Goal: Task Accomplishment & Management: Manage account settings

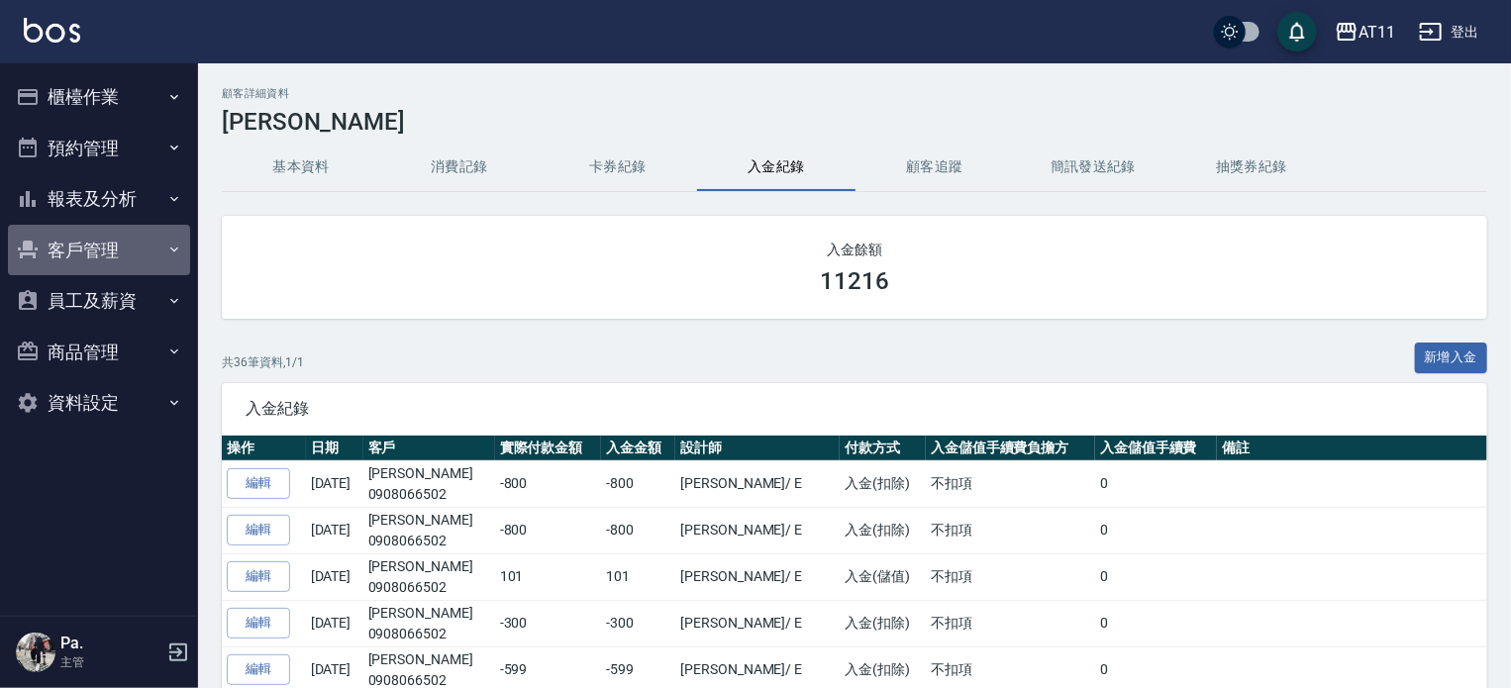
click at [100, 252] on button "客戶管理" at bounding box center [99, 251] width 182 height 52
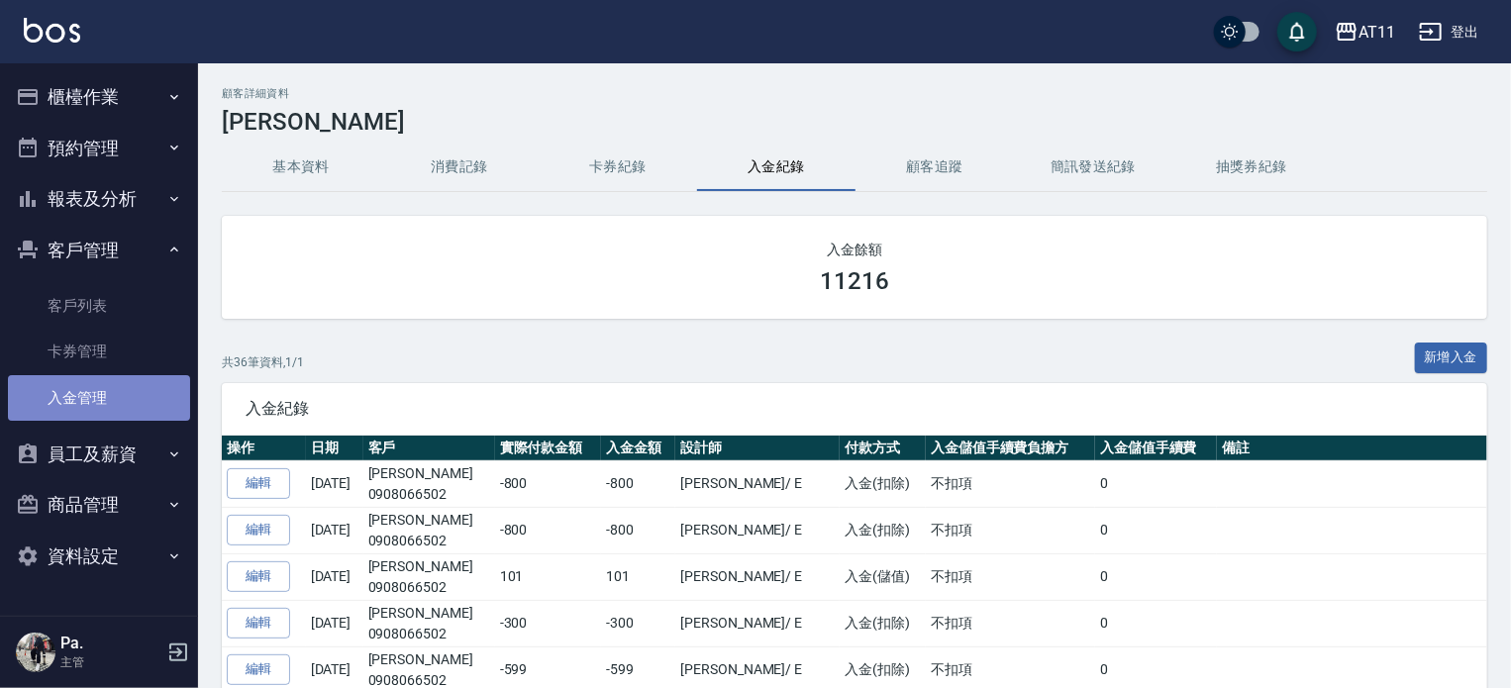
click at [79, 392] on link "入金管理" at bounding box center [99, 398] width 182 height 46
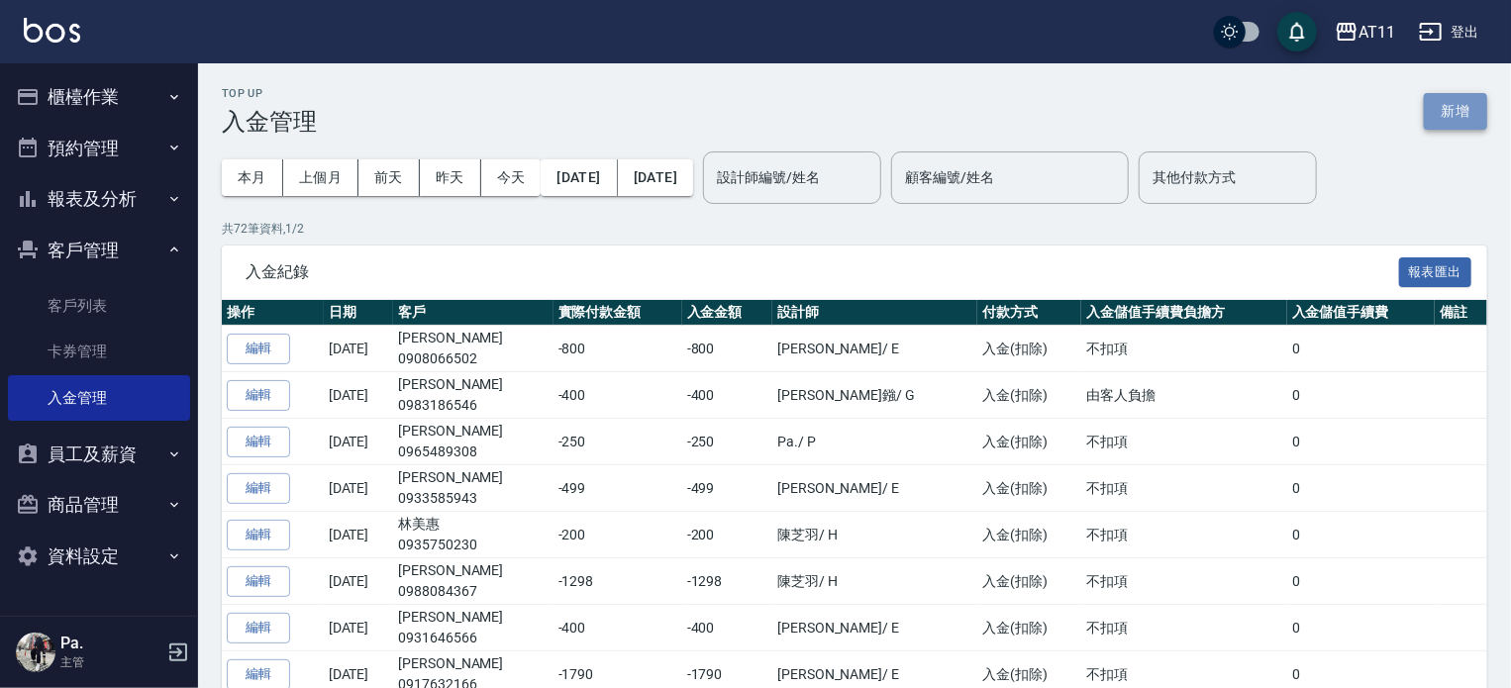
click at [1452, 106] on button "新增" at bounding box center [1455, 111] width 63 height 37
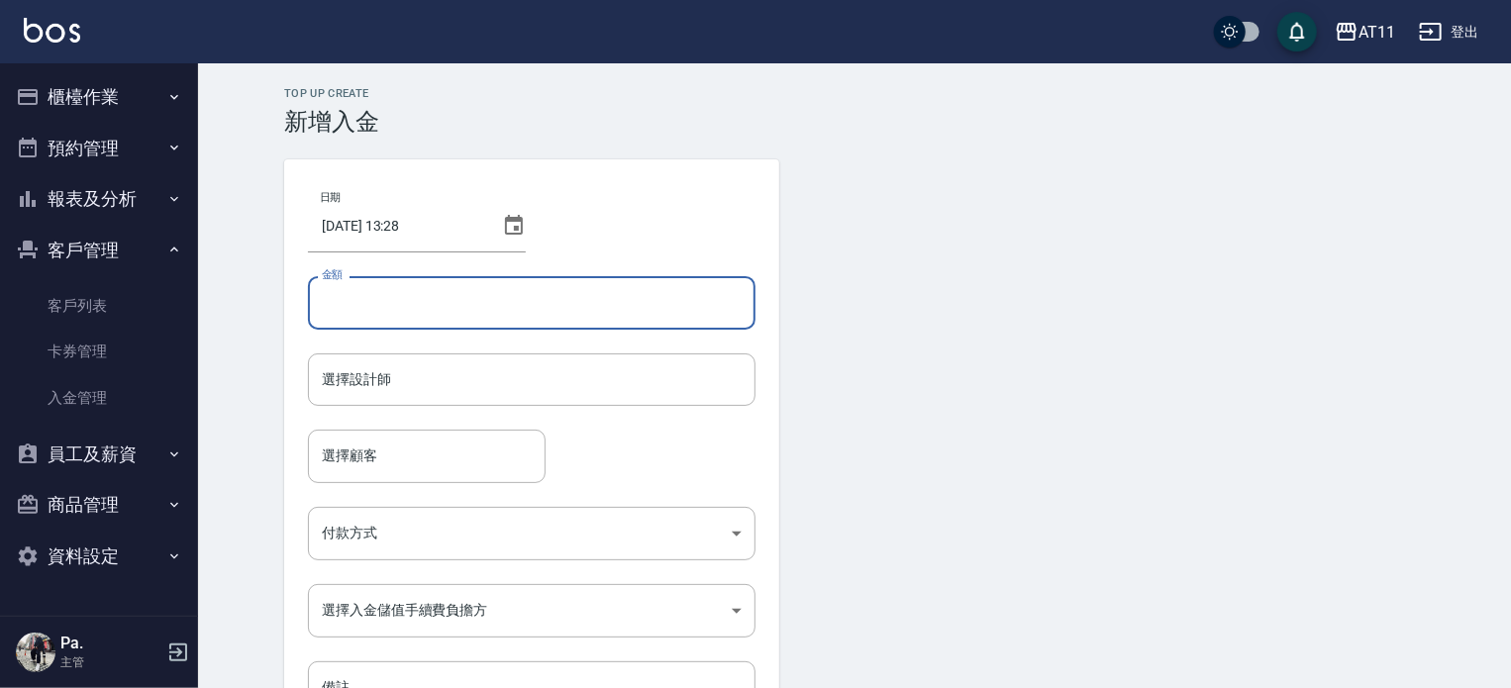
click at [574, 287] on input "金額" at bounding box center [532, 302] width 448 height 53
click at [86, 98] on button "櫃檯作業" at bounding box center [99, 97] width 182 height 52
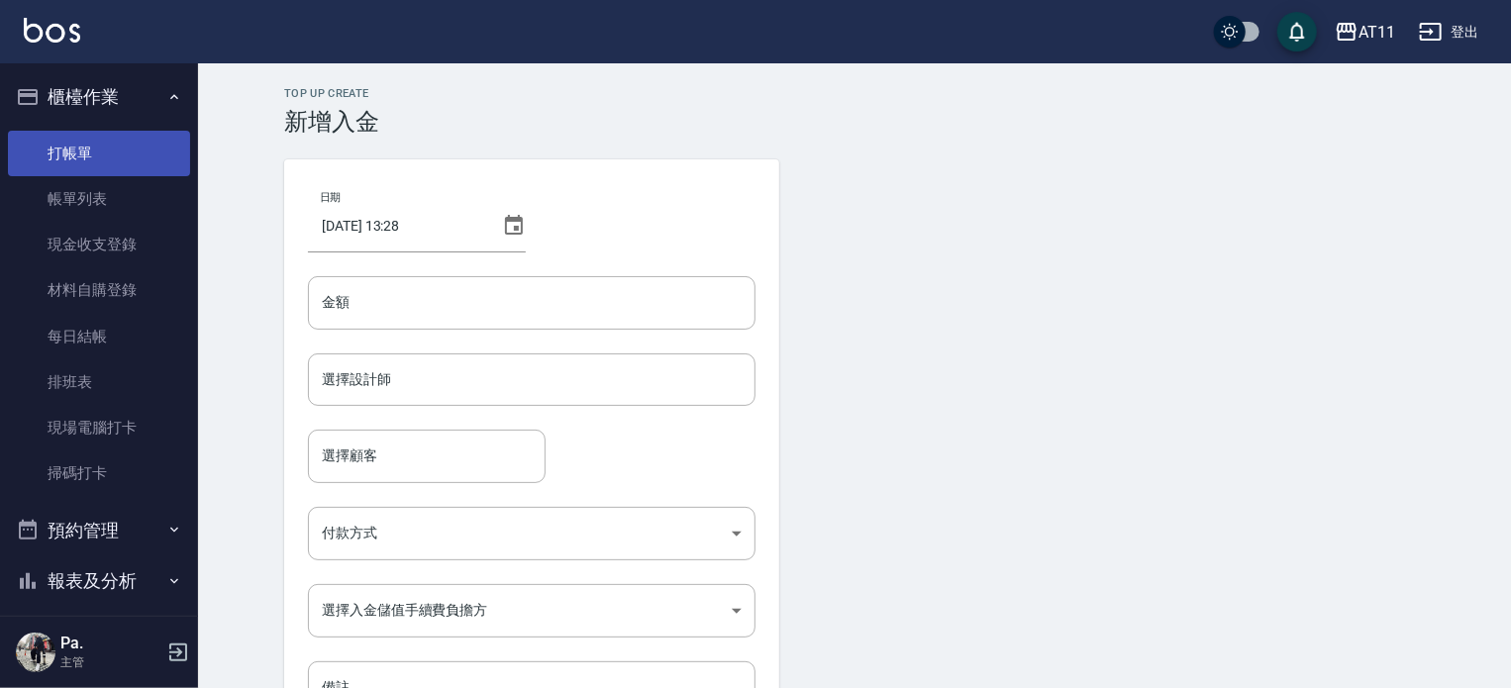
click at [75, 150] on link "打帳單" at bounding box center [99, 154] width 182 height 46
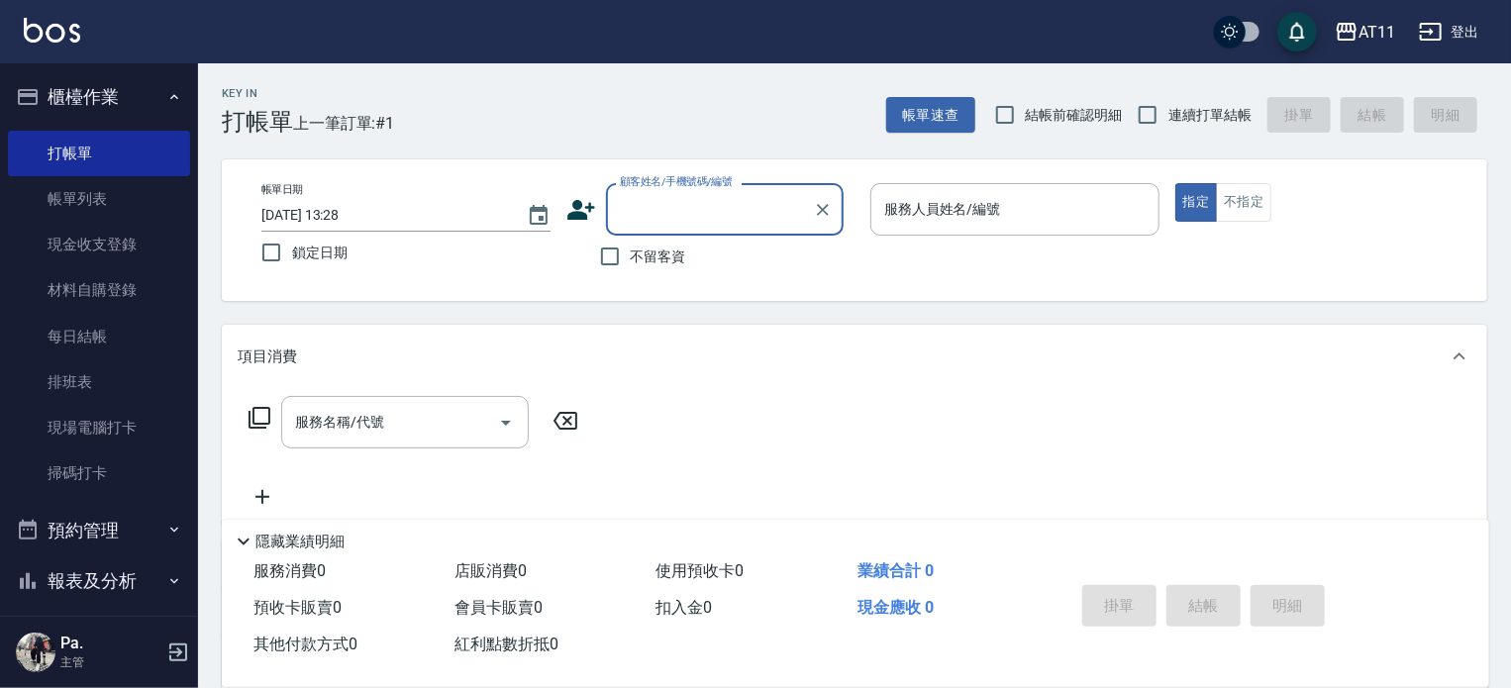
click at [576, 214] on icon at bounding box center [582, 210] width 28 height 20
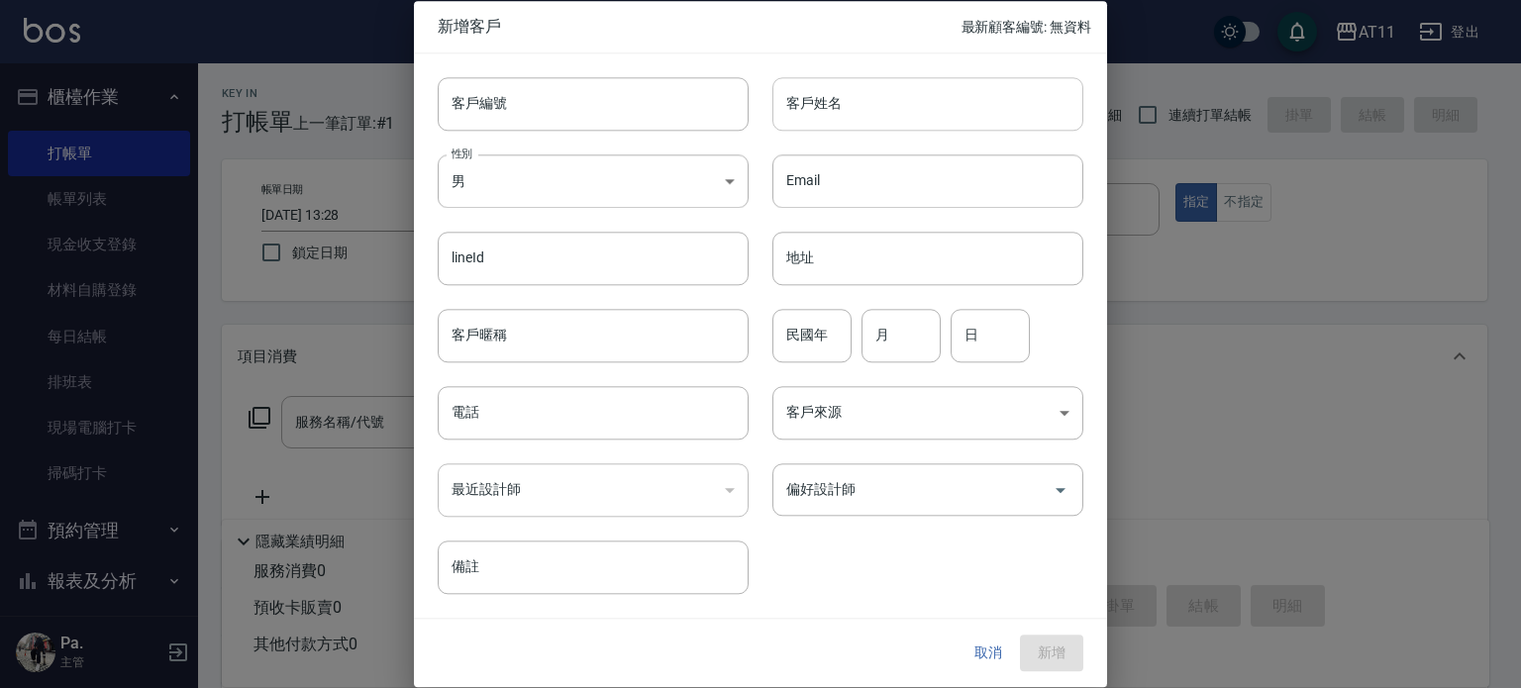
click at [850, 99] on input "客戶姓名" at bounding box center [928, 103] width 311 height 53
type input "C"
type input "s"
type input "黃于倫"
click at [652, 420] on input "電話" at bounding box center [593, 412] width 311 height 53
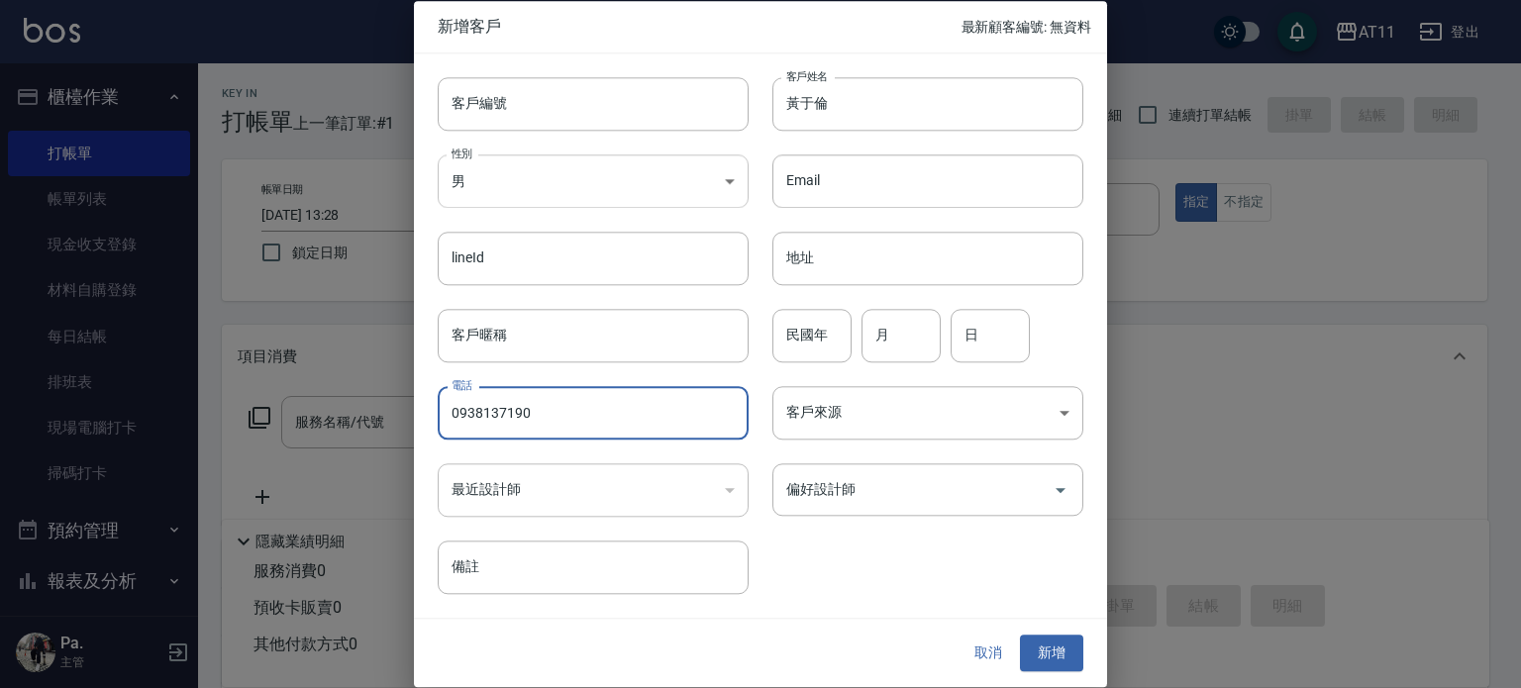
type input "0938137190"
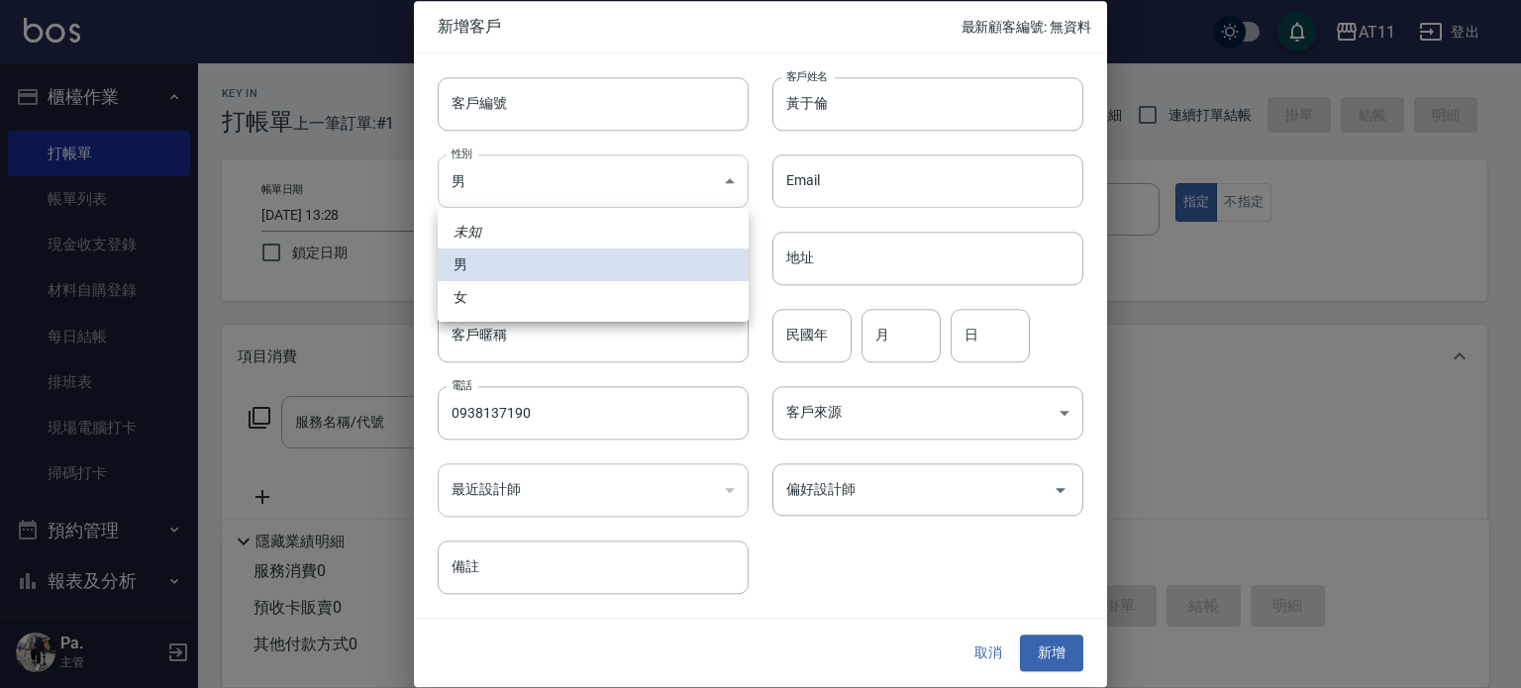
click at [742, 182] on body "AT11 登出 櫃檯作業 打帳單 帳單列表 現金收支登錄 材料自購登錄 每日結帳 排班表 現場電腦打卡 掃碼打卡 預約管理 預約管理 單日預約紀錄 單週預約紀…" at bounding box center [760, 483] width 1521 height 967
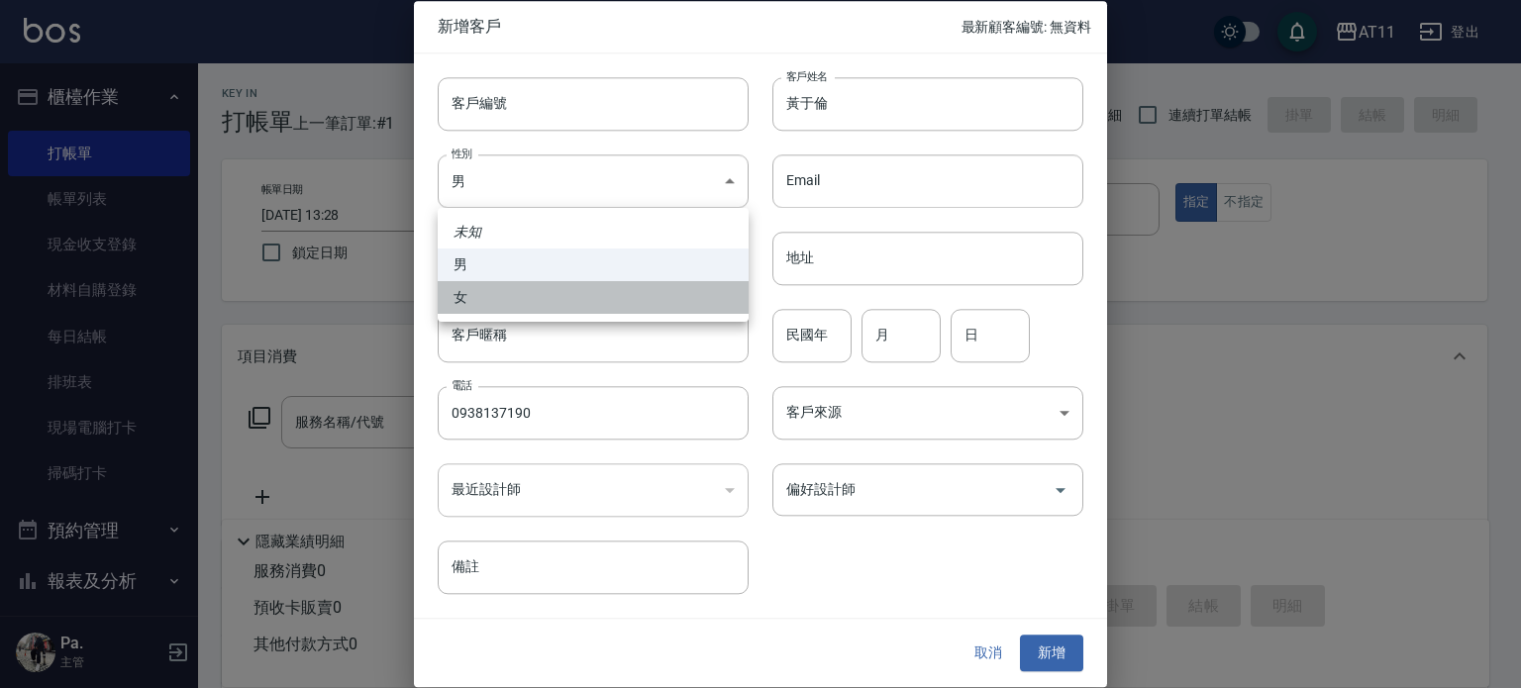
click at [673, 296] on li "女" at bounding box center [593, 297] width 311 height 33
type input "FEMALE"
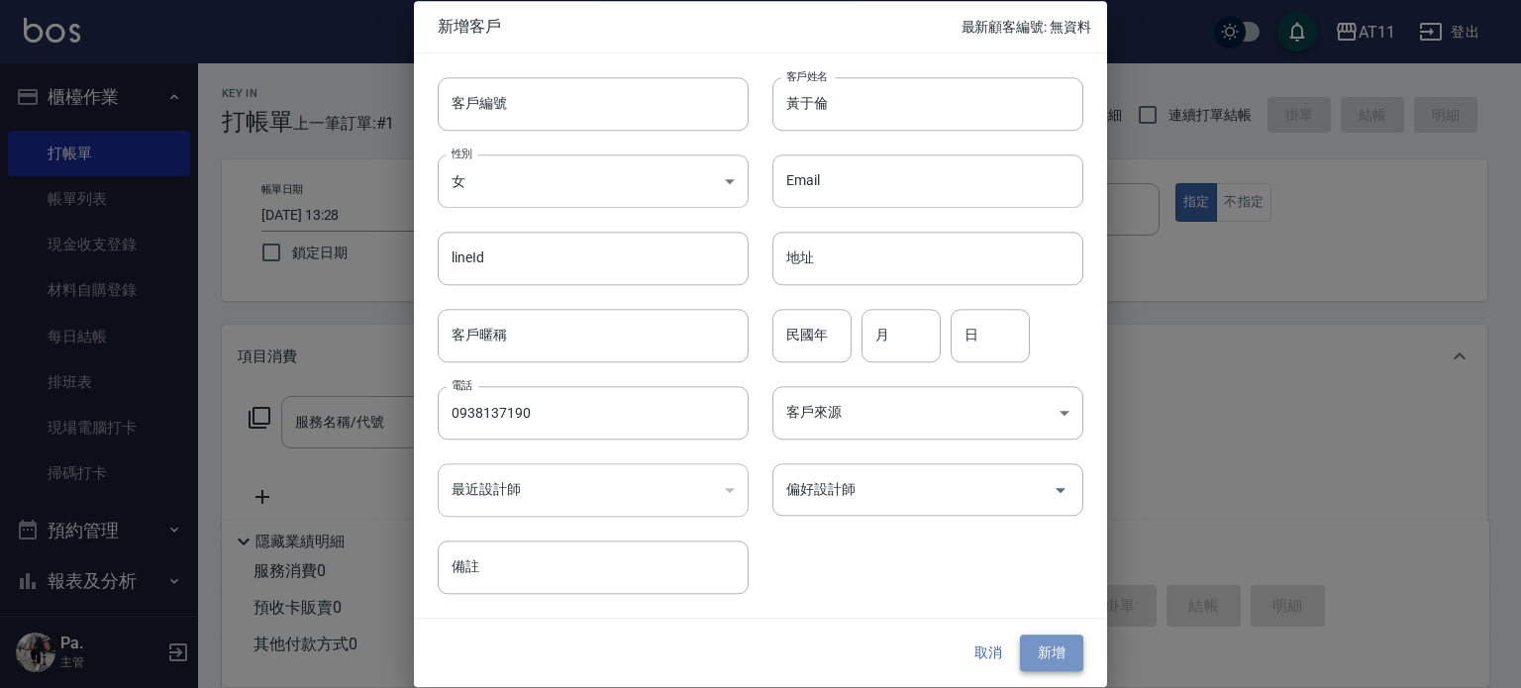
click at [1055, 657] on button "新增" at bounding box center [1051, 654] width 63 height 37
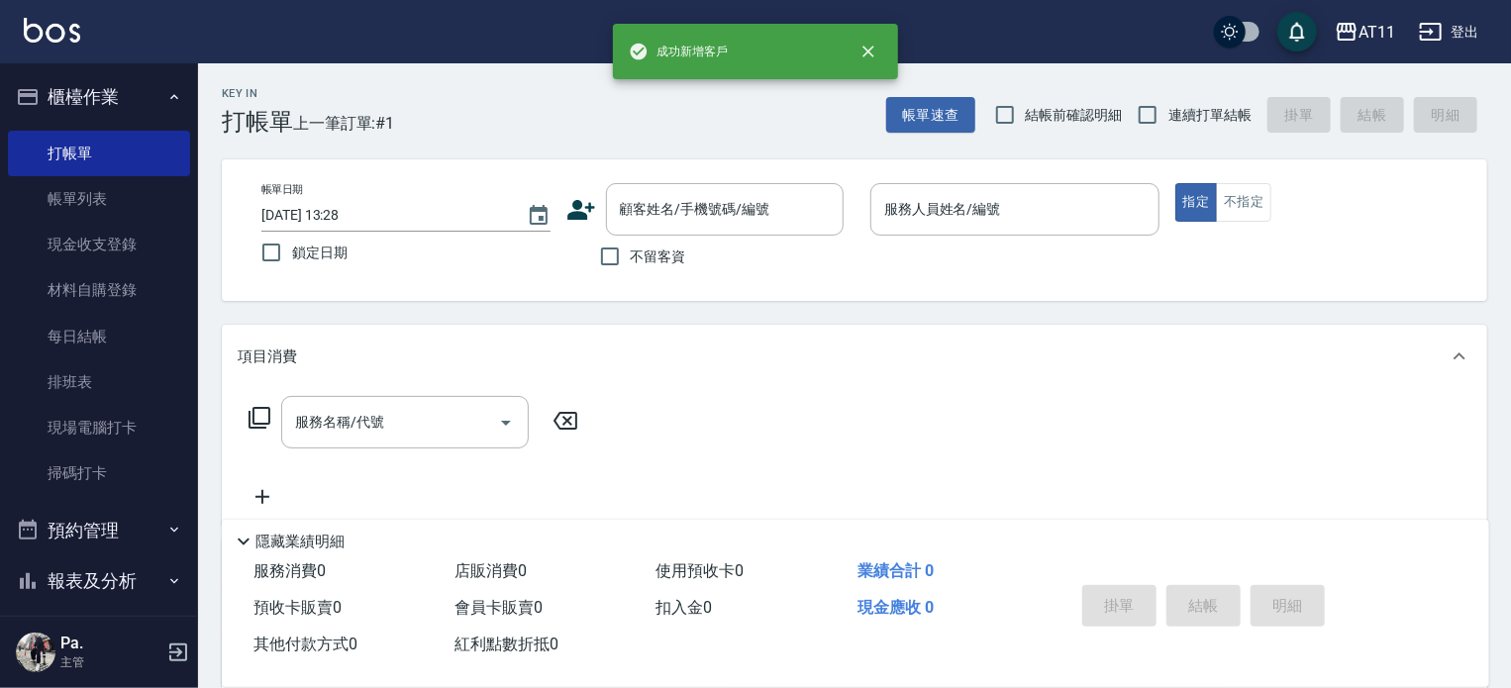
click at [101, 102] on button "櫃檯作業" at bounding box center [99, 97] width 182 height 52
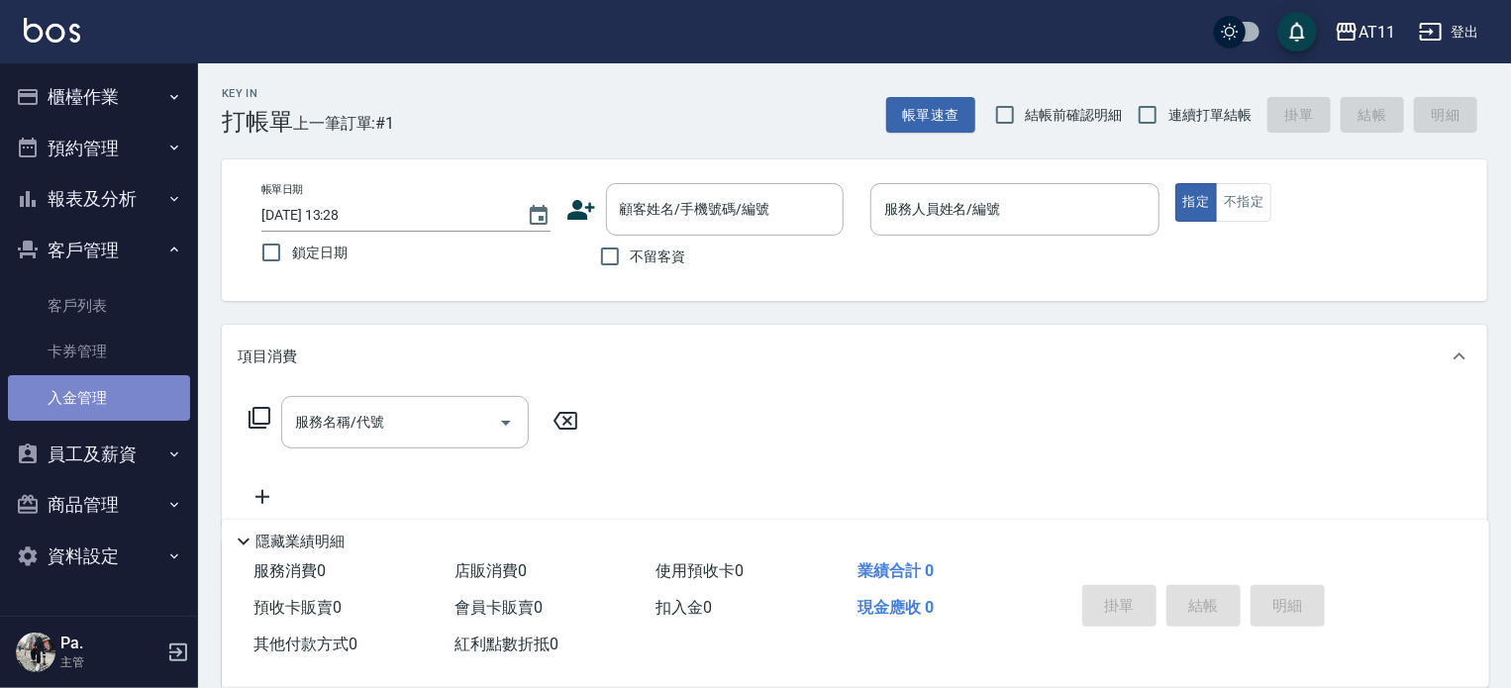
click at [115, 400] on link "入金管理" at bounding box center [99, 398] width 182 height 46
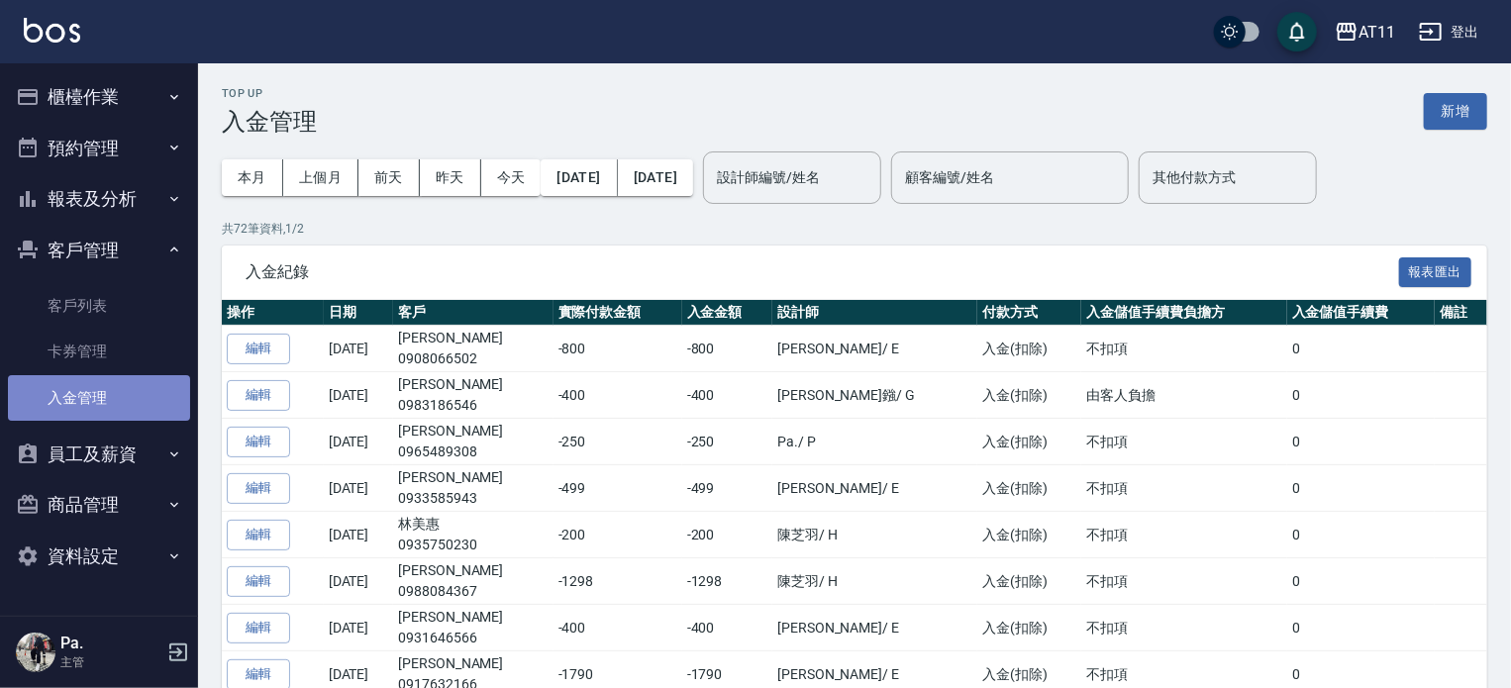
click at [98, 395] on link "入金管理" at bounding box center [99, 398] width 182 height 46
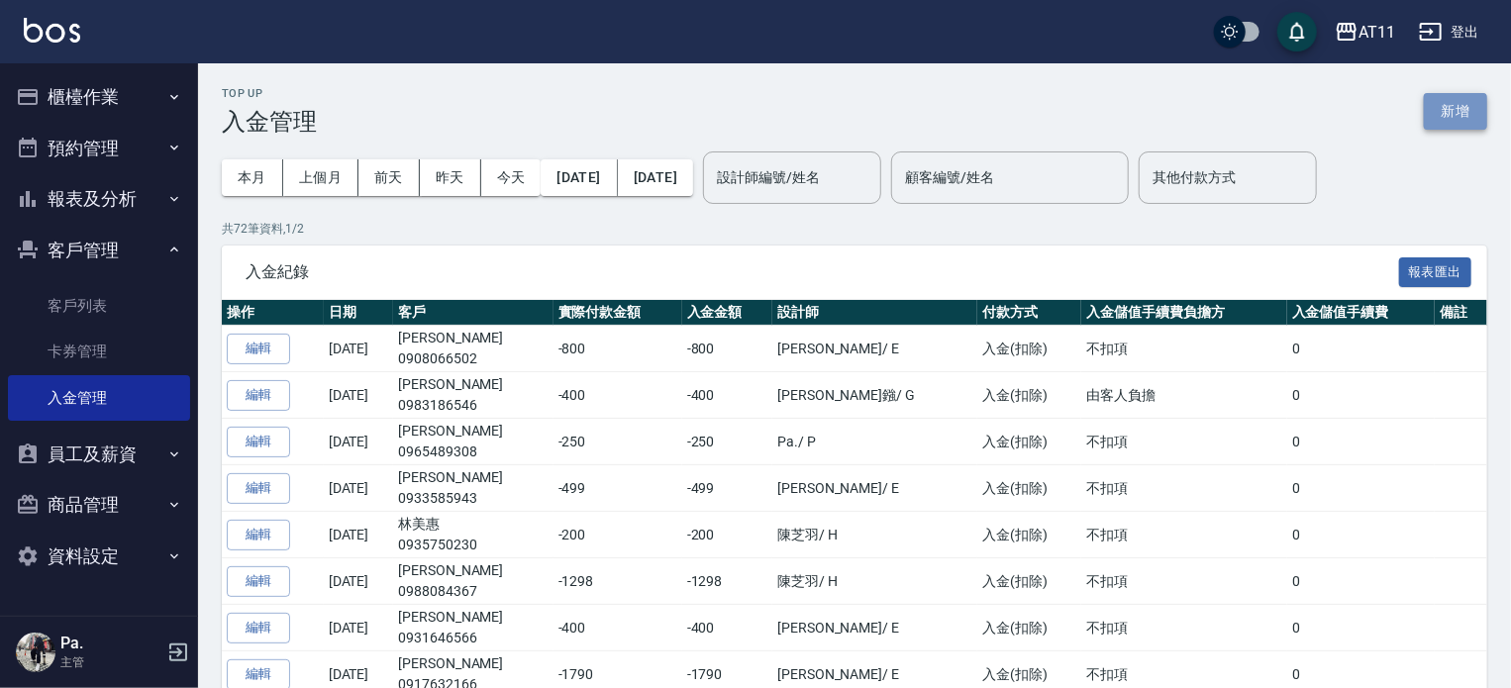
click at [1458, 107] on button "新增" at bounding box center [1455, 111] width 63 height 37
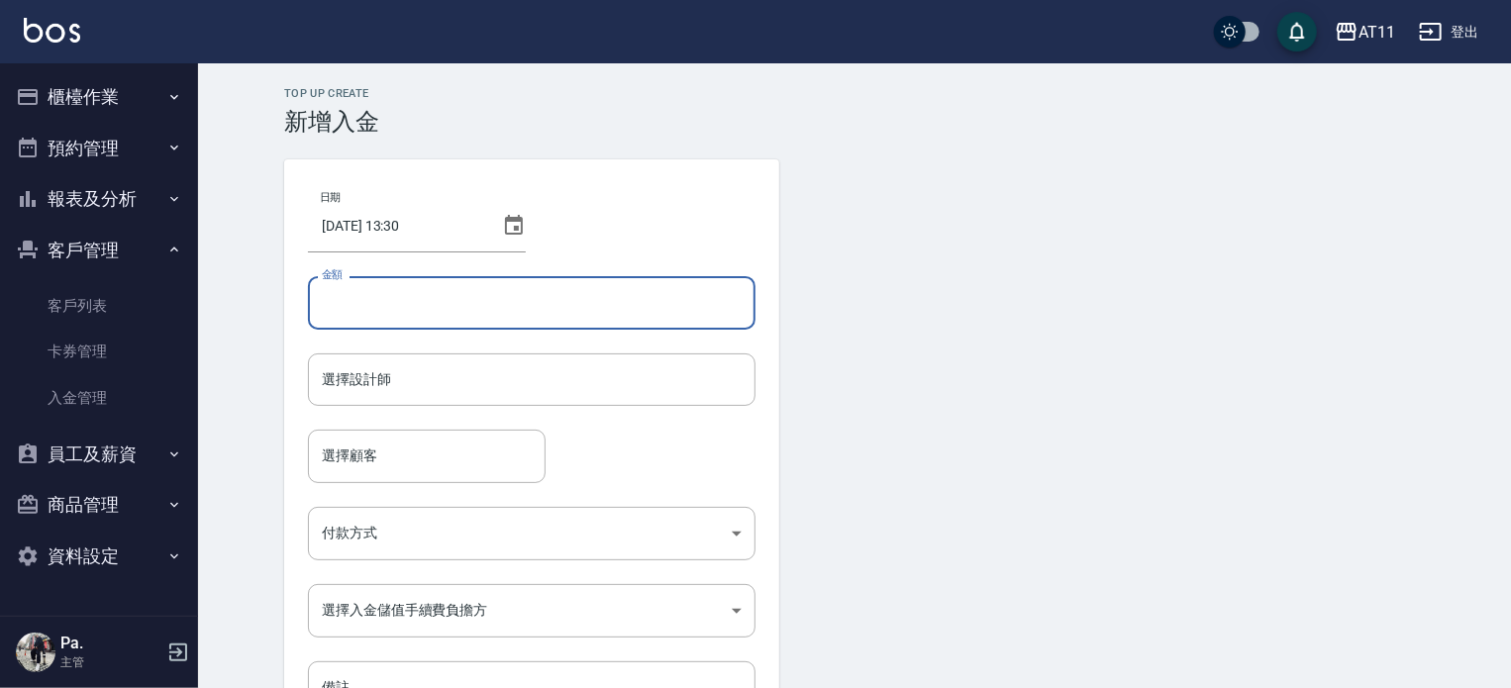
click at [435, 301] on input "金額" at bounding box center [532, 302] width 448 height 53
type input "2400"
click at [517, 373] on input "選擇設計師" at bounding box center [532, 380] width 430 height 35
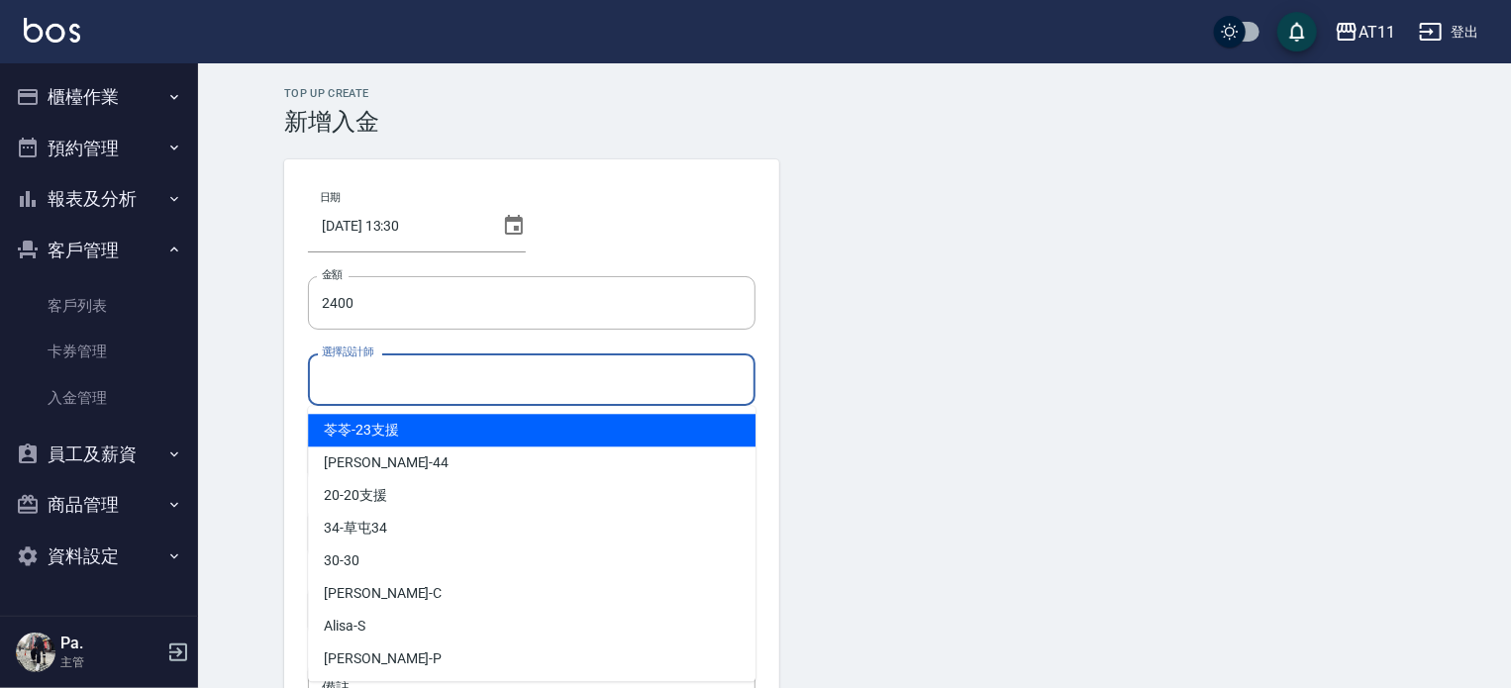
type input "ㄕ"
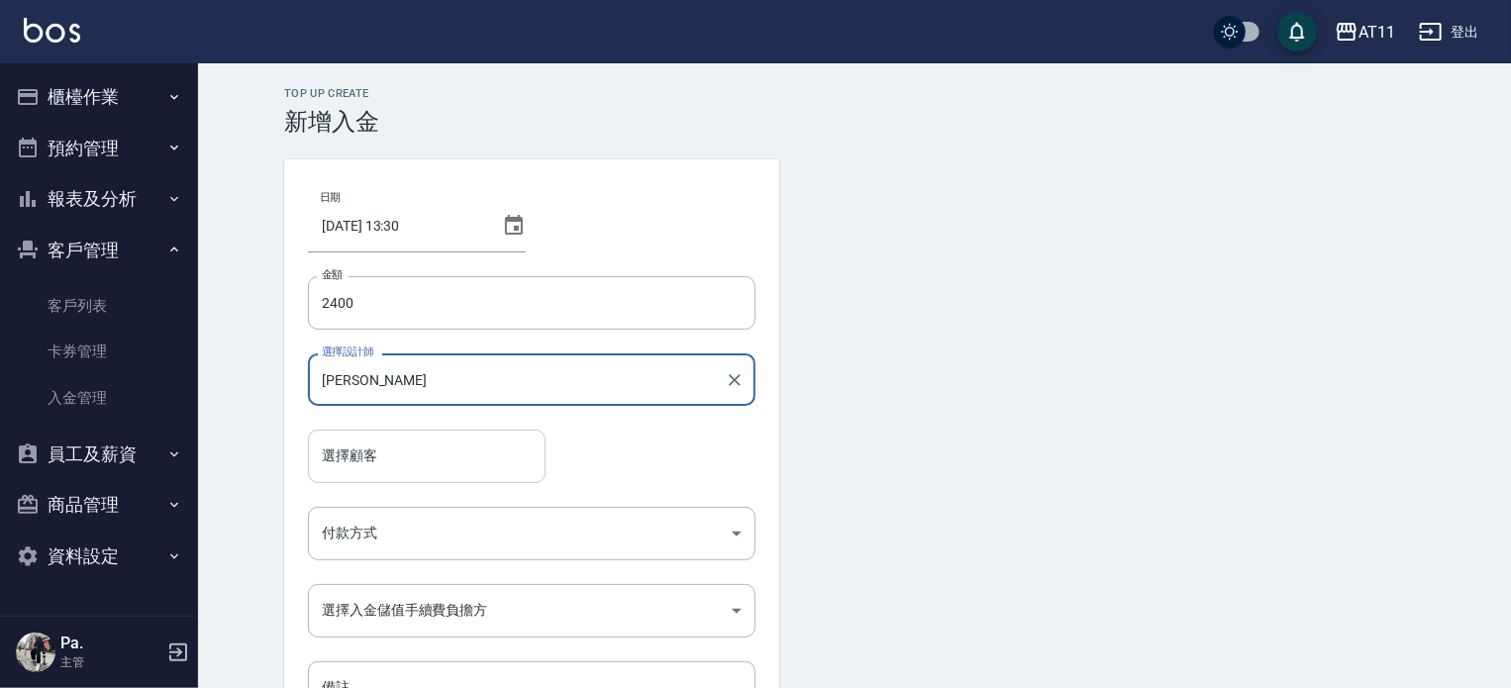
type input "Gary-G"
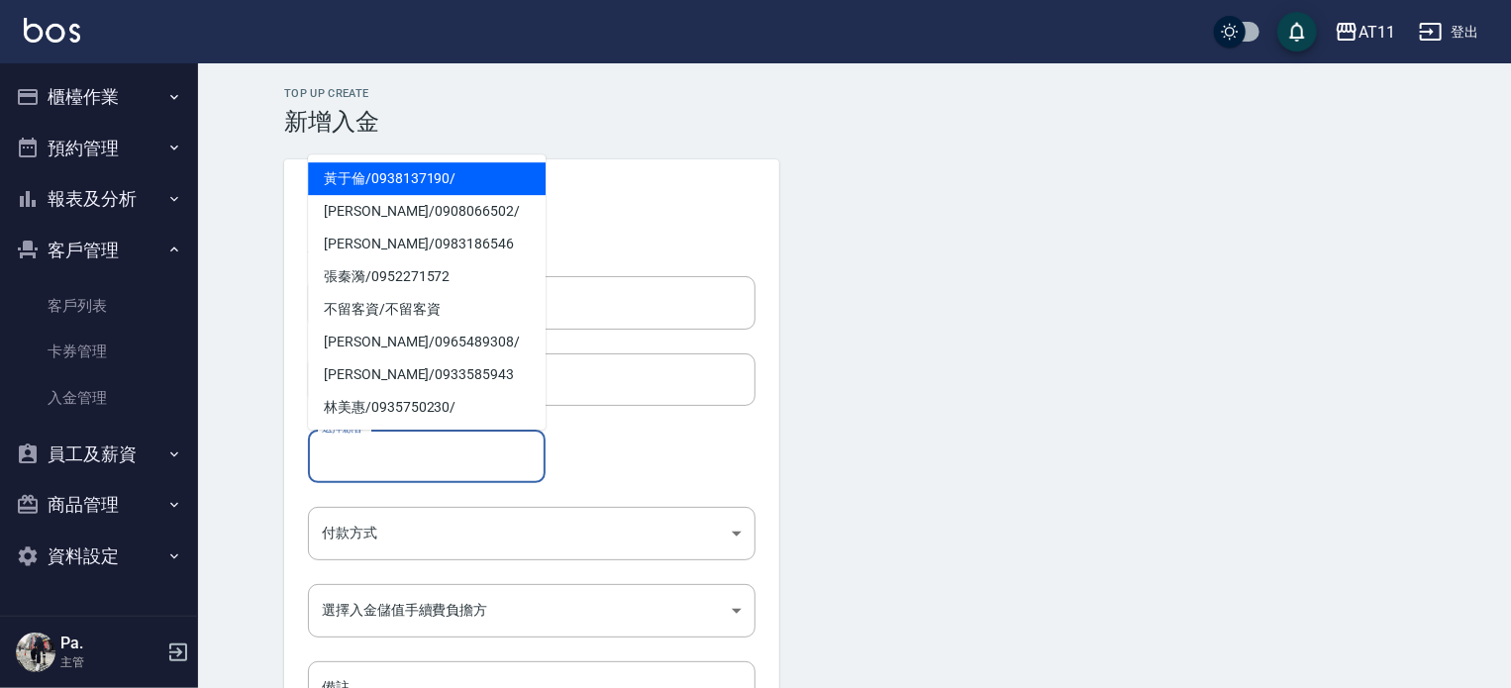
click at [456, 455] on input "選擇顧客" at bounding box center [427, 456] width 220 height 35
click at [364, 175] on span "黃于倫 / 0938137190 /" at bounding box center [427, 178] width 238 height 33
type input "黃于倫/0938137190/"
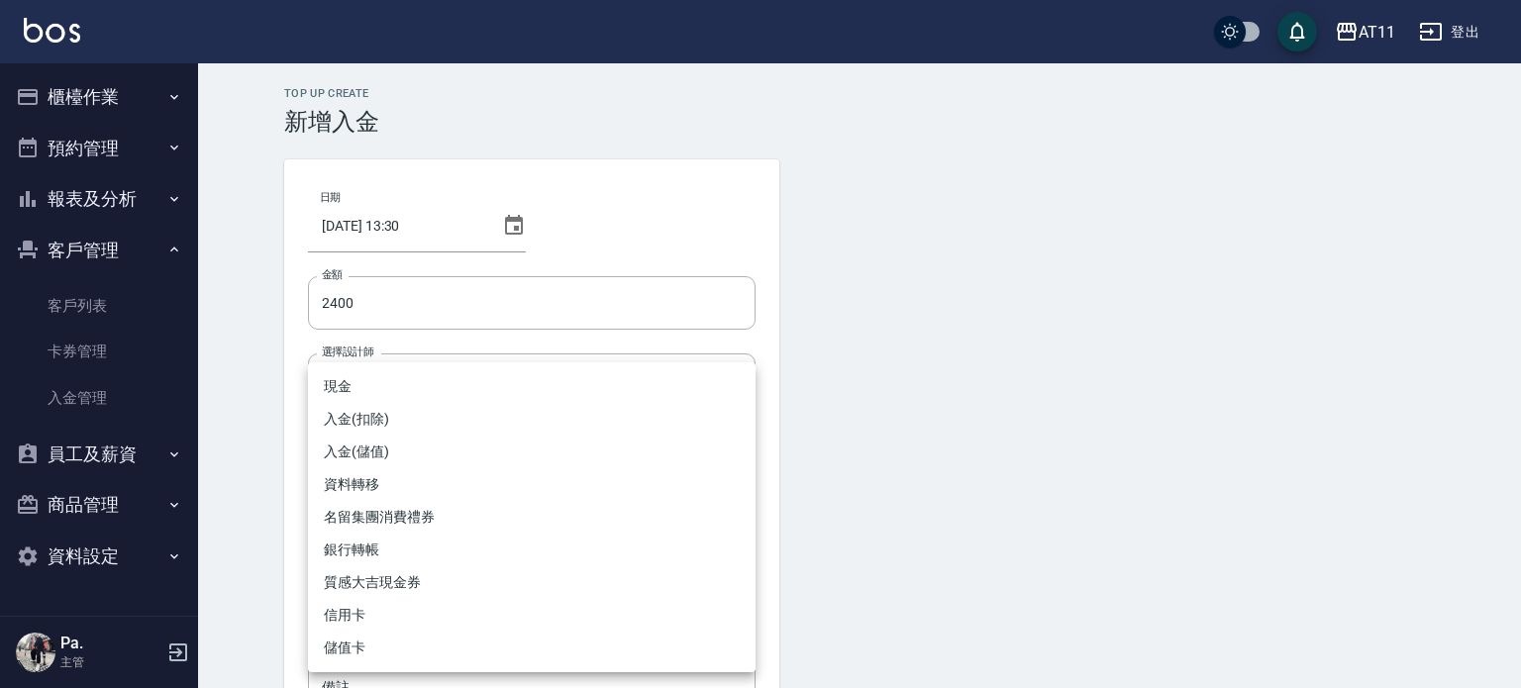
click at [522, 533] on body "AT11 登出 櫃檯作業 打帳單 帳單列表 現金收支登錄 材料自購登錄 每日結帳 排班表 現場電腦打卡 掃碼打卡 預約管理 預約管理 單日預約紀錄 單週預約紀…" at bounding box center [760, 411] width 1521 height 822
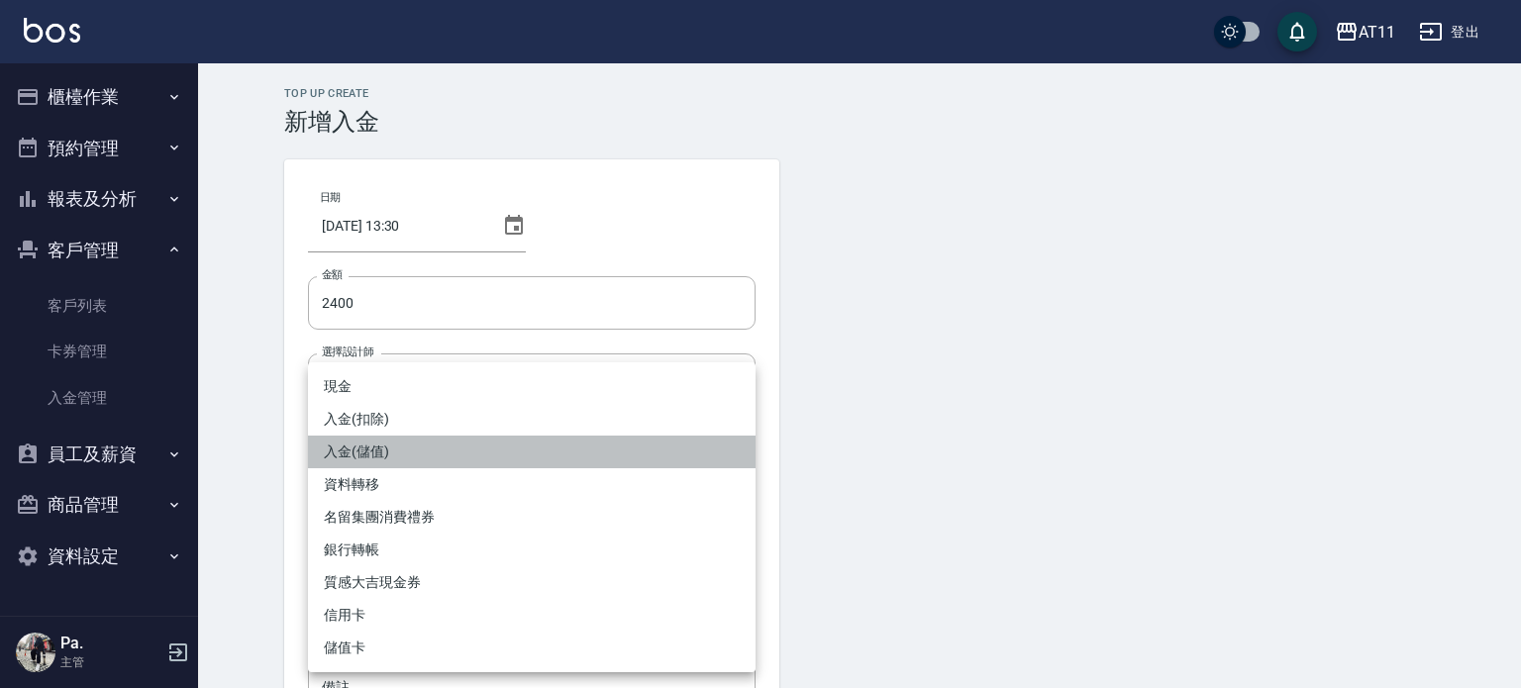
click at [514, 450] on li "入金(儲值)" at bounding box center [532, 452] width 448 height 33
type input "入金(儲值)"
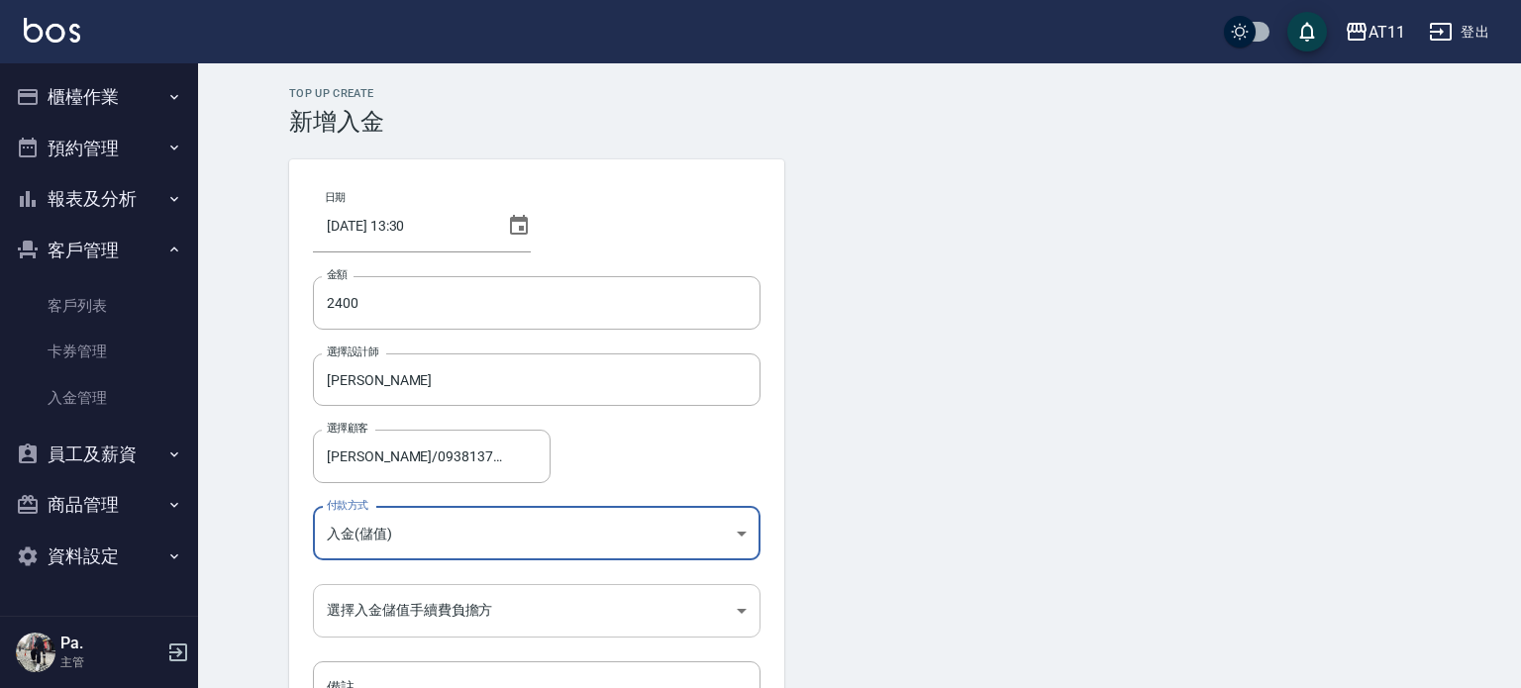
click at [517, 602] on body "AT11 登出 櫃檯作業 打帳單 帳單列表 現金收支登錄 材料自購登錄 每日結帳 排班表 現場電腦打卡 掃碼打卡 預約管理 預約管理 單日預約紀錄 單週預約紀…" at bounding box center [760, 411] width 1521 height 822
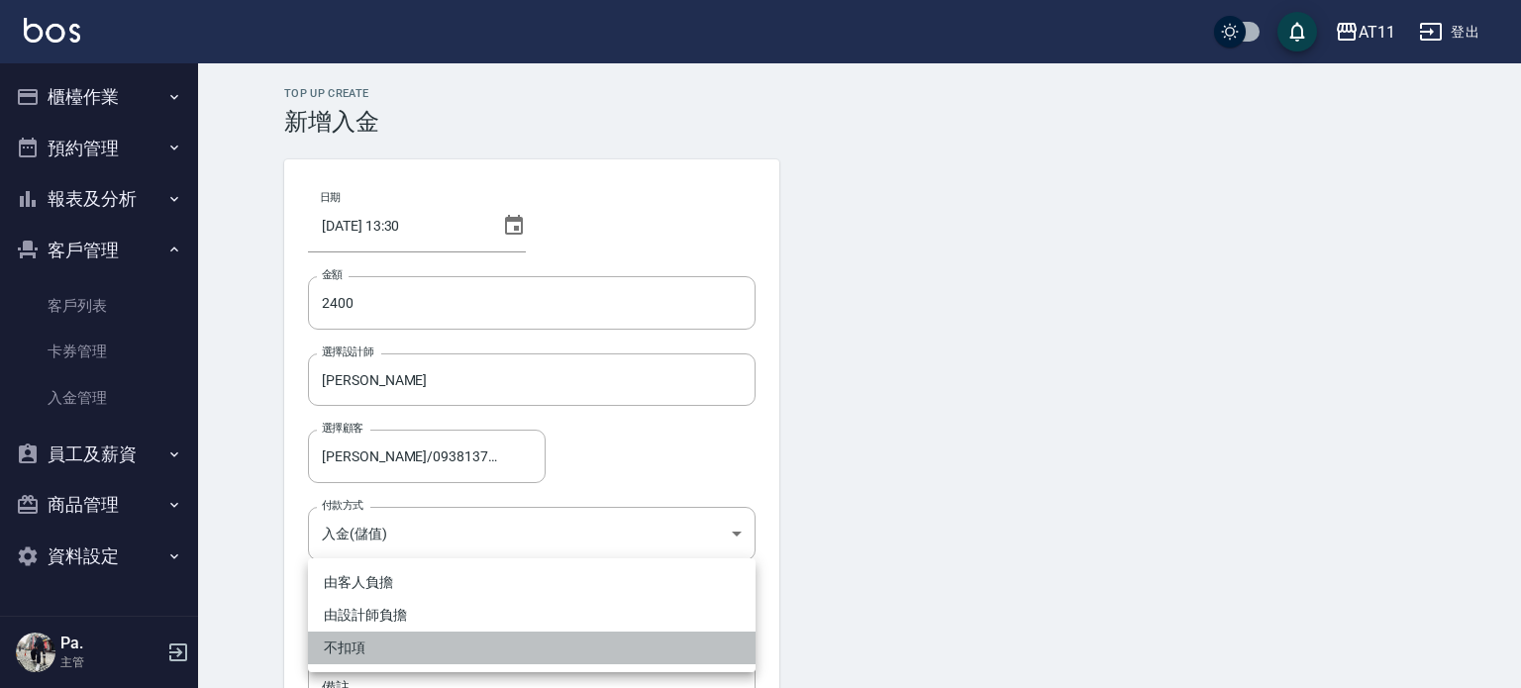
click at [494, 646] on li "不扣項" at bounding box center [532, 648] width 448 height 33
type input "WITHOUTHANDLINGFEE"
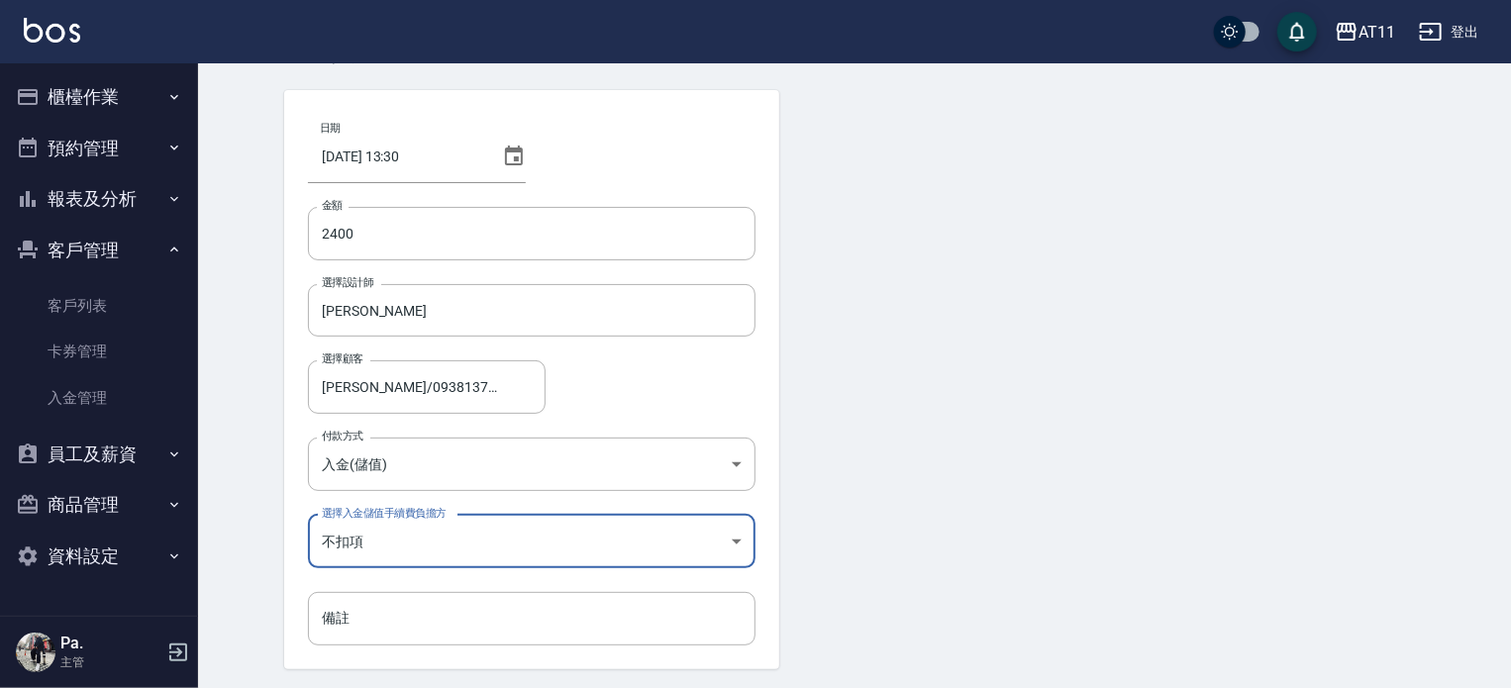
scroll to position [134, 0]
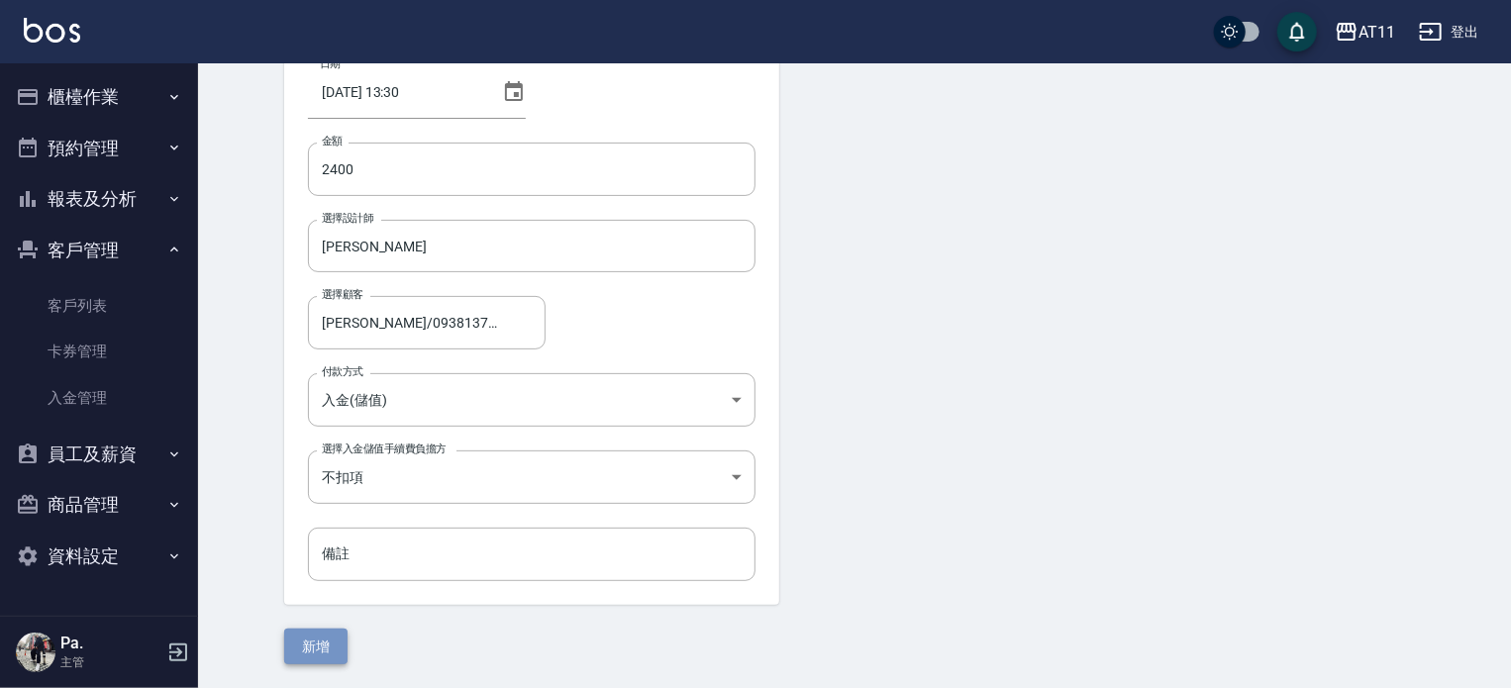
click at [303, 644] on button "新增" at bounding box center [315, 647] width 63 height 37
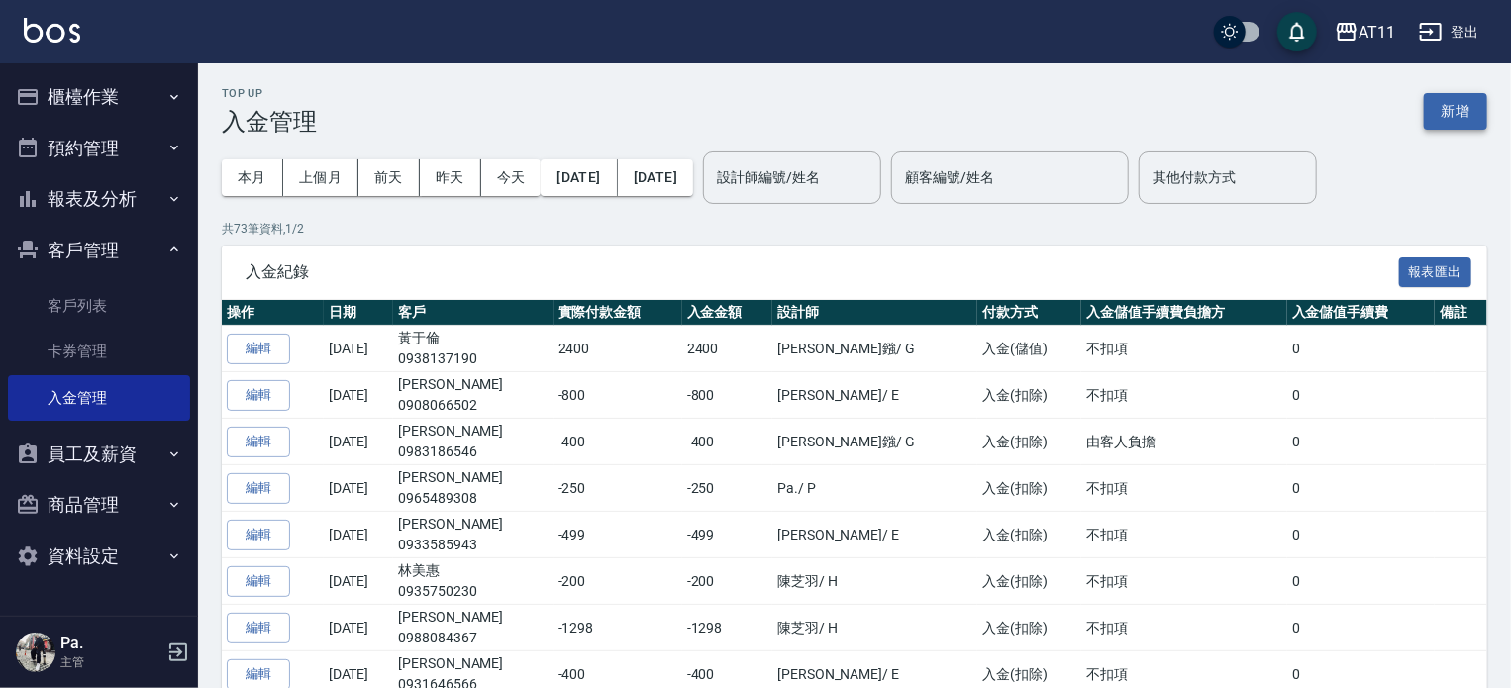
click at [1458, 101] on button "新增" at bounding box center [1455, 111] width 63 height 37
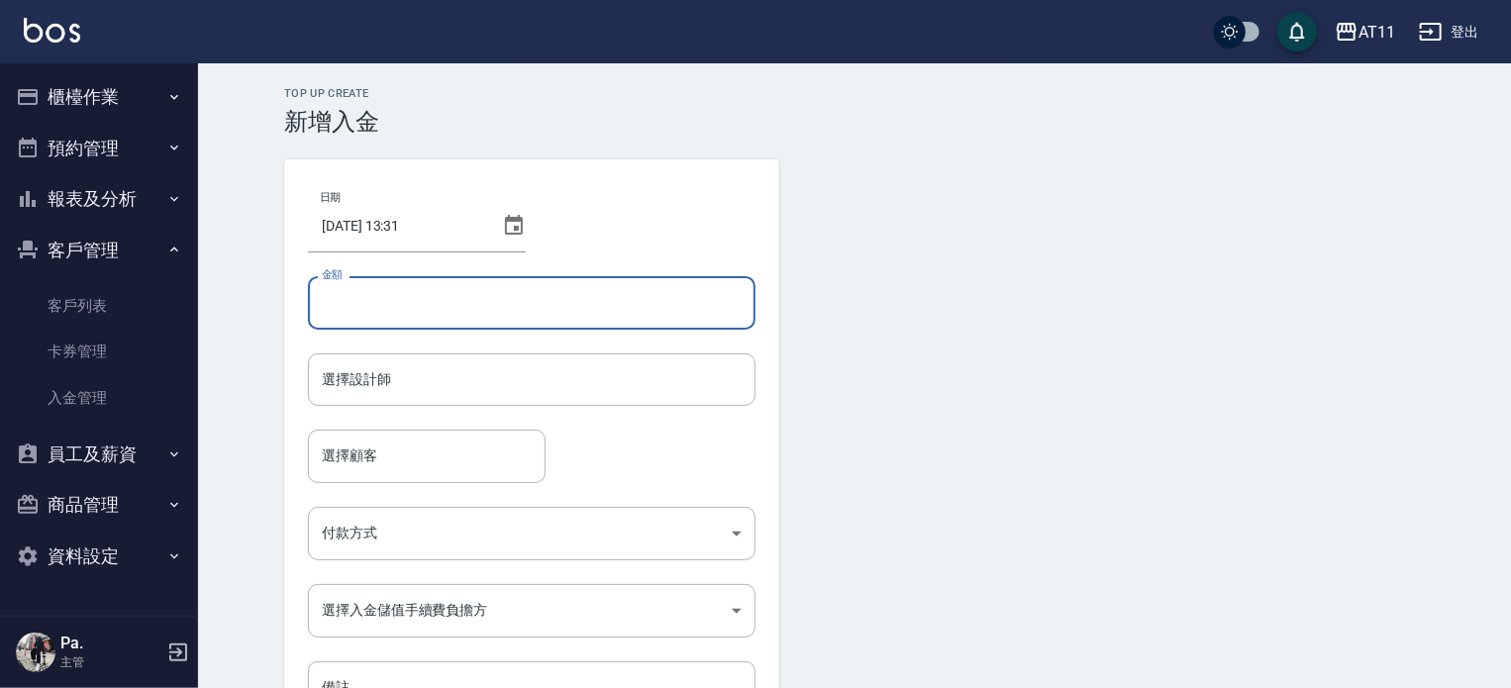
click at [435, 306] on input "金額" at bounding box center [532, 302] width 448 height 53
type input "-1399"
click at [403, 386] on input "選擇設計師" at bounding box center [532, 380] width 430 height 35
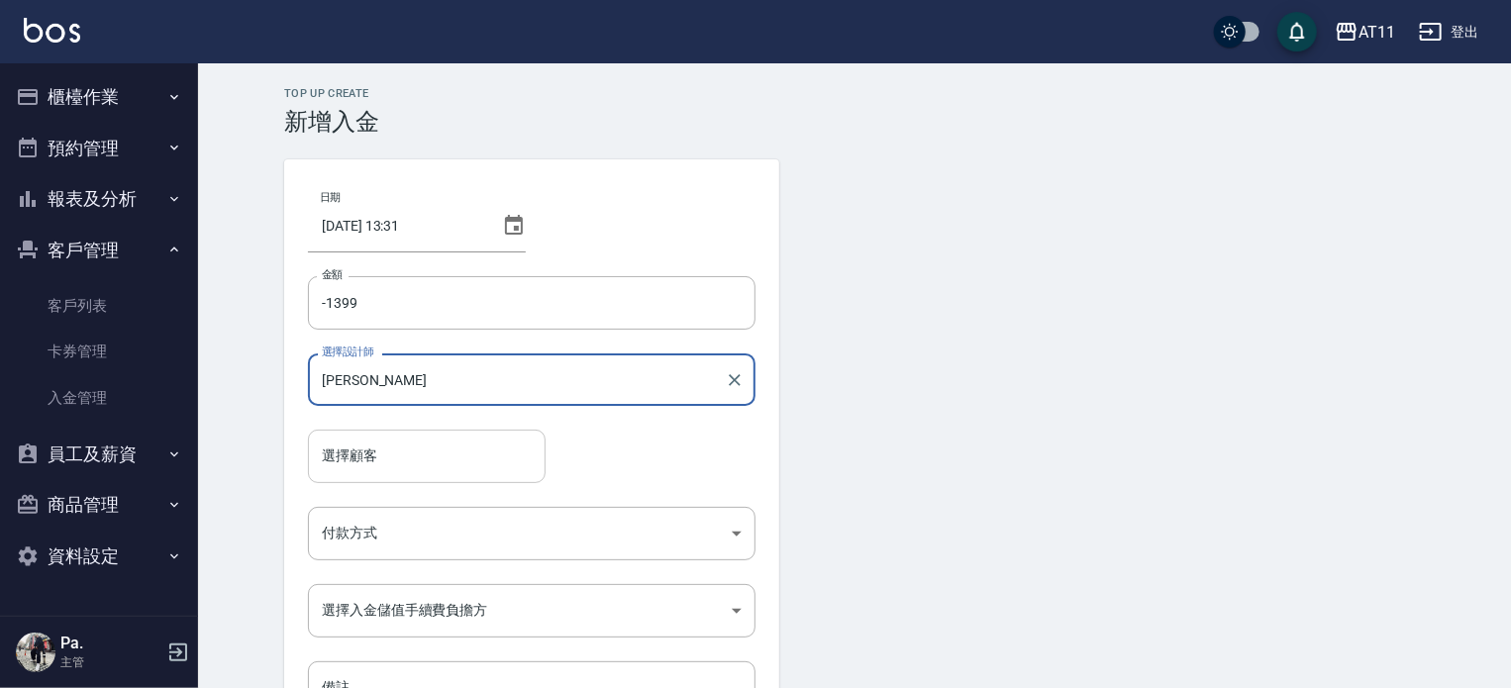
type input "Gary-G"
click at [398, 458] on input "選擇顧客" at bounding box center [427, 456] width 220 height 35
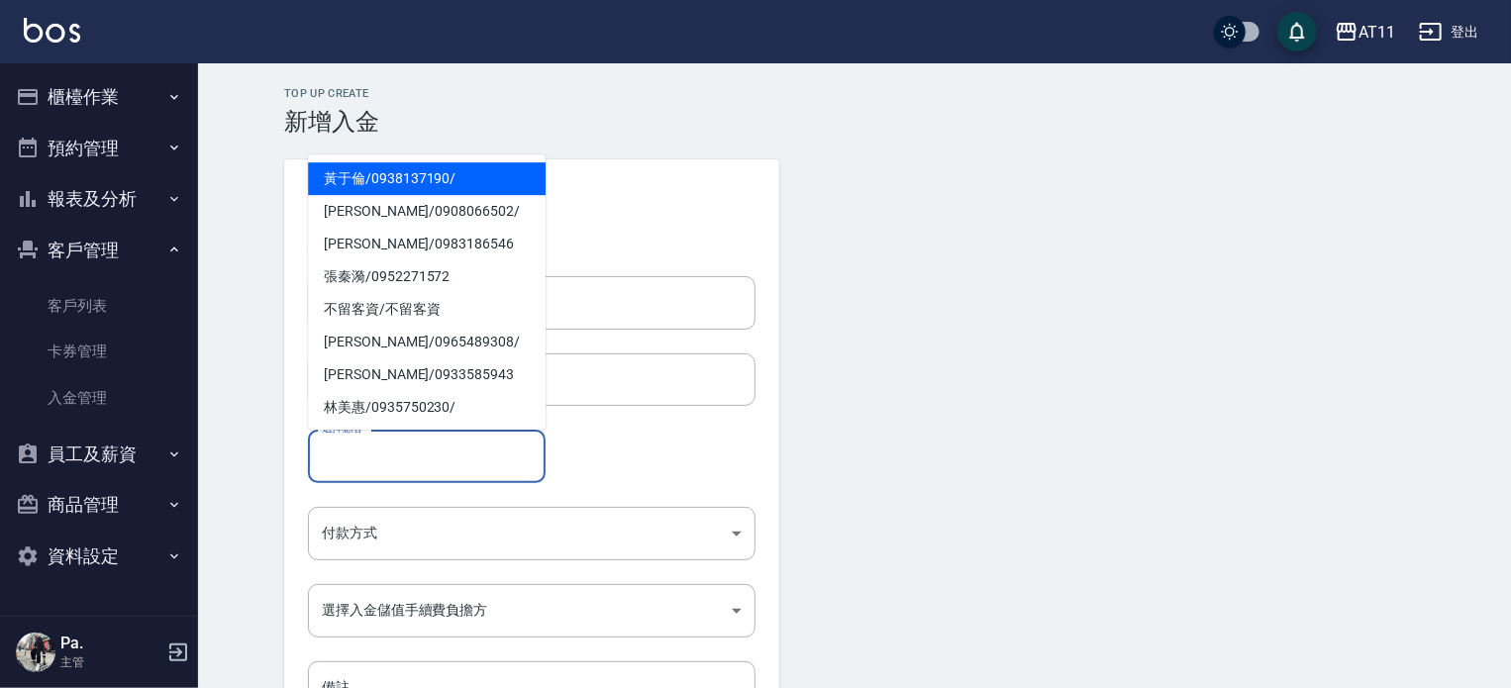
click at [408, 169] on span "黃于倫 / 0938137190 /" at bounding box center [427, 178] width 238 height 33
type input "黃于倫/0938137190/"
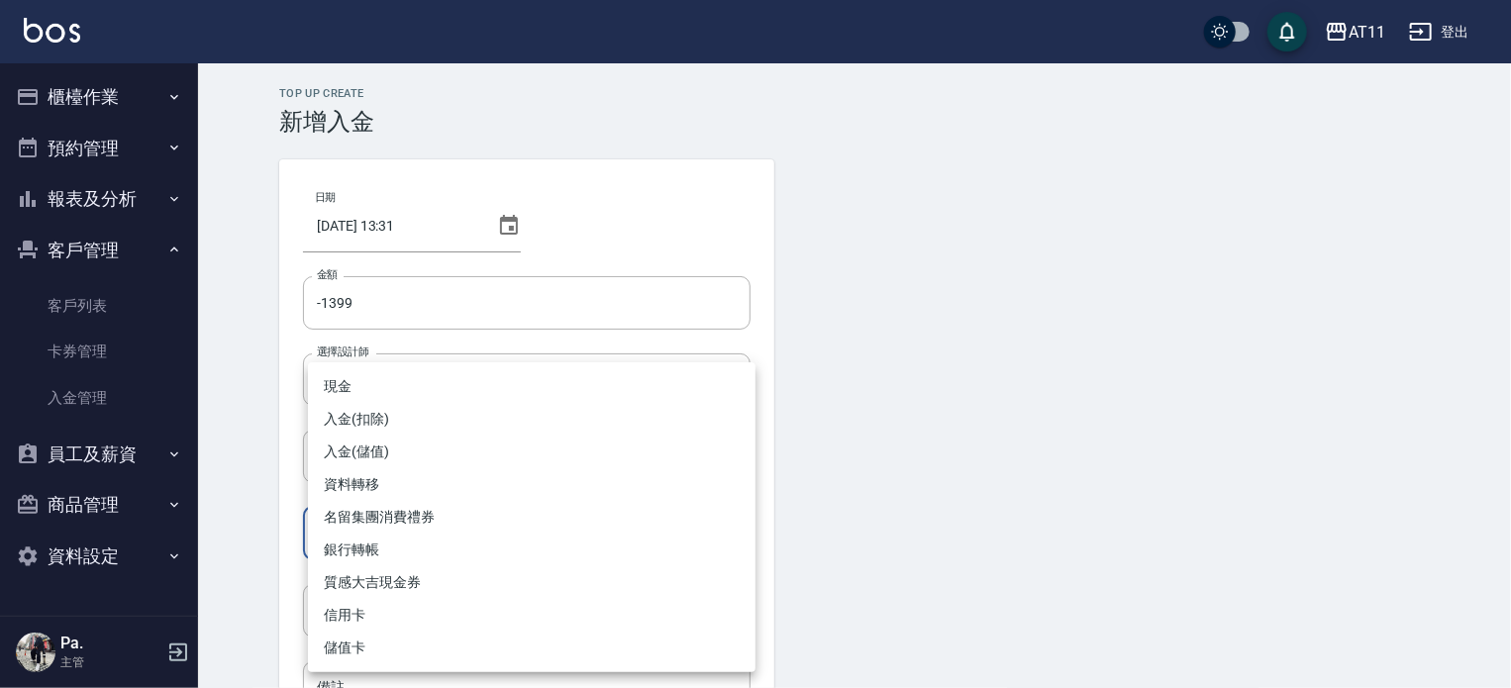
click at [424, 531] on body "AT11 登出 櫃檯作業 打帳單 帳單列表 現金收支登錄 材料自購登錄 每日結帳 排班表 現場電腦打卡 掃碼打卡 預約管理 預約管理 單日預約紀錄 單週預約紀…" at bounding box center [755, 411] width 1511 height 822
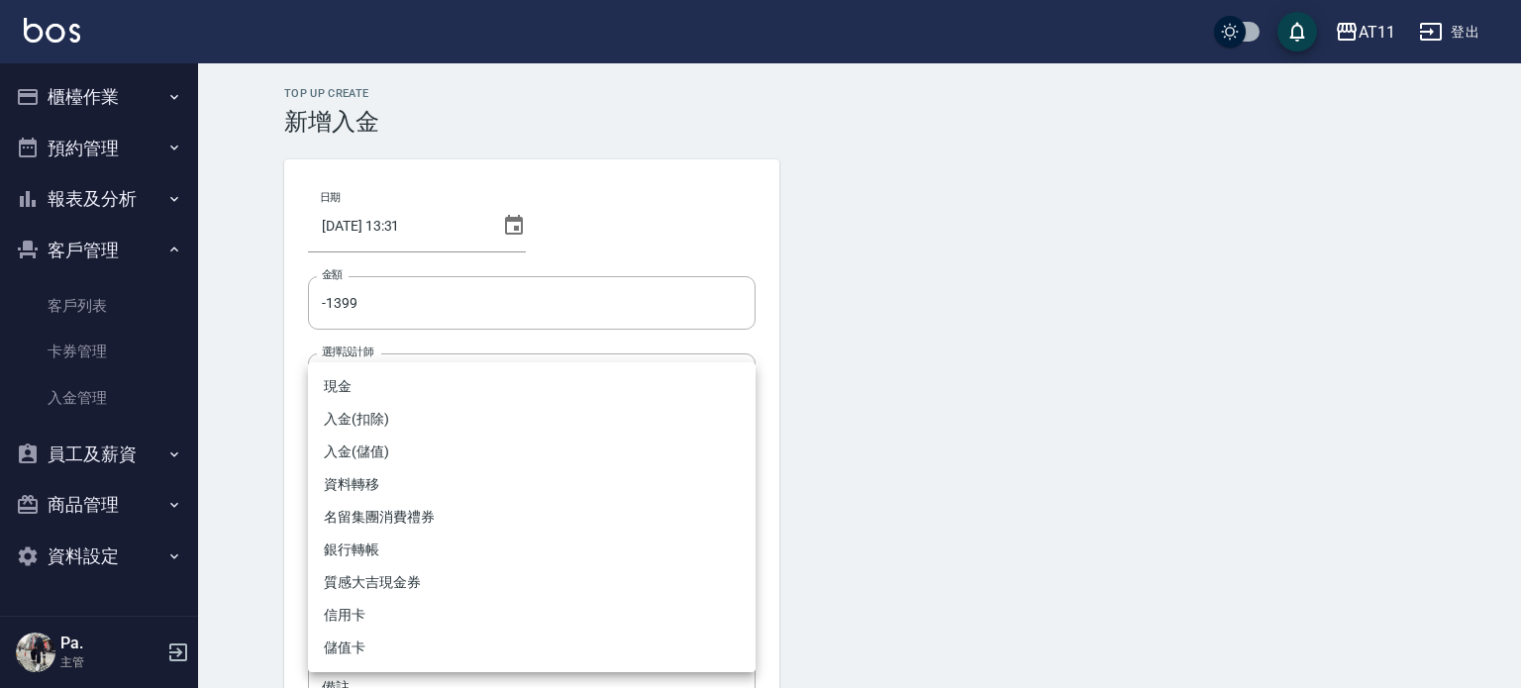
click at [446, 419] on li "入金(扣除)" at bounding box center [532, 419] width 448 height 33
type input "入金(扣除)"
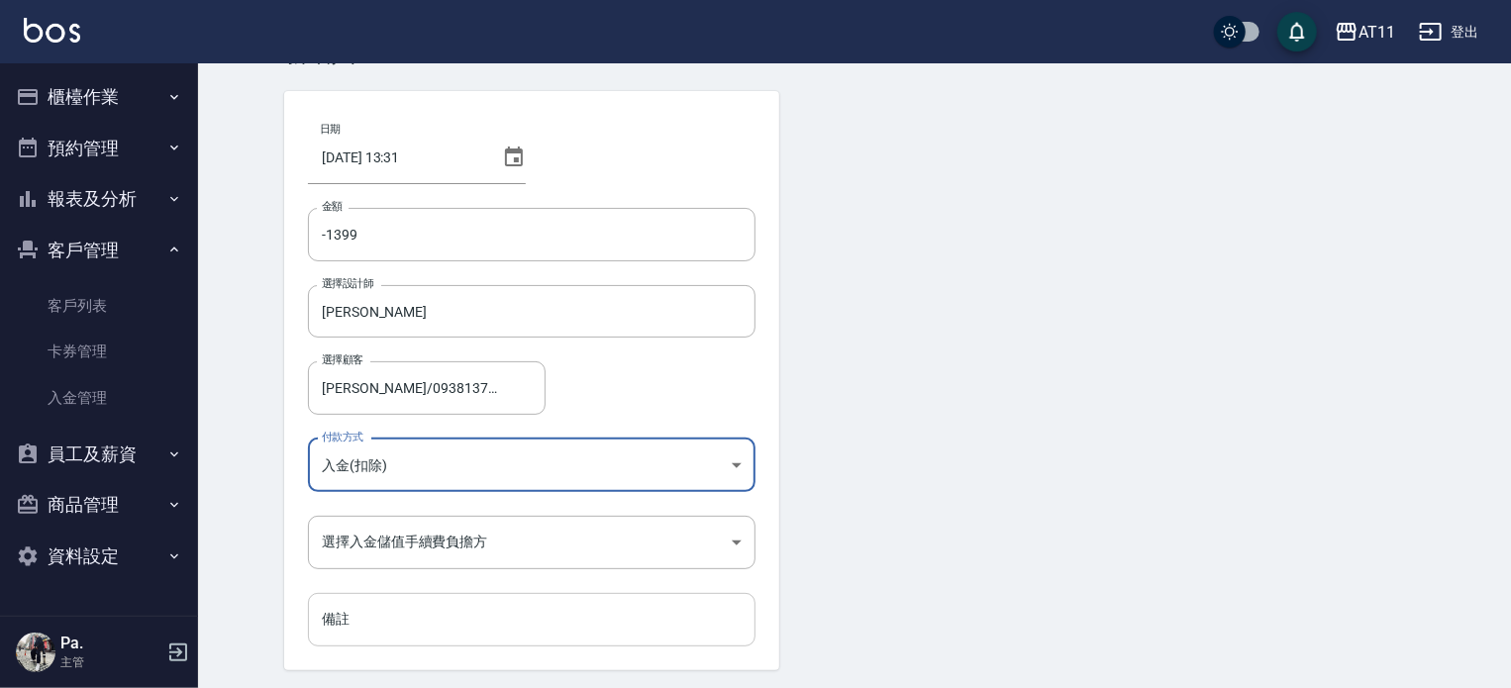
scroll to position [134, 0]
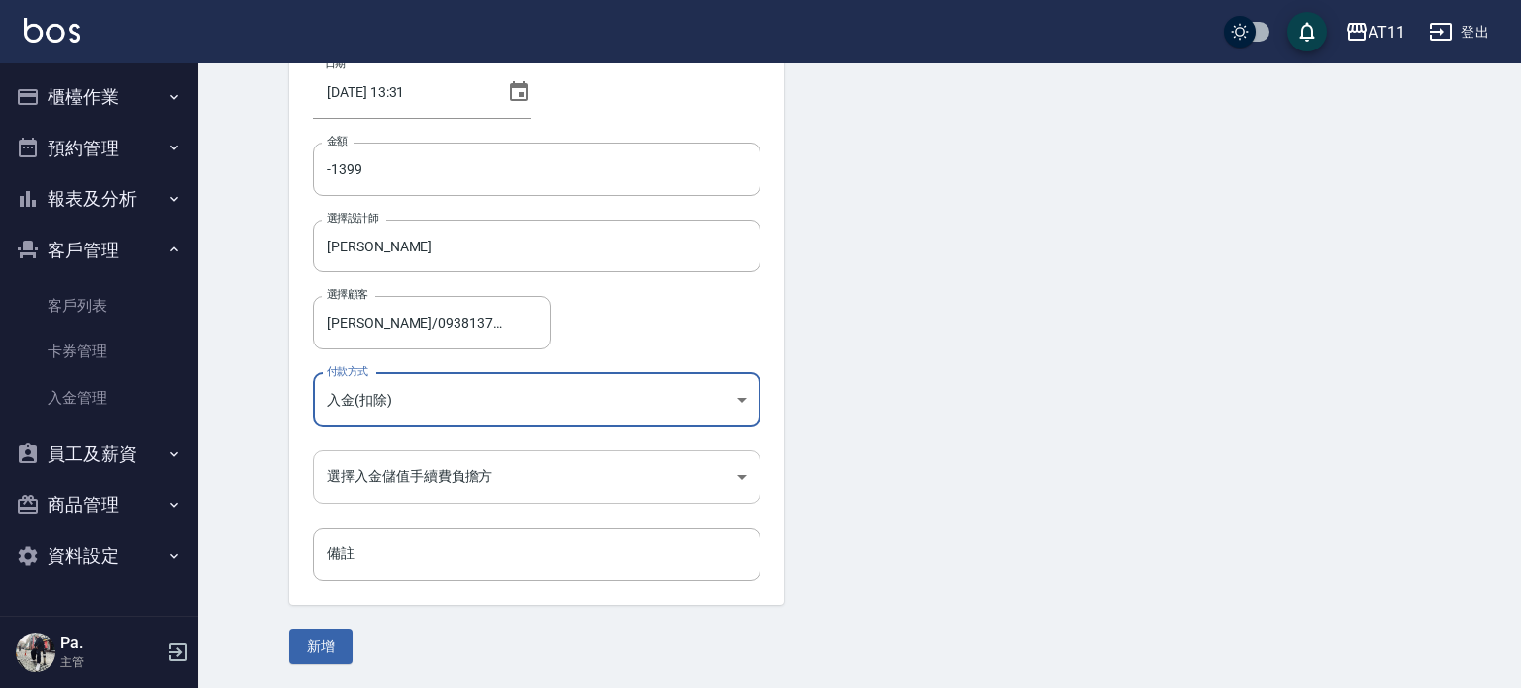
click at [433, 465] on body "AT11 登出 櫃檯作業 打帳單 帳單列表 現金收支登錄 材料自購登錄 每日結帳 排班表 現場電腦打卡 掃碼打卡 預約管理 預約管理 單日預約紀錄 單週預約紀…" at bounding box center [760, 277] width 1521 height 822
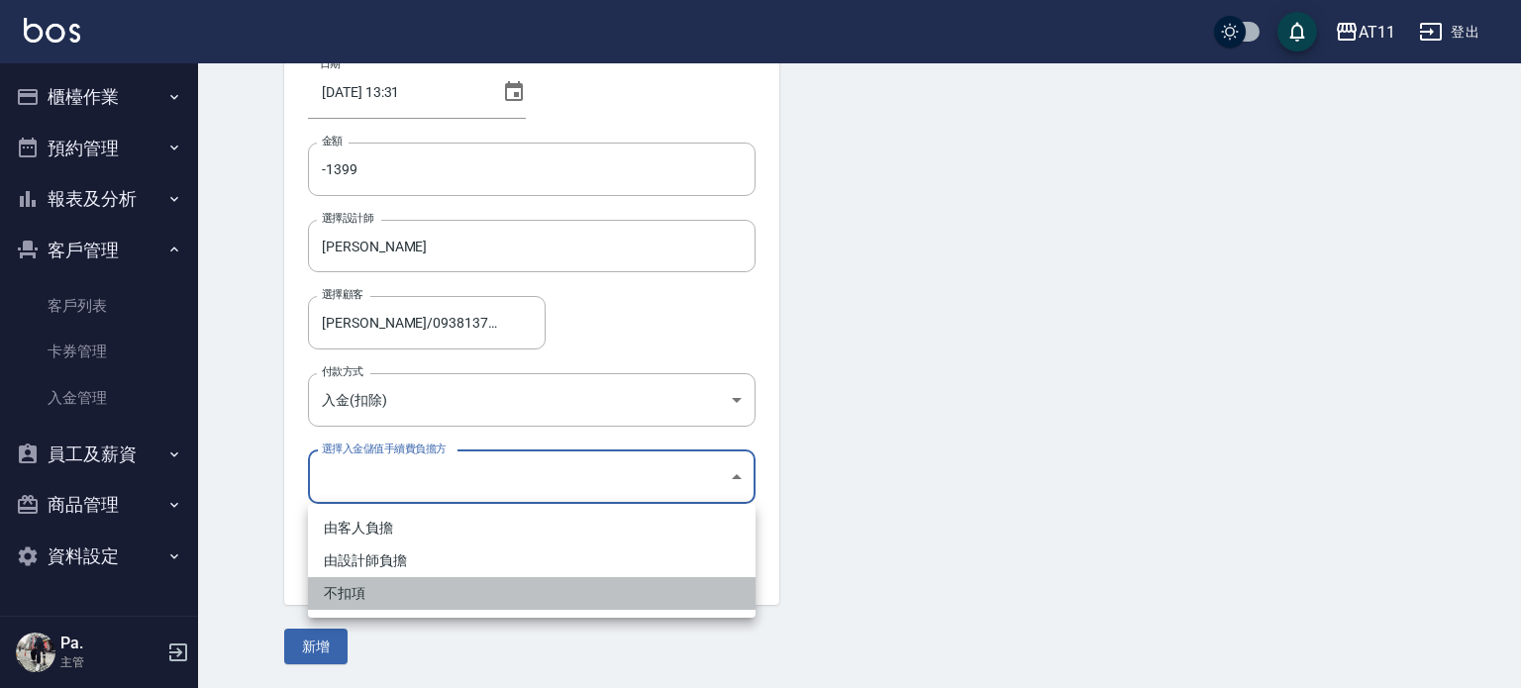
click at [415, 600] on li "不扣項" at bounding box center [532, 593] width 448 height 33
type input "WITHOUTHANDLINGFEE"
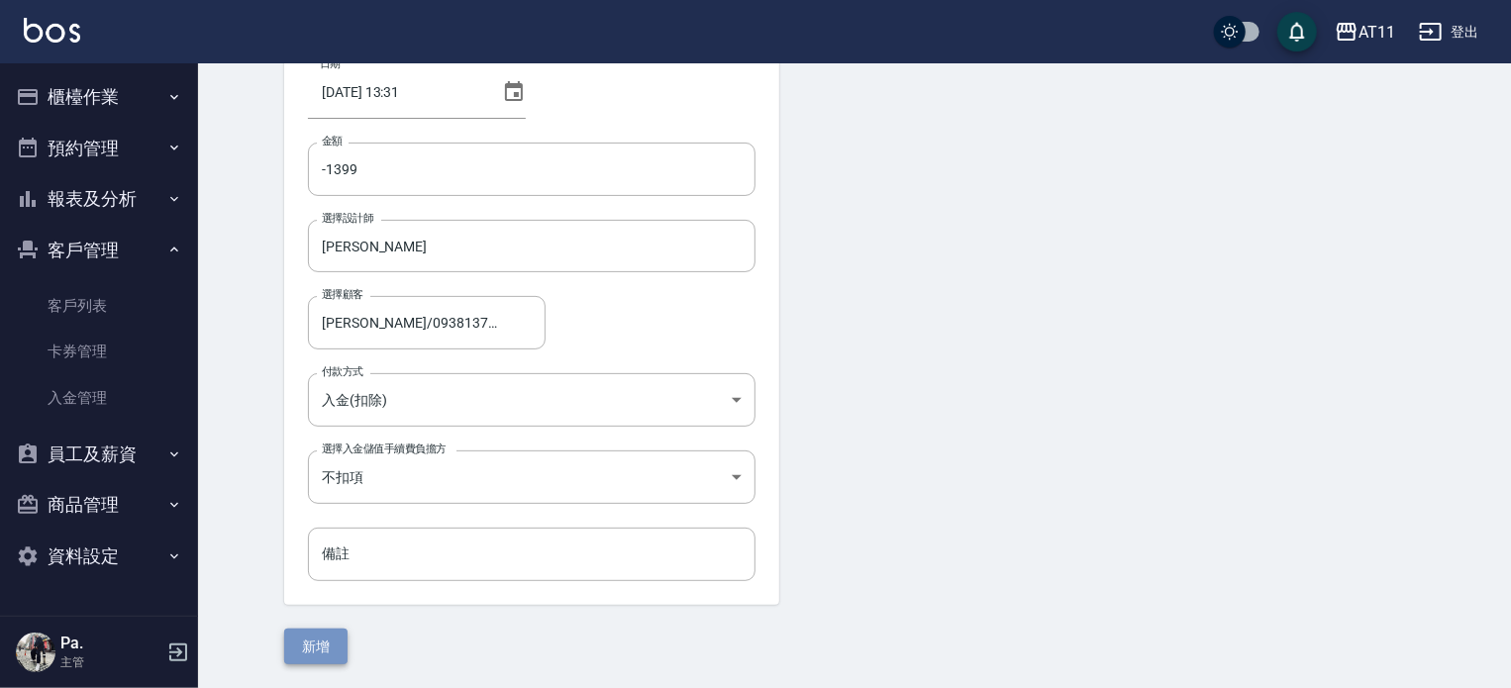
click at [327, 641] on button "新增" at bounding box center [315, 647] width 63 height 37
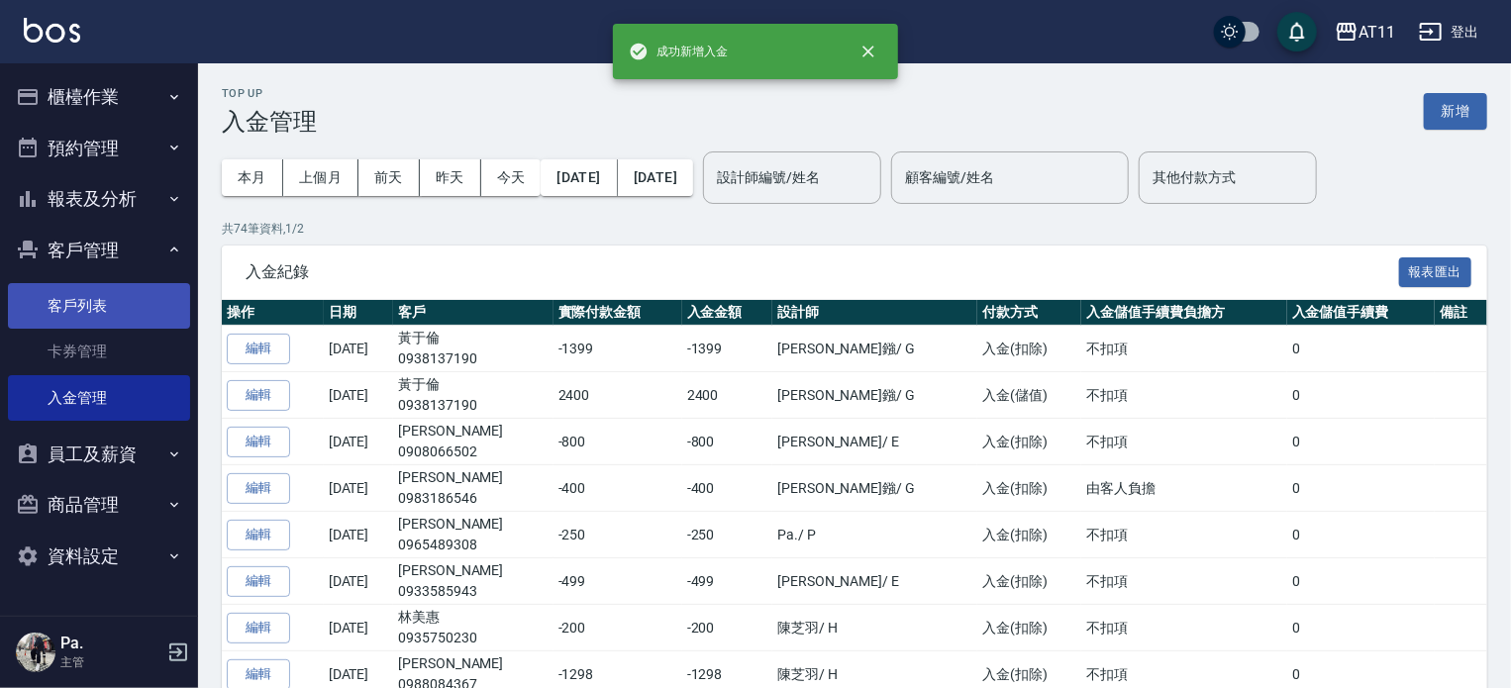
click at [97, 309] on link "客戶列表" at bounding box center [99, 306] width 182 height 46
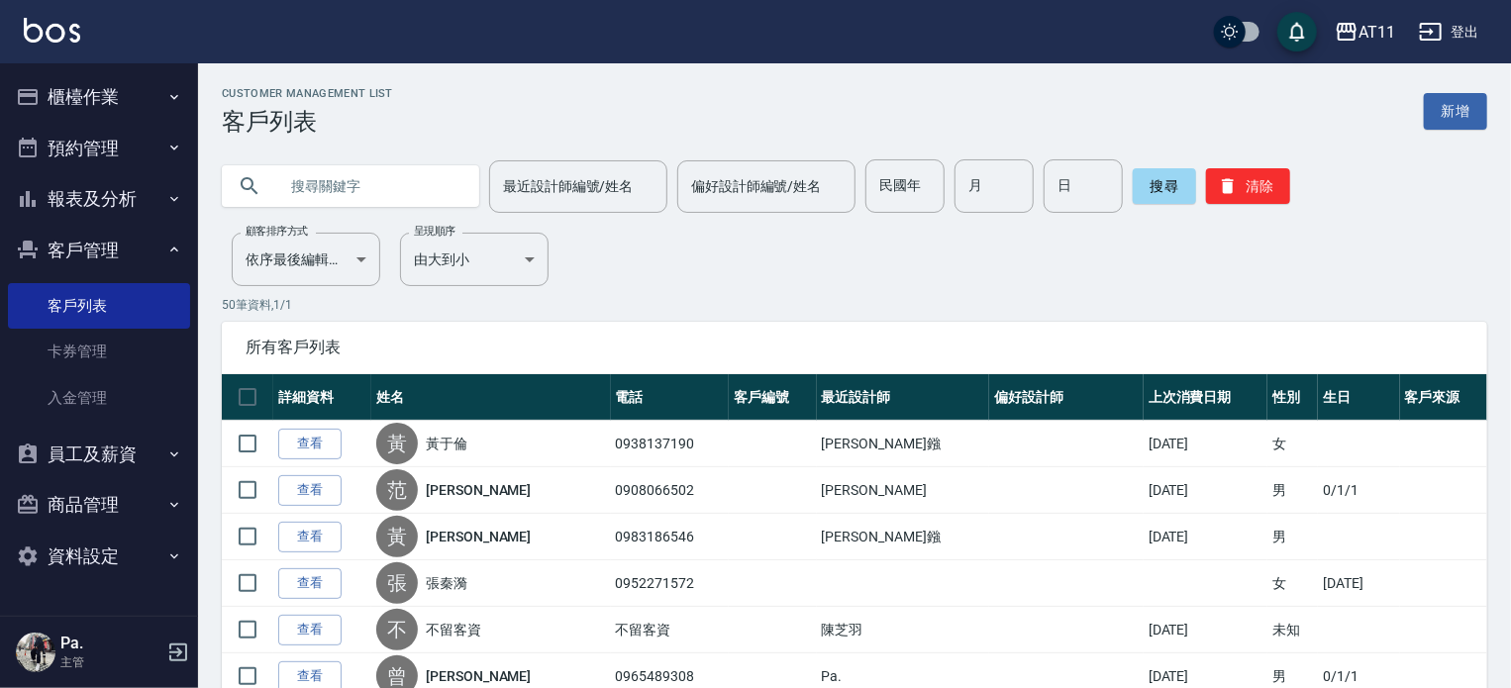
click at [359, 188] on input "text" at bounding box center [370, 185] width 186 height 53
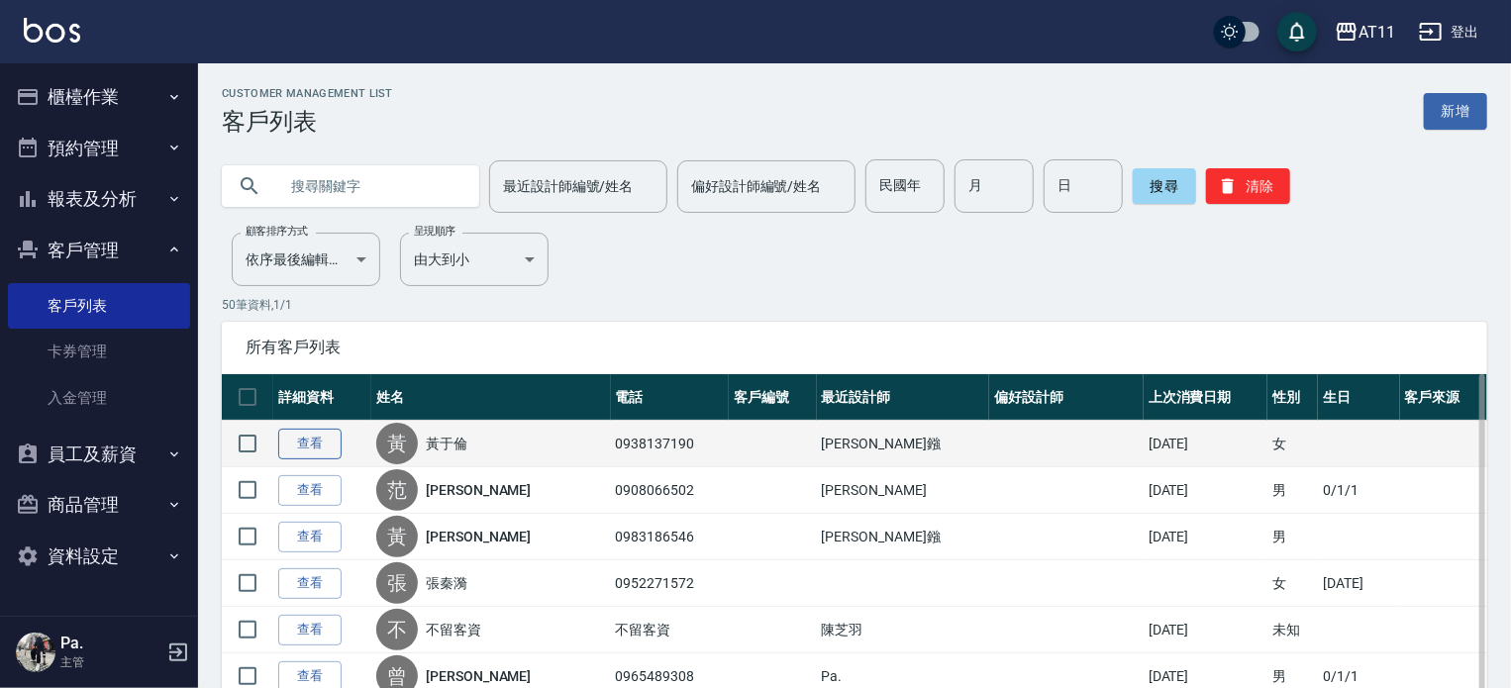
click at [319, 448] on link "查看" at bounding box center [309, 444] width 63 height 31
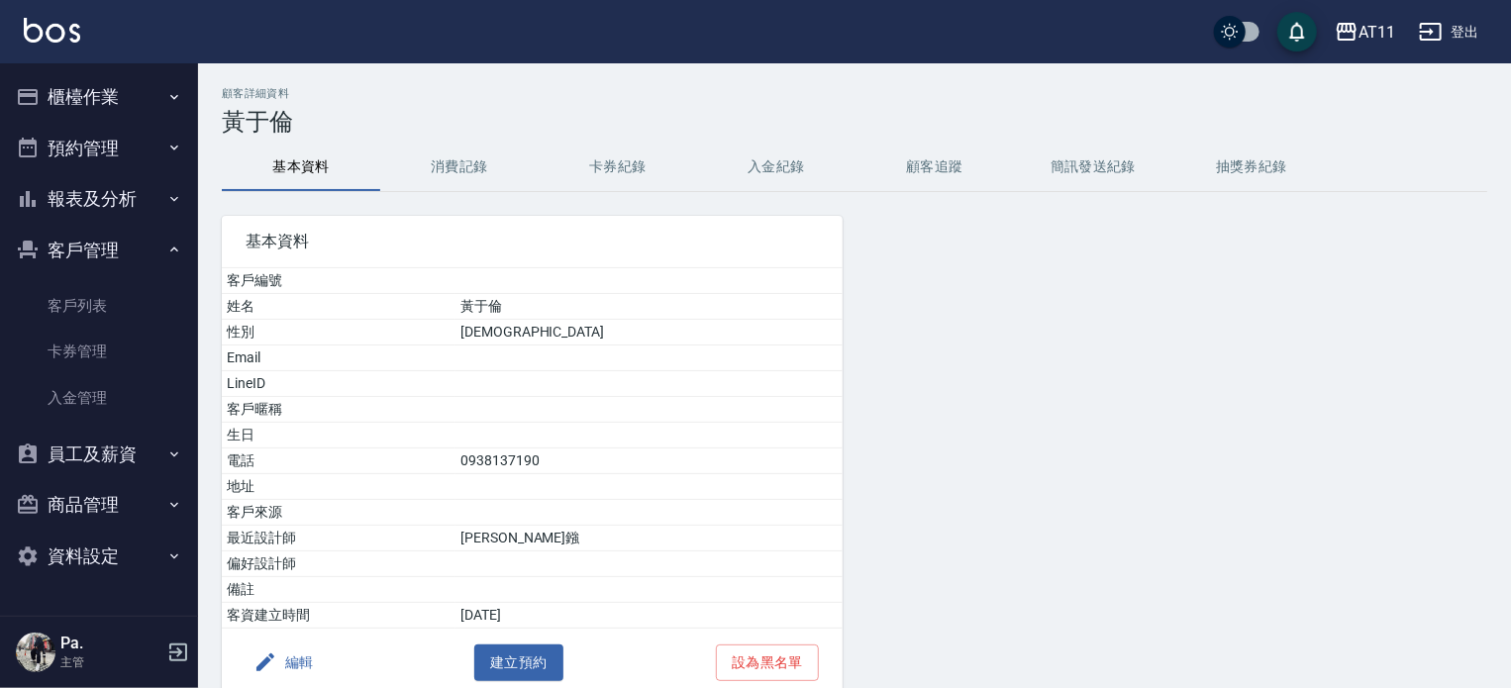
click at [777, 167] on button "入金紀錄" at bounding box center [776, 168] width 158 height 48
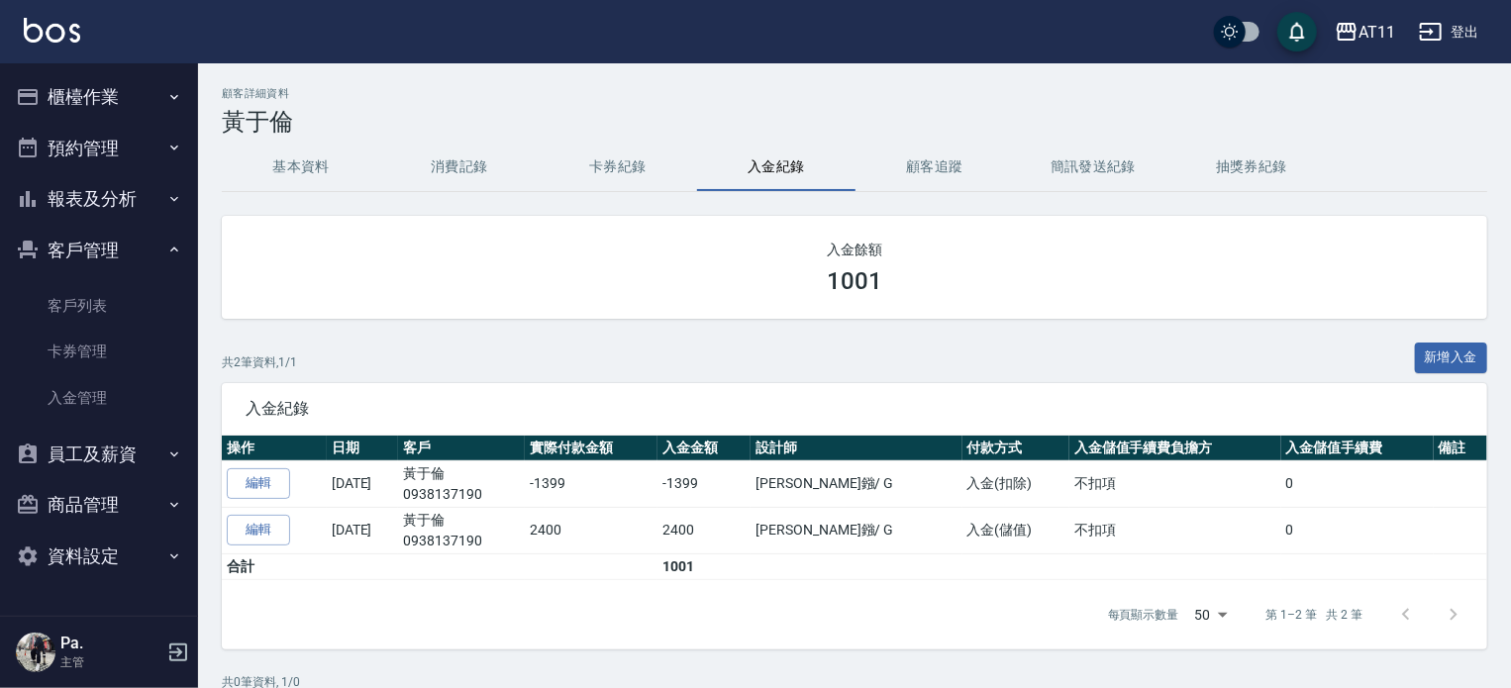
click at [107, 247] on button "客戶管理" at bounding box center [99, 251] width 182 height 52
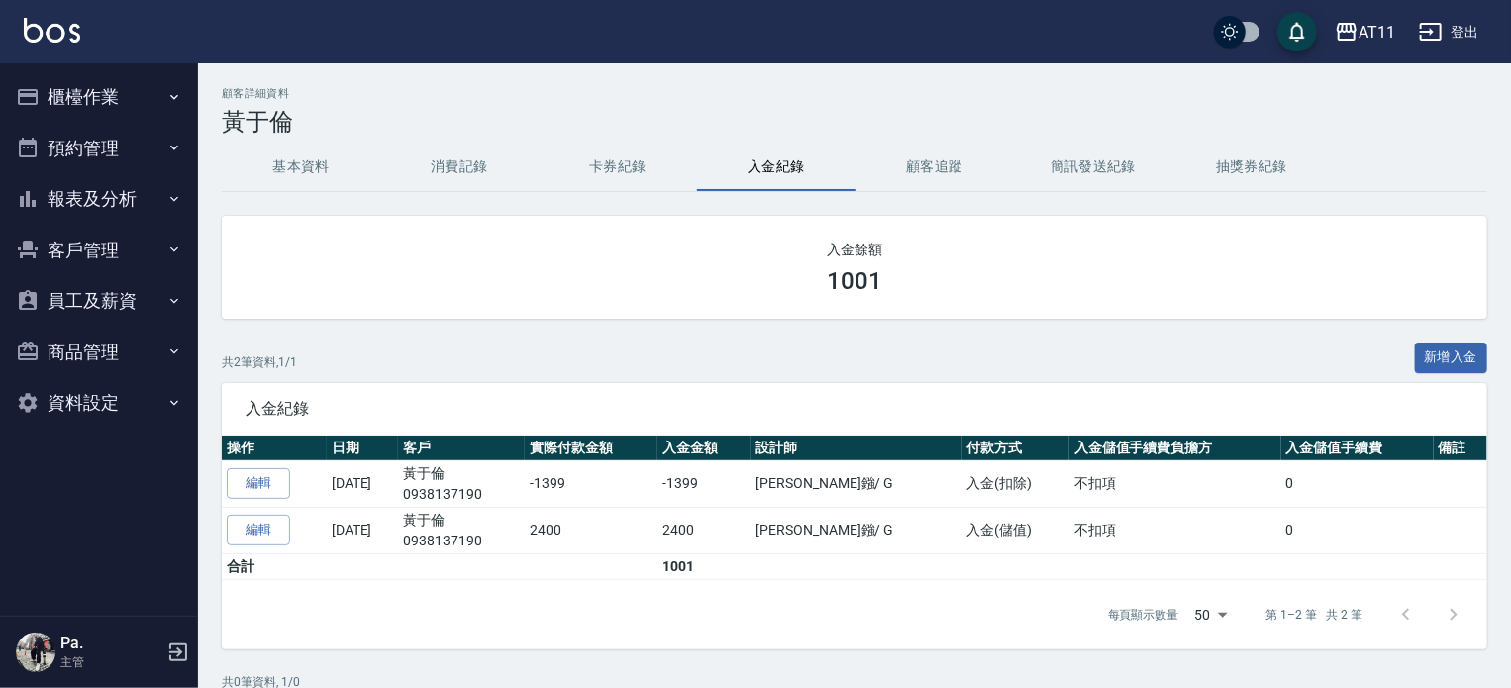
click at [117, 102] on button "櫃檯作業" at bounding box center [99, 97] width 182 height 52
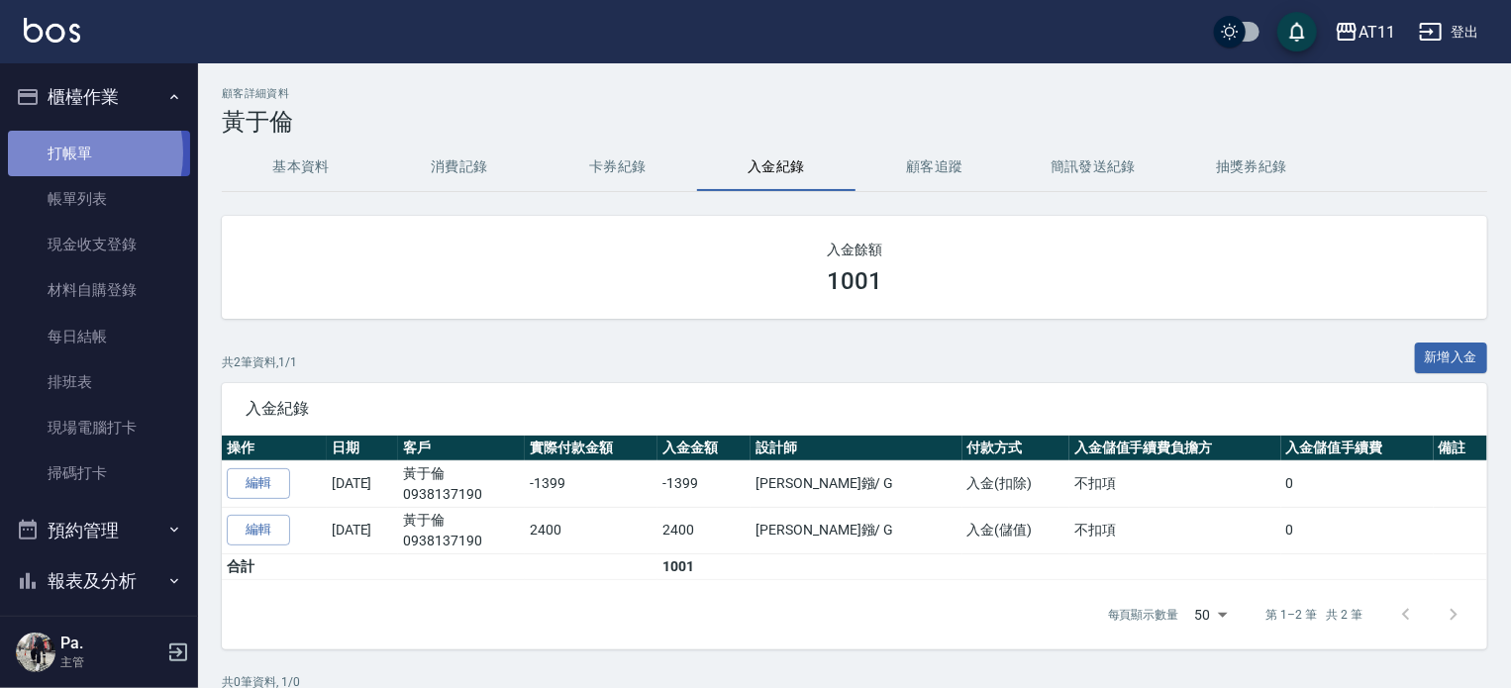
click at [63, 153] on link "打帳單" at bounding box center [99, 154] width 182 height 46
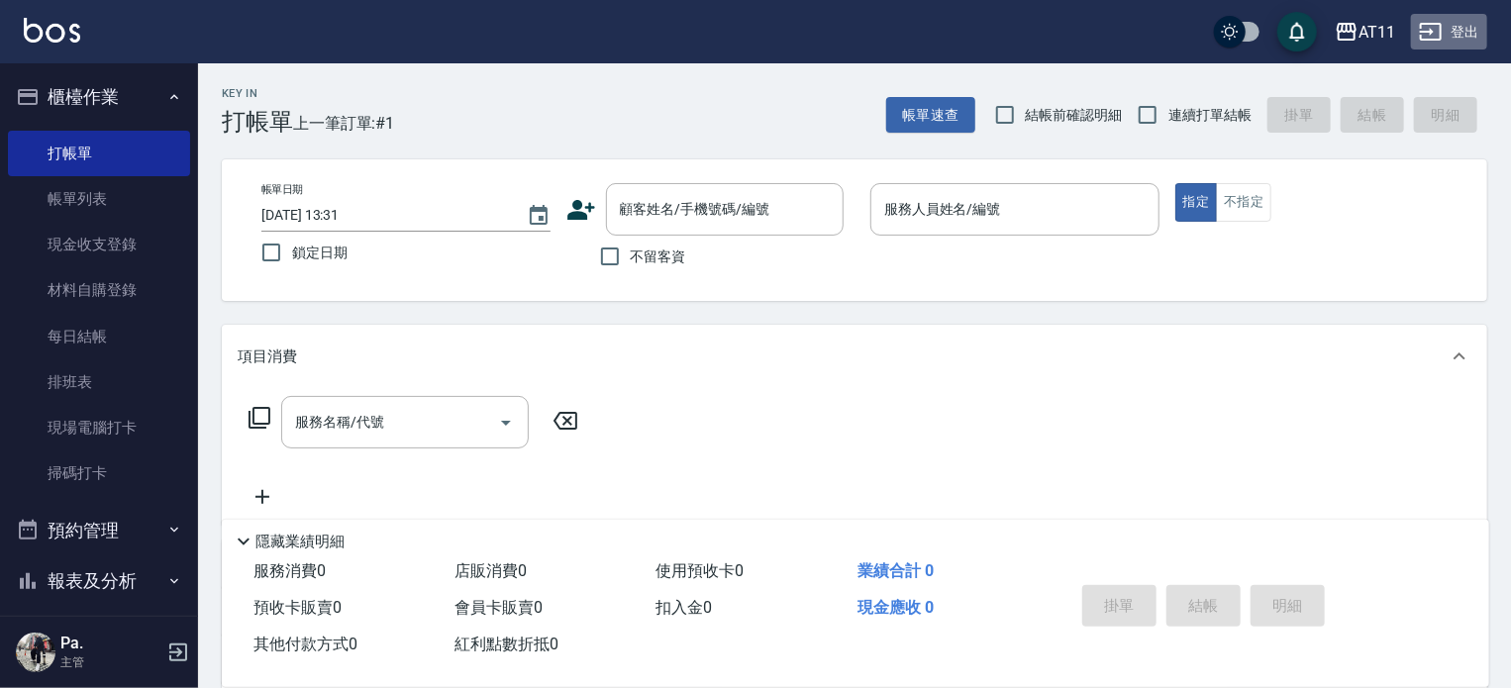
click at [1457, 34] on button "登出" at bounding box center [1449, 32] width 76 height 37
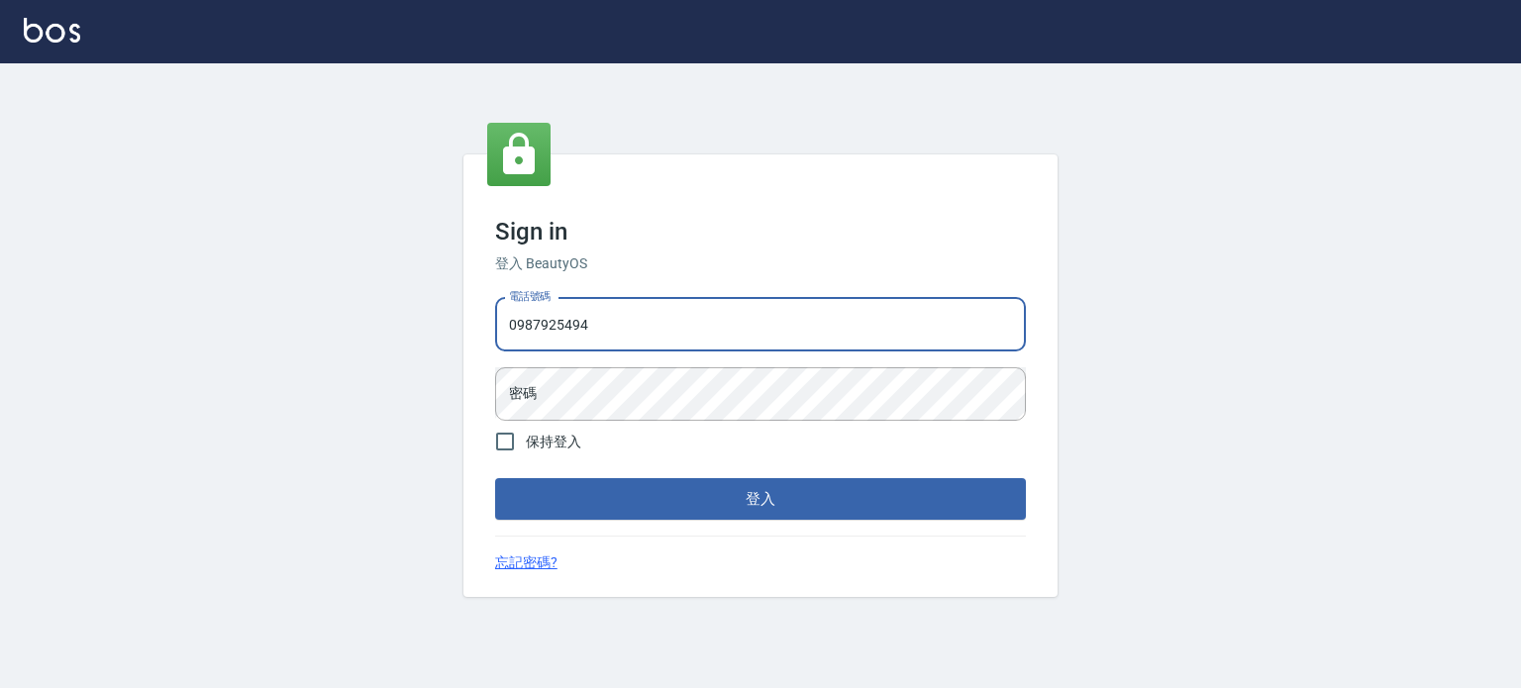
type input "0987925494"
click at [495, 478] on button "登入" at bounding box center [760, 499] width 531 height 42
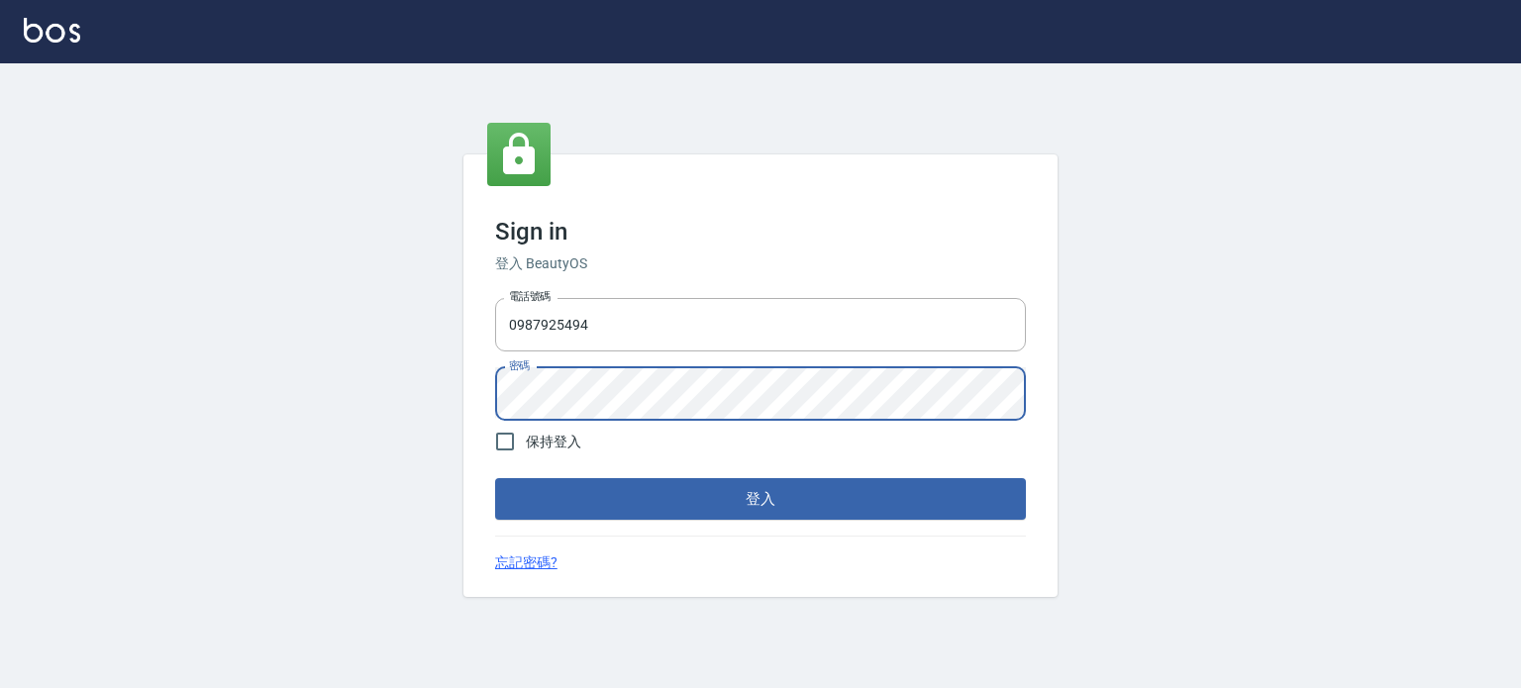
click at [495, 478] on button "登入" at bounding box center [760, 499] width 531 height 42
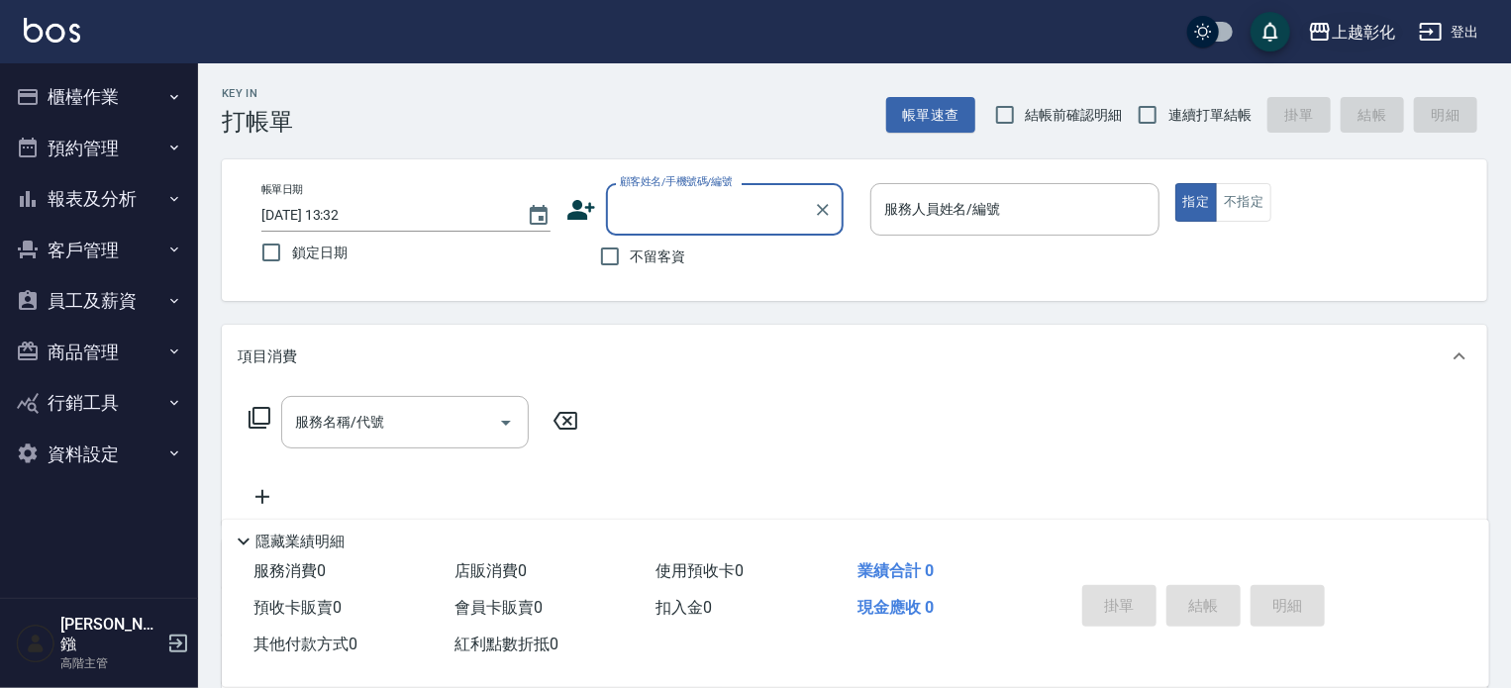
click at [1357, 28] on div "上越彰化" at bounding box center [1363, 32] width 63 height 25
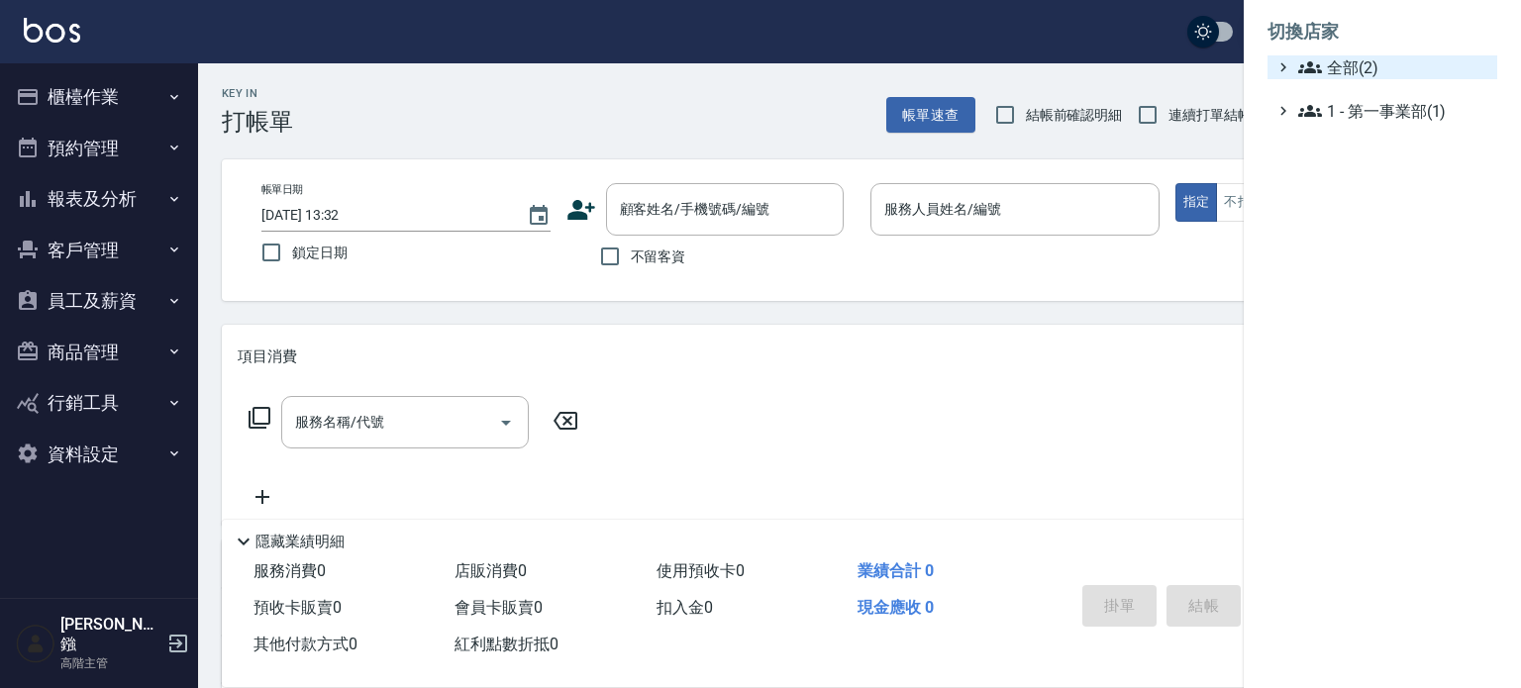
click at [1356, 66] on span "全部(2)" at bounding box center [1393, 67] width 191 height 24
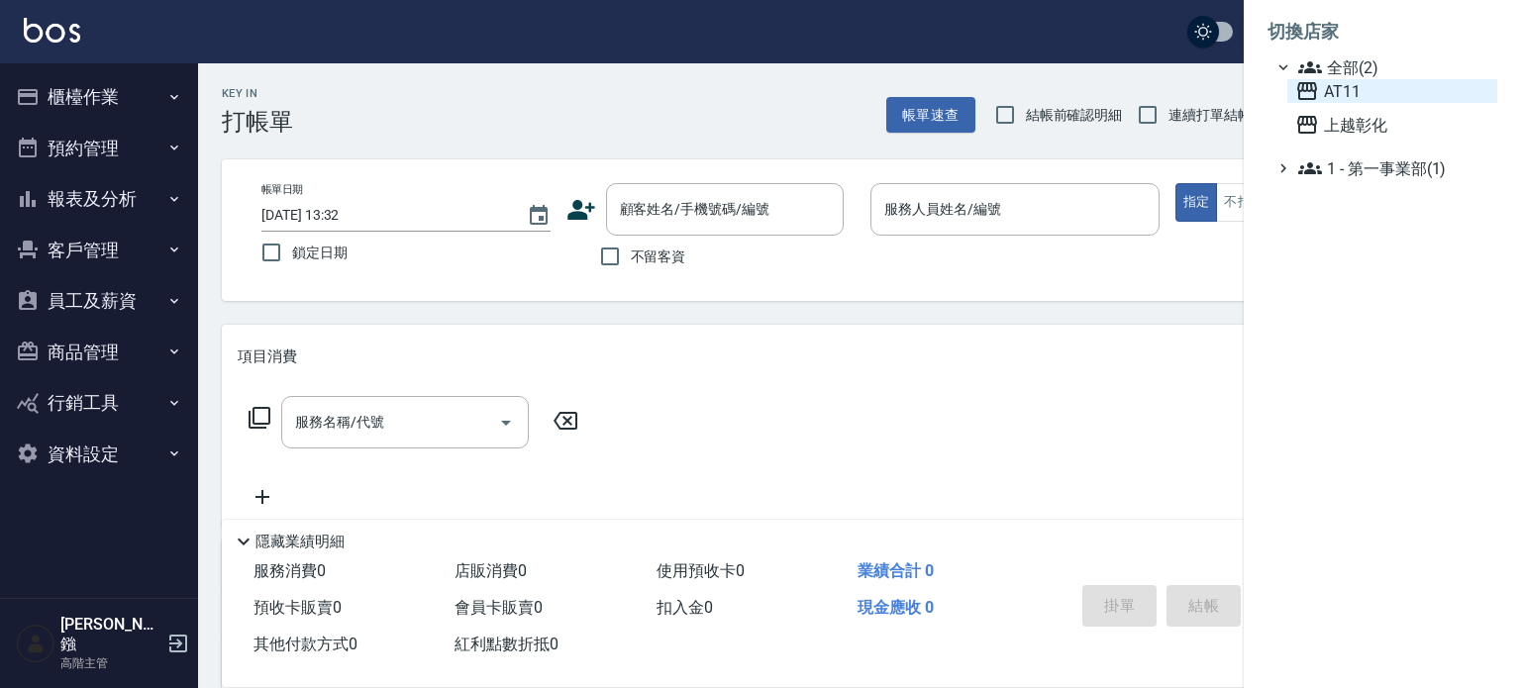
click at [1343, 87] on span "AT11" at bounding box center [1393, 91] width 194 height 24
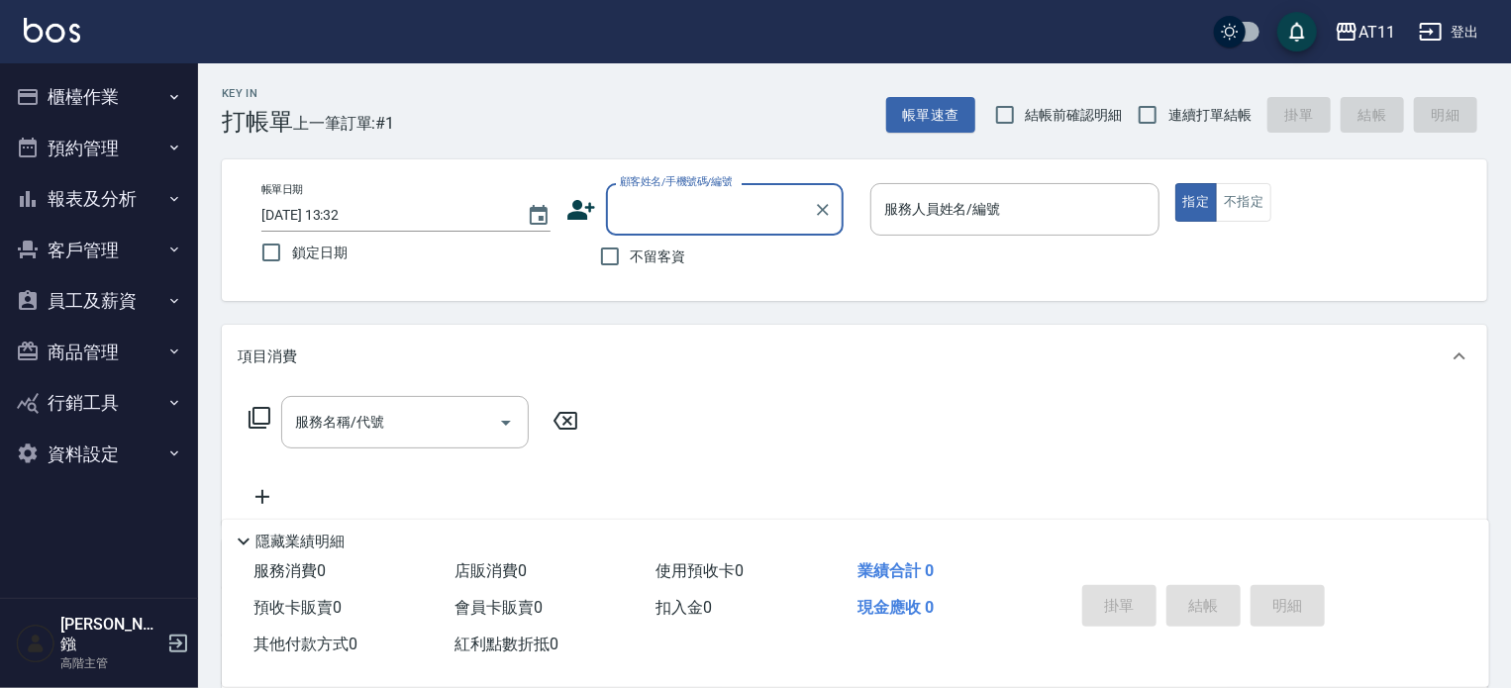
click at [1456, 23] on button "登出" at bounding box center [1449, 32] width 76 height 37
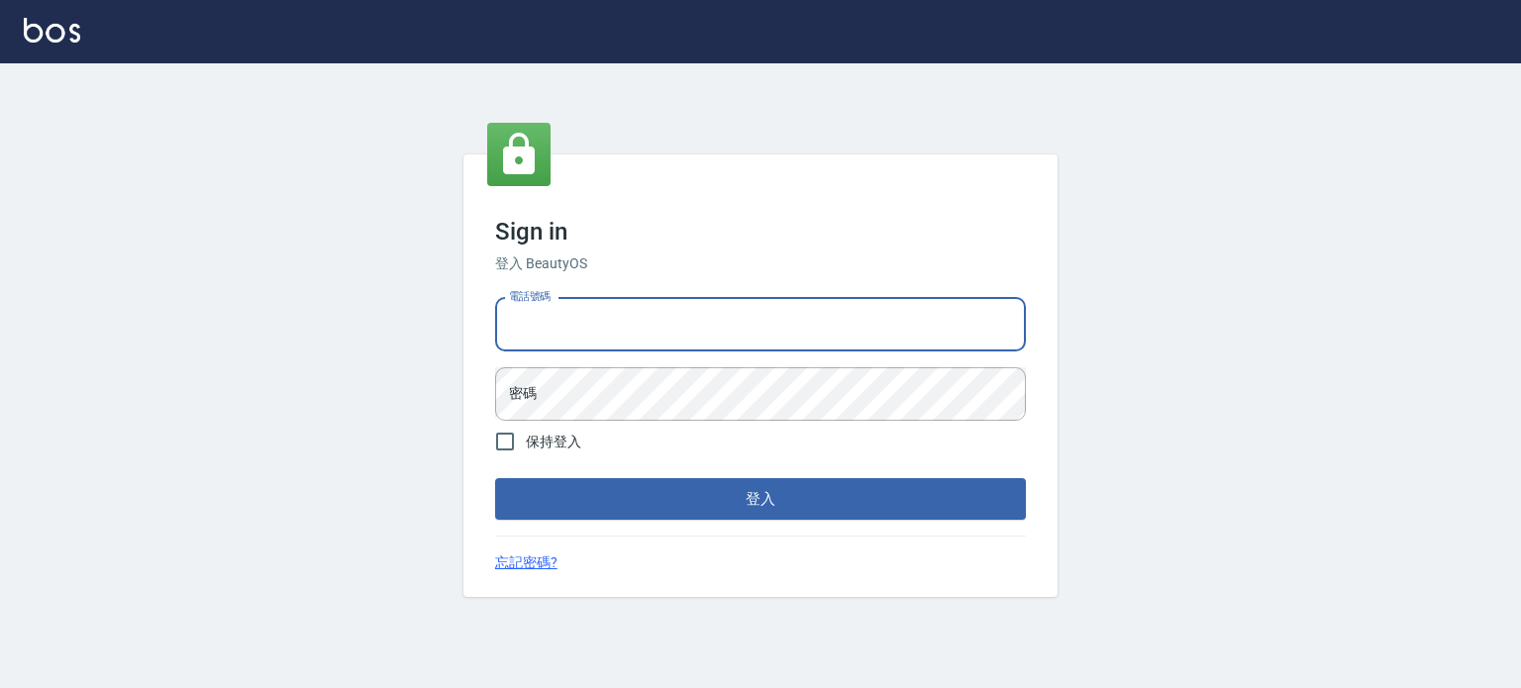
click at [754, 334] on input "電話號碼" at bounding box center [760, 324] width 531 height 53
type input "0953539532"
click at [495, 478] on button "登入" at bounding box center [760, 499] width 531 height 42
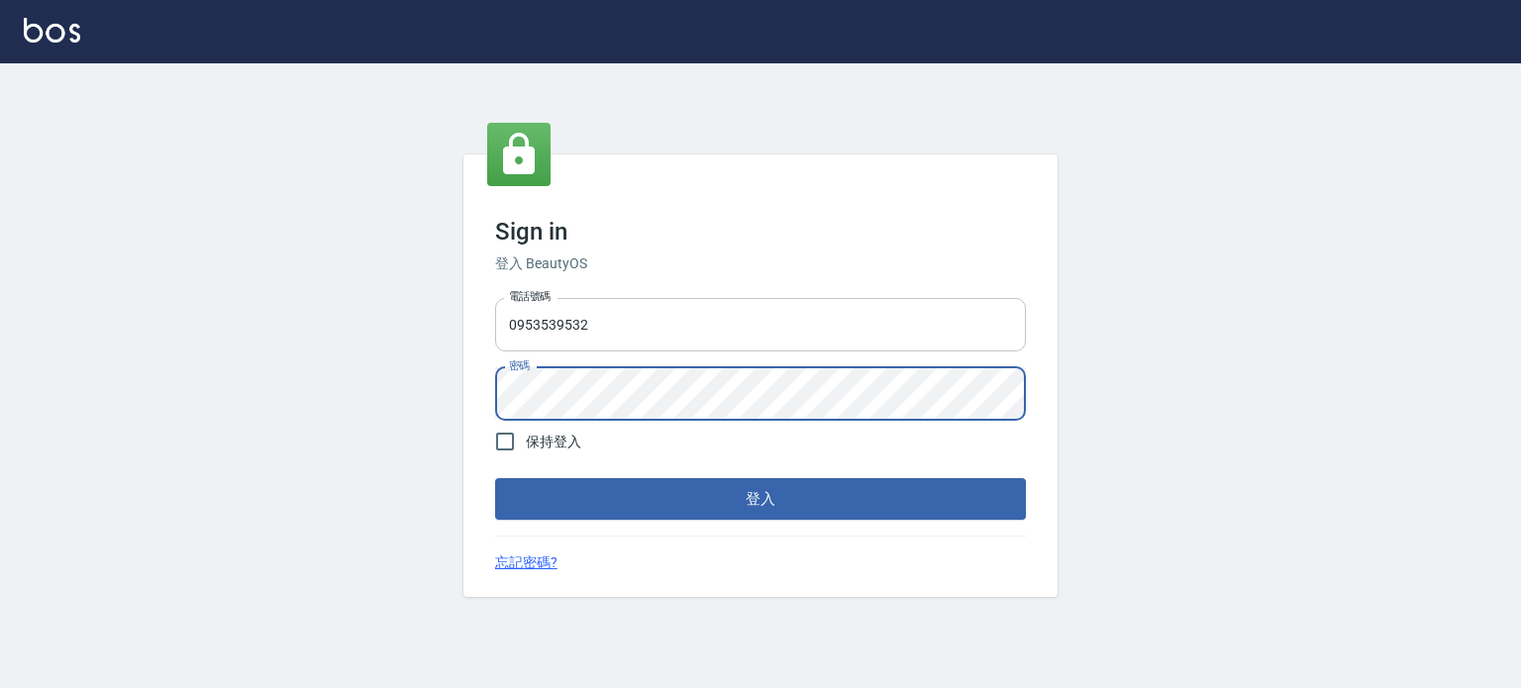
click at [495, 478] on button "登入" at bounding box center [760, 499] width 531 height 42
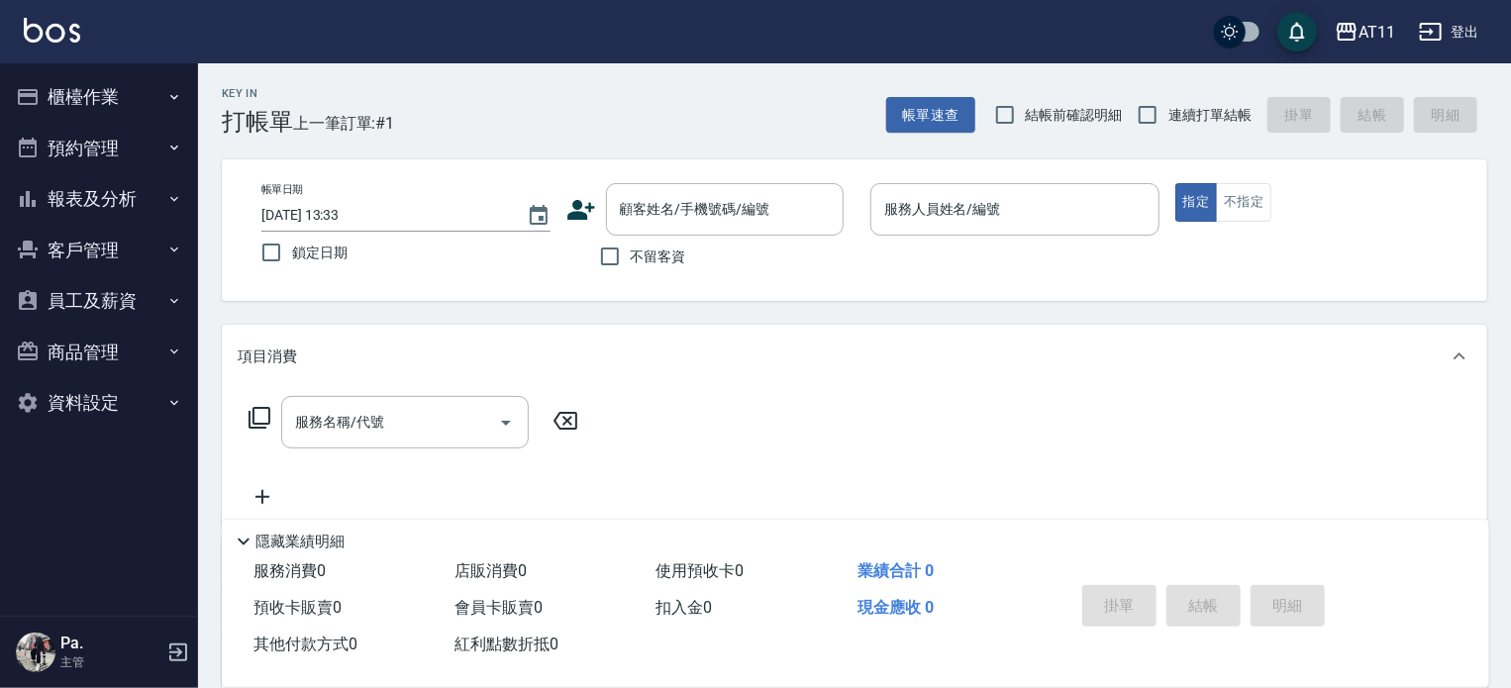
drag, startPoint x: 1422, startPoint y: 270, endPoint x: 1438, endPoint y: 271, distance: 15.9
click at [1438, 271] on div "帳單日期 2025/08/16 13:33 鎖定日期 顧客姓名/手機號碼/編號 顧客姓名/手機號碼/編號 不留客資 服務人員姓名/編號 服務人員姓名/編號 指…" at bounding box center [855, 230] width 1218 height 94
click at [1066, 23] on div "AT11 登出" at bounding box center [755, 31] width 1511 height 63
click at [144, 203] on button "報表及分析" at bounding box center [99, 199] width 182 height 52
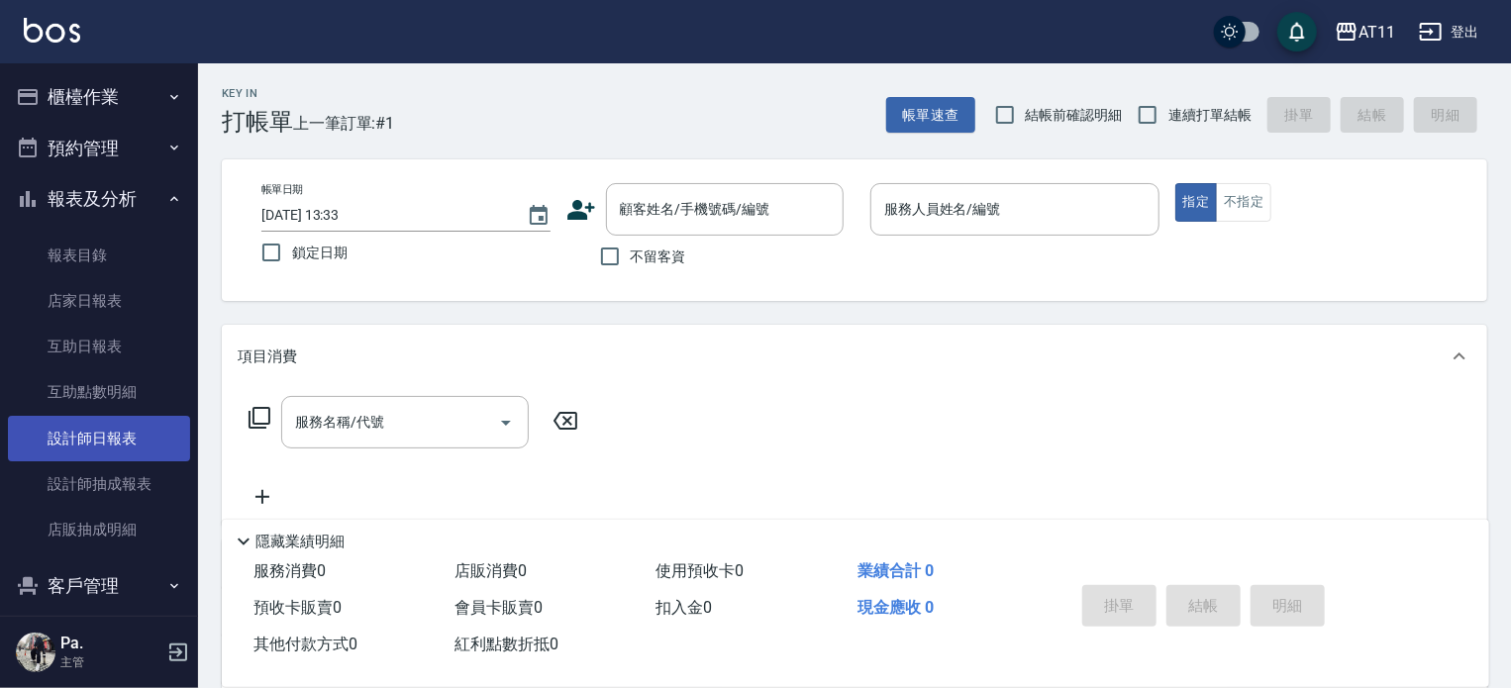
click at [104, 426] on link "設計師日報表" at bounding box center [99, 439] width 182 height 46
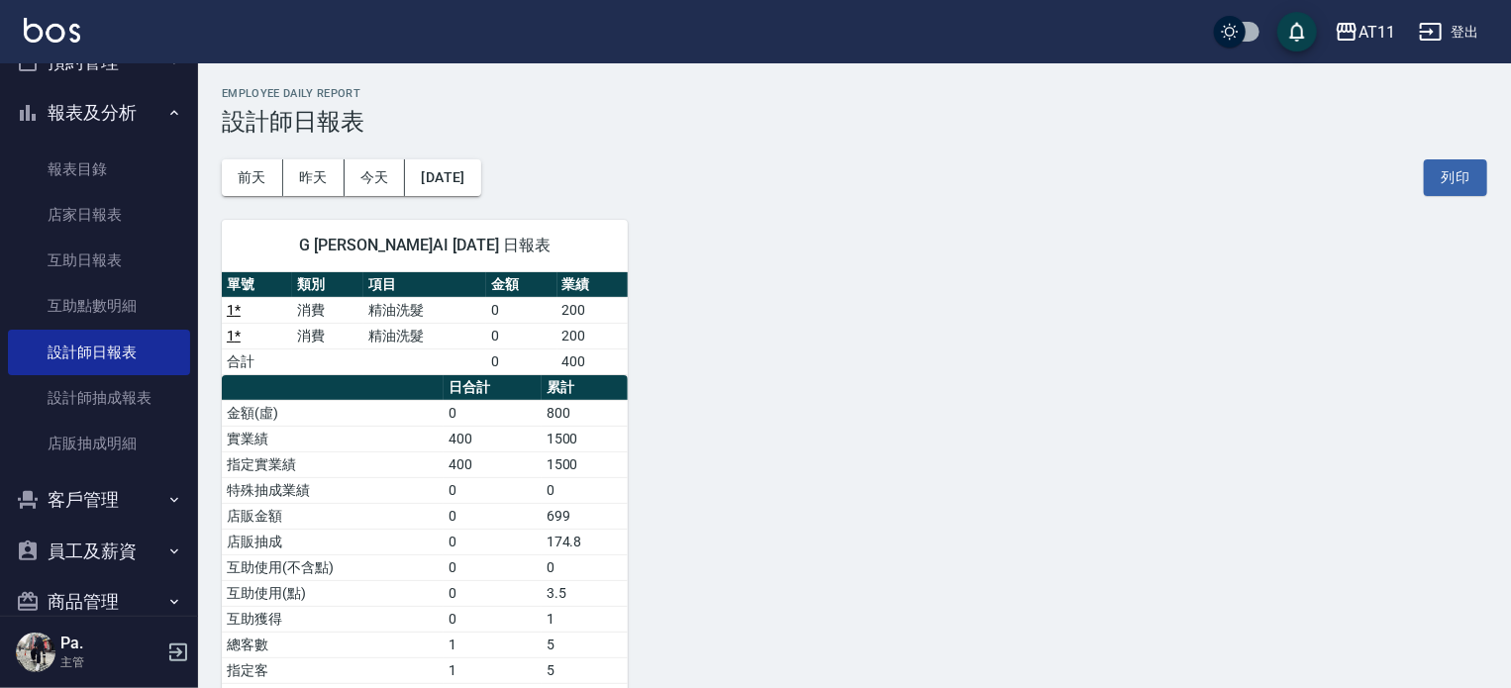
scroll to position [171, 0]
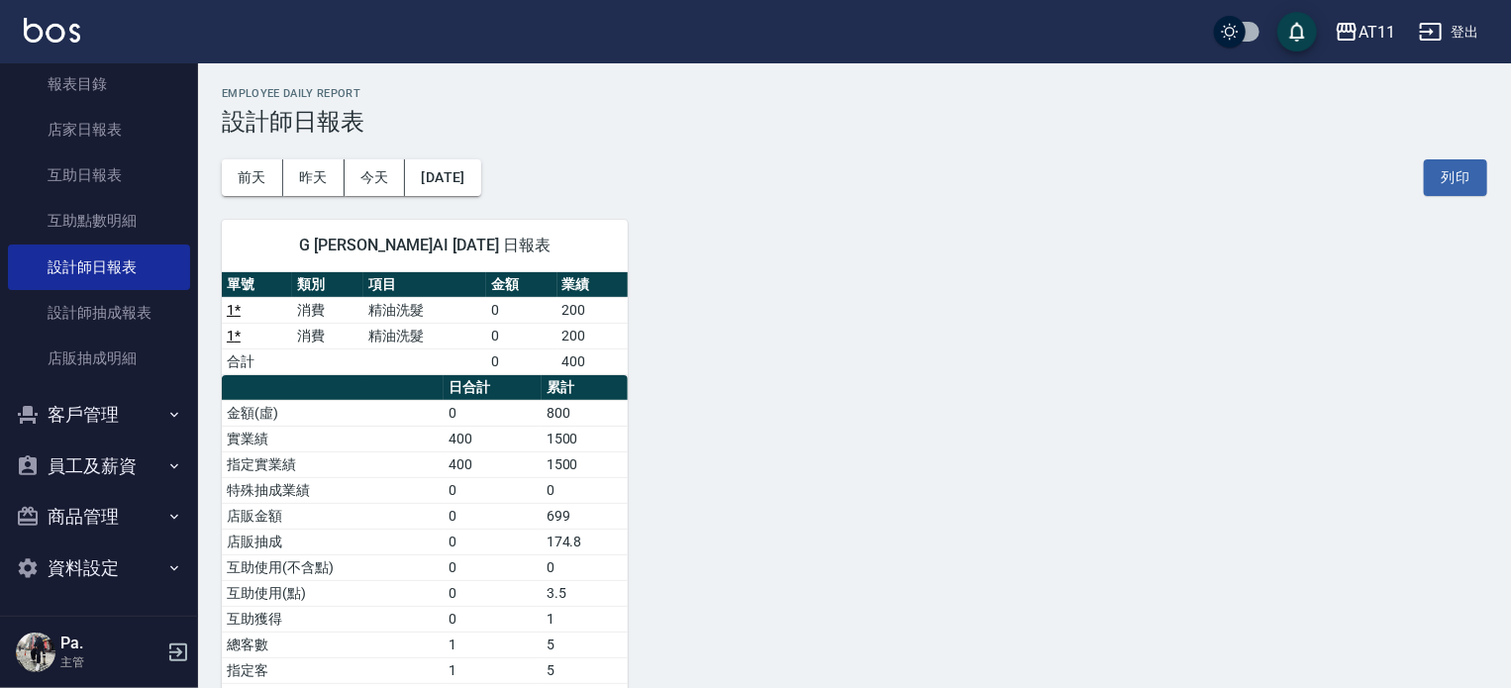
click at [119, 413] on button "客戶管理" at bounding box center [99, 415] width 182 height 52
click at [133, 415] on button "客戶管理" at bounding box center [99, 415] width 182 height 52
click at [138, 442] on button "員工及薪資" at bounding box center [99, 467] width 182 height 52
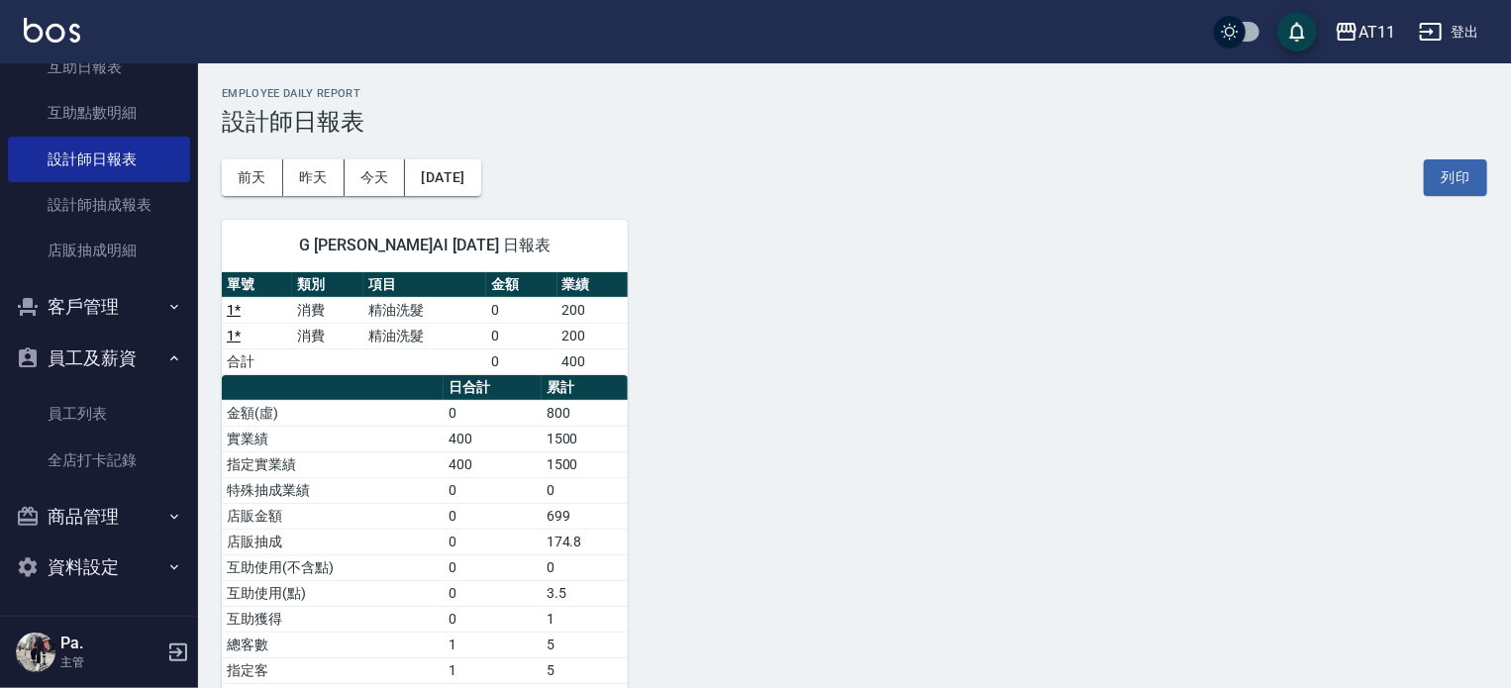
click at [136, 361] on button "員工及薪資" at bounding box center [99, 359] width 182 height 52
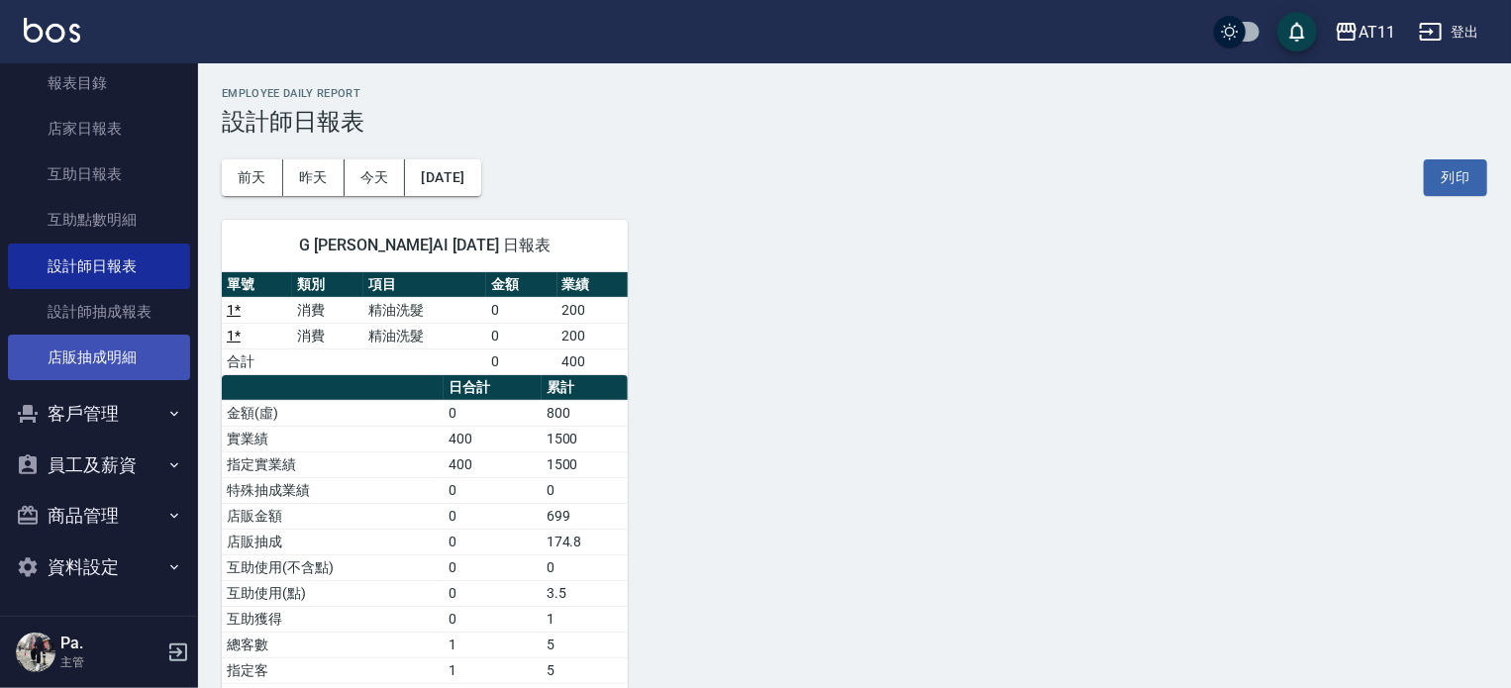
click at [142, 324] on link "設計師抽成報表" at bounding box center [99, 312] width 182 height 46
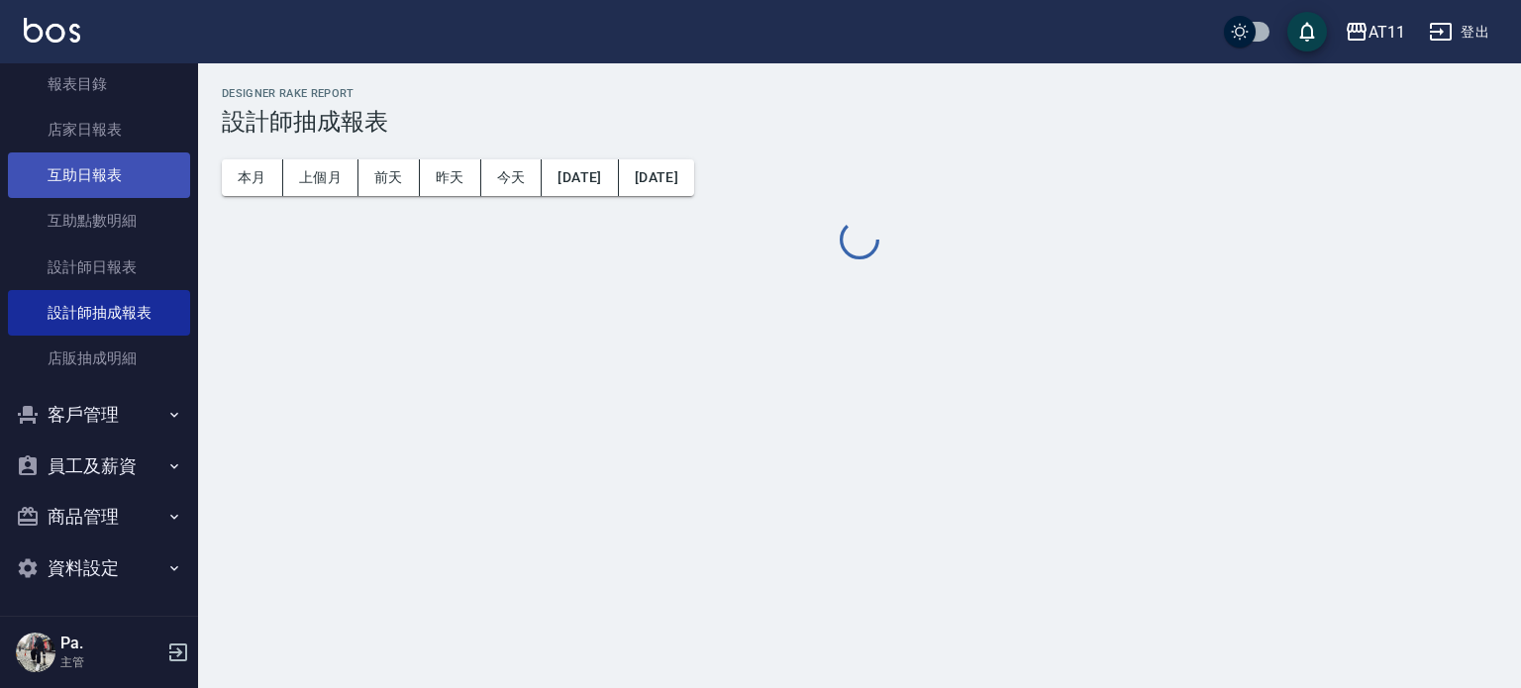
click at [107, 191] on link "互助日報表" at bounding box center [99, 176] width 182 height 46
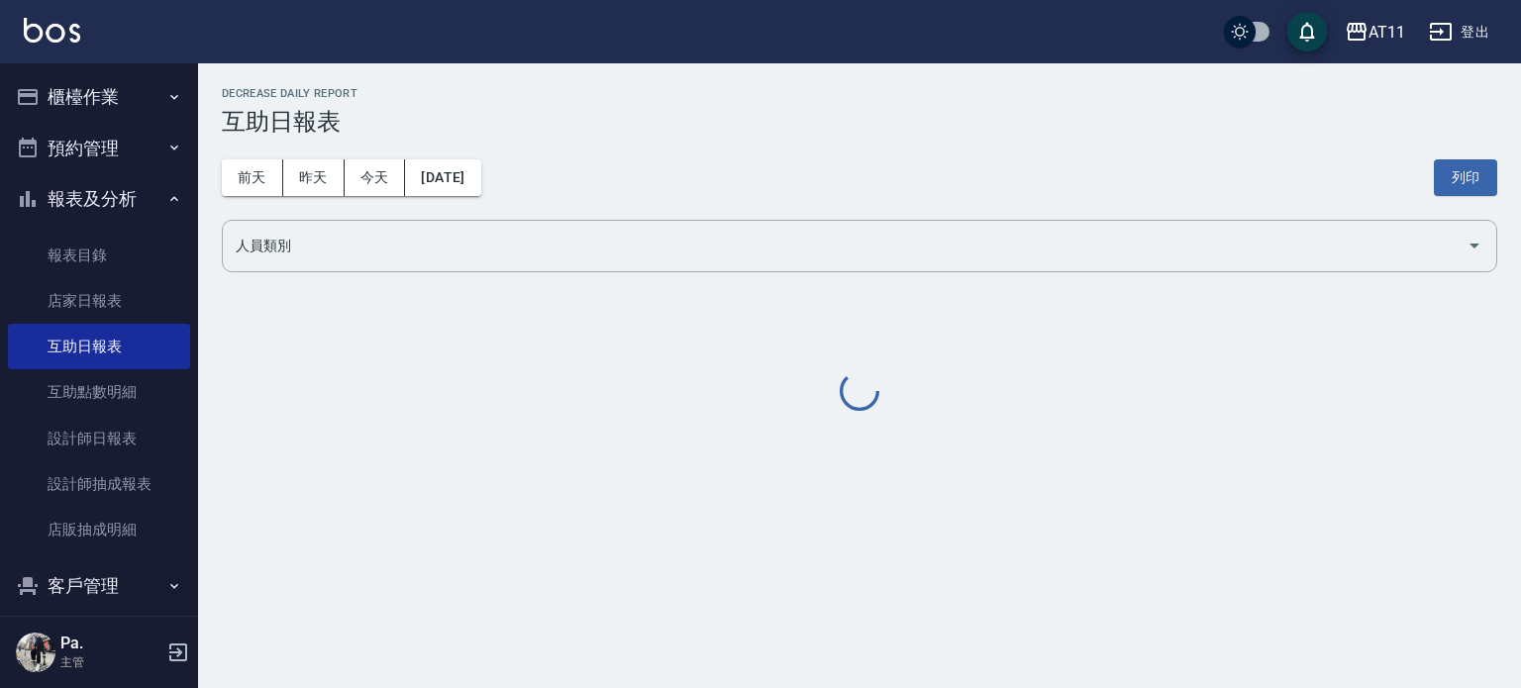
click at [88, 151] on button "預約管理" at bounding box center [99, 149] width 182 height 52
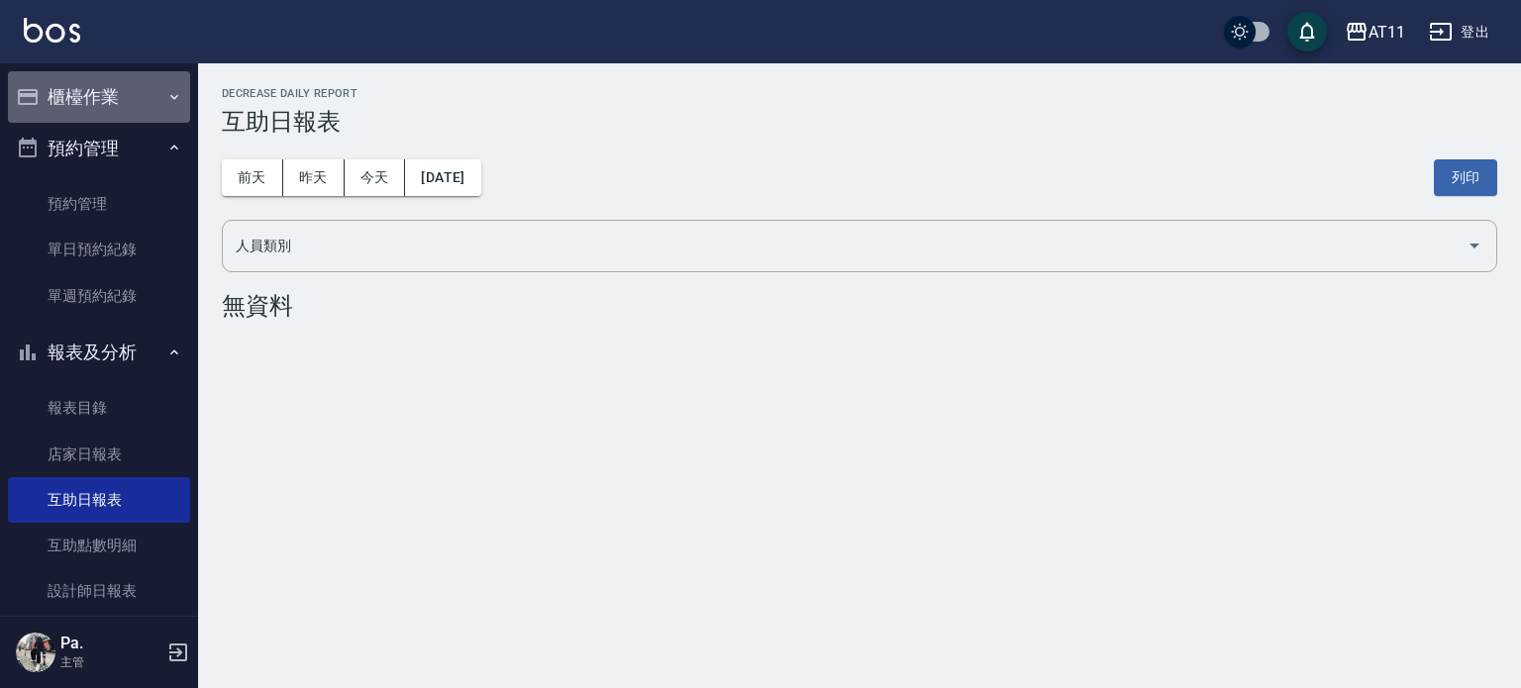
click at [127, 110] on button "櫃檯作業" at bounding box center [99, 97] width 182 height 52
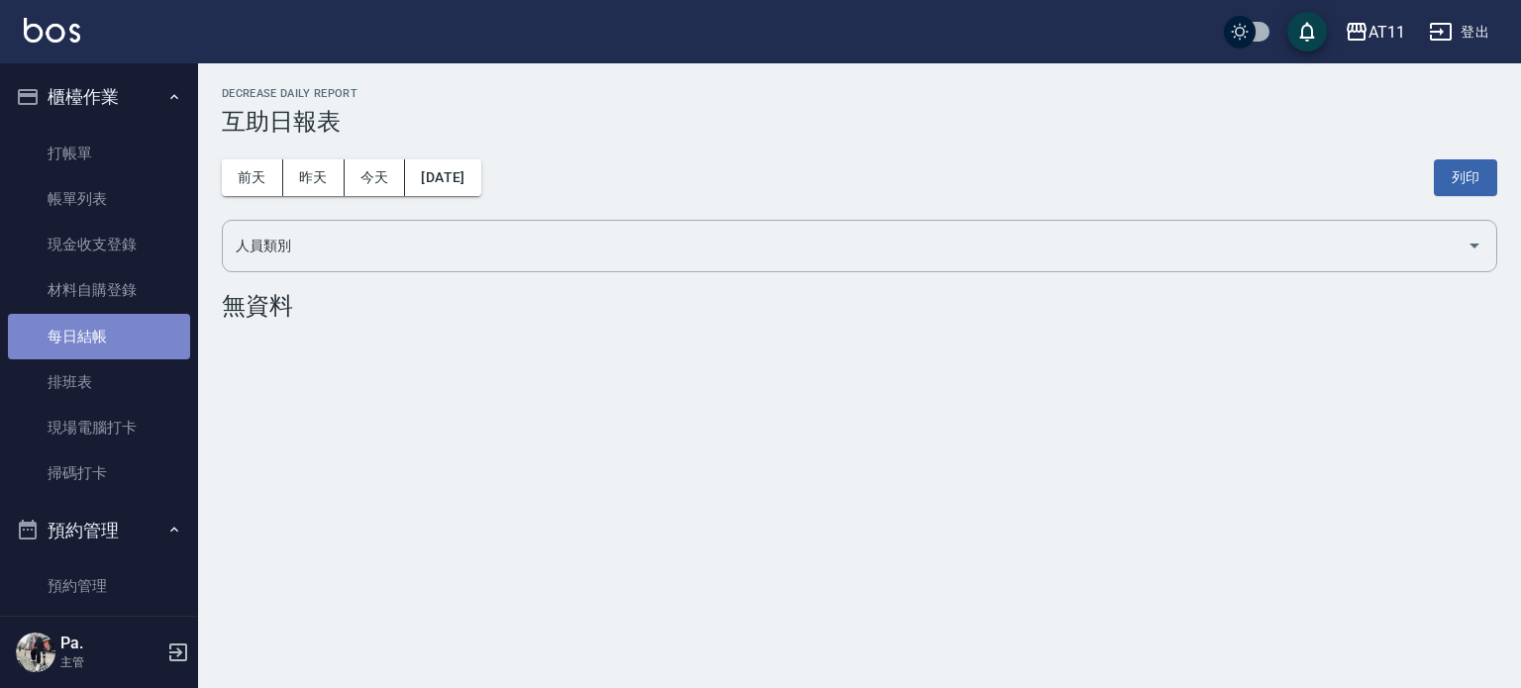
click at [119, 334] on link "每日結帳" at bounding box center [99, 337] width 182 height 46
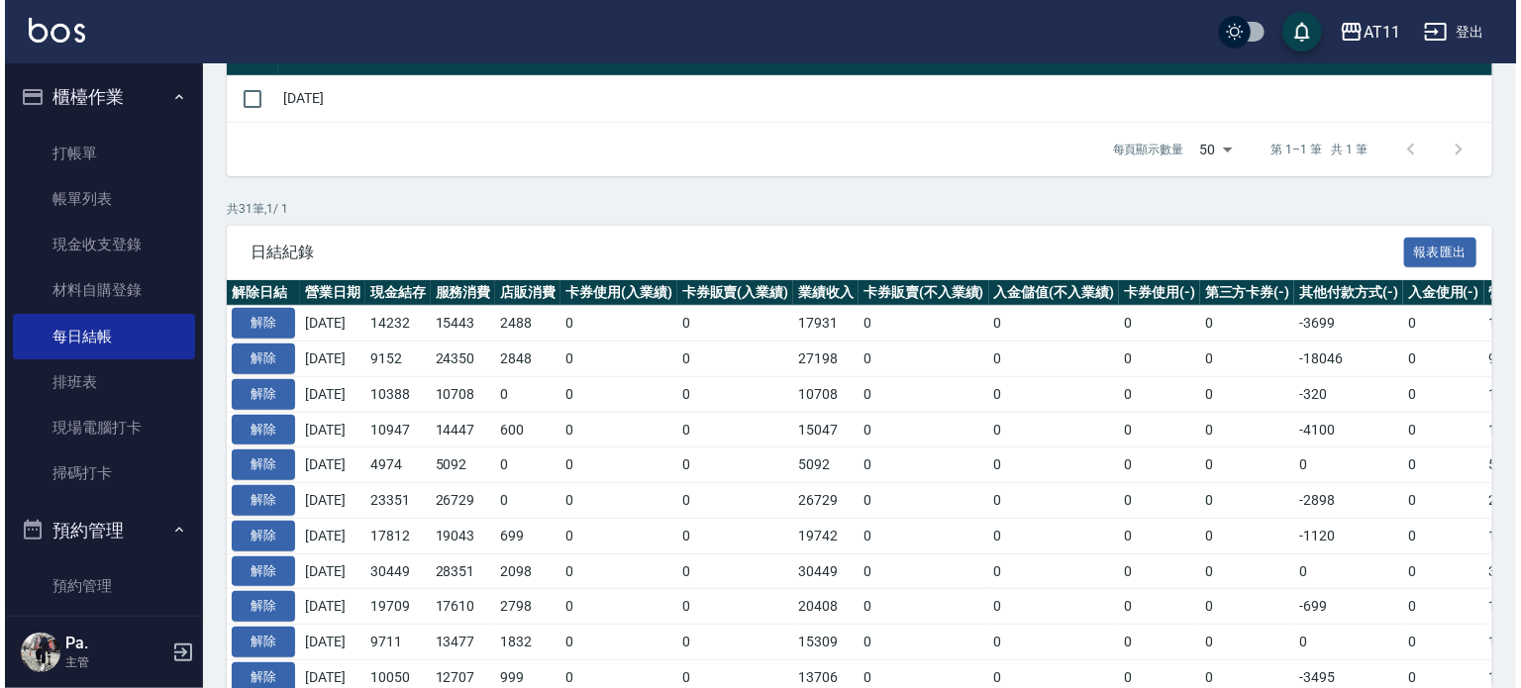
scroll to position [99, 0]
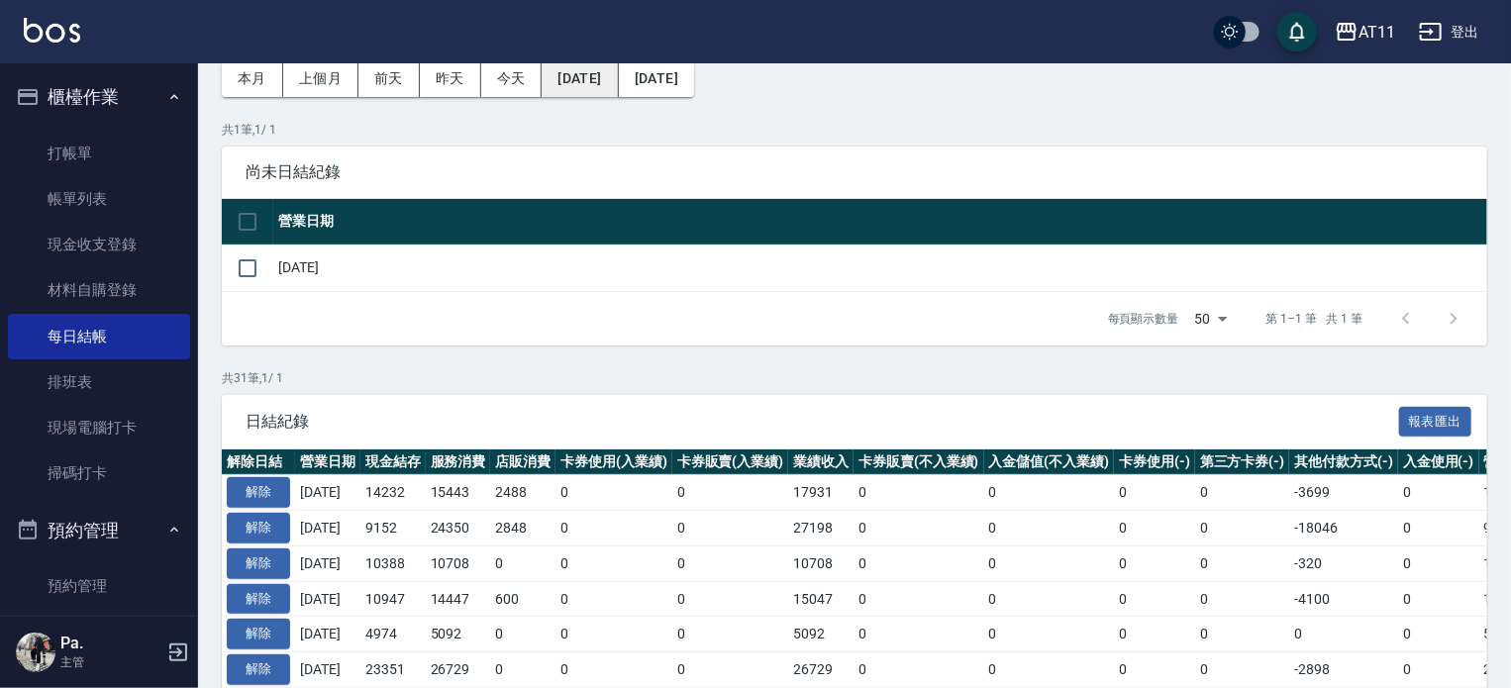
click at [618, 82] on button "2025/07/16" at bounding box center [580, 78] width 76 height 37
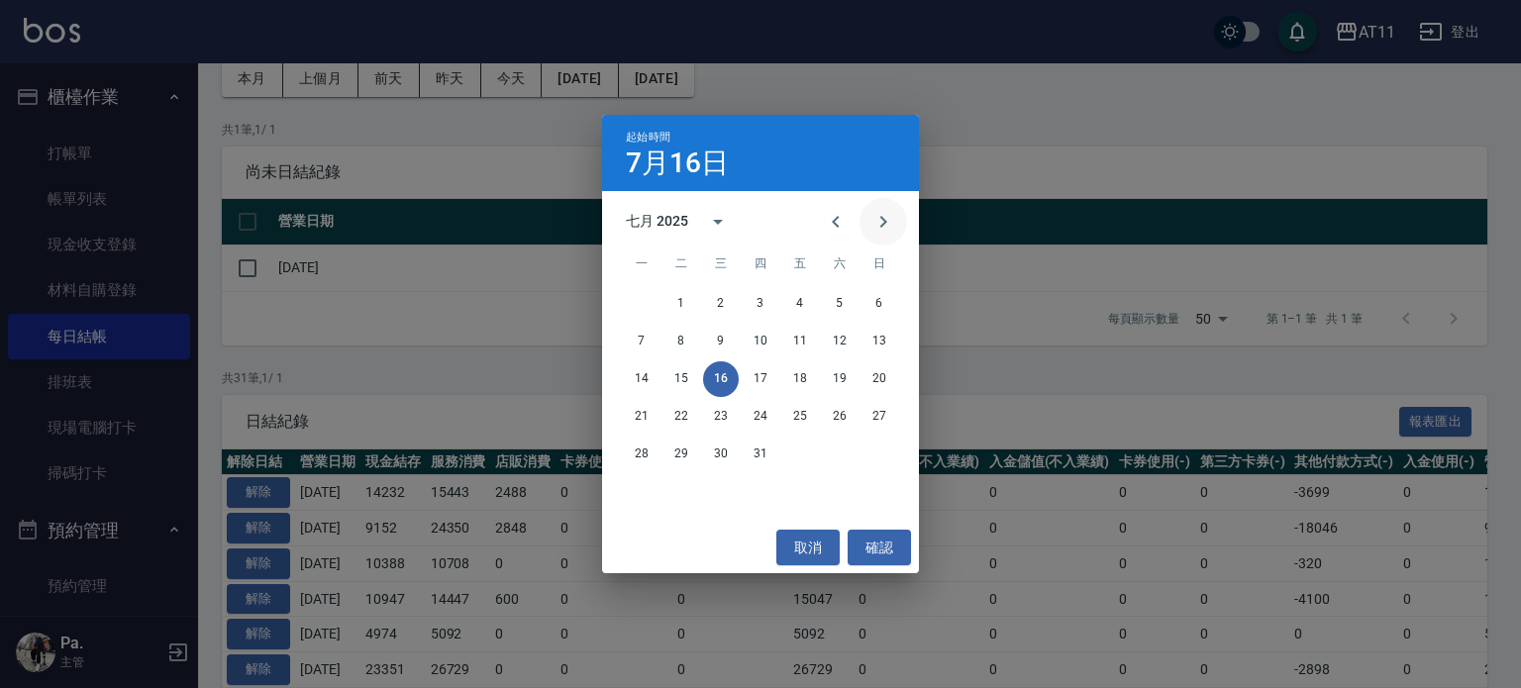
click at [883, 207] on button "Next month" at bounding box center [884, 222] width 48 height 48
click at [876, 341] on button "10" at bounding box center [880, 342] width 36 height 36
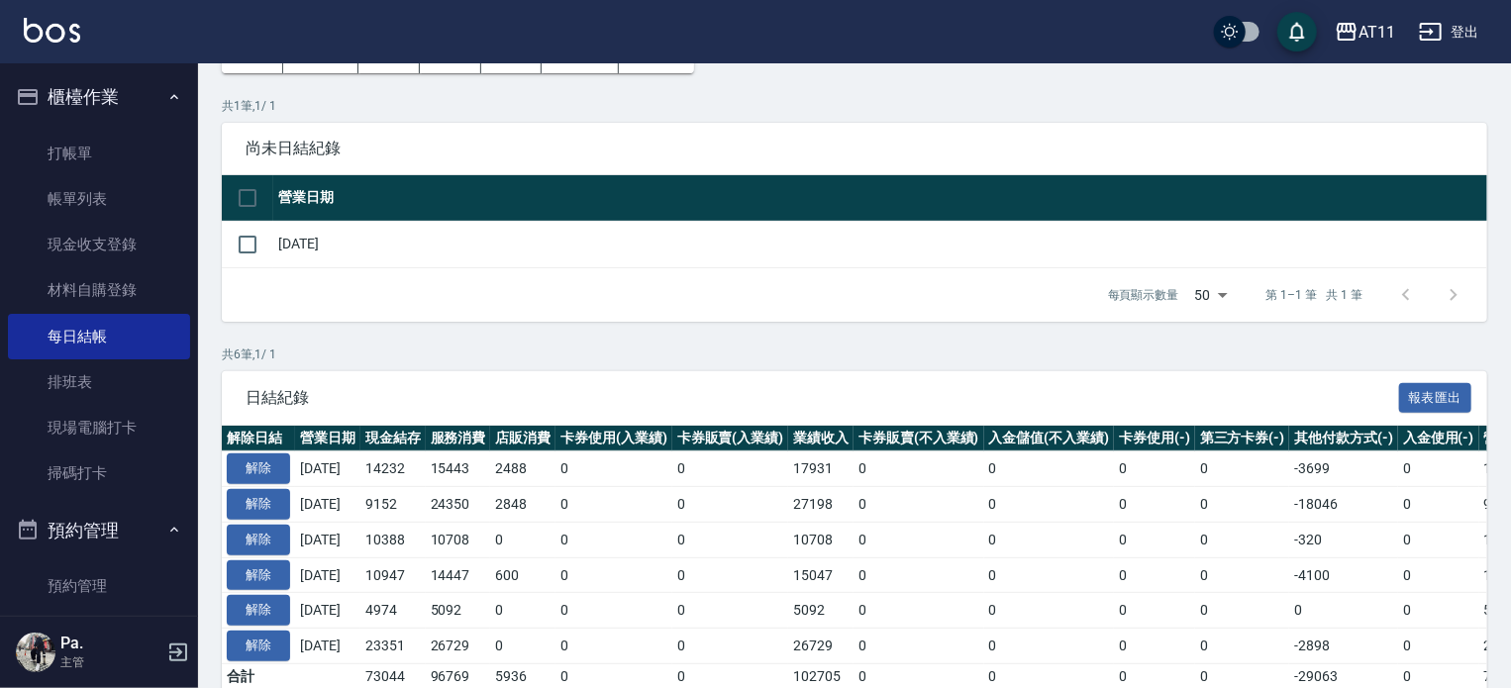
scroll to position [214, 0]
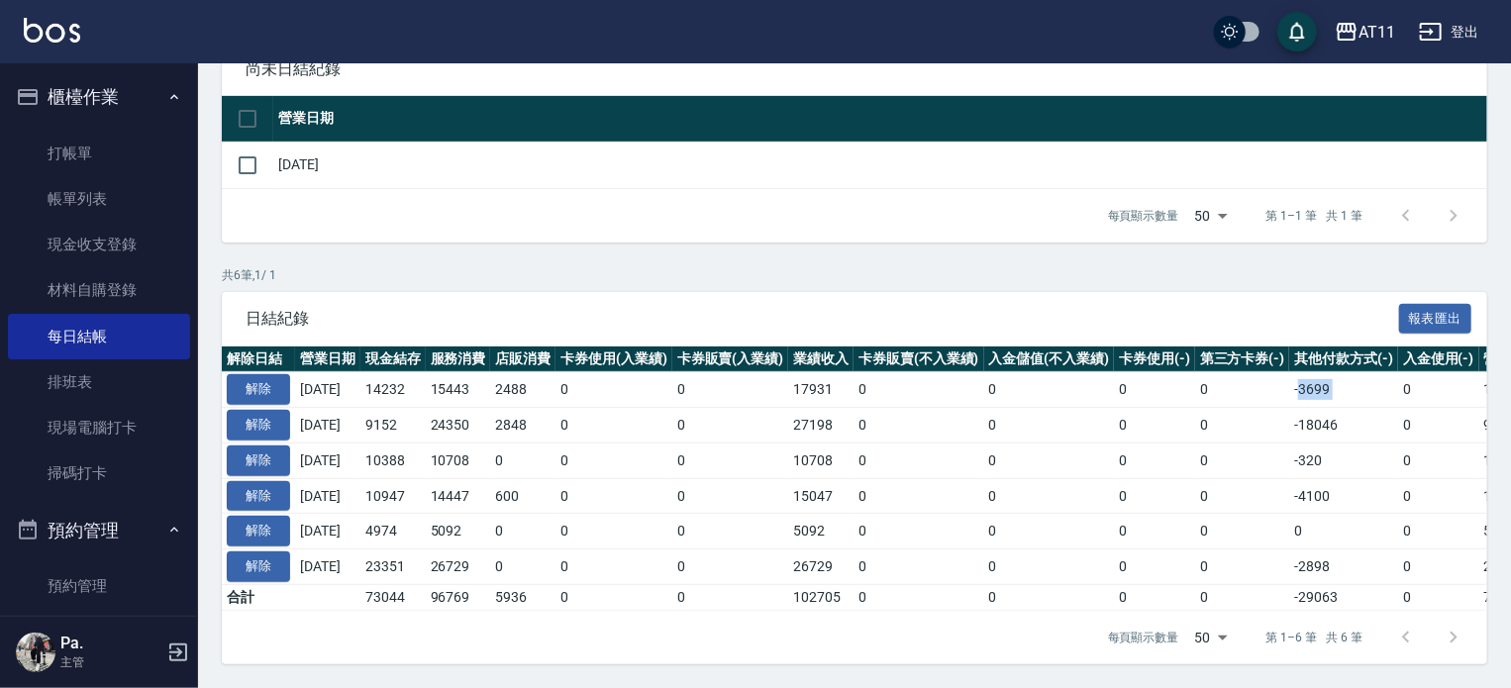
drag, startPoint x: 1316, startPoint y: 378, endPoint x: 1418, endPoint y: 383, distance: 102.1
click at [1418, 383] on tr "解除 2025/08/15 14232 15443 2488 0 0 17931 0 0 0 0 -3699 0 14232 0 0 0 2025/08/15" at bounding box center [1116, 390] width 1789 height 36
click at [1337, 413] on td "-18046" at bounding box center [1344, 426] width 109 height 36
drag, startPoint x: 1283, startPoint y: 420, endPoint x: 1404, endPoint y: 420, distance: 121.8
click at [1404, 420] on tr "解除 2025/08/14 9152 24350 2848 0 0 27198 0 0 0 0 -18046 0 9152 0 0 0 2025/08/14" at bounding box center [1116, 426] width 1789 height 36
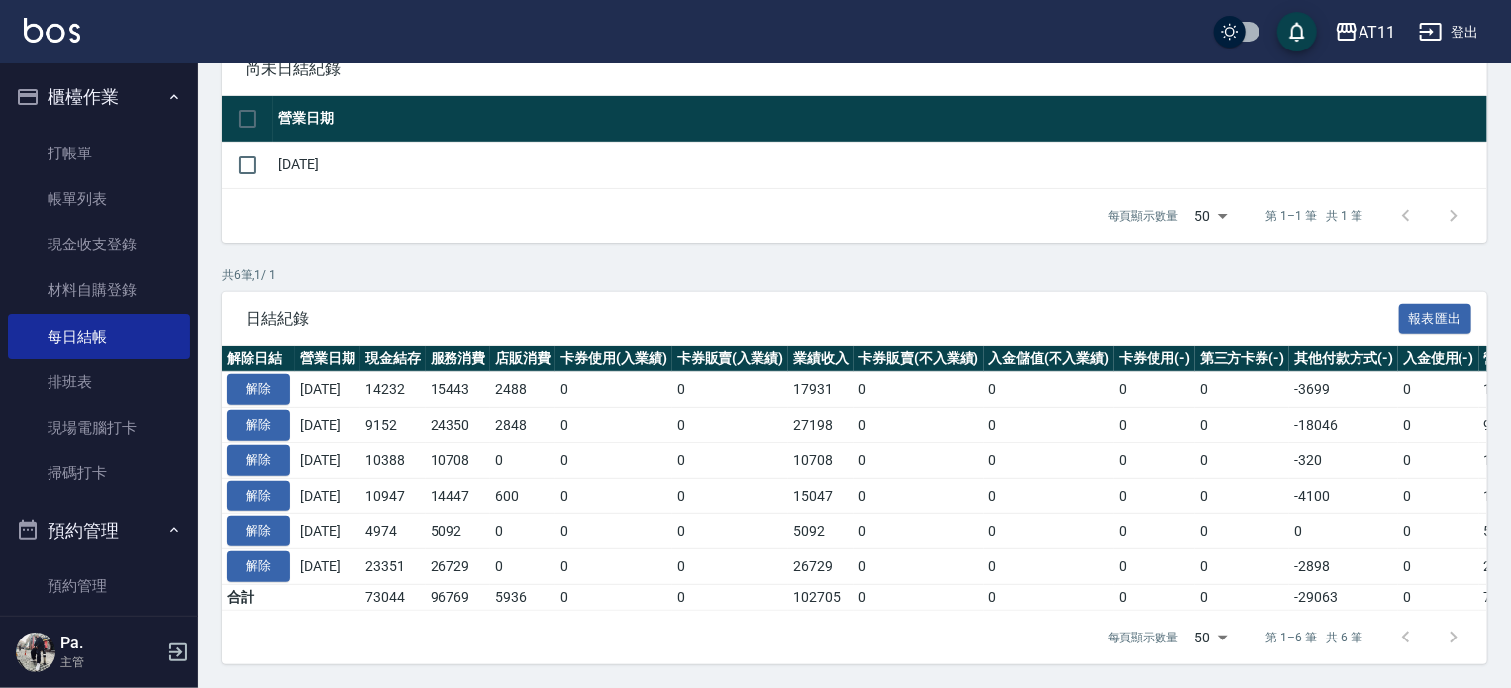
click at [1368, 443] on td "-320" at bounding box center [1344, 461] width 109 height 36
drag, startPoint x: 1352, startPoint y: 471, endPoint x: 1301, endPoint y: 466, distance: 50.9
click at [1338, 478] on td "-4100" at bounding box center [1344, 496] width 109 height 36
click at [1291, 453] on td "0" at bounding box center [1242, 461] width 95 height 36
drag, startPoint x: 1300, startPoint y: 453, endPoint x: 1363, endPoint y: 448, distance: 62.6
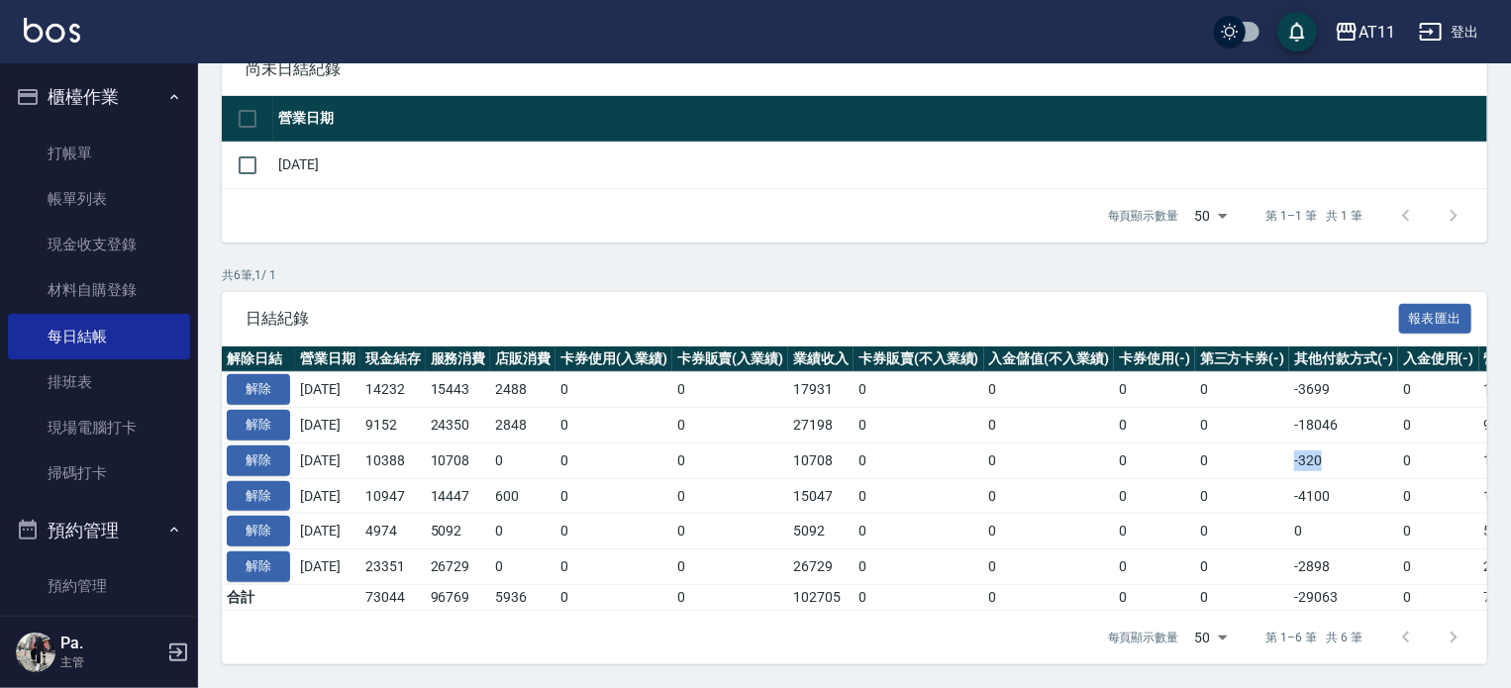
click at [1363, 448] on tr "解除 2025/08/13 10388 10708 0 0 0 10708 0 0 0 0 -320 0 10388 0 0 0 2025/08/15" at bounding box center [1116, 461] width 1789 height 36
click at [1353, 447] on td "-320" at bounding box center [1344, 461] width 109 height 36
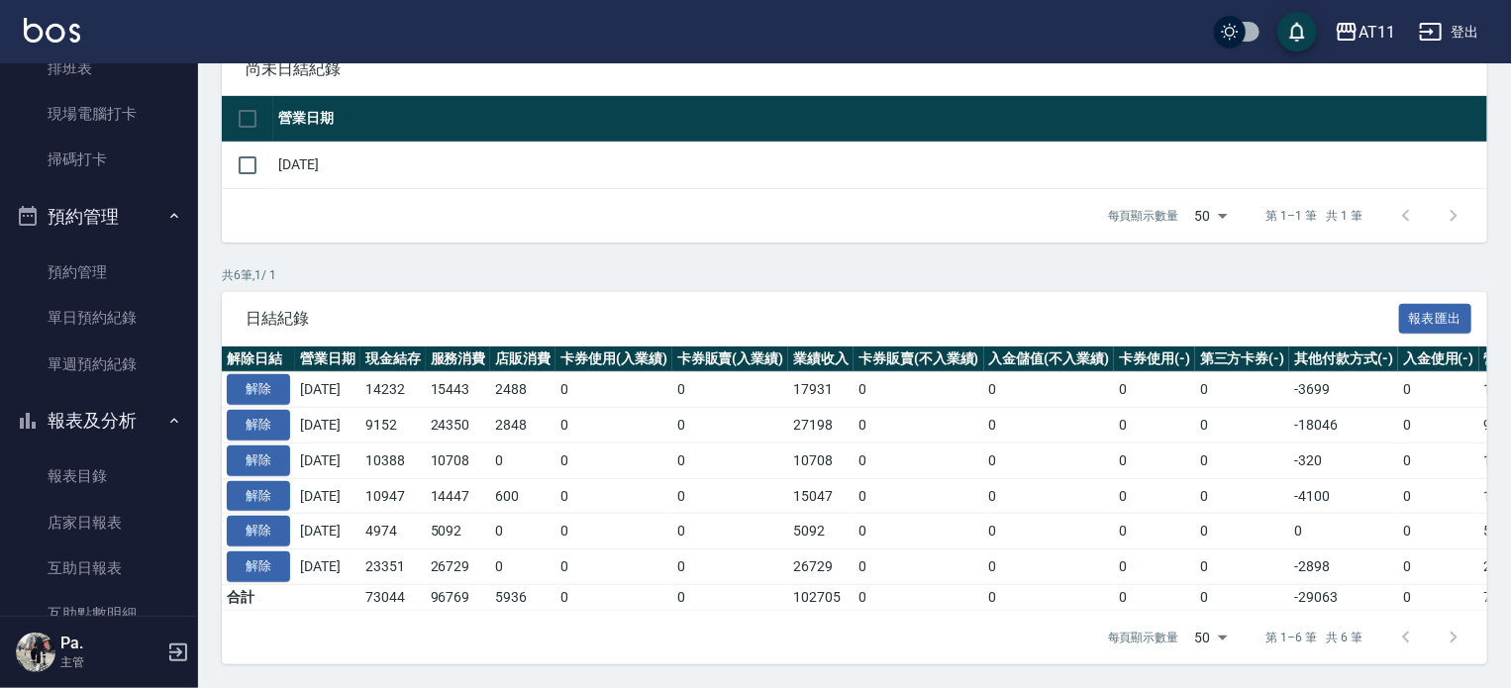
scroll to position [495, 0]
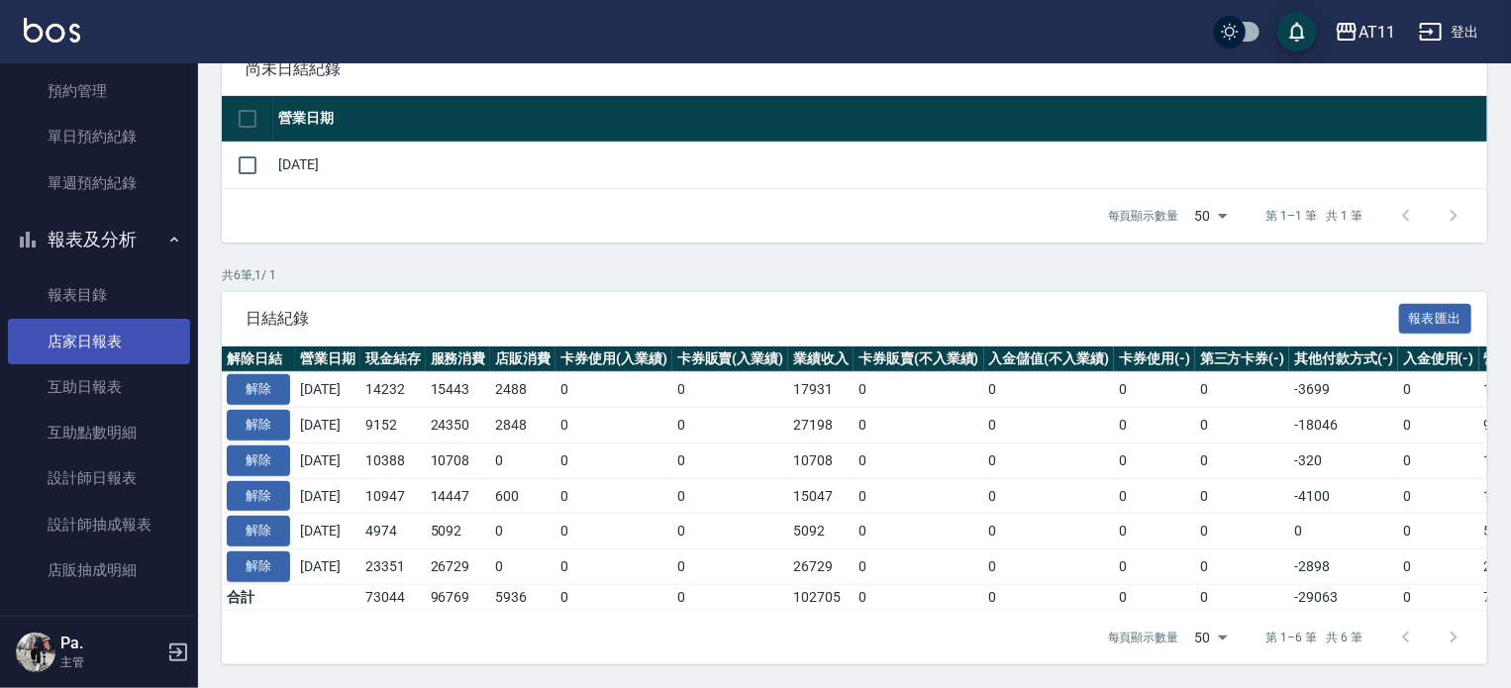
click at [106, 355] on link "店家日報表" at bounding box center [99, 342] width 182 height 46
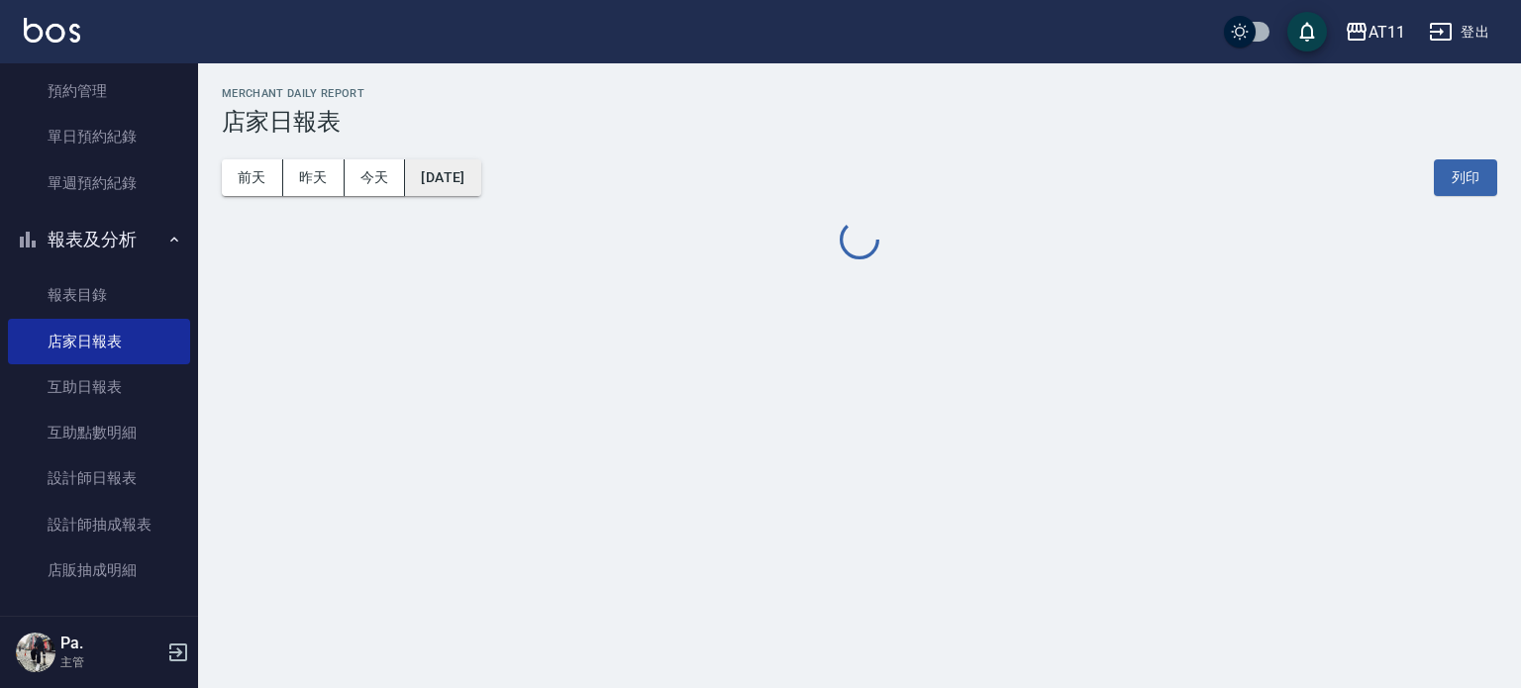
click at [467, 185] on button "2025/08/16" at bounding box center [442, 177] width 75 height 37
click at [480, 167] on button "2025/08/16" at bounding box center [442, 177] width 75 height 37
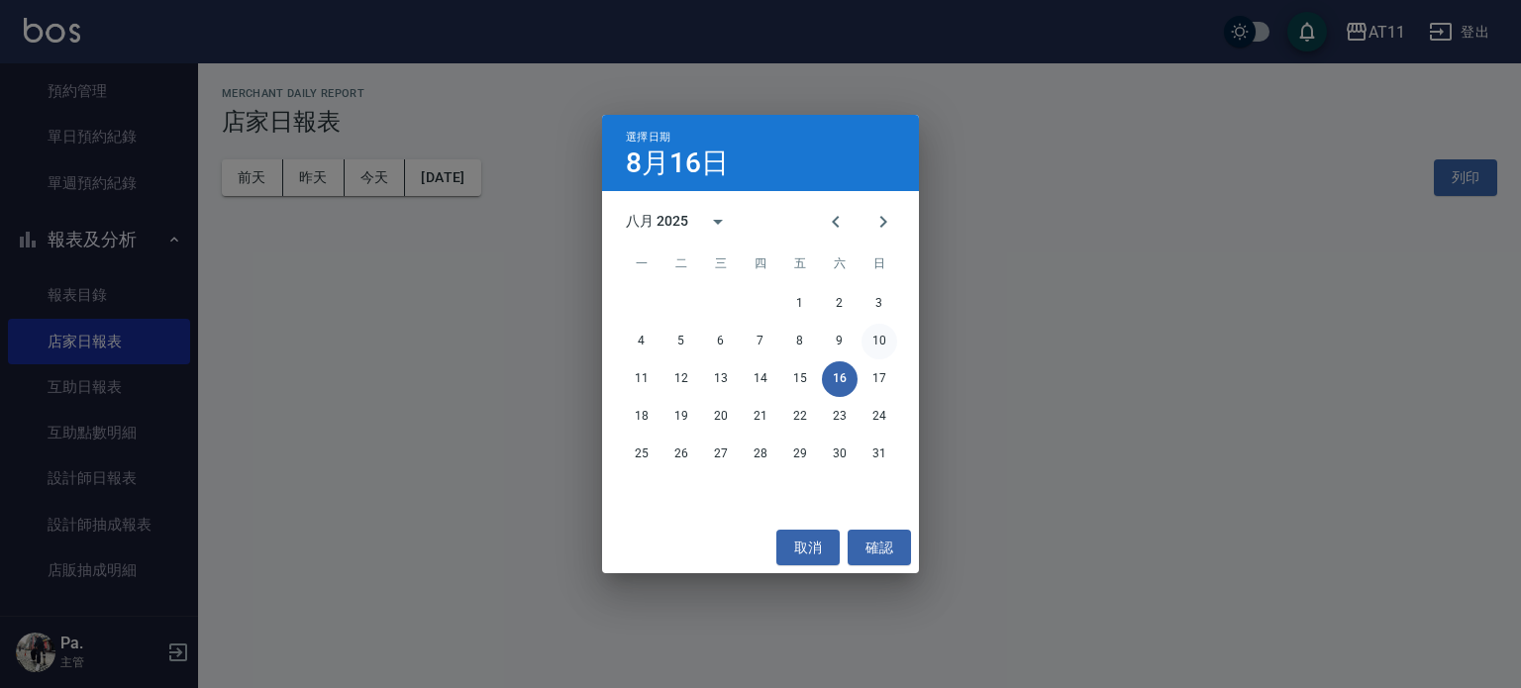
click at [886, 340] on button "10" at bounding box center [880, 342] width 36 height 36
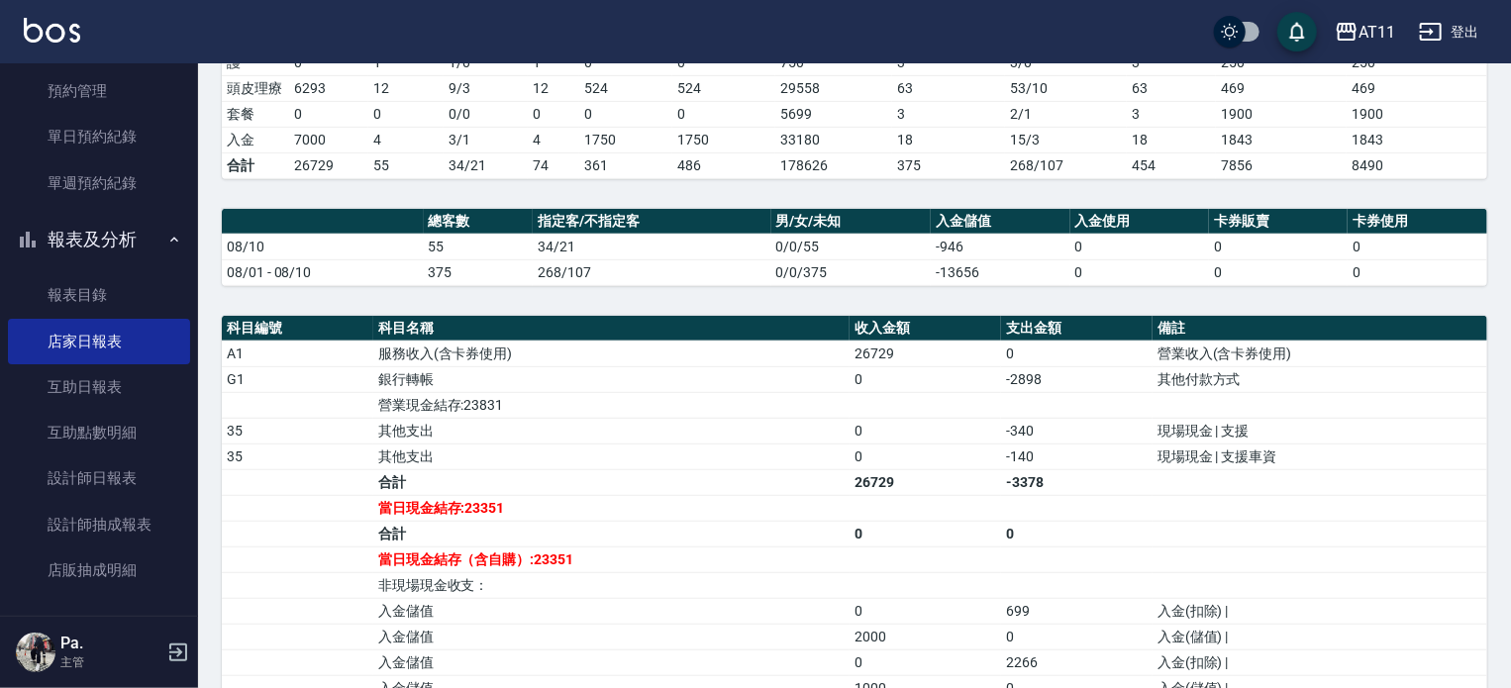
scroll to position [495, 0]
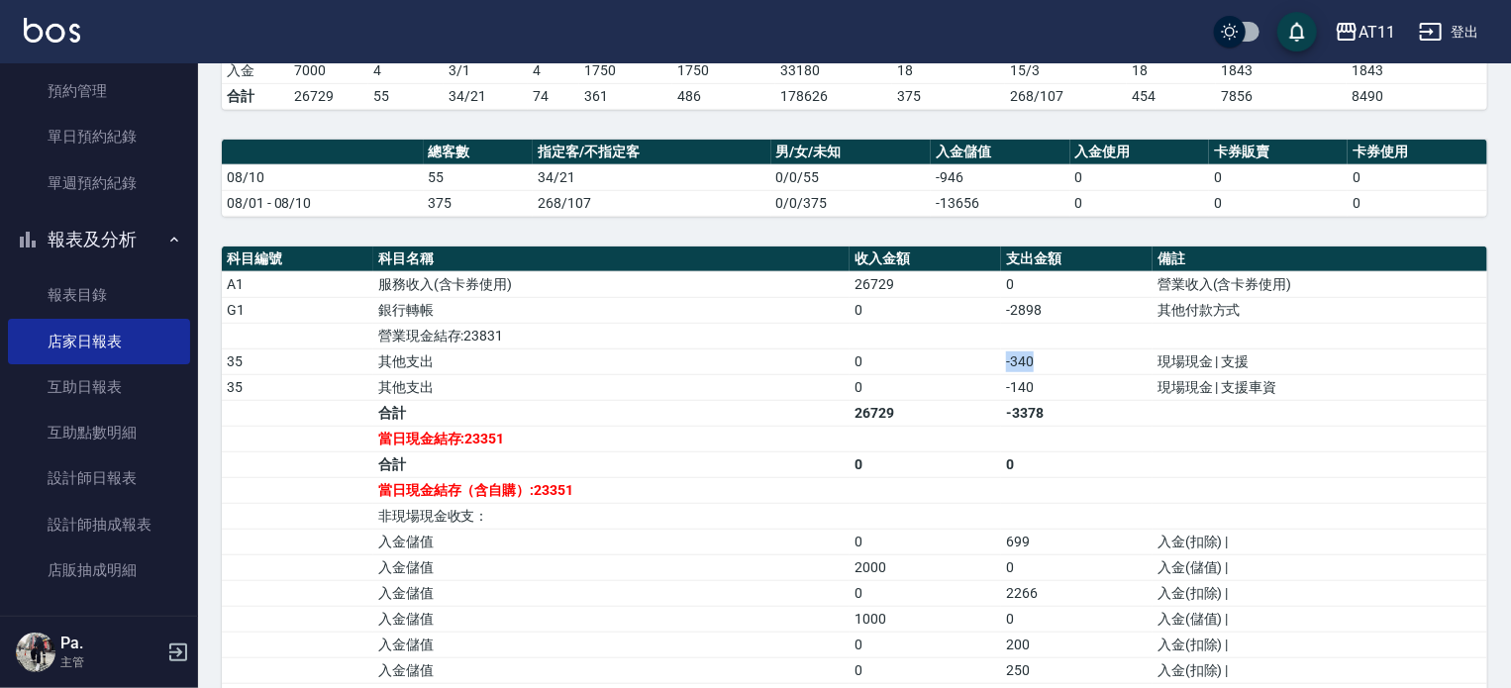
drag, startPoint x: 987, startPoint y: 355, endPoint x: 1145, endPoint y: 367, distance: 158.0
click at [1145, 367] on tr "35 其他支出 0 -340 現場現金 | 支援" at bounding box center [855, 362] width 1266 height 26
click at [1145, 367] on td "-340" at bounding box center [1077, 362] width 152 height 26
drag, startPoint x: 1109, startPoint y: 381, endPoint x: 965, endPoint y: 383, distance: 144.6
click at [965, 383] on tr "35 其他支出 0 -140 現場現金 | 支援車資" at bounding box center [855, 387] width 1266 height 26
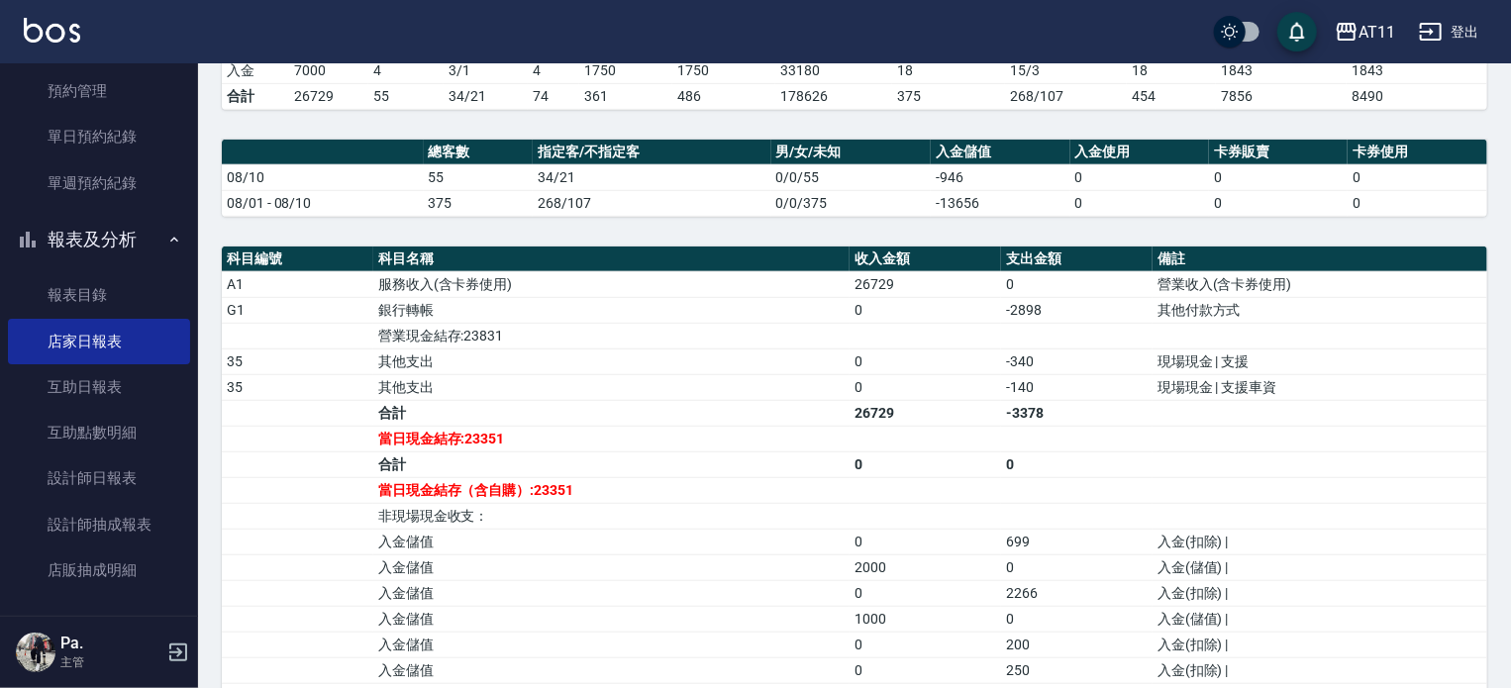
click at [981, 340] on td "a dense table" at bounding box center [926, 336] width 152 height 26
drag, startPoint x: 985, startPoint y: 328, endPoint x: 1066, endPoint y: 319, distance: 81.7
click at [1066, 323] on tr "營業現金結存:23831" at bounding box center [855, 336] width 1266 height 26
click at [1055, 415] on td "-3378" at bounding box center [1077, 413] width 152 height 26
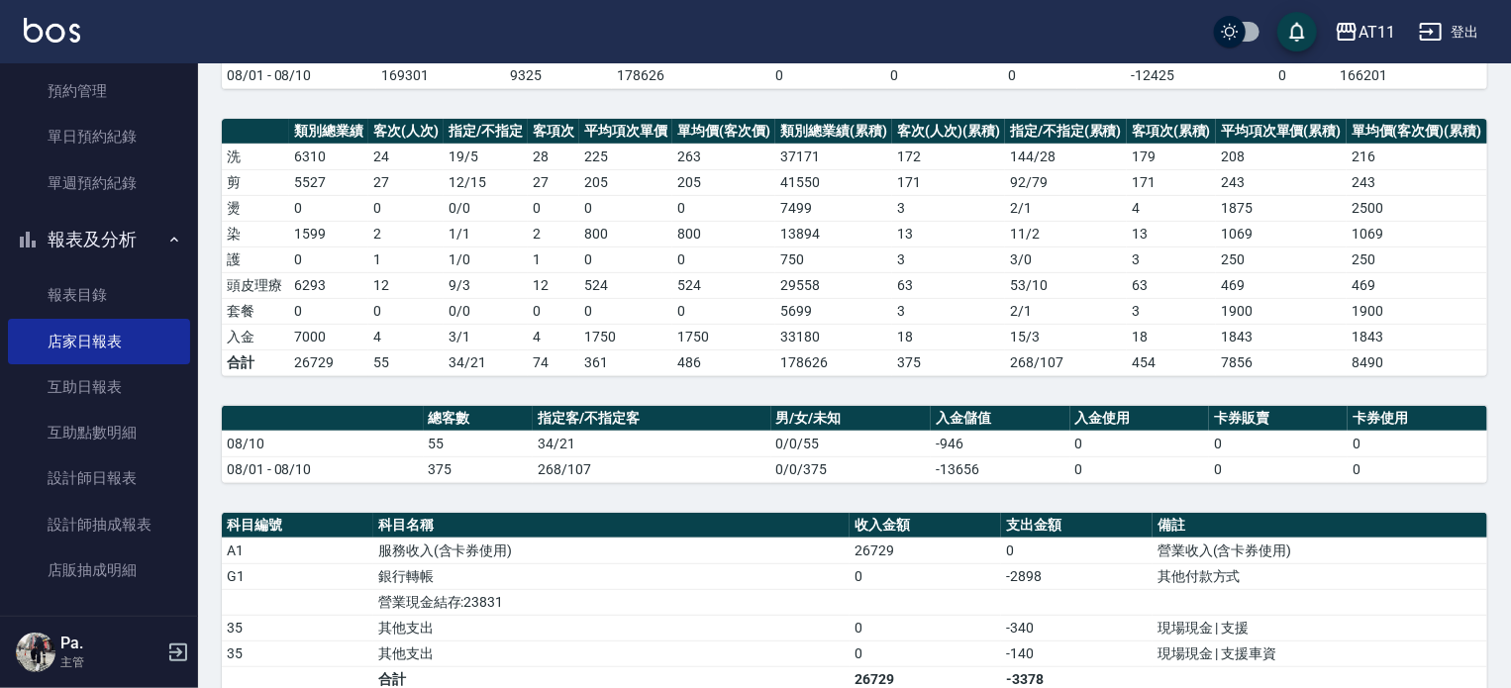
scroll to position [0, 0]
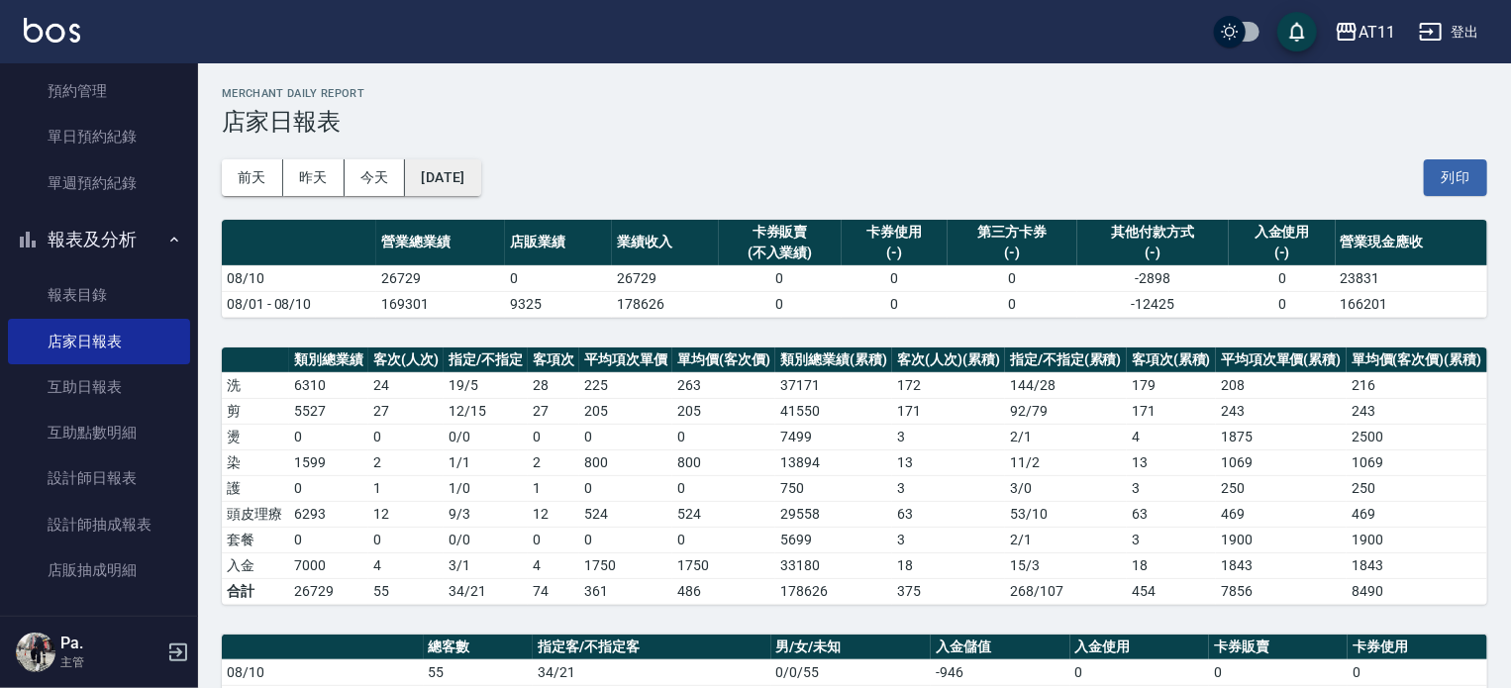
click at [468, 182] on button "[DATE]" at bounding box center [442, 177] width 75 height 37
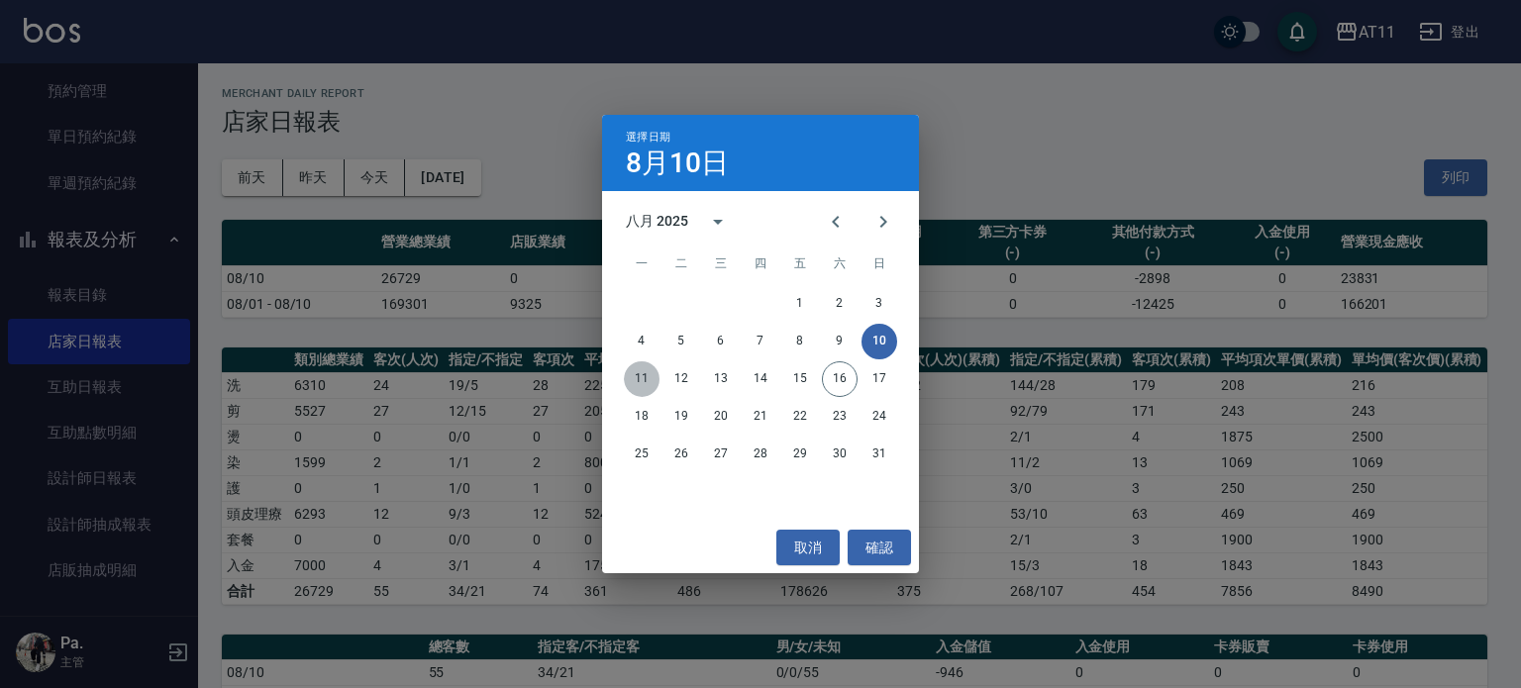
click at [636, 375] on button "11" at bounding box center [642, 380] width 36 height 36
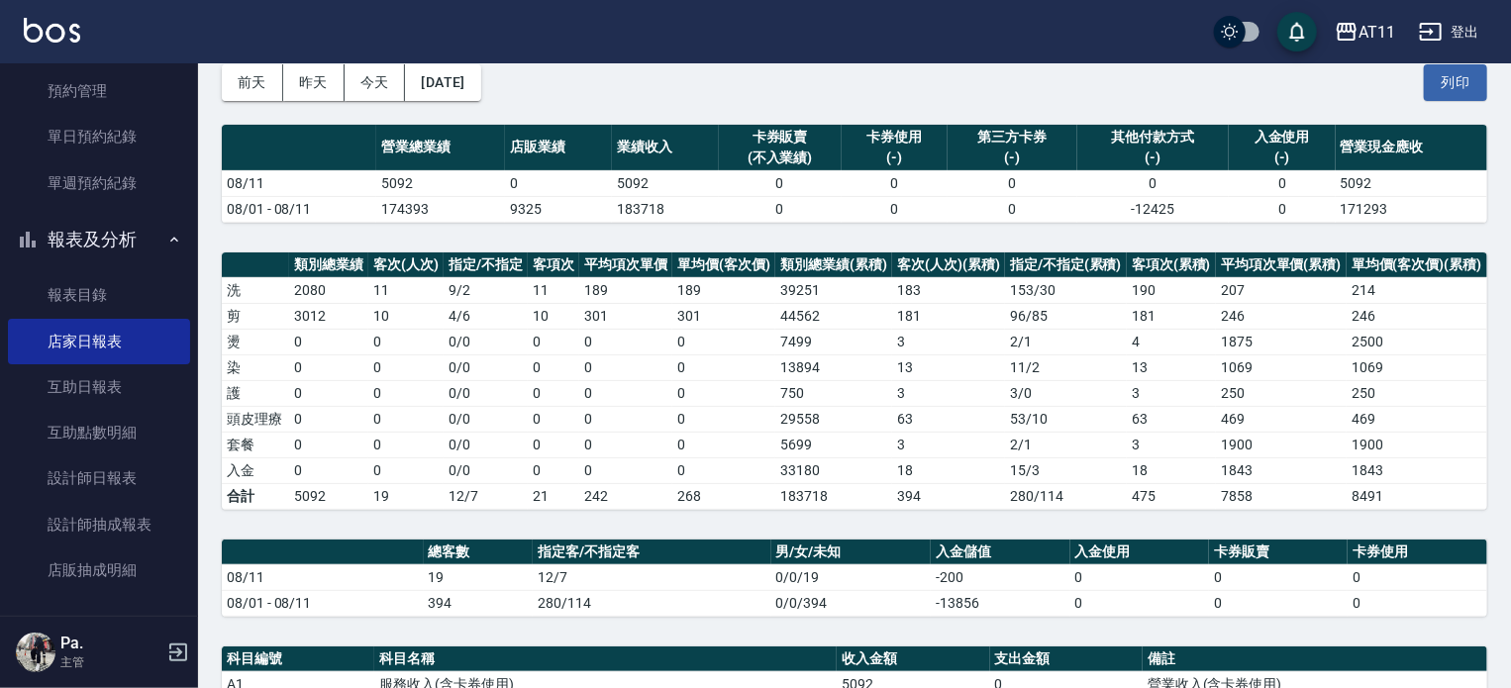
scroll to position [297, 0]
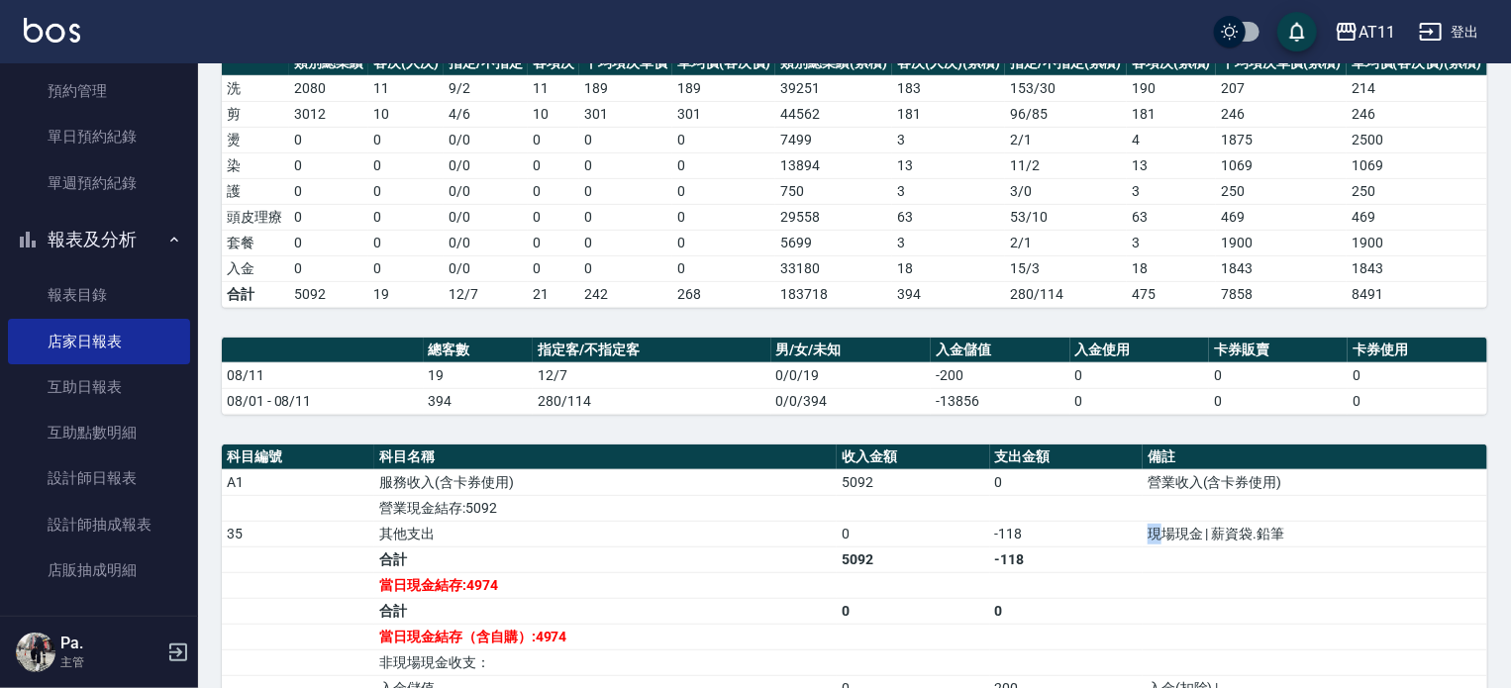
drag, startPoint x: 1084, startPoint y: 530, endPoint x: 1157, endPoint y: 530, distance: 73.3
click at [1157, 530] on tr "35 其他支出 0 -118 現場現金 | 薪資袋.鉛筆" at bounding box center [855, 534] width 1266 height 26
click at [1157, 530] on td "現場現金 | 薪資袋.鉛筆" at bounding box center [1315, 534] width 345 height 26
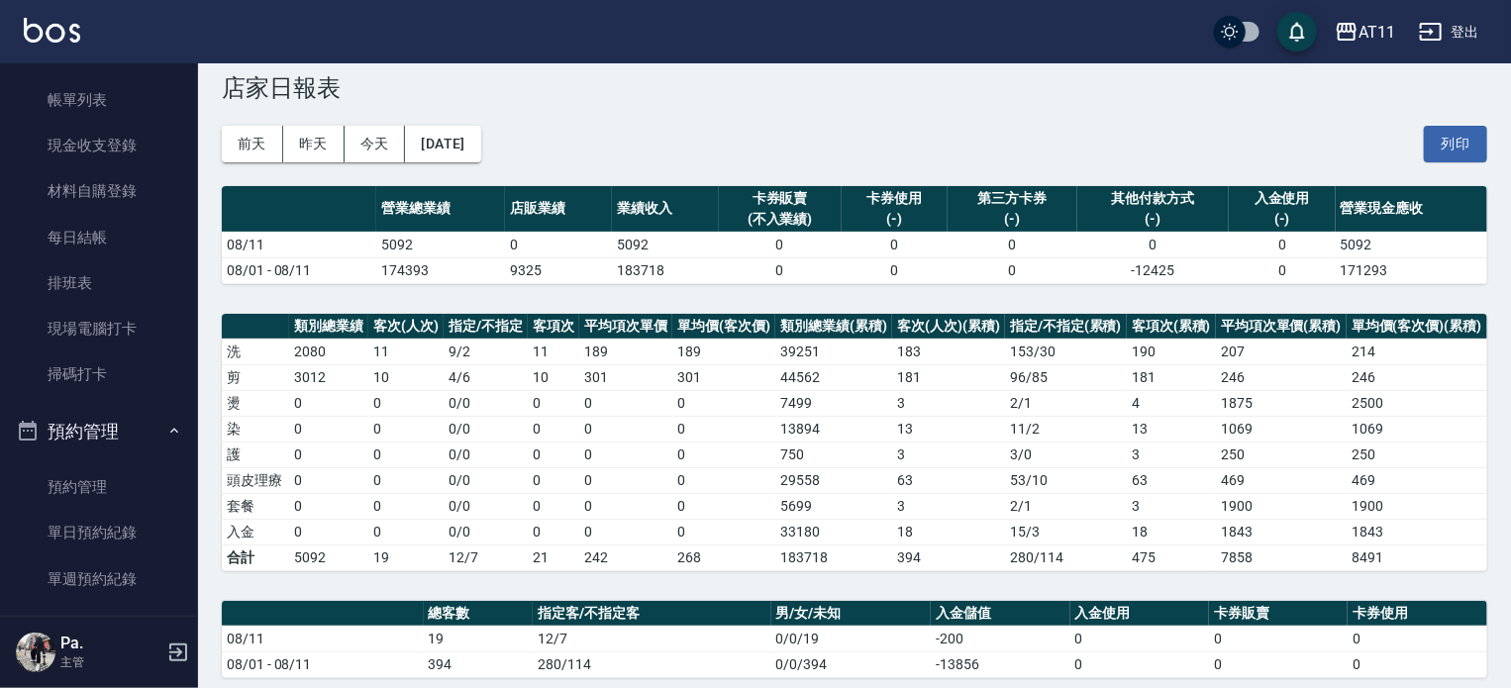
scroll to position [0, 0]
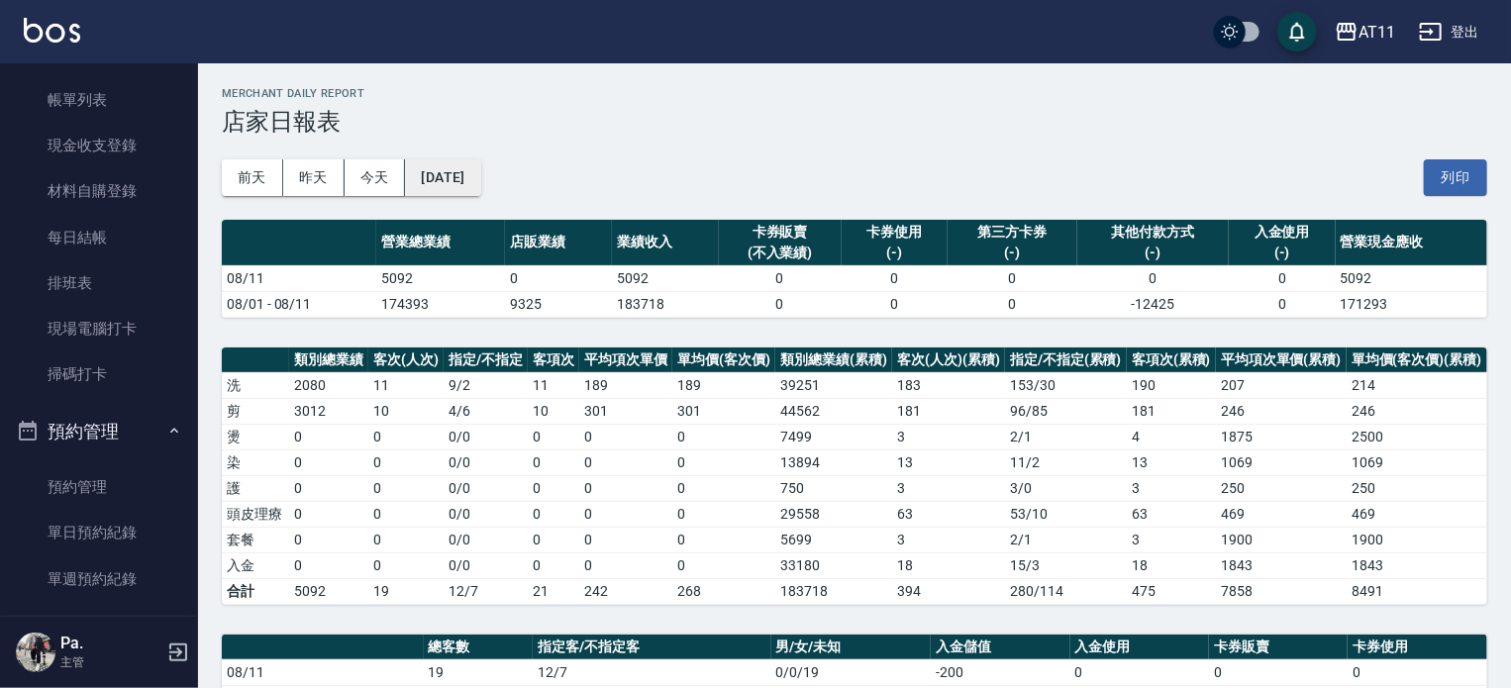
click at [466, 175] on button "[DATE]" at bounding box center [442, 177] width 75 height 37
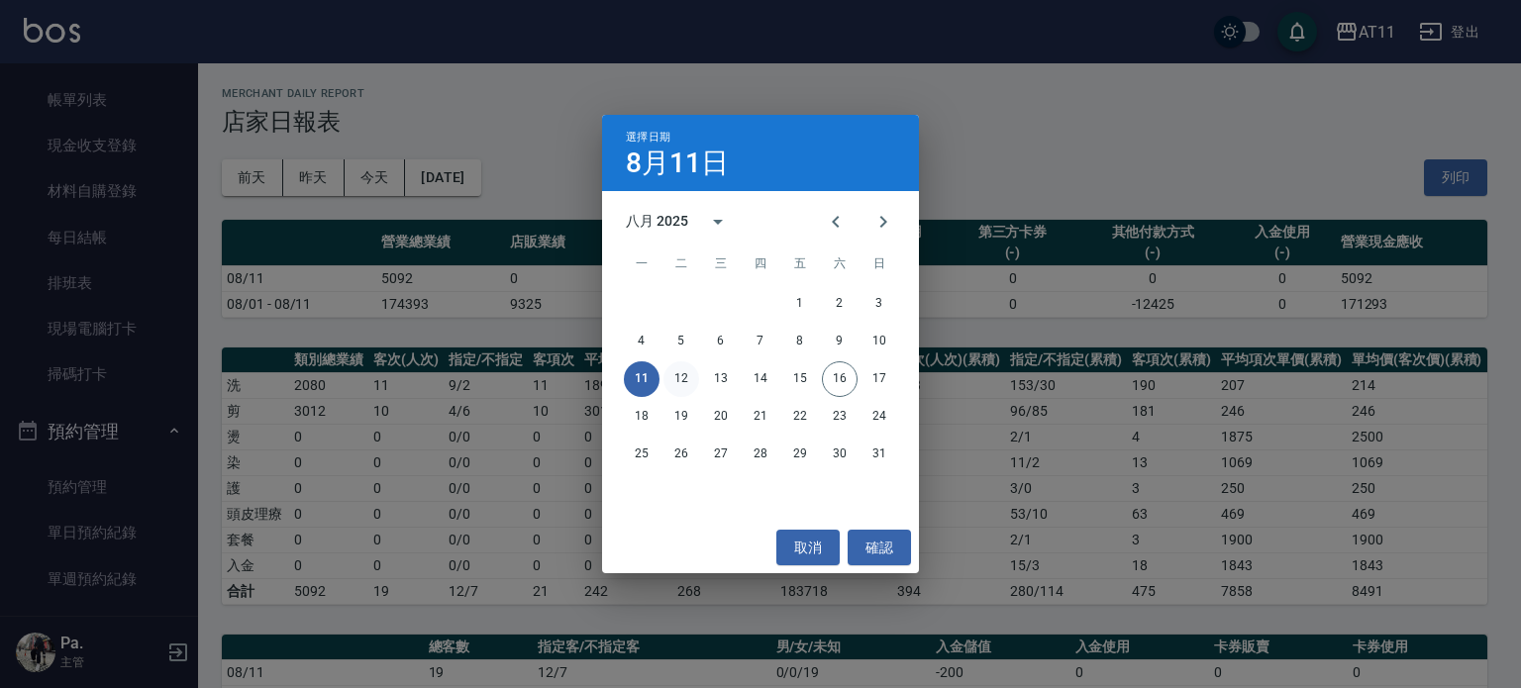
click at [682, 389] on button "12" at bounding box center [682, 380] width 36 height 36
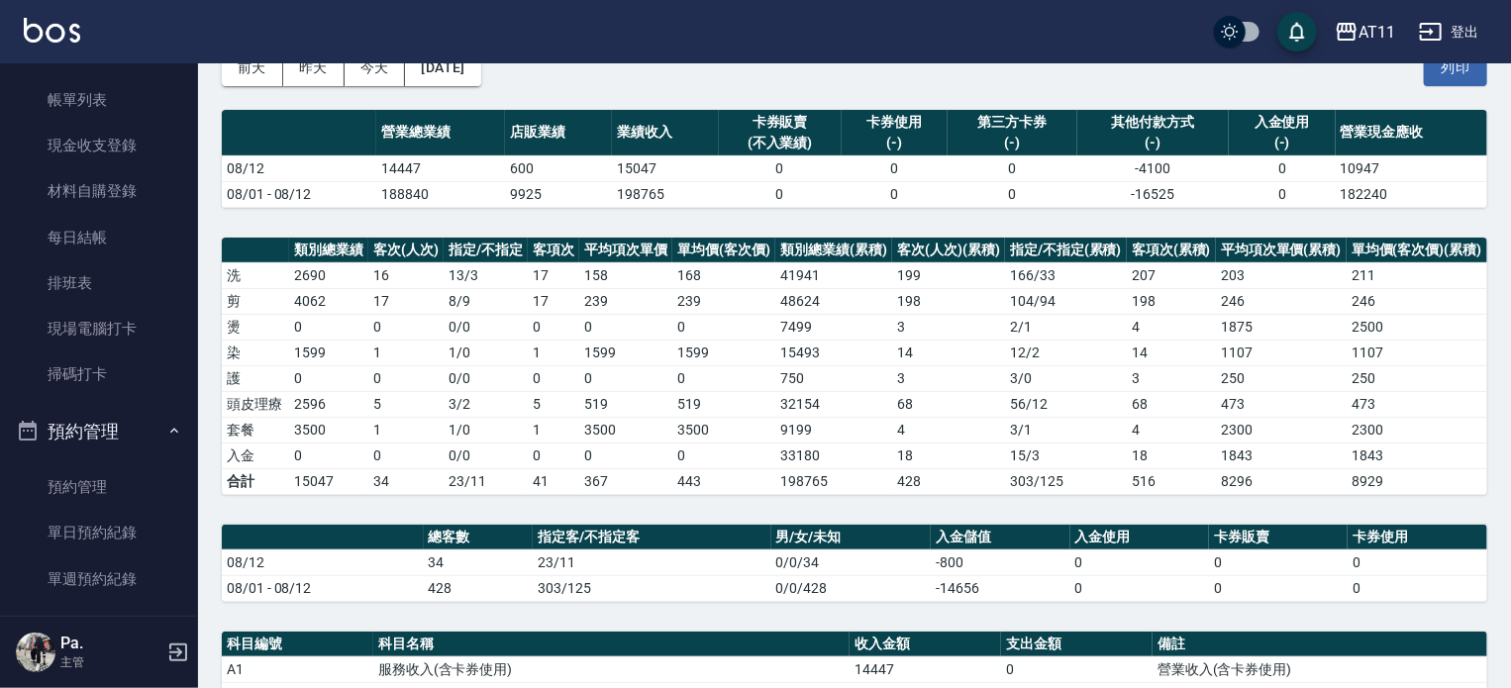
scroll to position [297, 0]
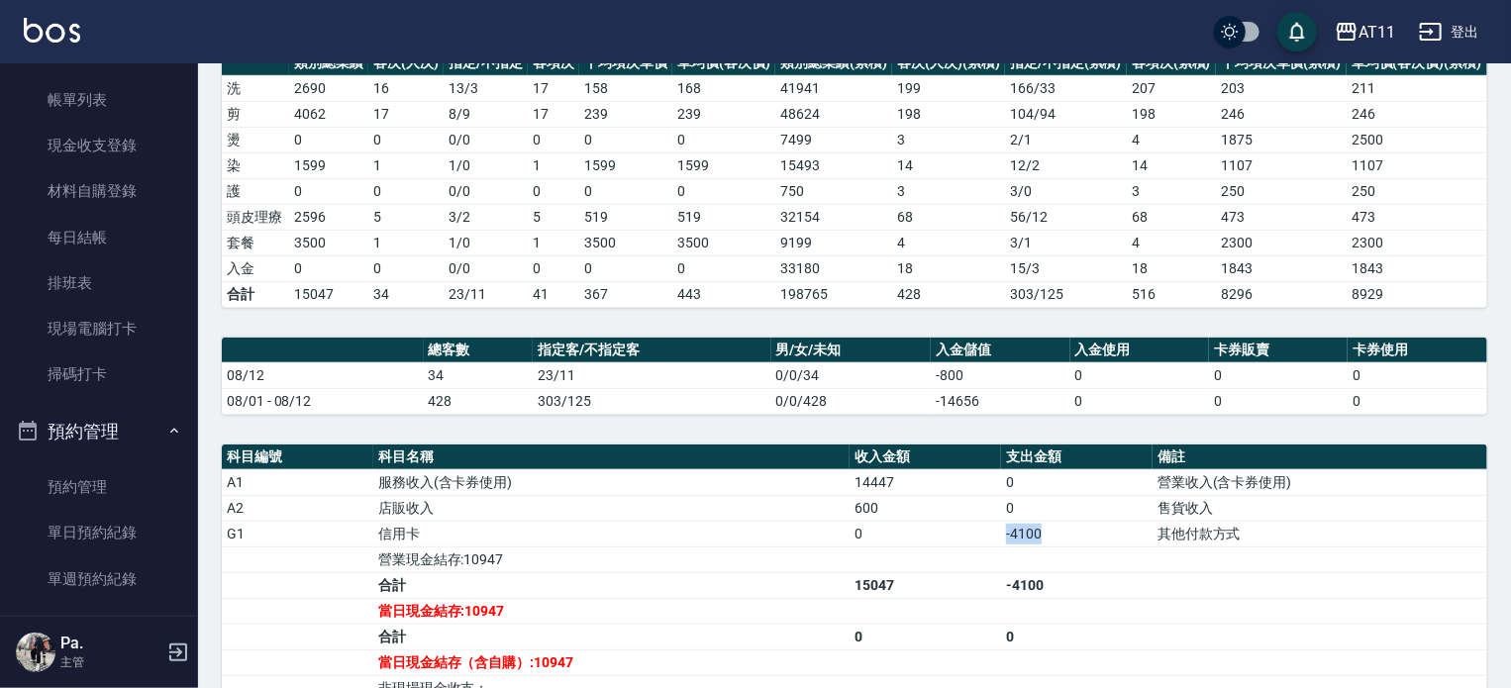
drag, startPoint x: 1050, startPoint y: 535, endPoint x: 990, endPoint y: 542, distance: 59.8
click at [990, 542] on tr "G1 信用卡 0 -4100 其他付款方式" at bounding box center [855, 534] width 1266 height 26
click at [988, 541] on td "0" at bounding box center [926, 534] width 152 height 26
drag, startPoint x: 988, startPoint y: 538, endPoint x: 1089, endPoint y: 546, distance: 101.3
click at [1089, 546] on tbody "A1 服務收入(含卡券使用) 14447 0 營業收入(含卡券使用) A2 店販收入 600 0 售貨收入 G1 信用卡 0 -4100 其他付款方式 營業現…" at bounding box center [855, 623] width 1266 height 309
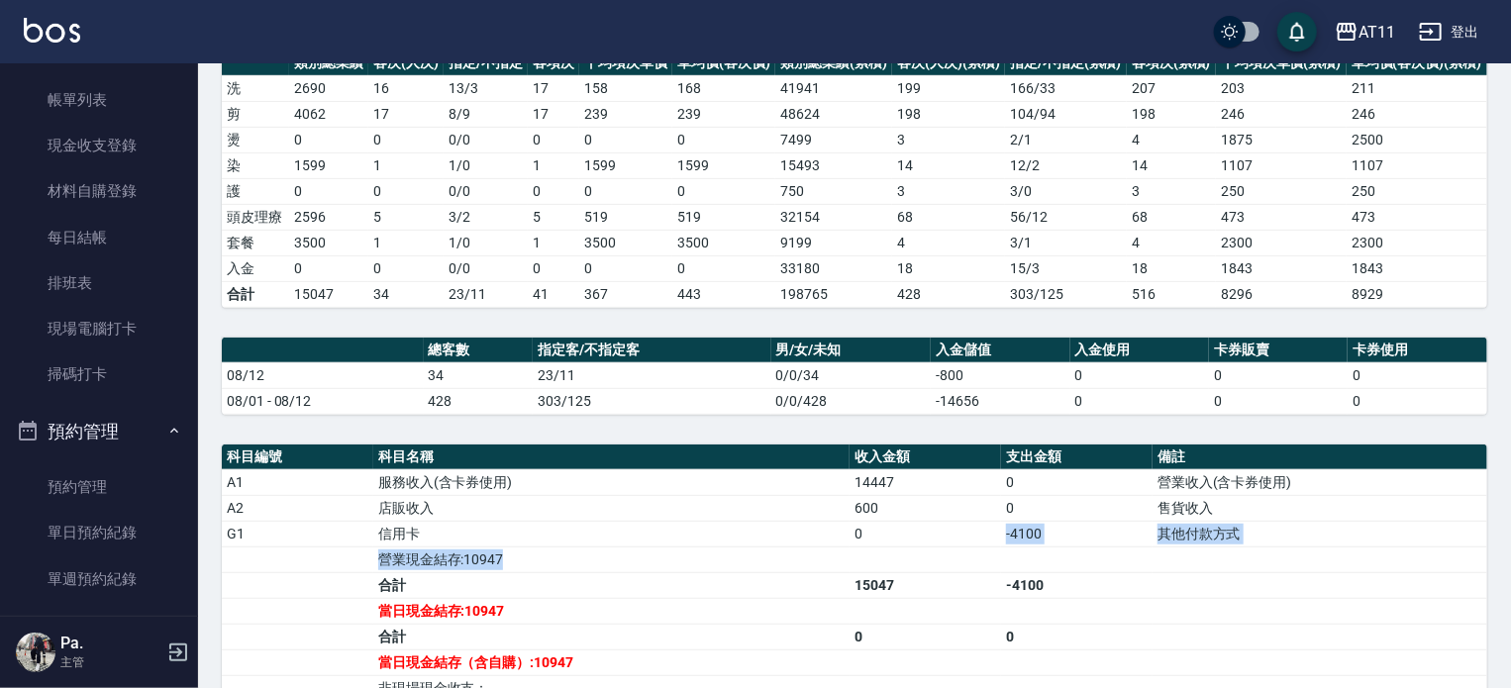
click at [1085, 547] on td "a dense table" at bounding box center [1077, 560] width 152 height 26
click at [1070, 536] on td "-4100" at bounding box center [1077, 534] width 152 height 26
drag, startPoint x: 1062, startPoint y: 530, endPoint x: 976, endPoint y: 529, distance: 86.2
click at [976, 529] on tr "G1 信用卡 0 -4100 其他付款方式" at bounding box center [855, 534] width 1266 height 26
click at [976, 529] on td "0" at bounding box center [926, 534] width 152 height 26
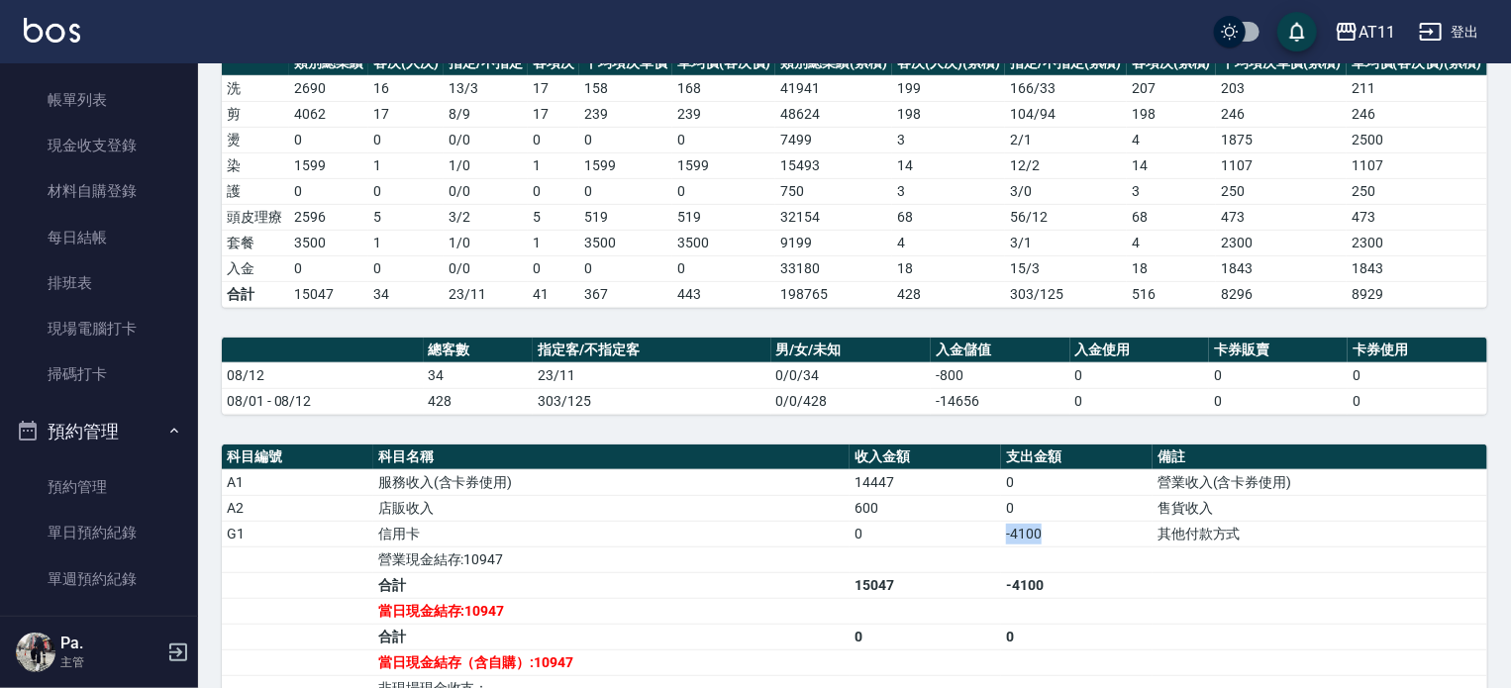
drag, startPoint x: 976, startPoint y: 529, endPoint x: 1082, endPoint y: 529, distance: 106.0
click at [1082, 529] on tr "G1 信用卡 0 -4100 其他付款方式" at bounding box center [855, 534] width 1266 height 26
click at [1079, 528] on td "-4100" at bounding box center [1077, 534] width 152 height 26
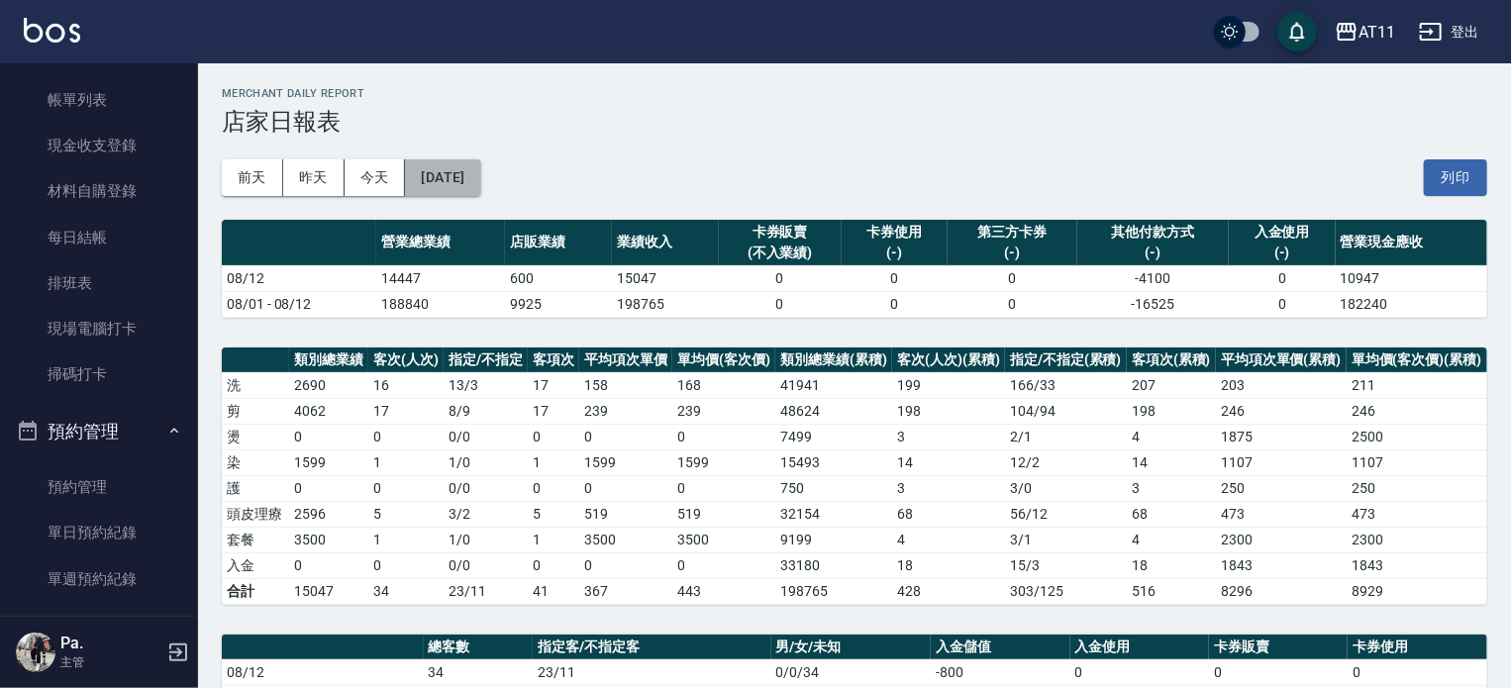
click at [480, 159] on button "[DATE]" at bounding box center [442, 177] width 75 height 37
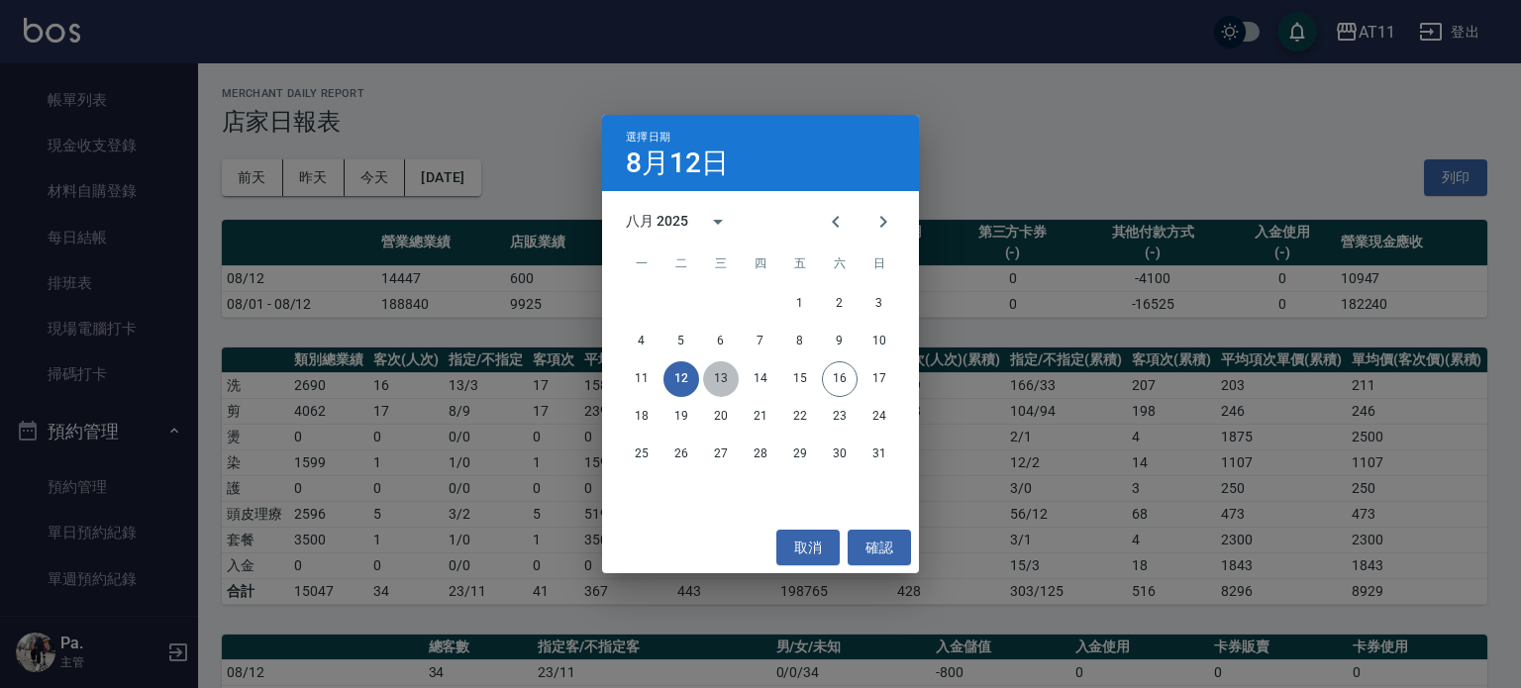
click at [707, 378] on button "13" at bounding box center [721, 380] width 36 height 36
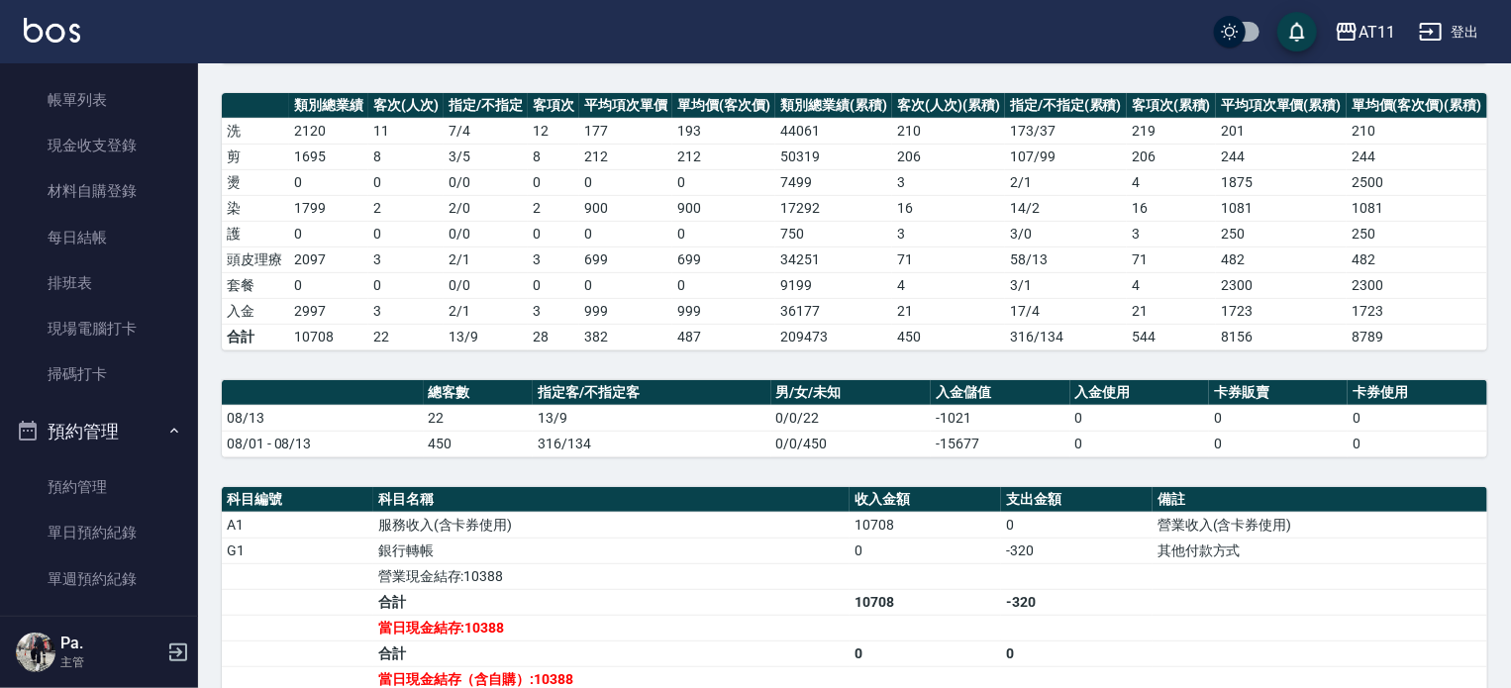
scroll to position [594, 0]
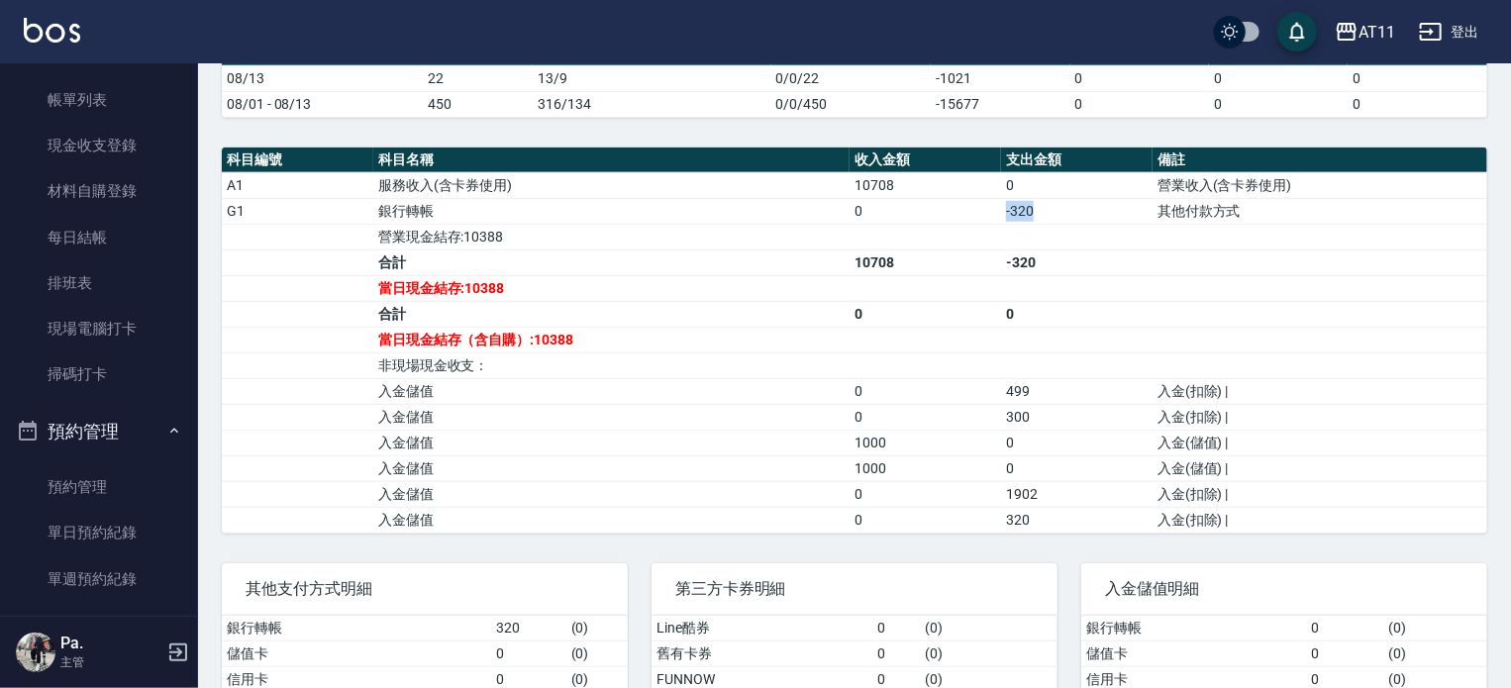
drag, startPoint x: 1001, startPoint y: 202, endPoint x: 1048, endPoint y: 202, distance: 46.6
click at [1048, 202] on td "-320" at bounding box center [1077, 211] width 152 height 26
click at [1086, 380] on td "499" at bounding box center [1077, 391] width 152 height 26
drag, startPoint x: 1086, startPoint y: 380, endPoint x: 986, endPoint y: 380, distance: 99.0
click at [986, 380] on tr "入金儲值 0 499 入金(扣除) |" at bounding box center [855, 391] width 1266 height 26
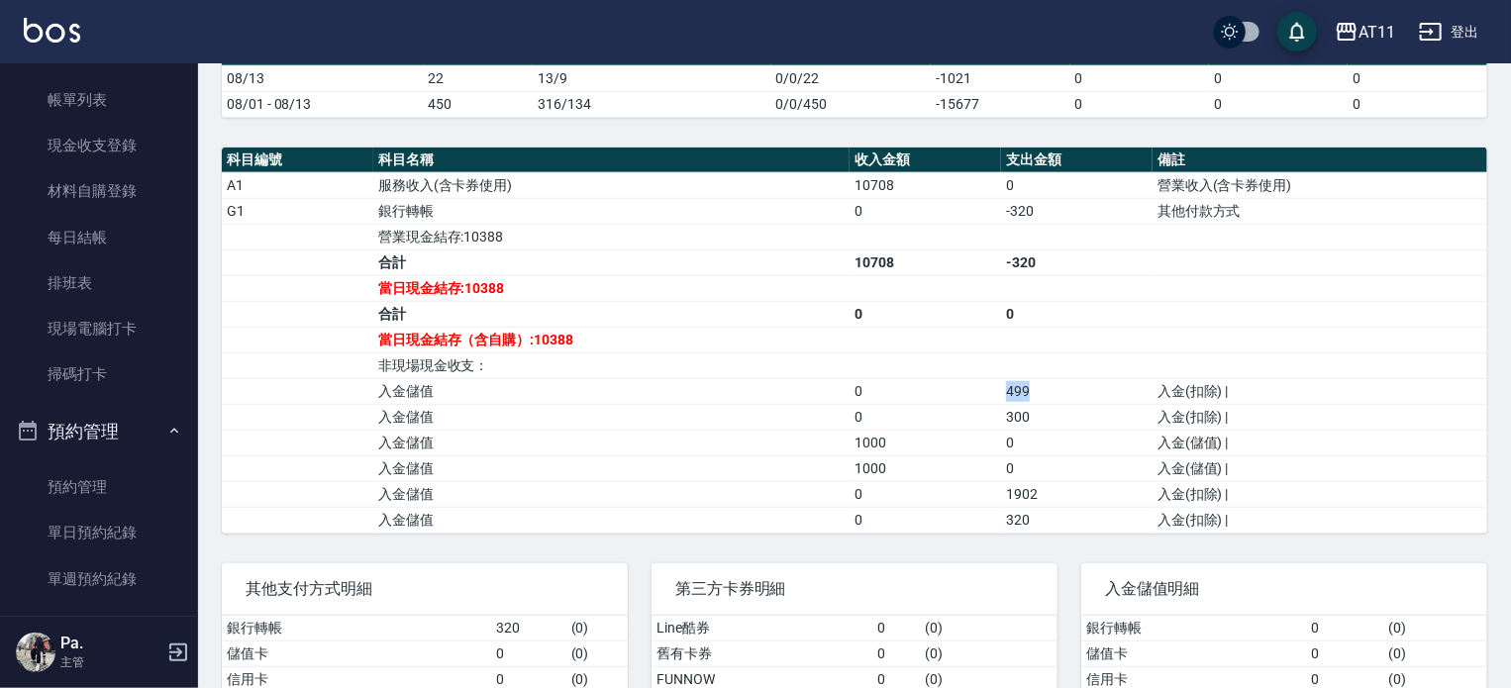
click at [986, 380] on td "0" at bounding box center [926, 391] width 152 height 26
drag, startPoint x: 913, startPoint y: 265, endPoint x: 859, endPoint y: 265, distance: 54.5
click at [859, 265] on td "10708" at bounding box center [926, 263] width 152 height 26
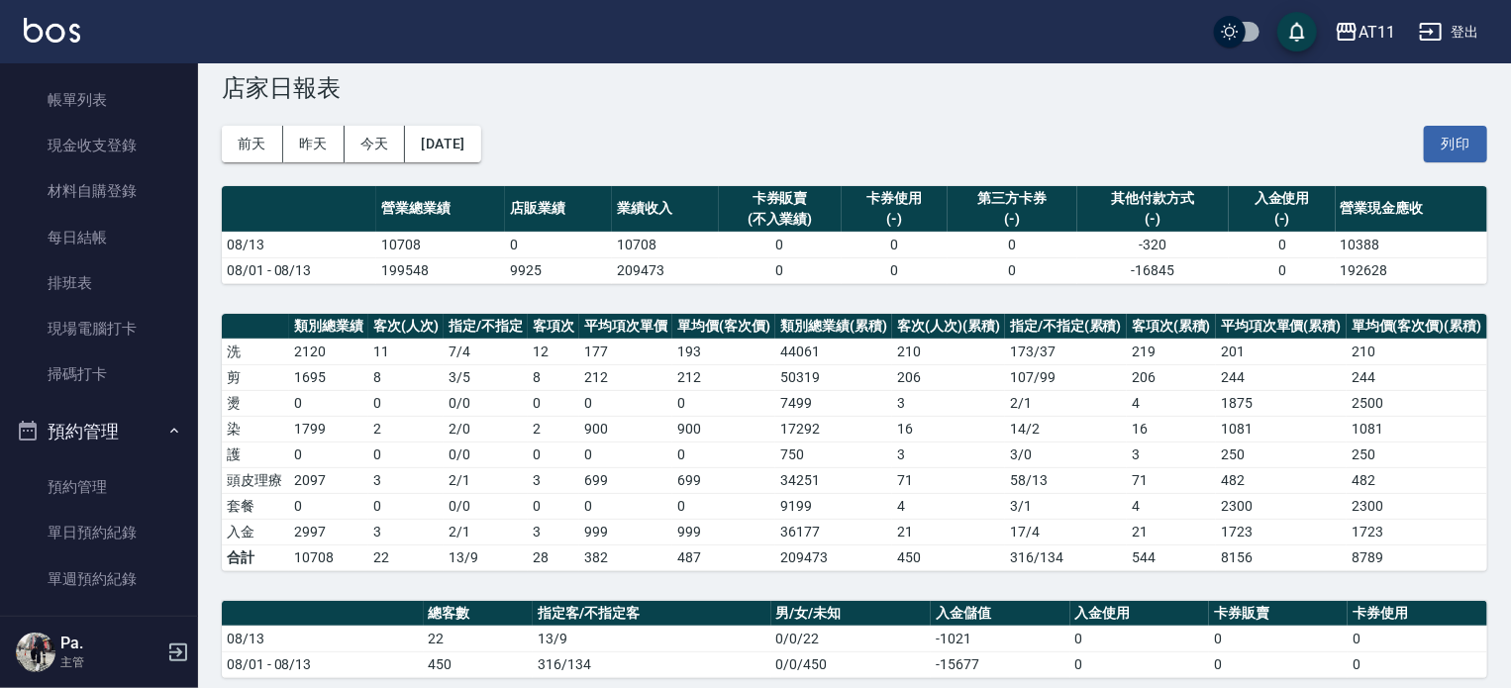
scroll to position [0, 0]
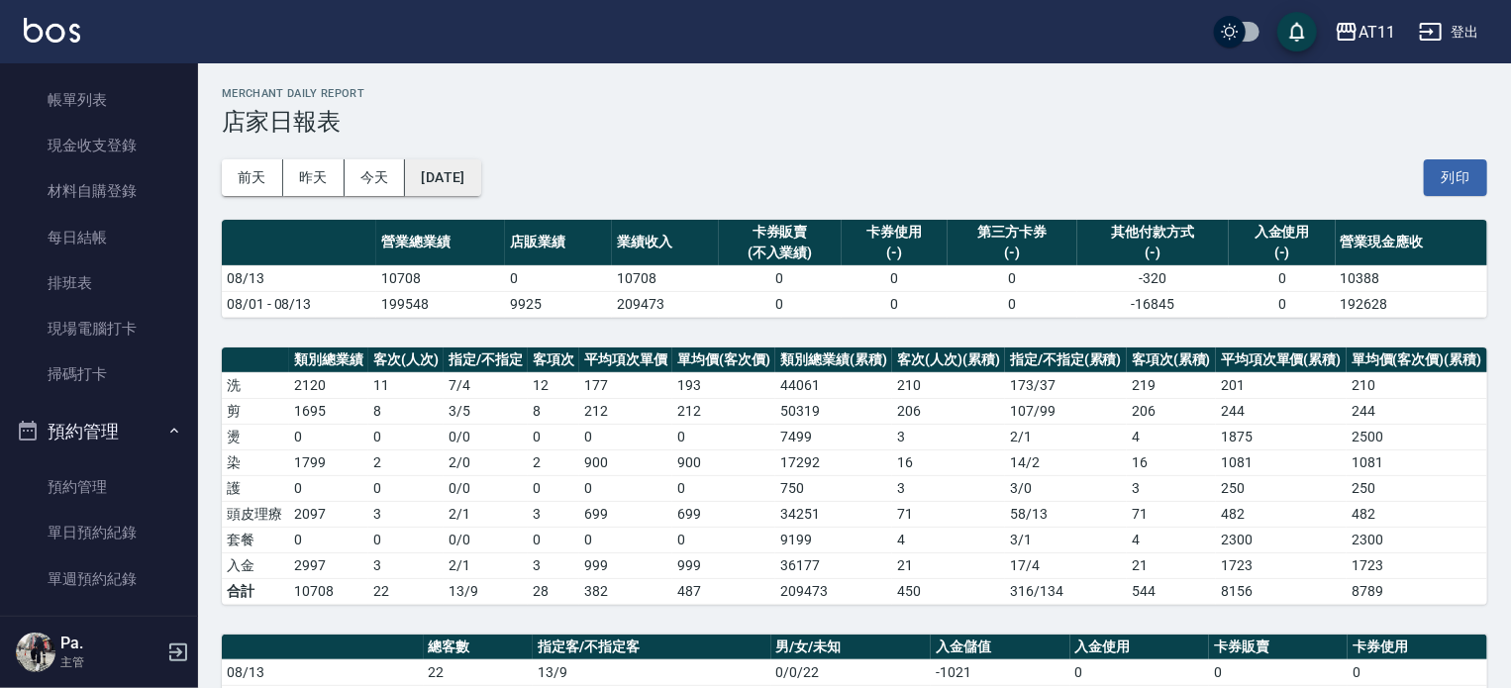
click at [452, 180] on button "[DATE]" at bounding box center [442, 177] width 75 height 37
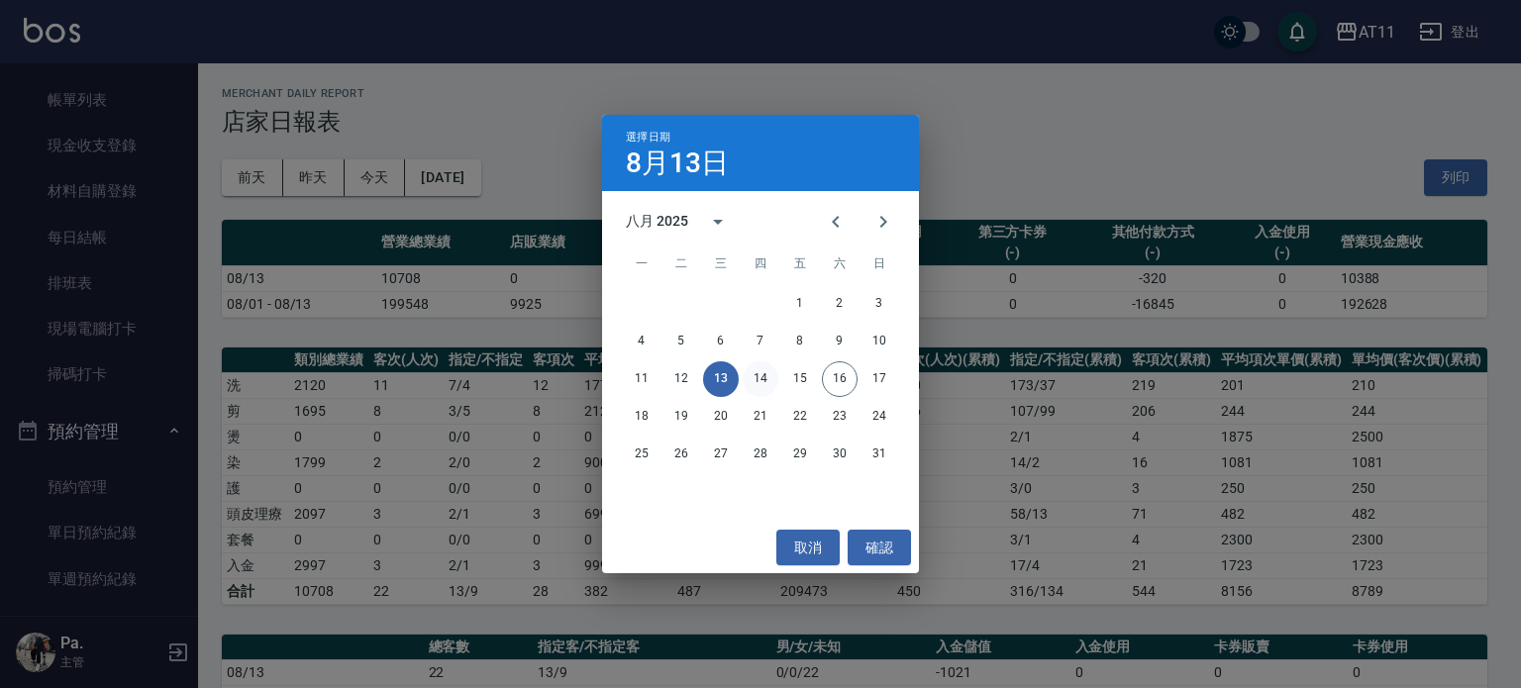
click at [771, 371] on button "14" at bounding box center [761, 380] width 36 height 36
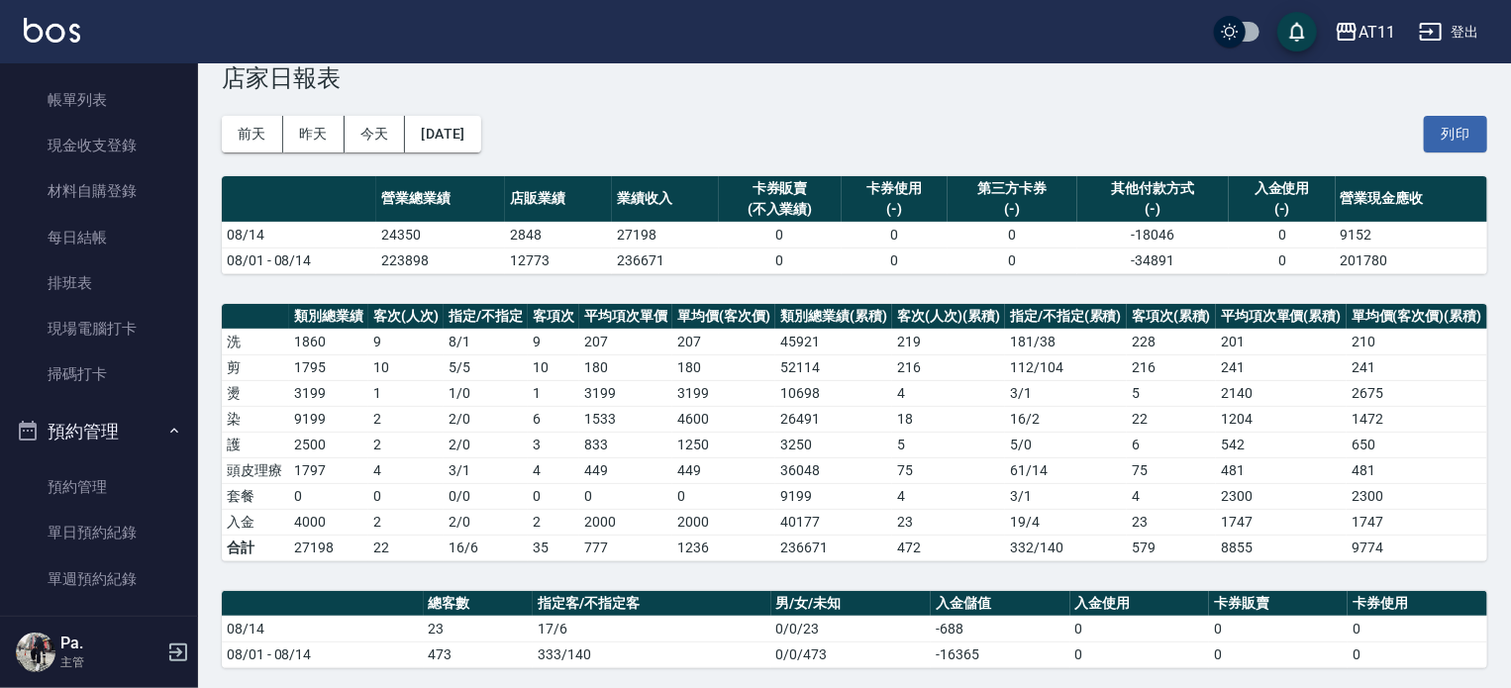
scroll to position [198, 0]
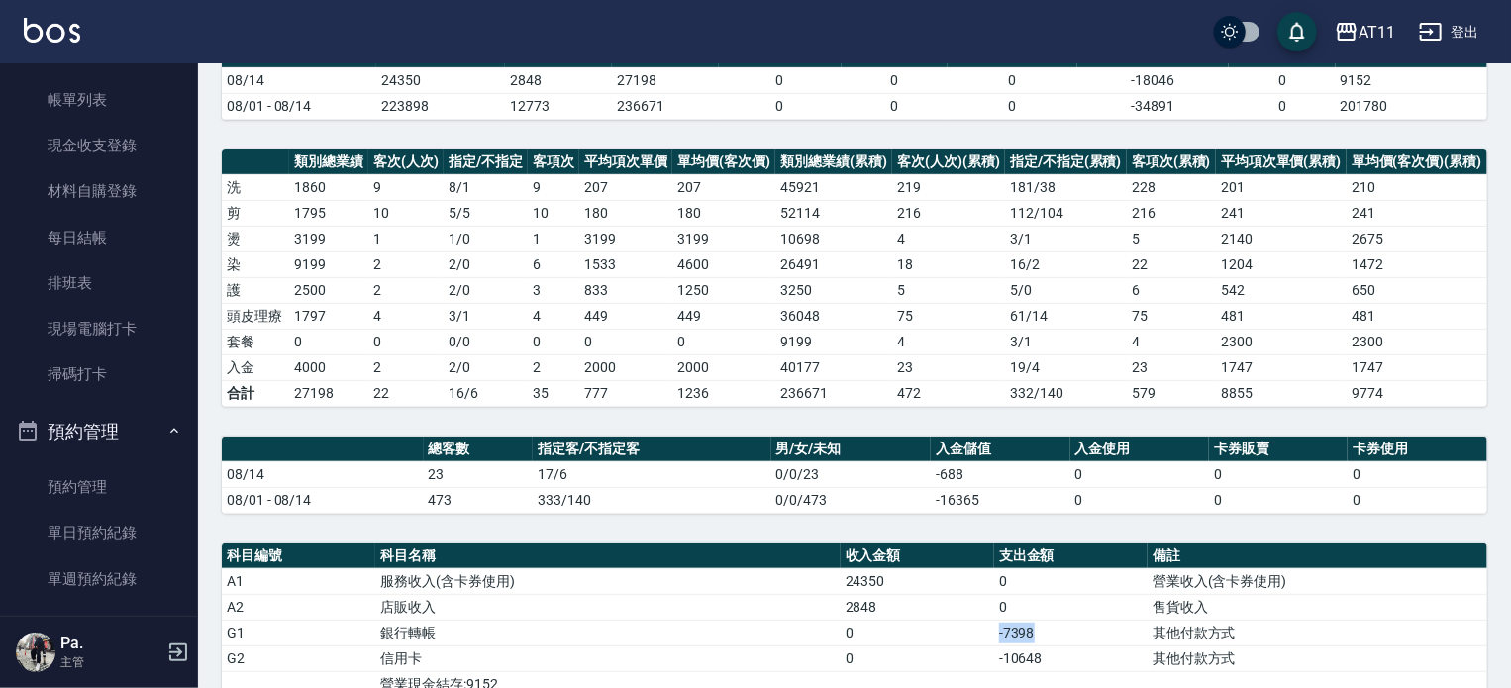
drag, startPoint x: 1042, startPoint y: 629, endPoint x: 967, endPoint y: 645, distance: 76.9
click at [974, 625] on tr "G1 銀行轉帳 0 -7398 其他付款方式" at bounding box center [855, 633] width 1266 height 26
click at [959, 656] on td "0" at bounding box center [918, 659] width 154 height 26
drag, startPoint x: 960, startPoint y: 655, endPoint x: 1079, endPoint y: 655, distance: 118.9
click at [1079, 655] on tr "G2 信用卡 0 -10648 其他付款方式" at bounding box center [855, 659] width 1266 height 26
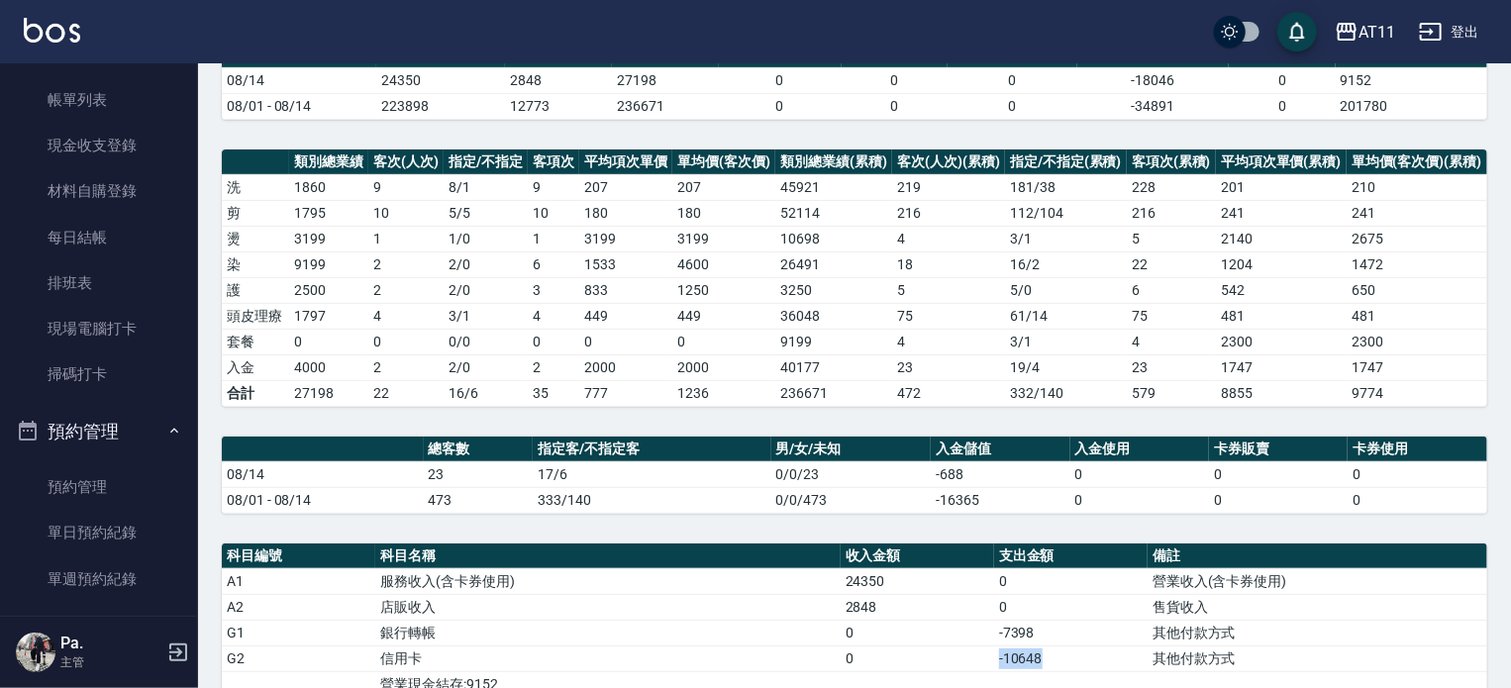
click at [1079, 655] on td "-10648" at bounding box center [1071, 659] width 154 height 26
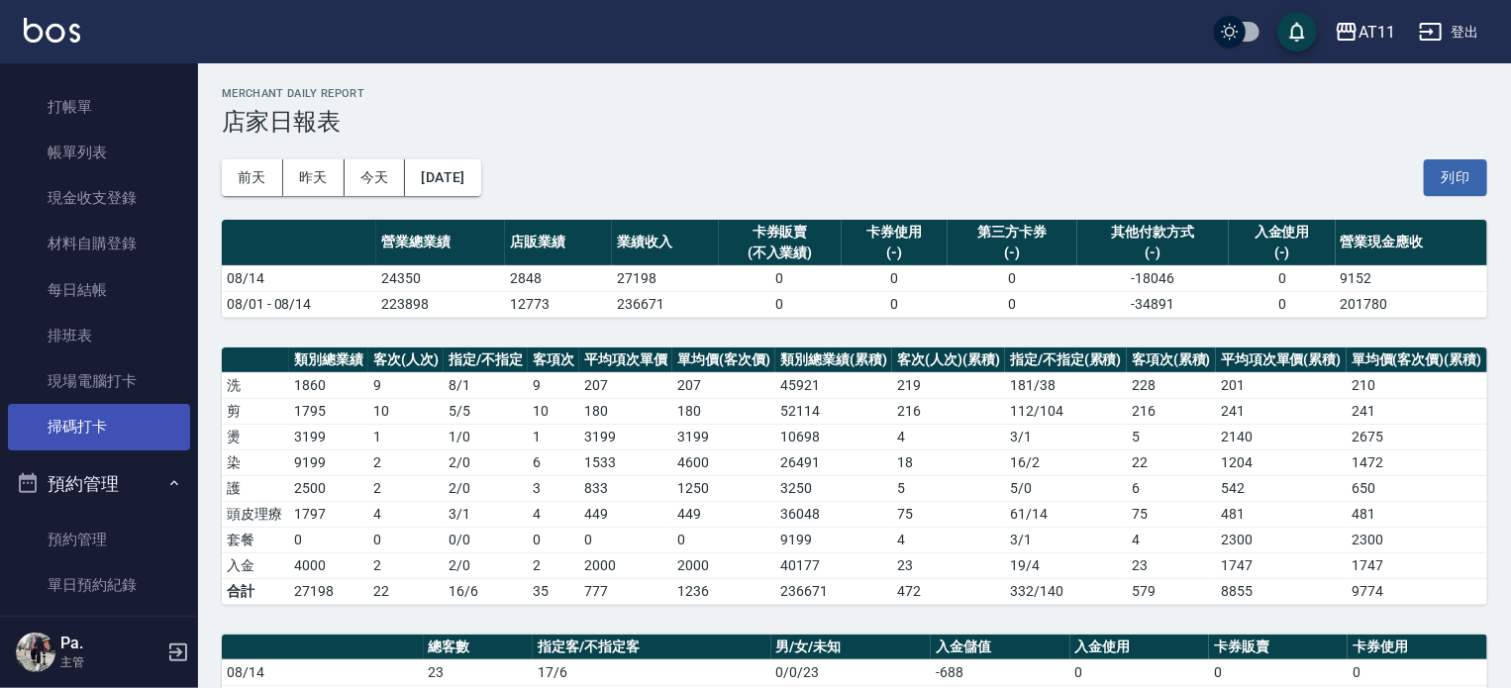
scroll to position [0, 0]
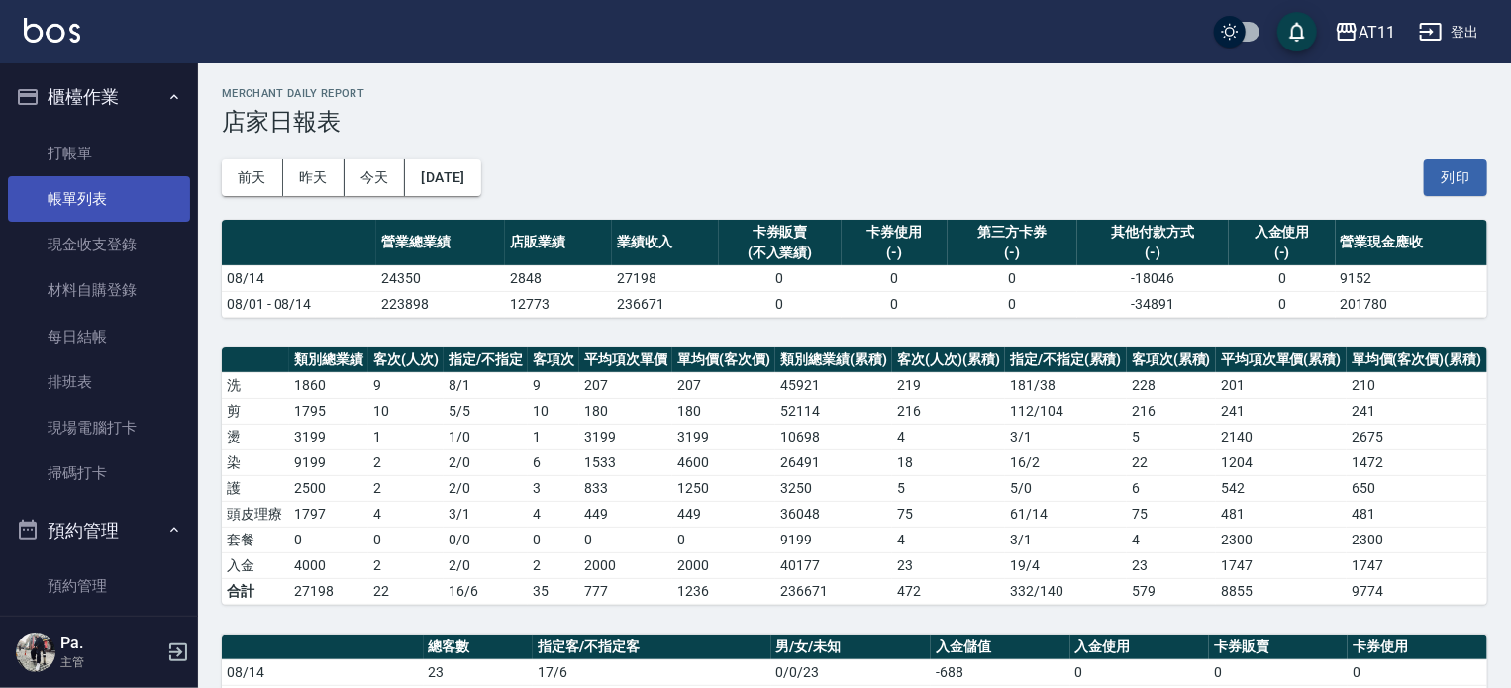
click at [98, 205] on link "帳單列表" at bounding box center [99, 199] width 182 height 46
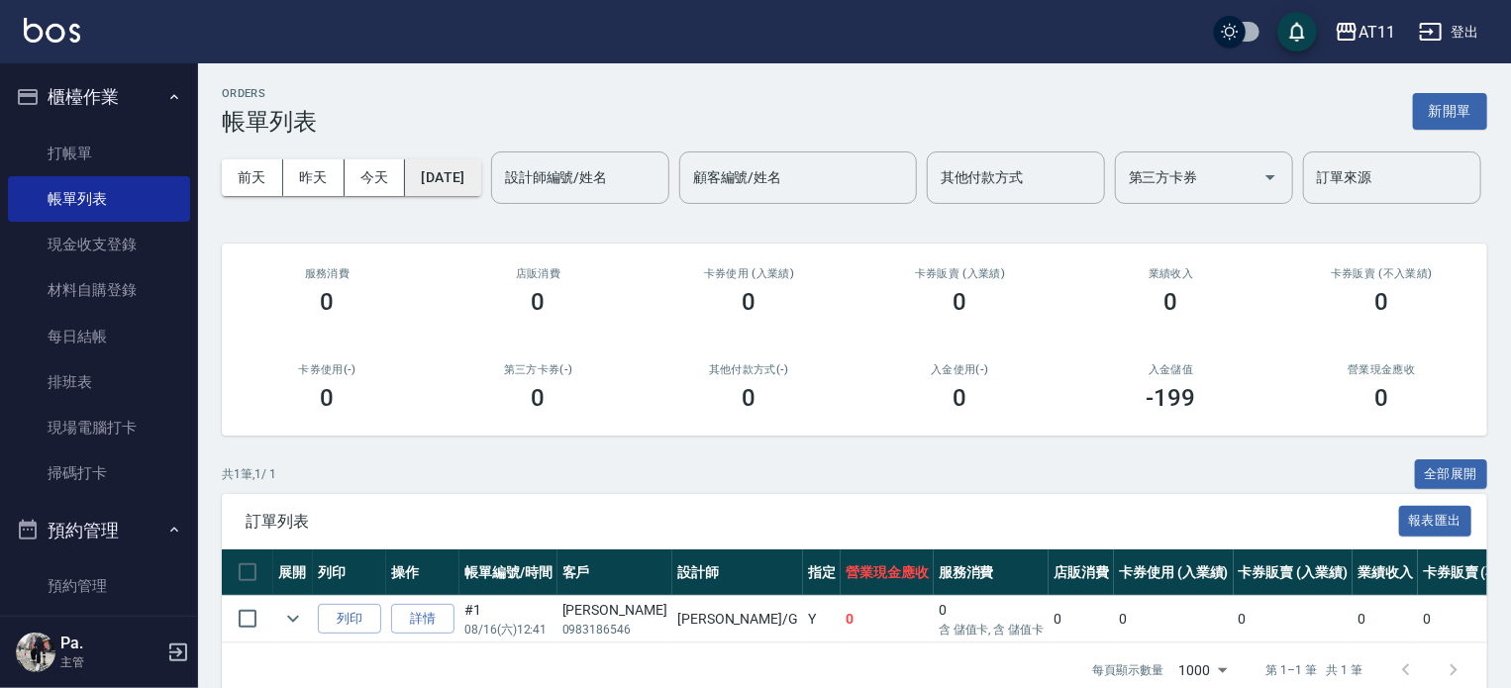
click at [458, 191] on button "[DATE]" at bounding box center [442, 177] width 75 height 37
click at [480, 171] on button "[DATE]" at bounding box center [442, 177] width 75 height 37
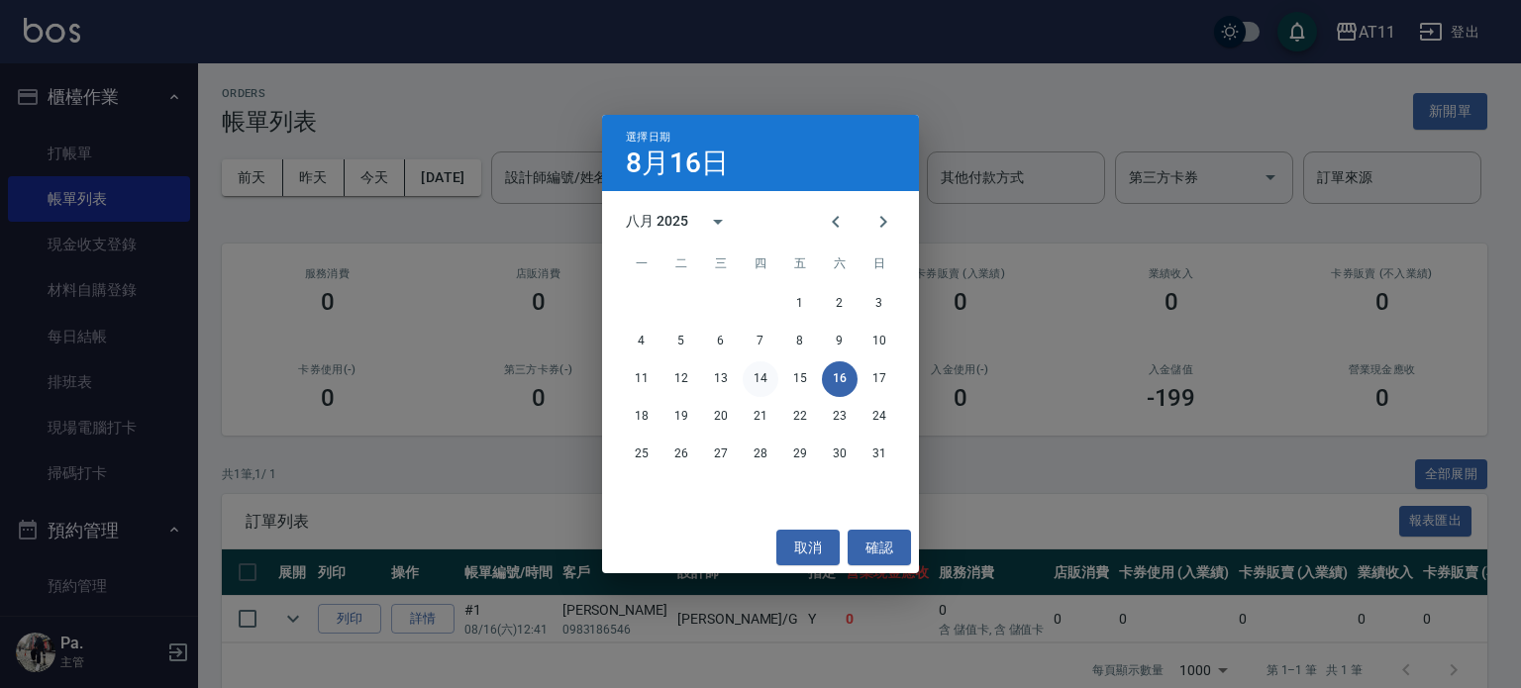
click at [757, 378] on button "14" at bounding box center [761, 380] width 36 height 36
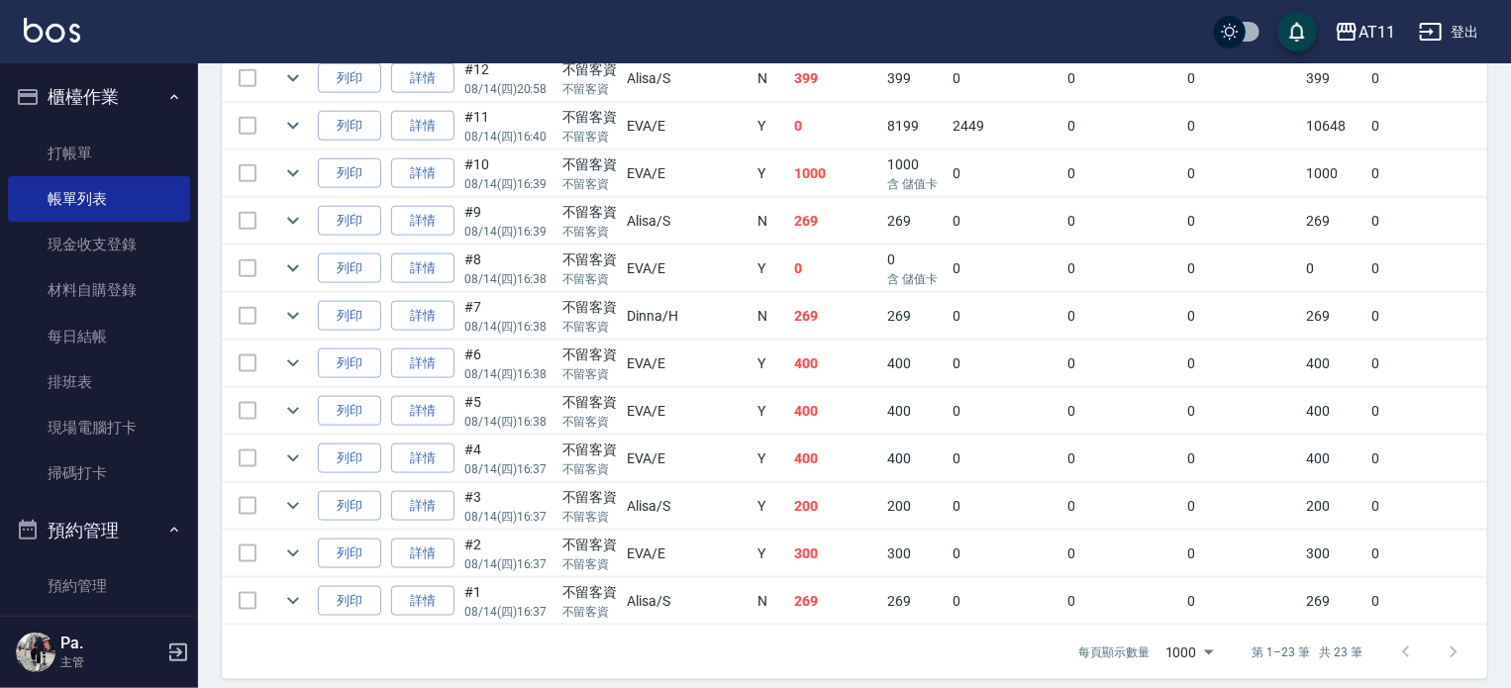
scroll to position [849, 0]
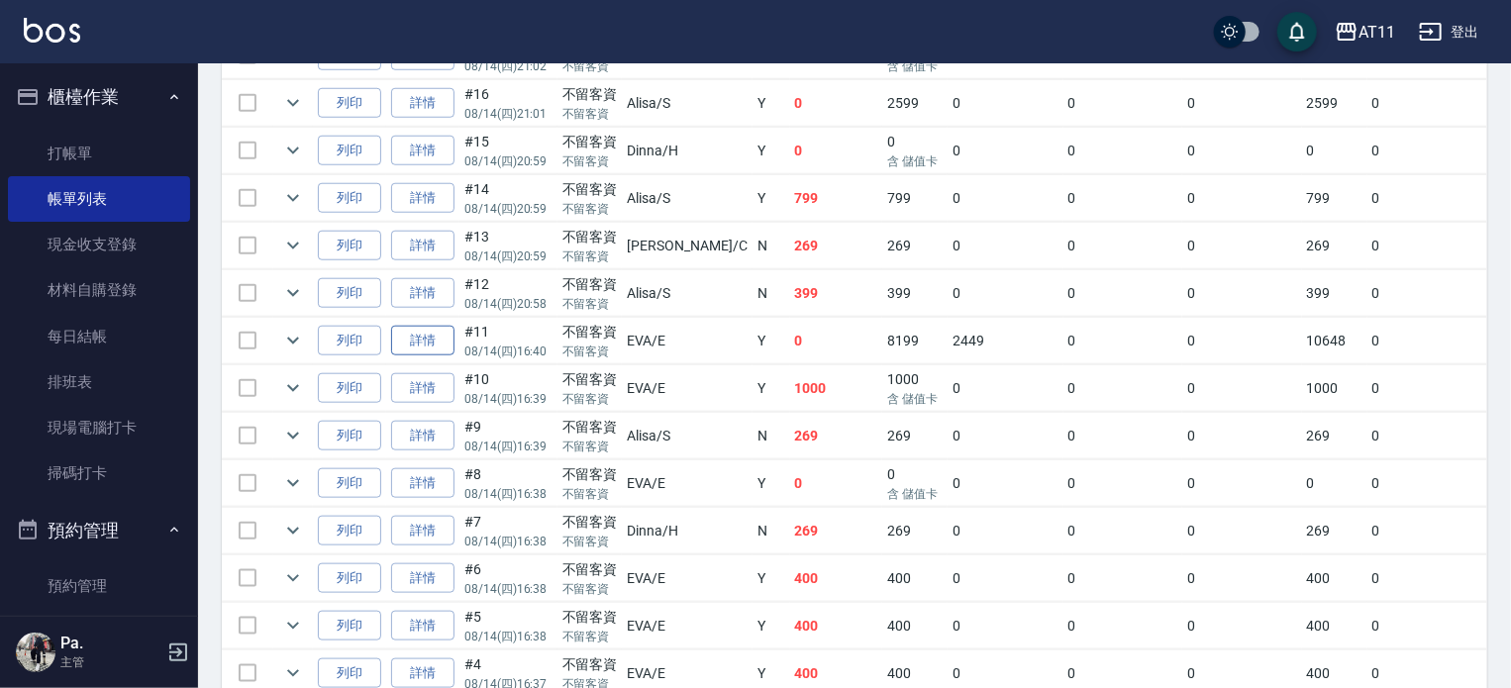
click at [435, 357] on link "詳情" at bounding box center [422, 341] width 63 height 31
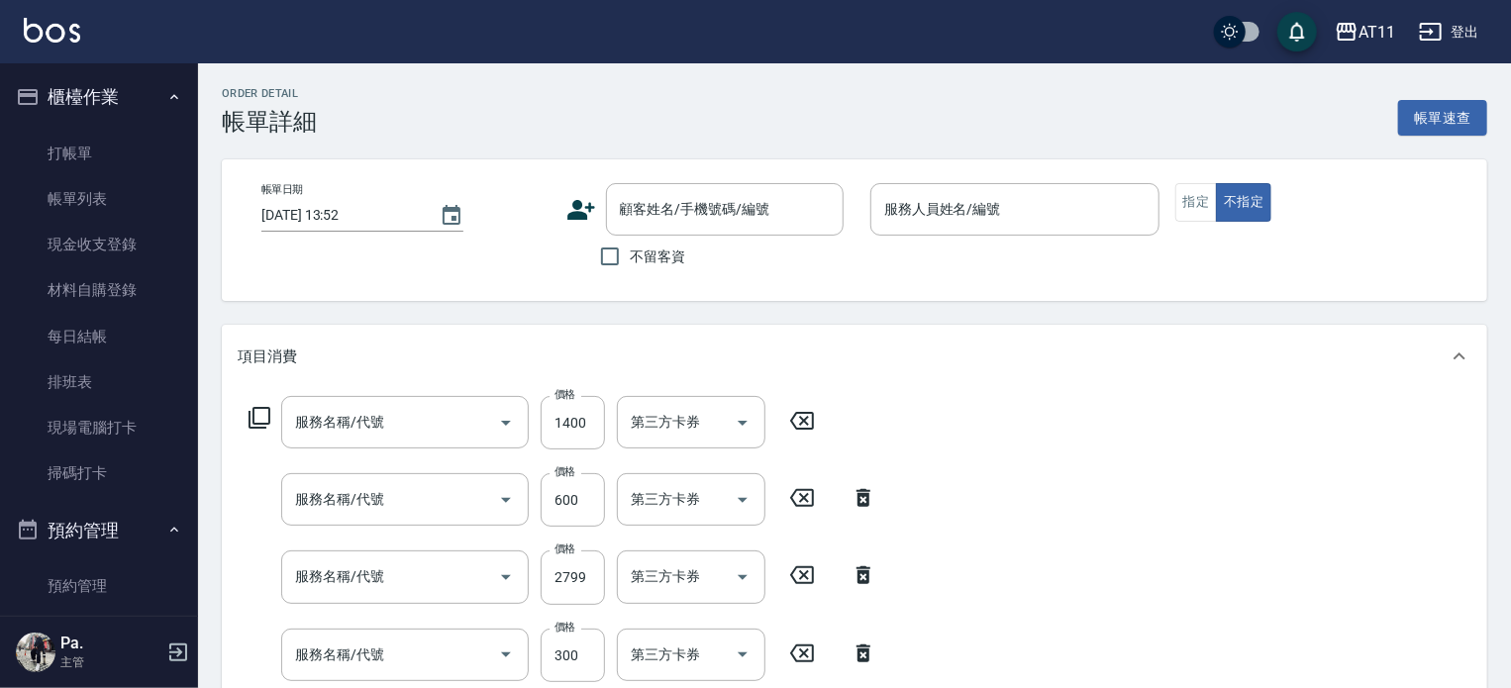
type input "2025/08/14 16:40"
checkbox input "true"
type input "EVA-E"
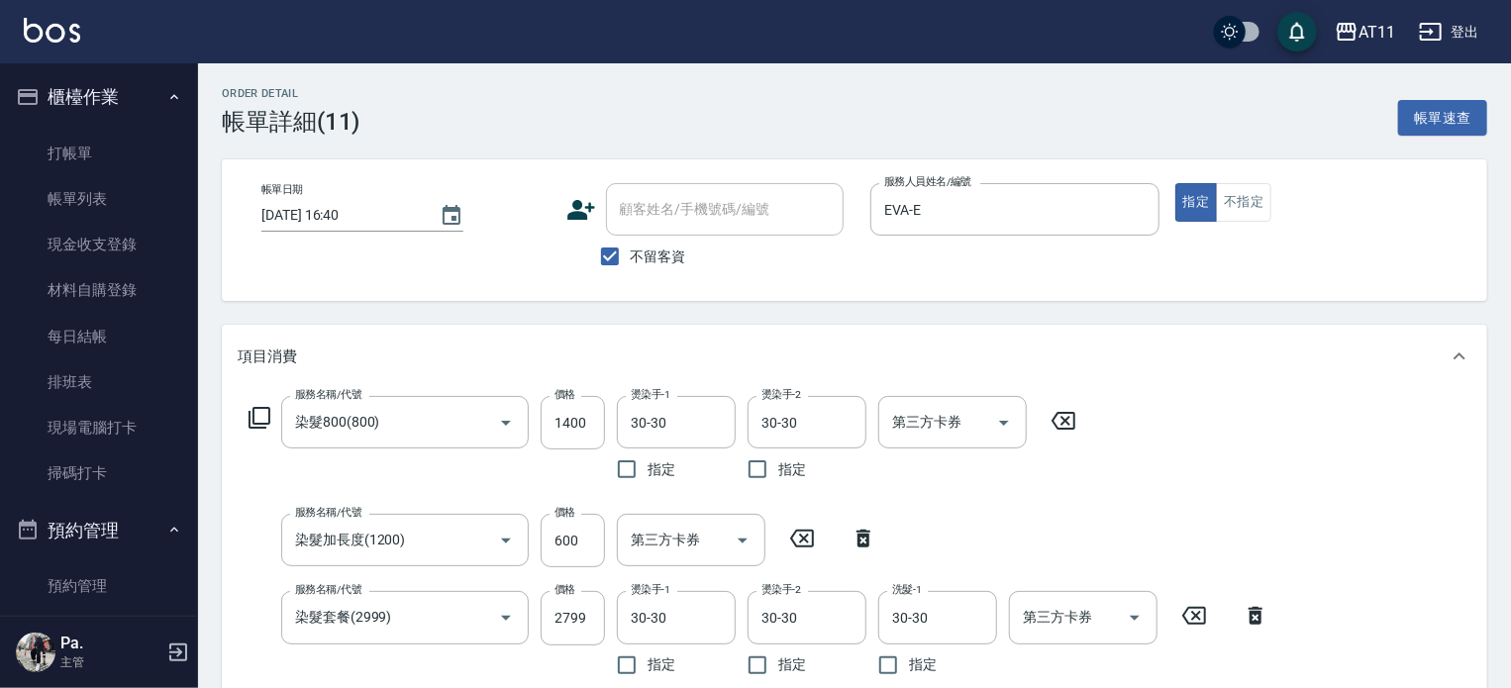
type input "染髮800(800)"
type input "染髮加長度(1200)"
type input "染髮套餐(2999)"
type input "頭皮隔離(0300)"
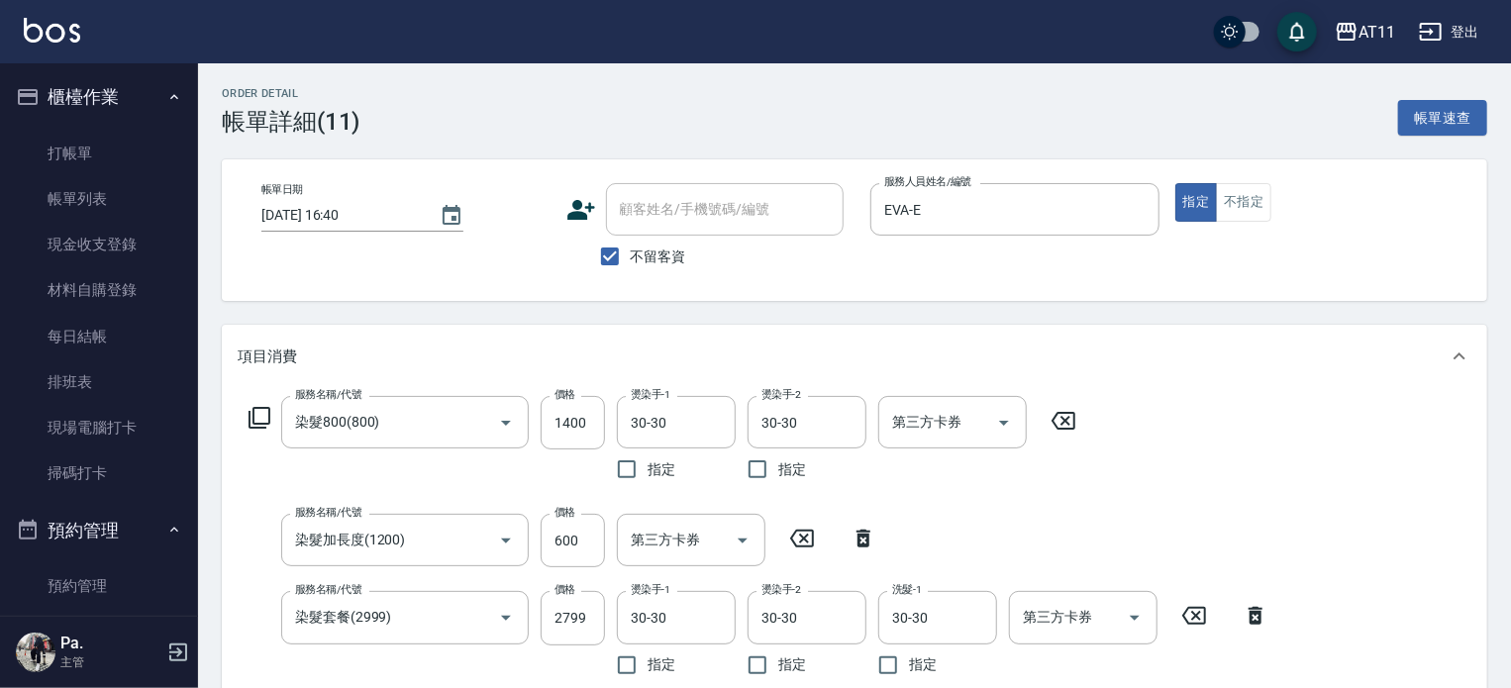
type input "染髮800(800)"
type input "健康梳"
type input "焦糖可可洗護組"
type input "水水沁涼洗護組"
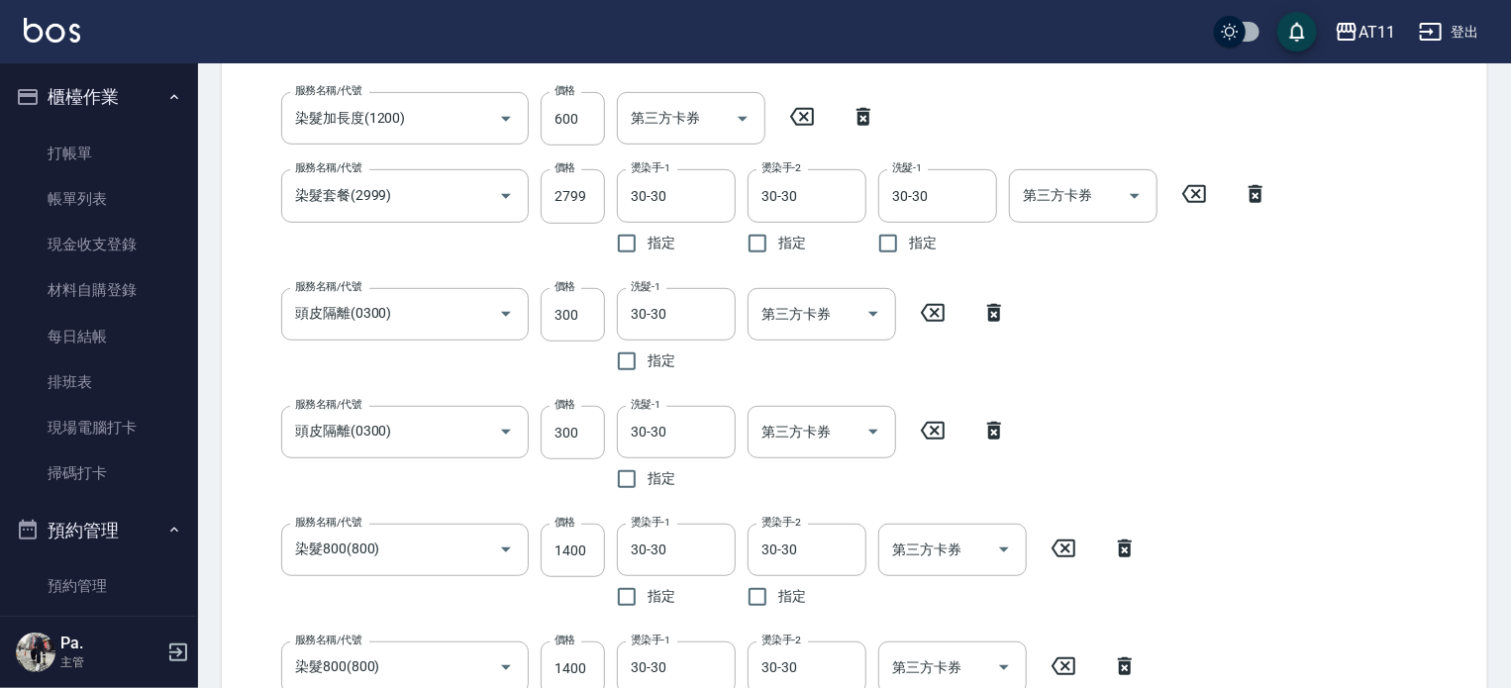
scroll to position [99, 0]
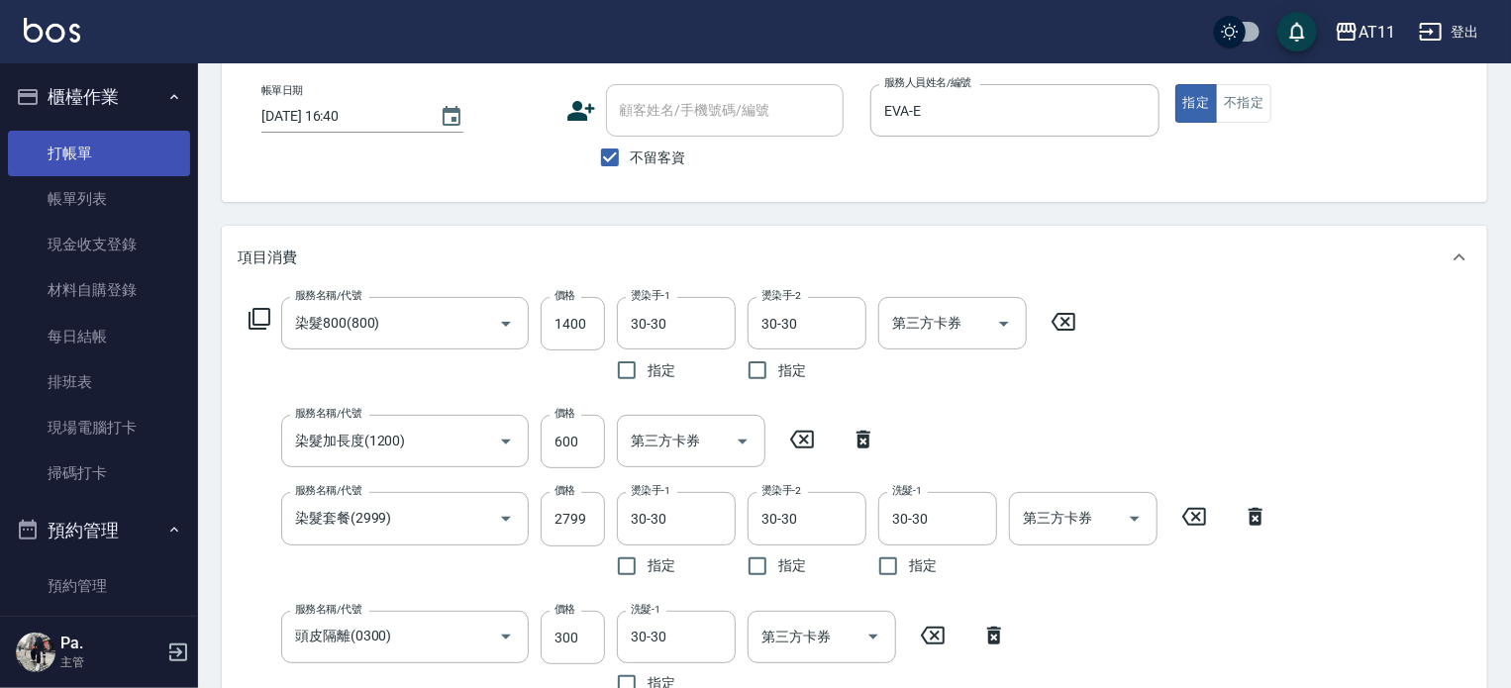
click at [119, 158] on link "打帳單" at bounding box center [99, 154] width 182 height 46
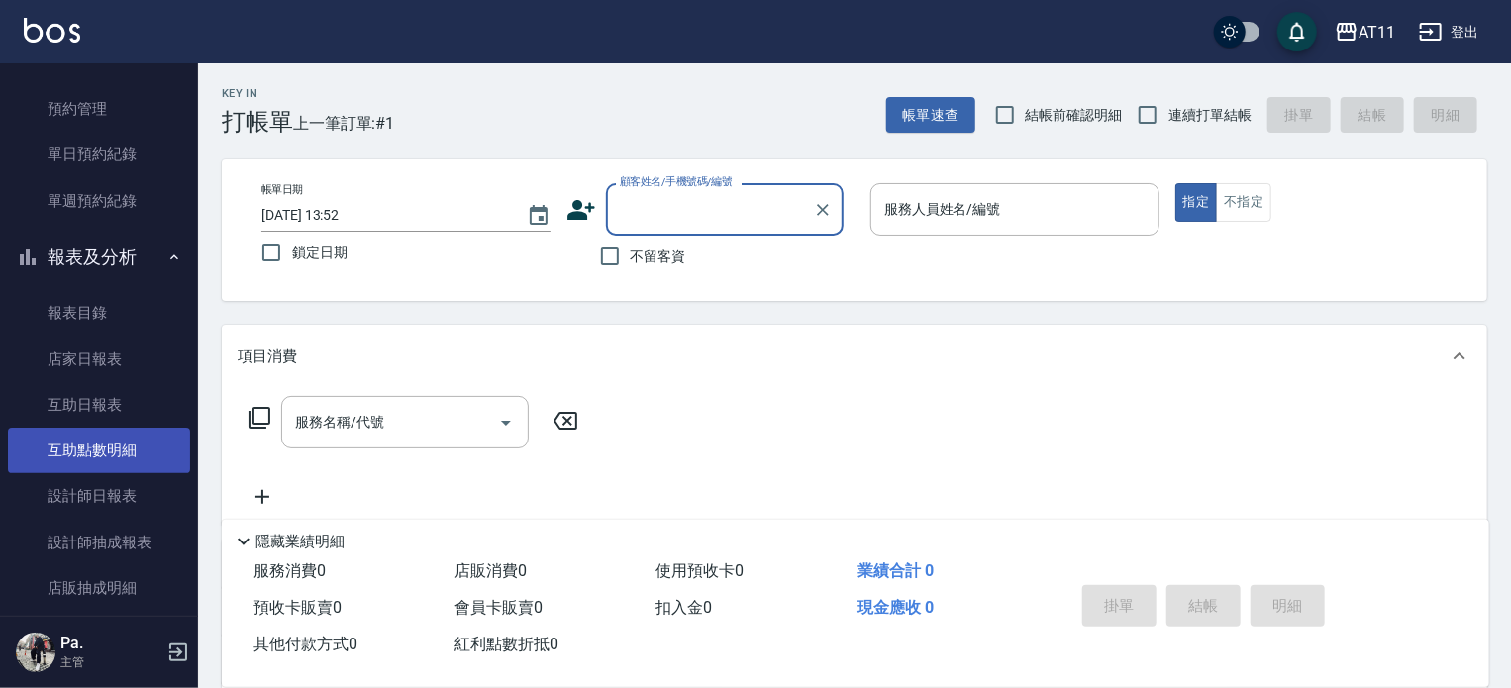
scroll to position [693, 0]
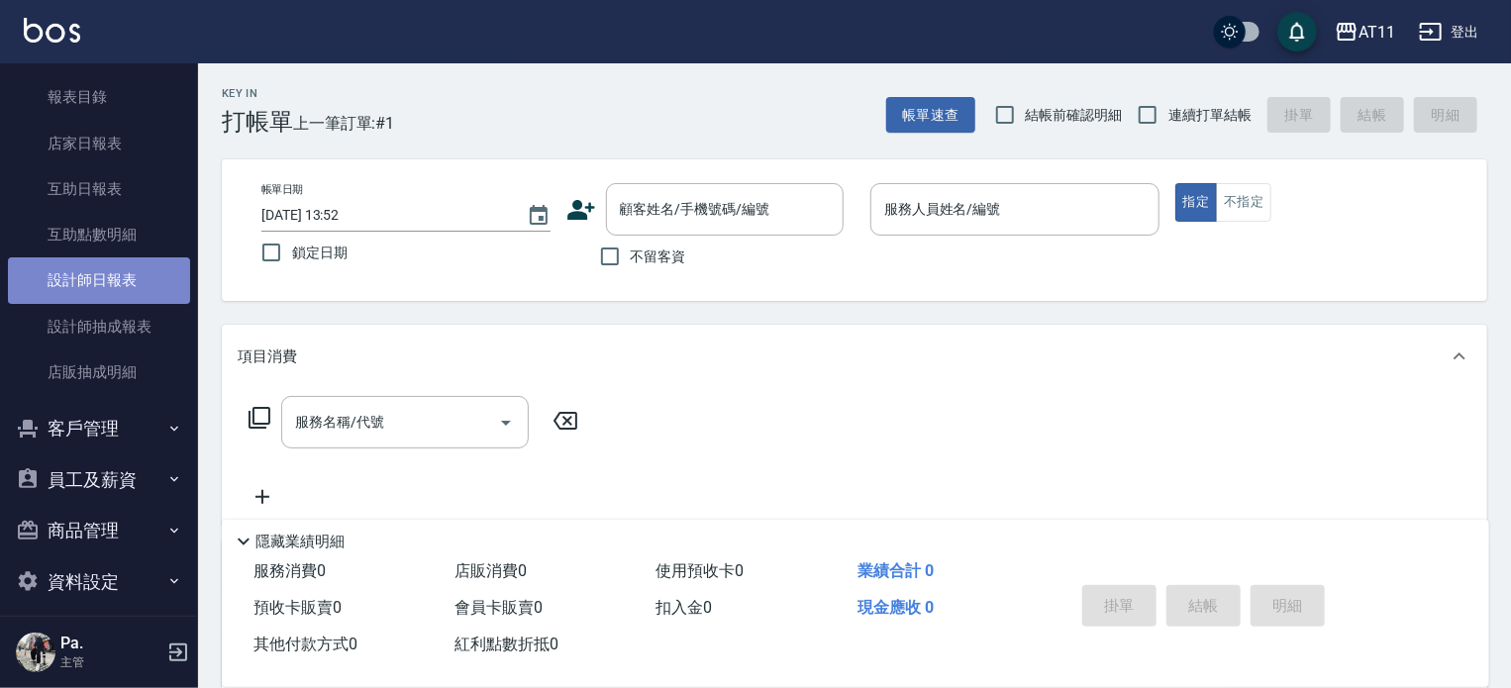
click at [108, 258] on link "設計師日報表" at bounding box center [99, 281] width 182 height 46
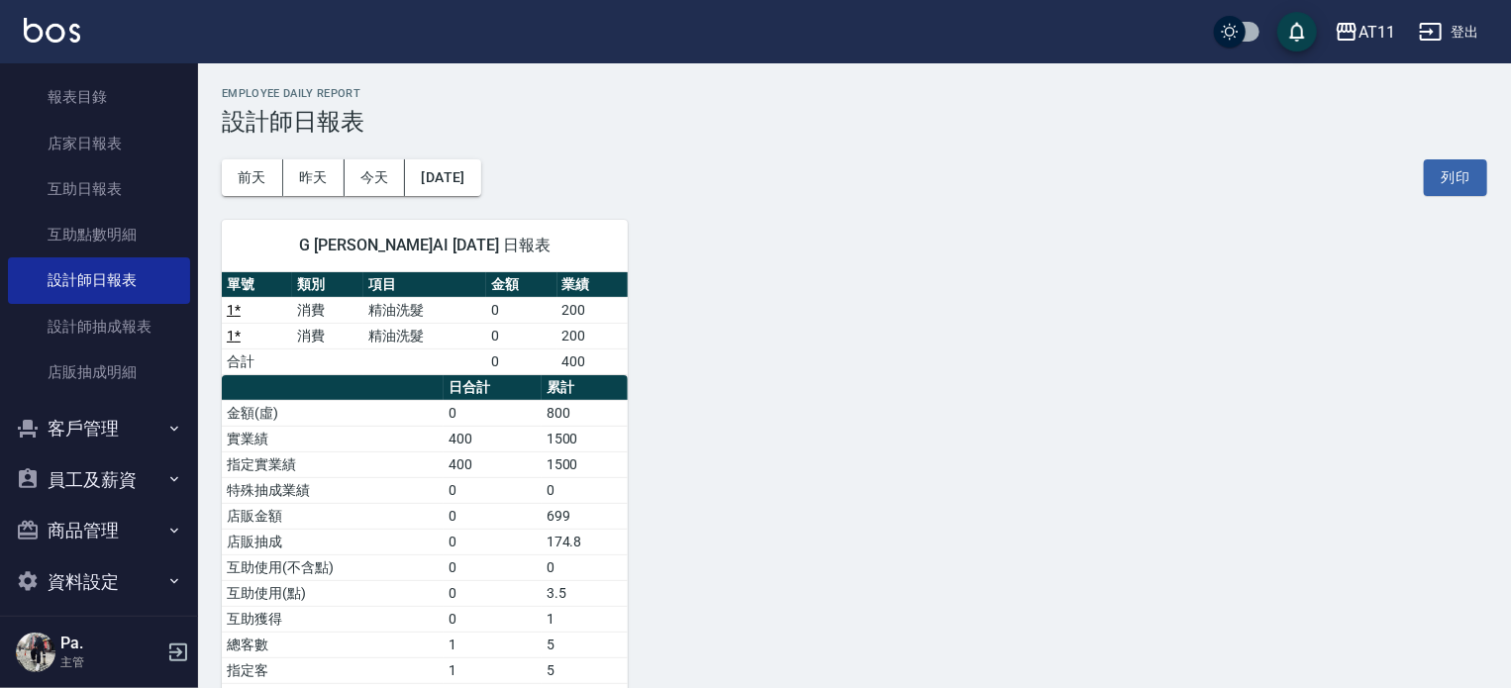
click at [473, 154] on div "前天 昨天 今天 2025/08/16 列印" at bounding box center [855, 178] width 1266 height 84
click at [479, 170] on button "[DATE]" at bounding box center [442, 177] width 75 height 37
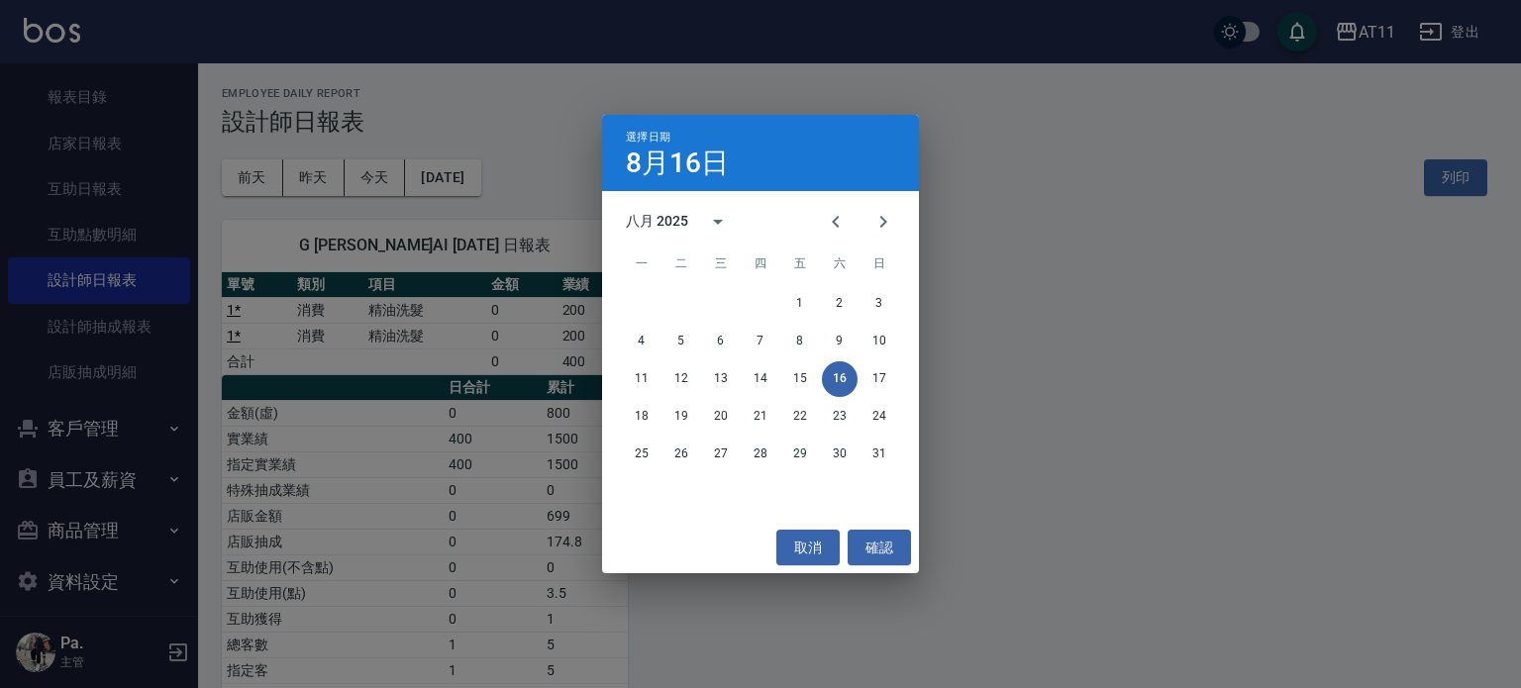
click at [130, 160] on div "選擇日期 8月16日 八月 2025 一 二 三 四 五 六 日 1 2 3 4 5 6 7 8 9 10 11 12 13 14 15 16 17 18 1…" at bounding box center [760, 344] width 1521 height 688
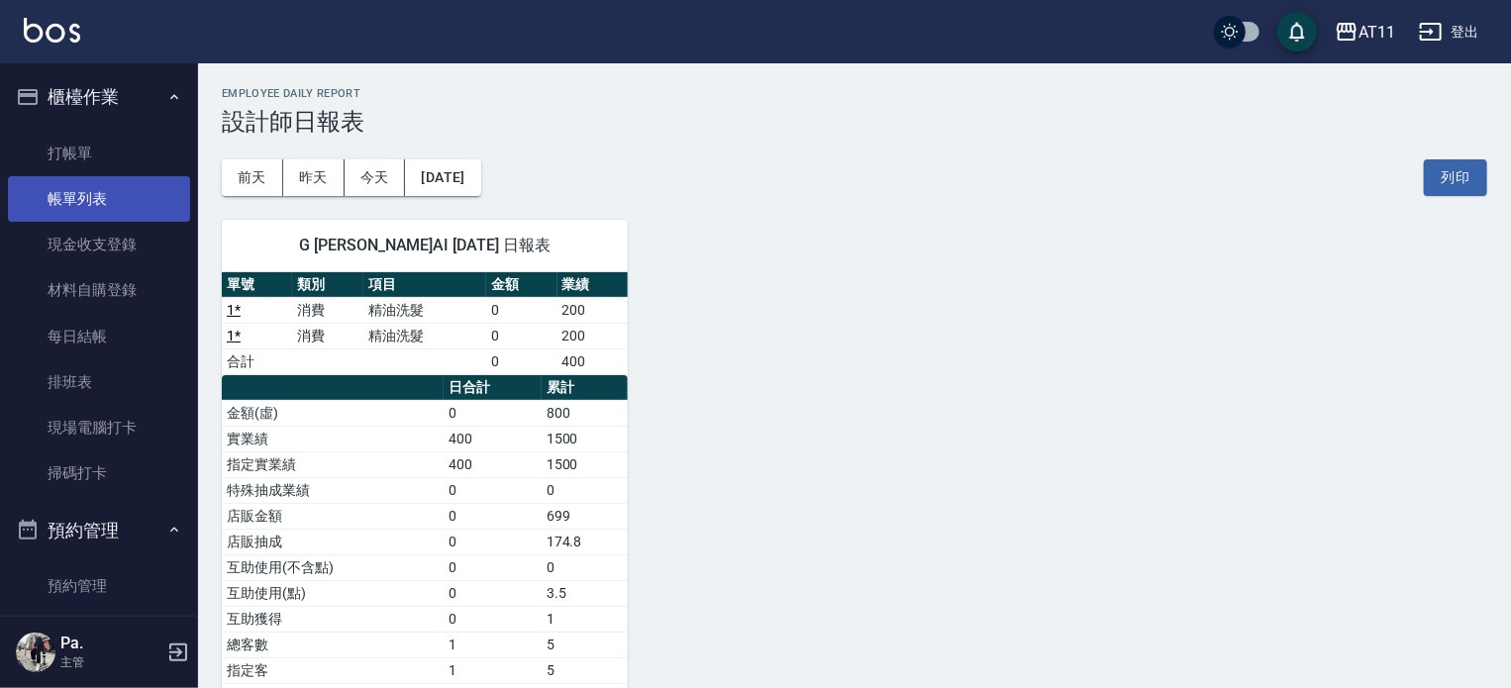
click at [111, 189] on link "帳單列表" at bounding box center [99, 199] width 182 height 46
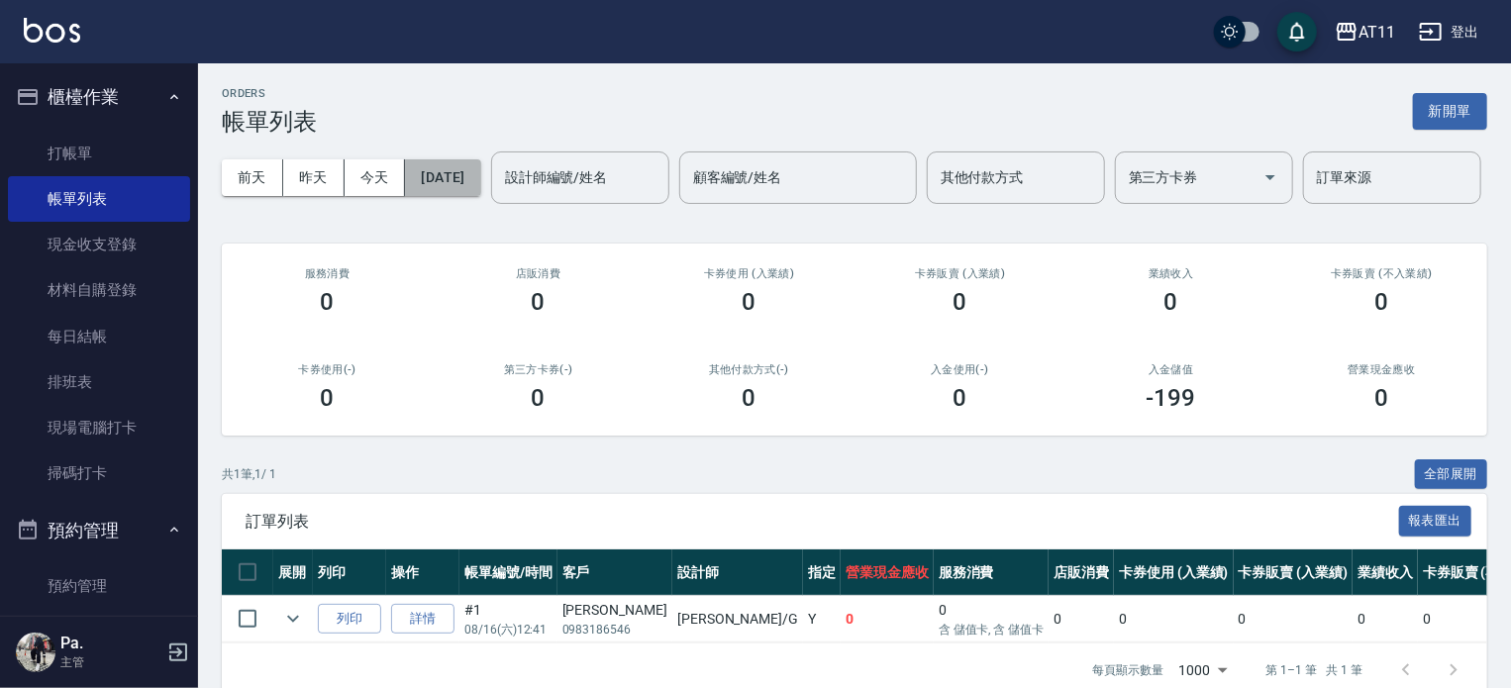
click at [480, 183] on button "[DATE]" at bounding box center [442, 177] width 75 height 37
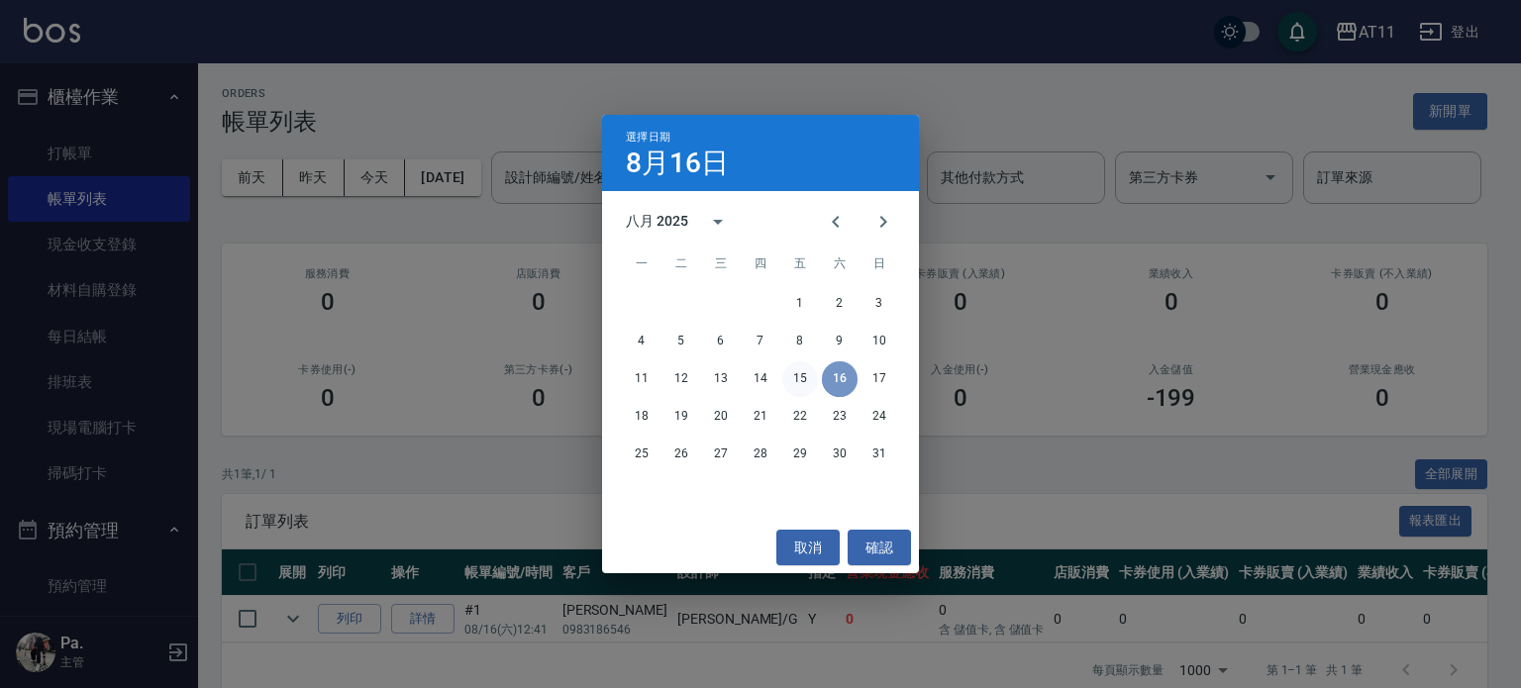
drag, startPoint x: 823, startPoint y: 372, endPoint x: 811, endPoint y: 375, distance: 12.3
click at [818, 372] on div "11 12 13 14 15 16 17" at bounding box center [760, 380] width 317 height 36
click at [107, 405] on div "選擇日期 8月16日 八月 2025 一 二 三 四 五 六 日 1 2 3 4 5 6 7 8 9 10 11 12 13 14 15 16 17 18 1…" at bounding box center [760, 344] width 1521 height 688
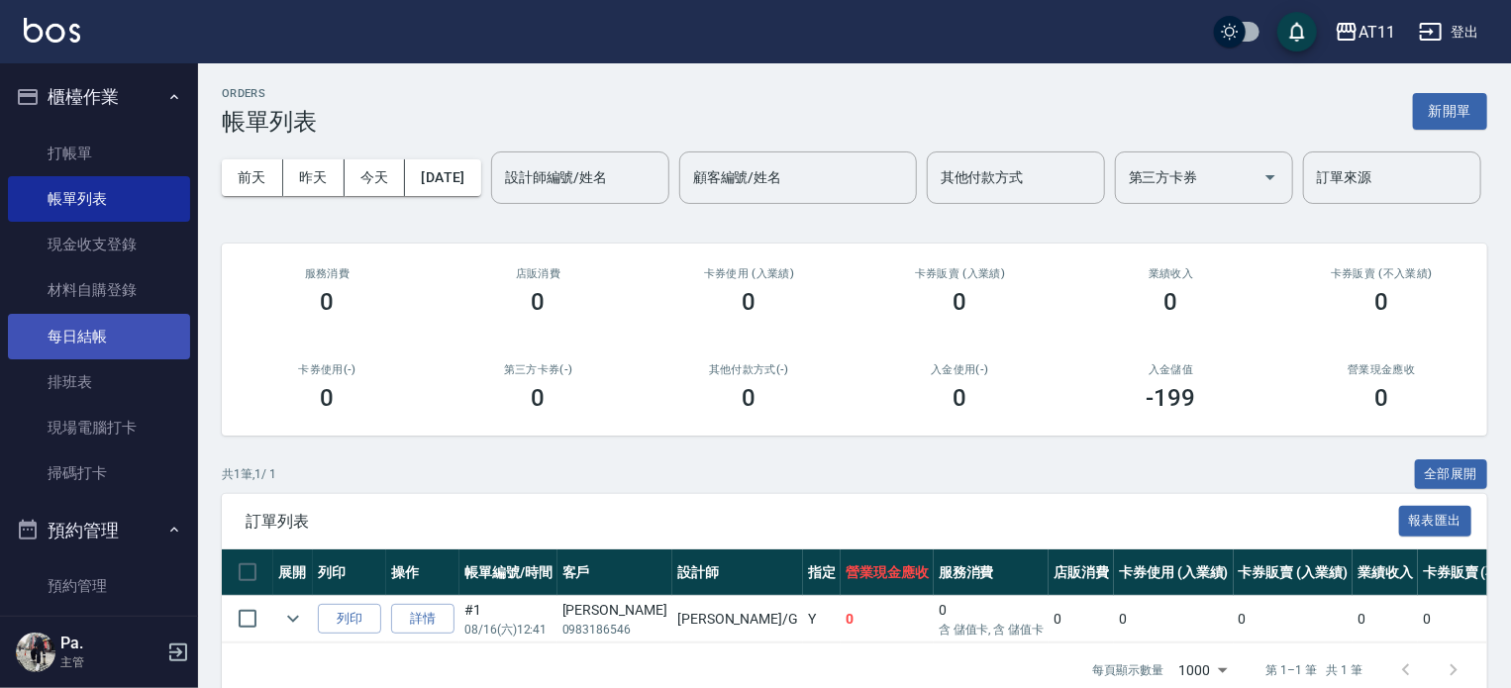
click at [103, 349] on link "每日結帳" at bounding box center [99, 337] width 182 height 46
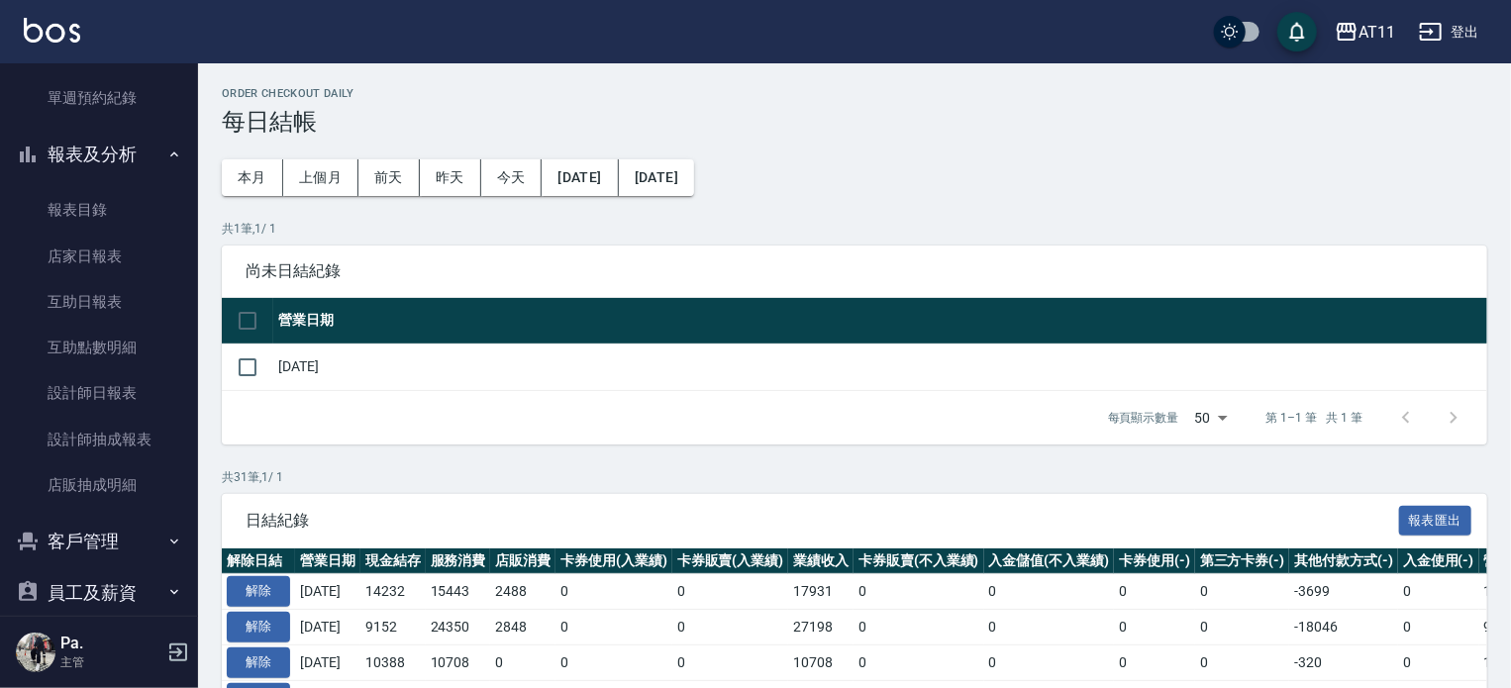
scroll to position [594, 0]
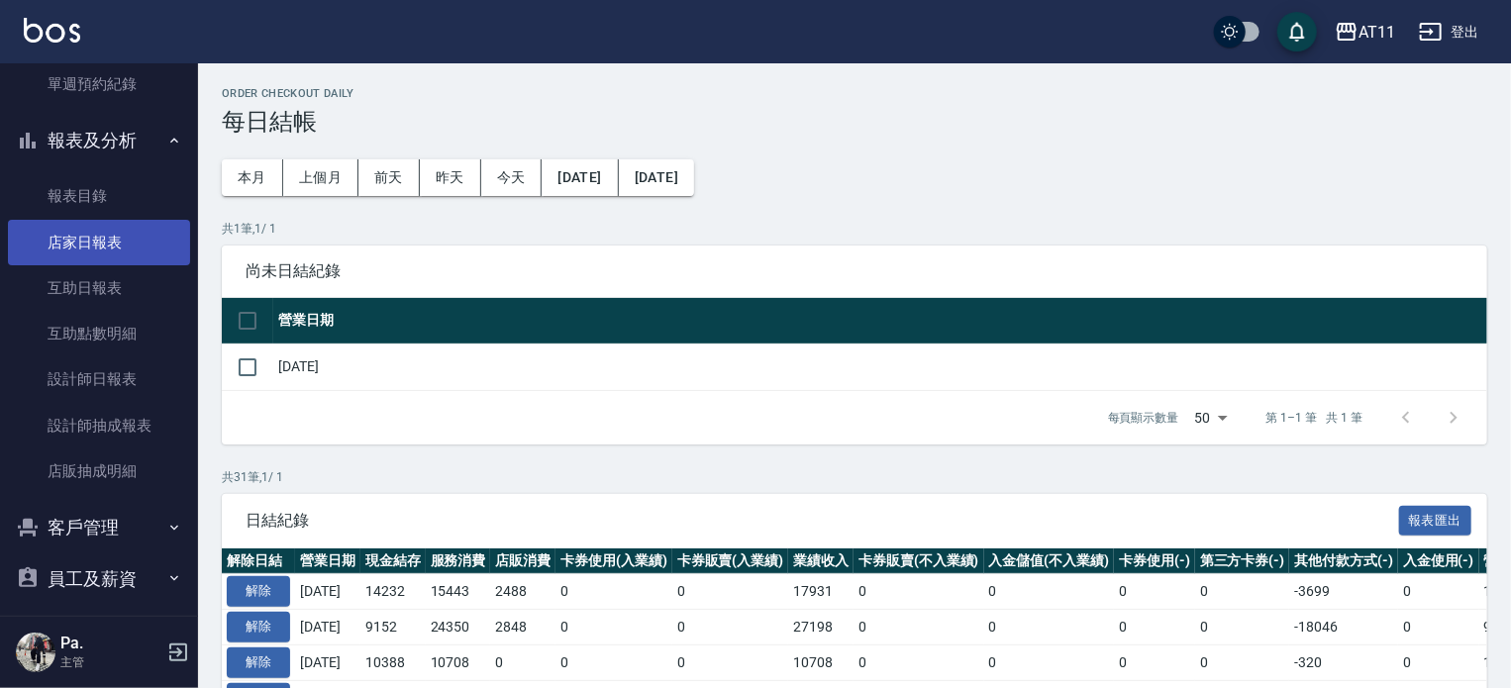
click at [106, 226] on link "店家日報表" at bounding box center [99, 243] width 182 height 46
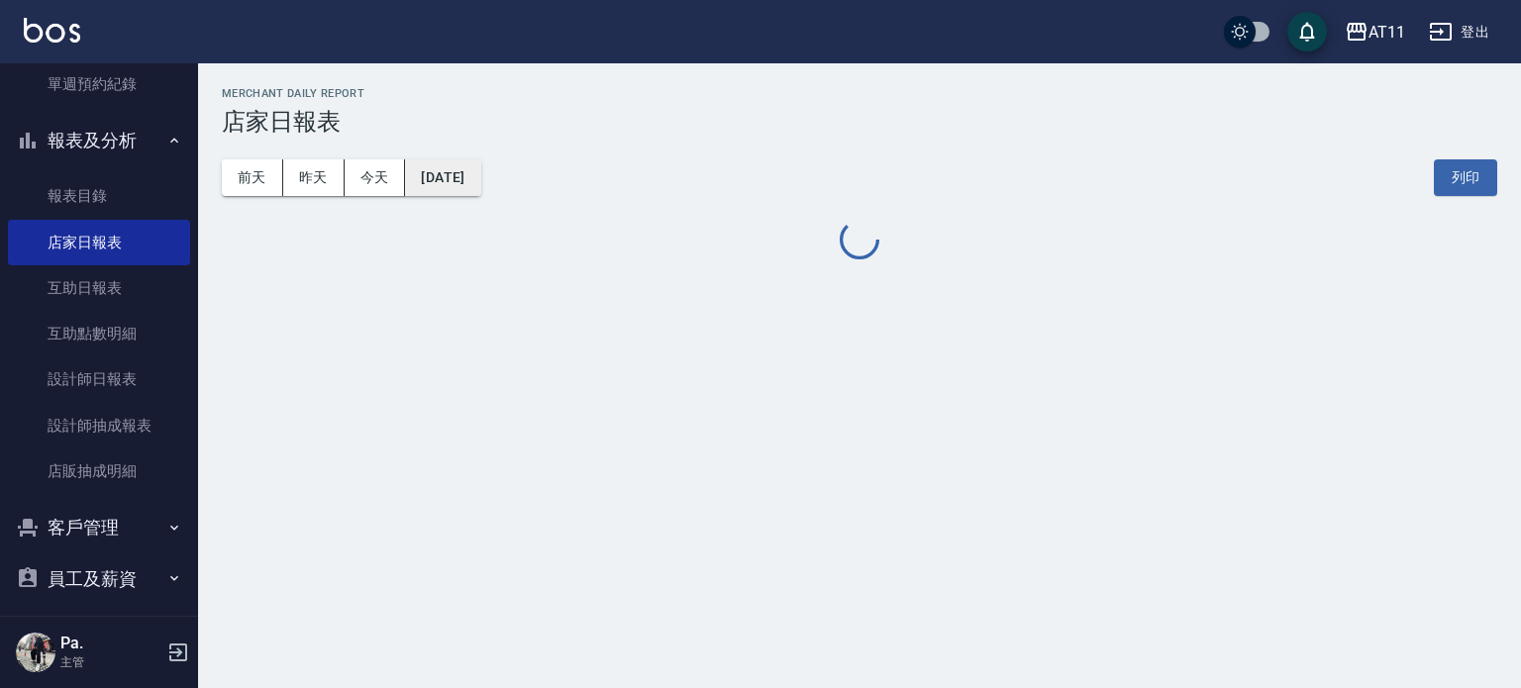
click at [441, 181] on button "[DATE]" at bounding box center [442, 177] width 75 height 37
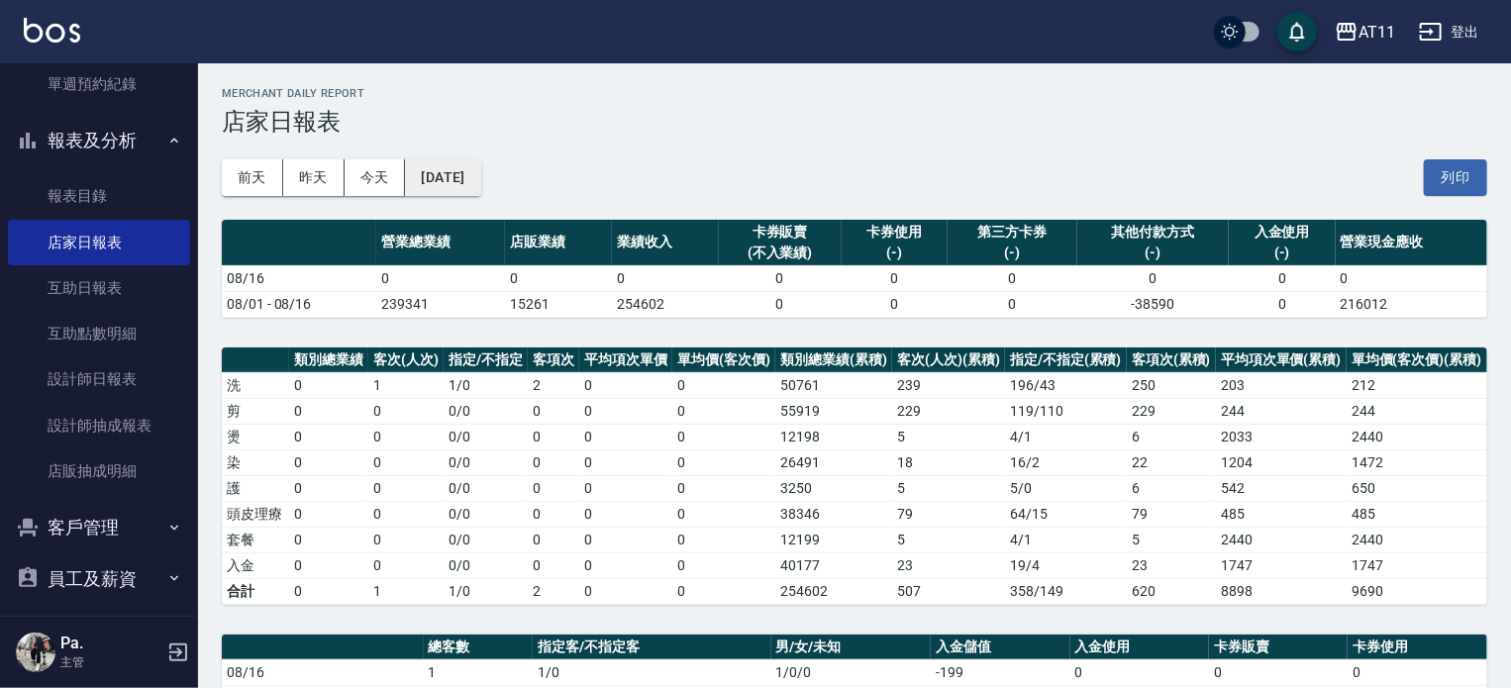
click at [480, 161] on button "[DATE]" at bounding box center [442, 177] width 75 height 37
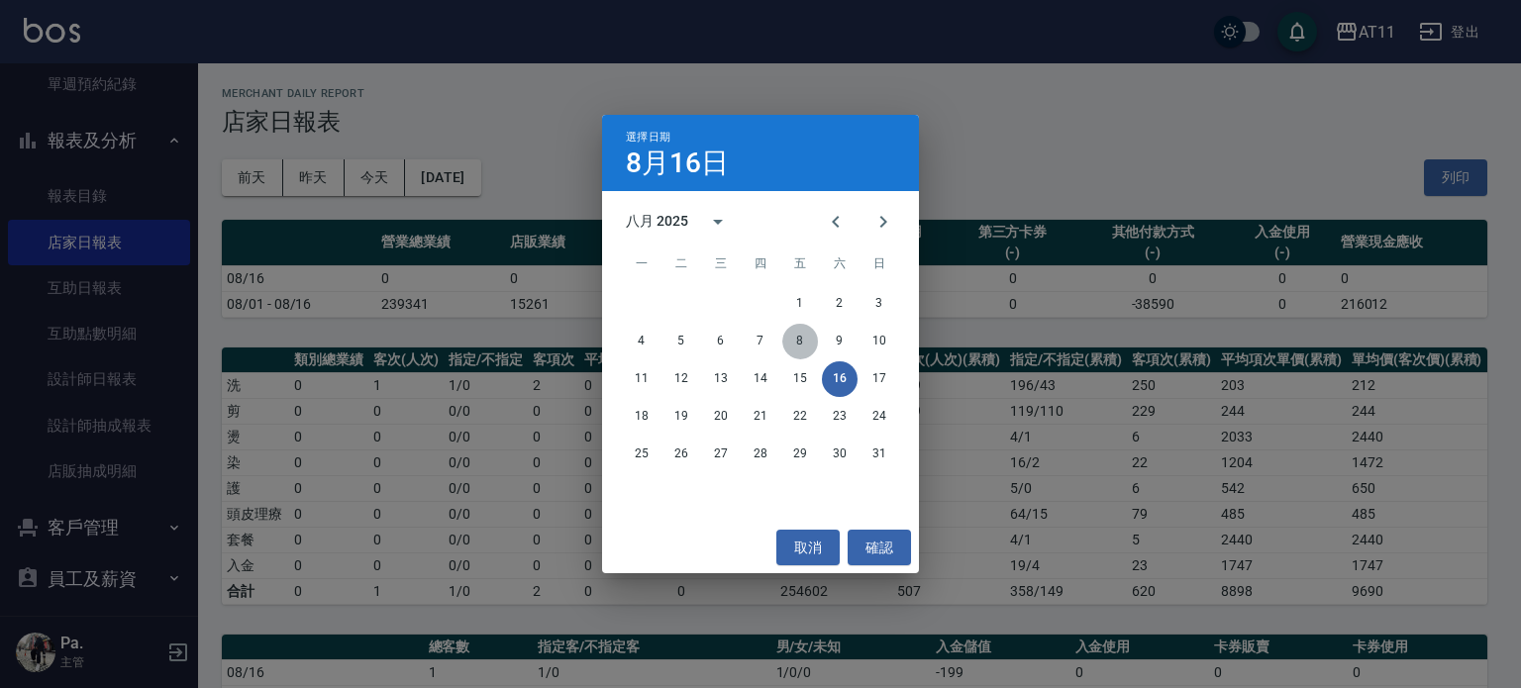
click at [802, 347] on button "8" at bounding box center [800, 342] width 36 height 36
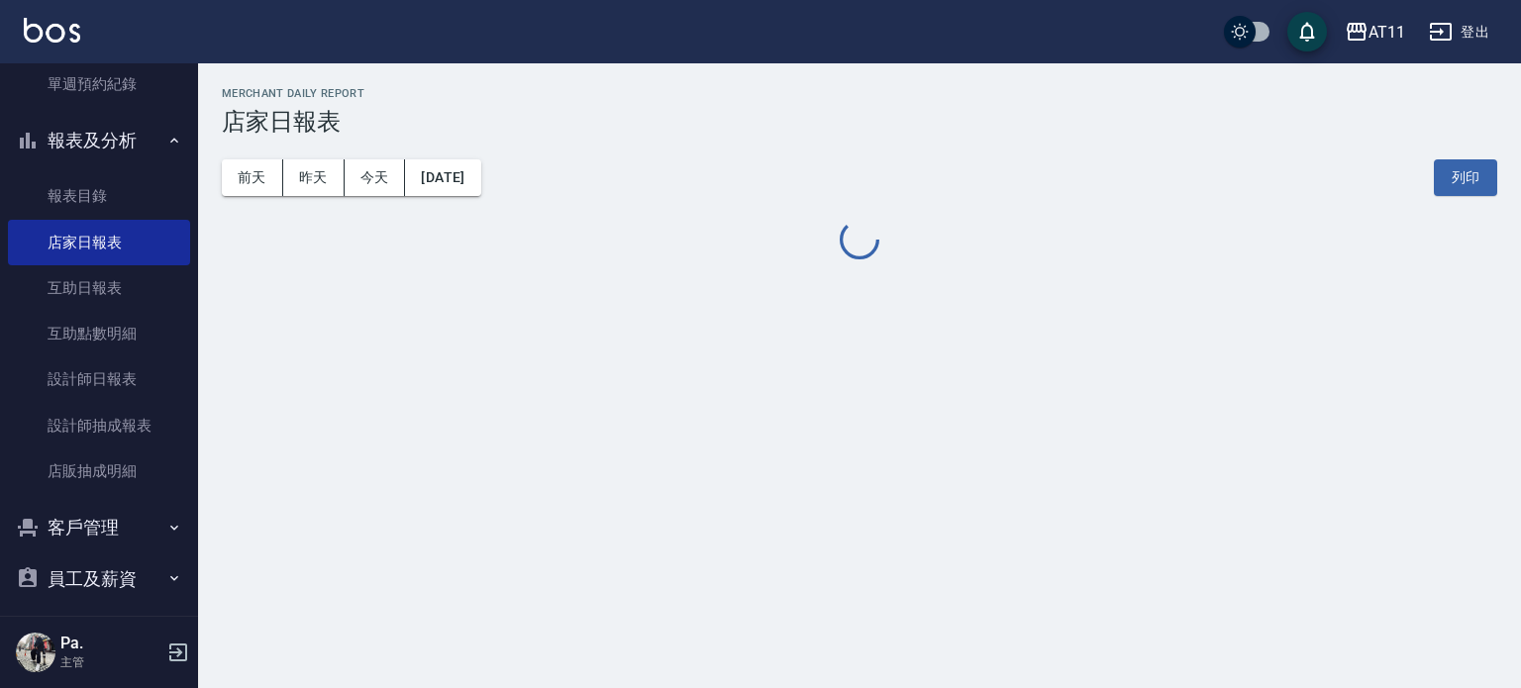
click at [801, 361] on div "AT11 2025-08-08 店家日報表 列印時間： 2025-08-16-13:53 Merchant Daily Report 店家日報表 前天 昨天 …" at bounding box center [760, 344] width 1521 height 688
click at [479, 183] on button "[DATE]" at bounding box center [442, 177] width 75 height 37
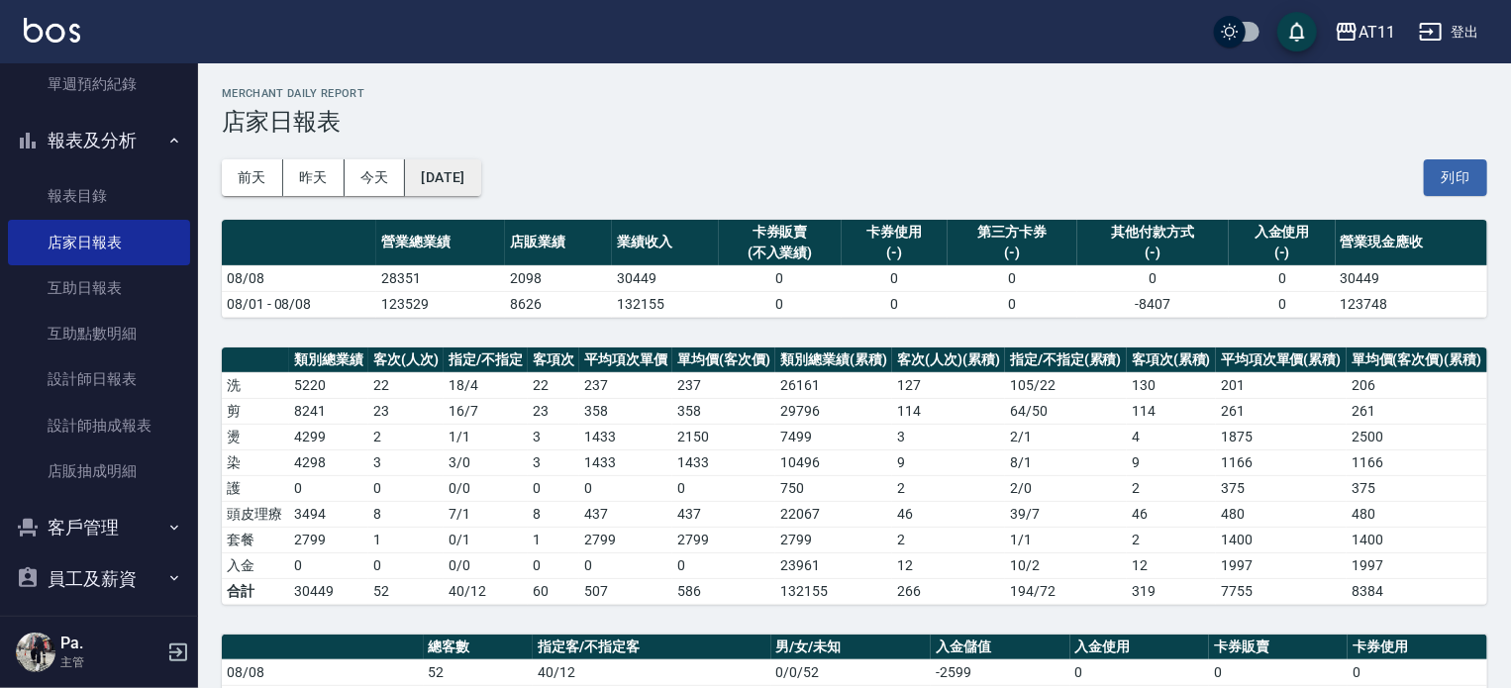
click at [473, 164] on button "[DATE]" at bounding box center [442, 177] width 75 height 37
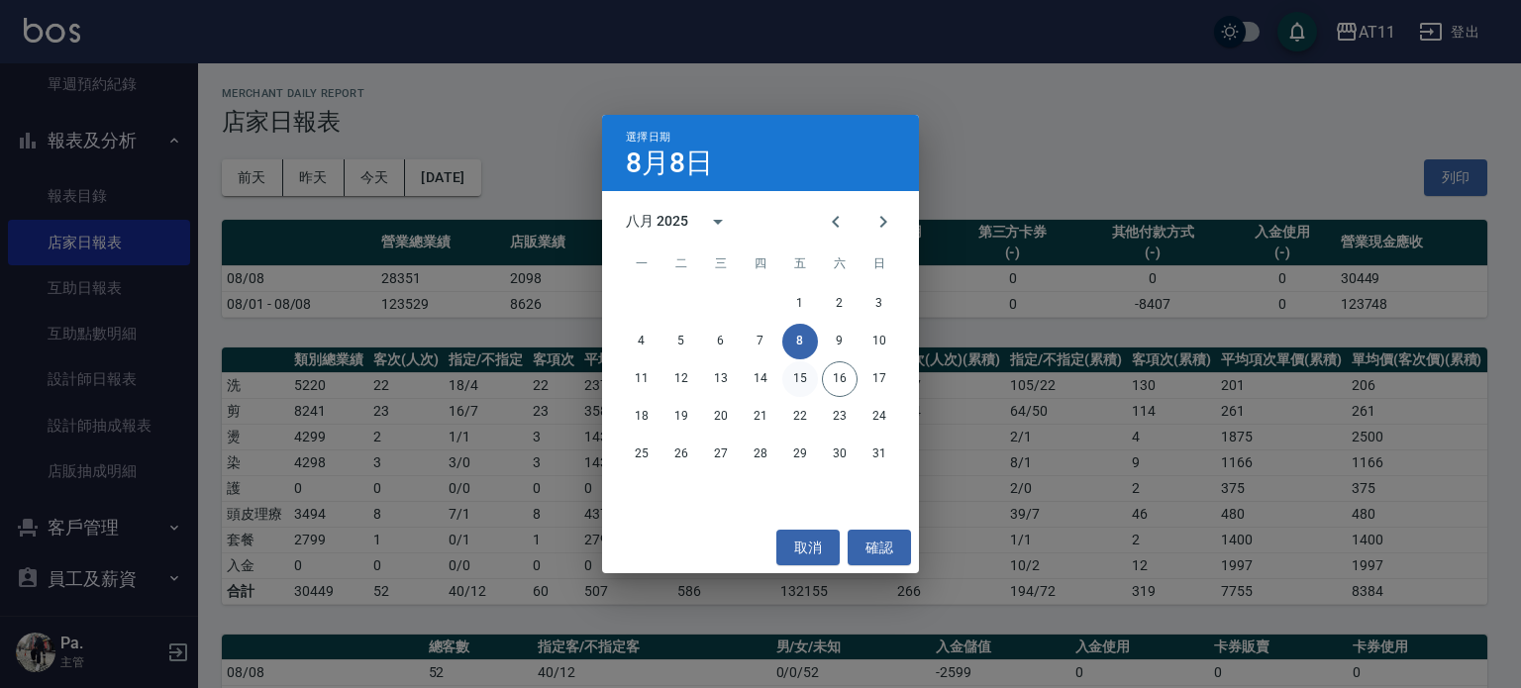
click at [795, 375] on button "15" at bounding box center [800, 380] width 36 height 36
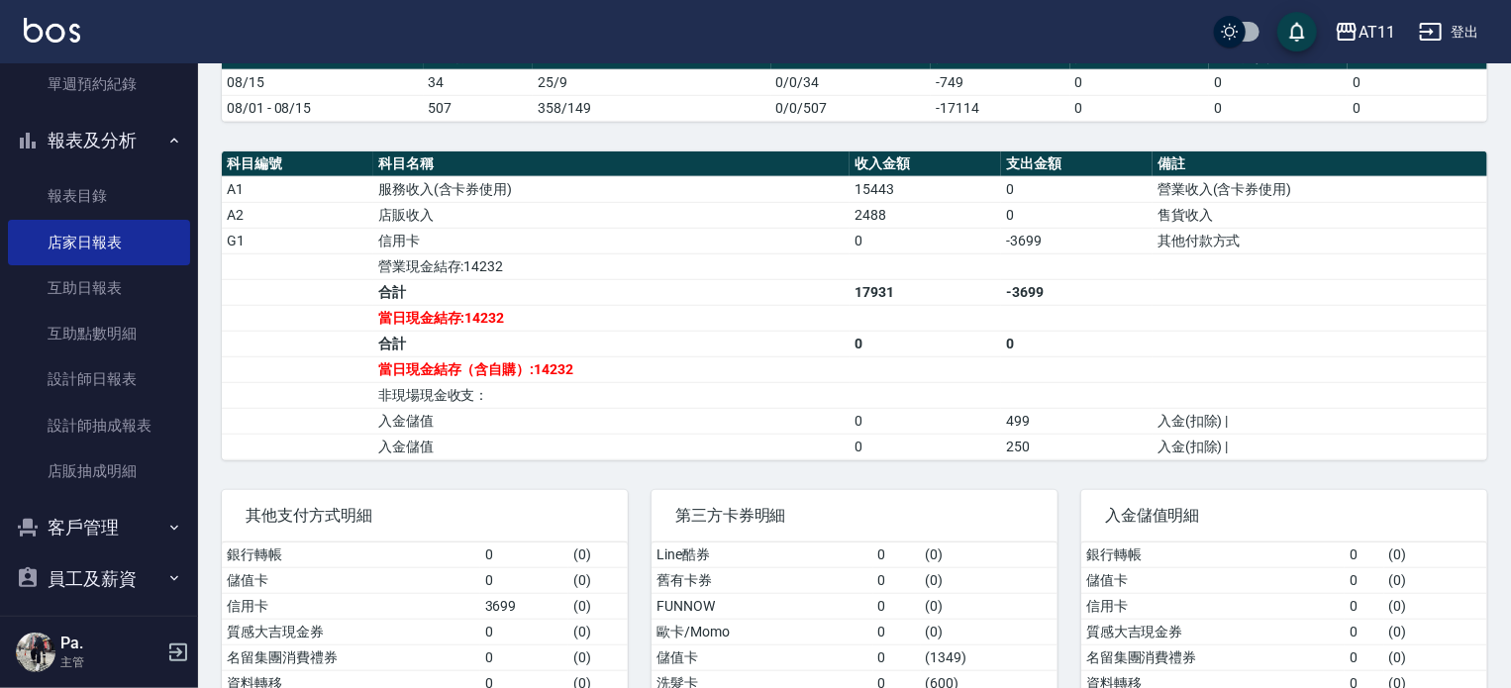
scroll to position [594, 0]
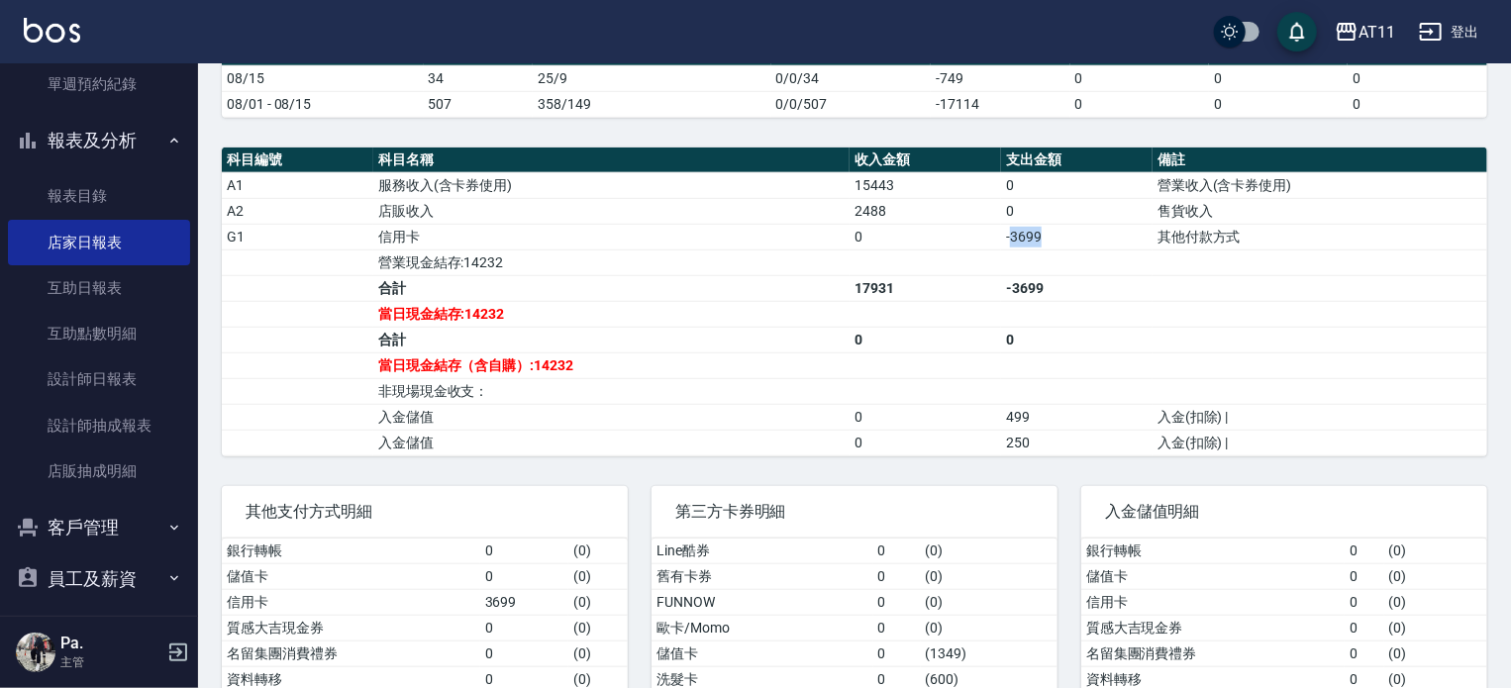
drag, startPoint x: 1010, startPoint y: 229, endPoint x: 1054, endPoint y: 220, distance: 44.5
click at [1051, 229] on td "-3699" at bounding box center [1077, 237] width 152 height 26
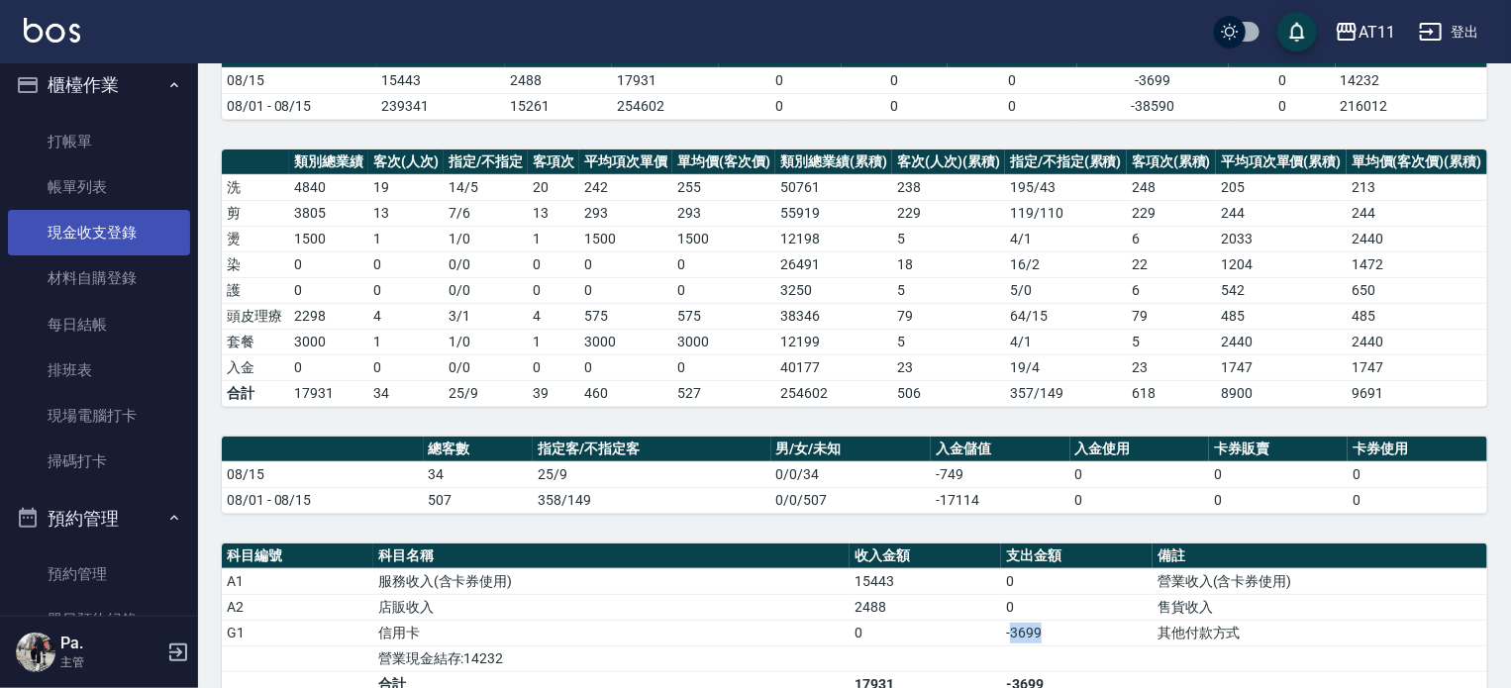
scroll to position [0, 0]
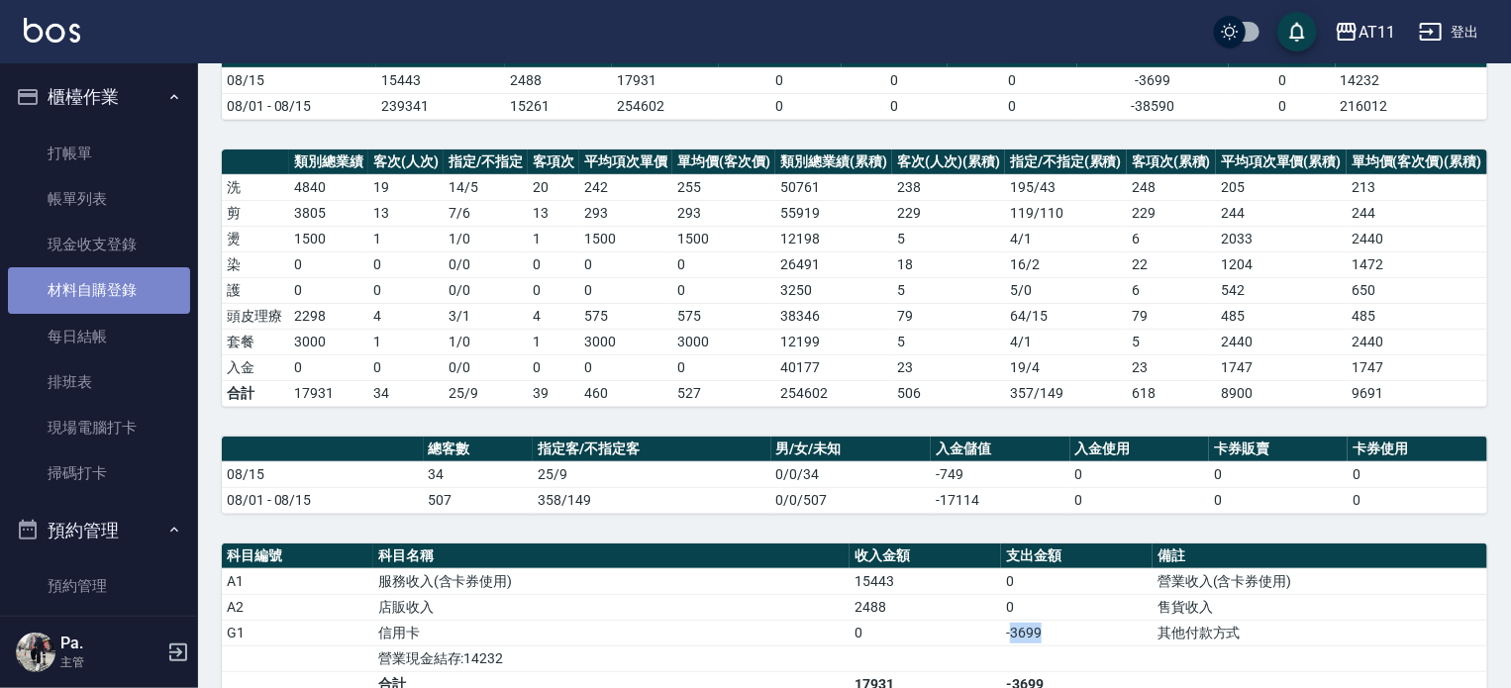
click at [124, 295] on link "材料自購登錄" at bounding box center [99, 290] width 182 height 46
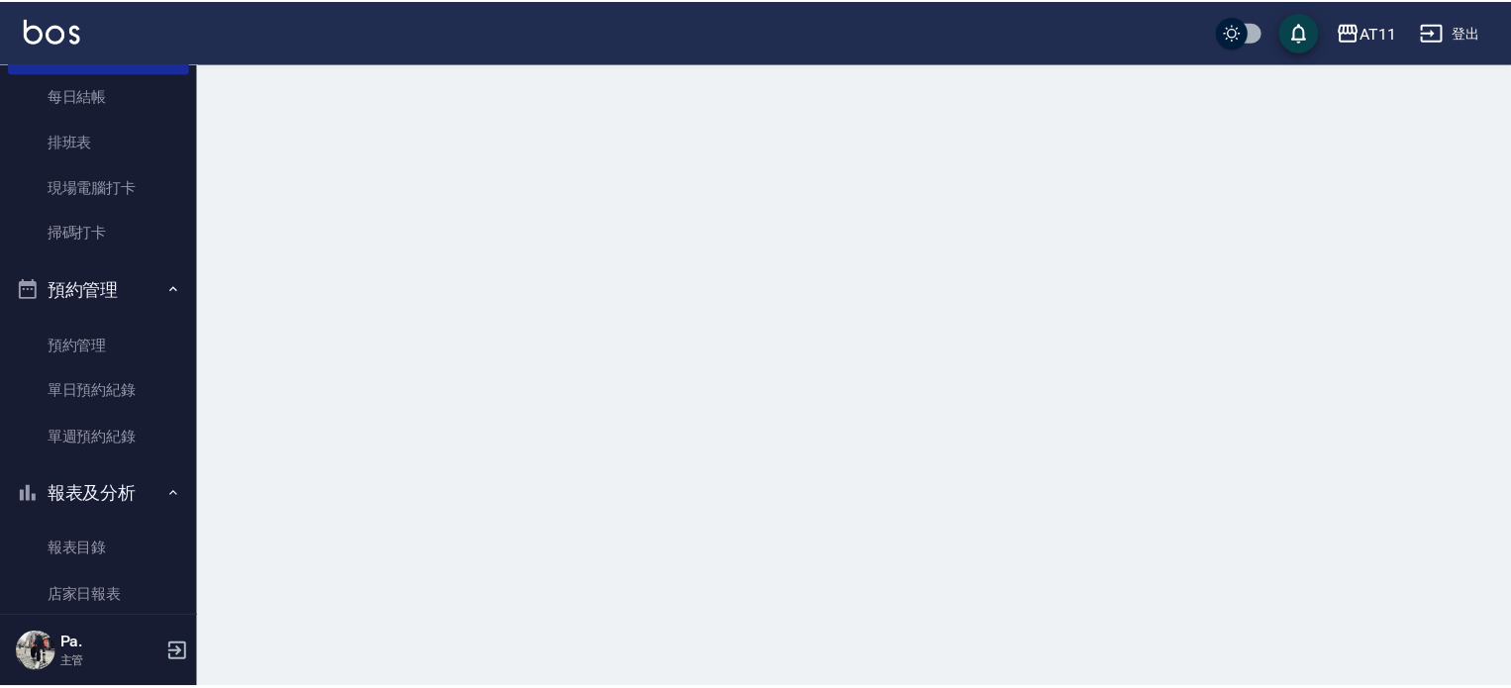
scroll to position [594, 0]
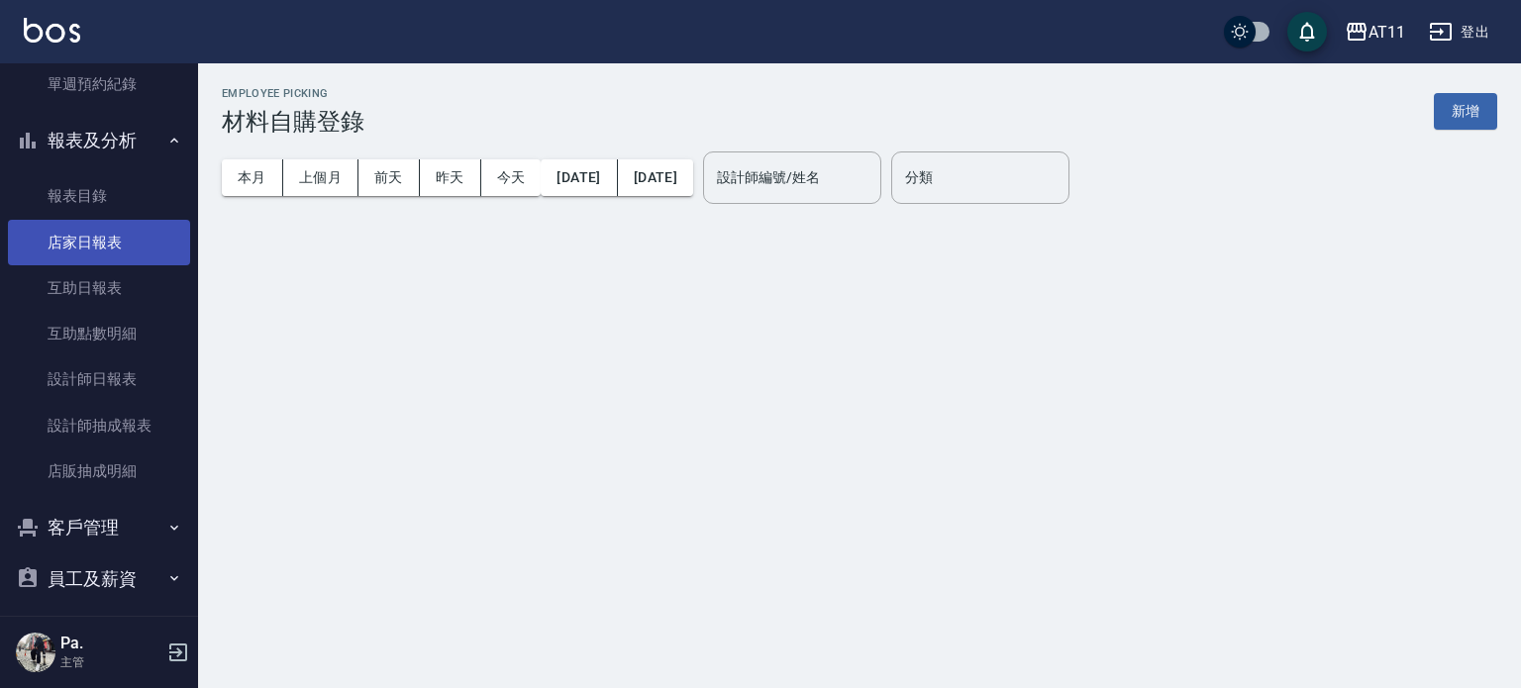
click at [92, 246] on link "店家日報表" at bounding box center [99, 243] width 182 height 46
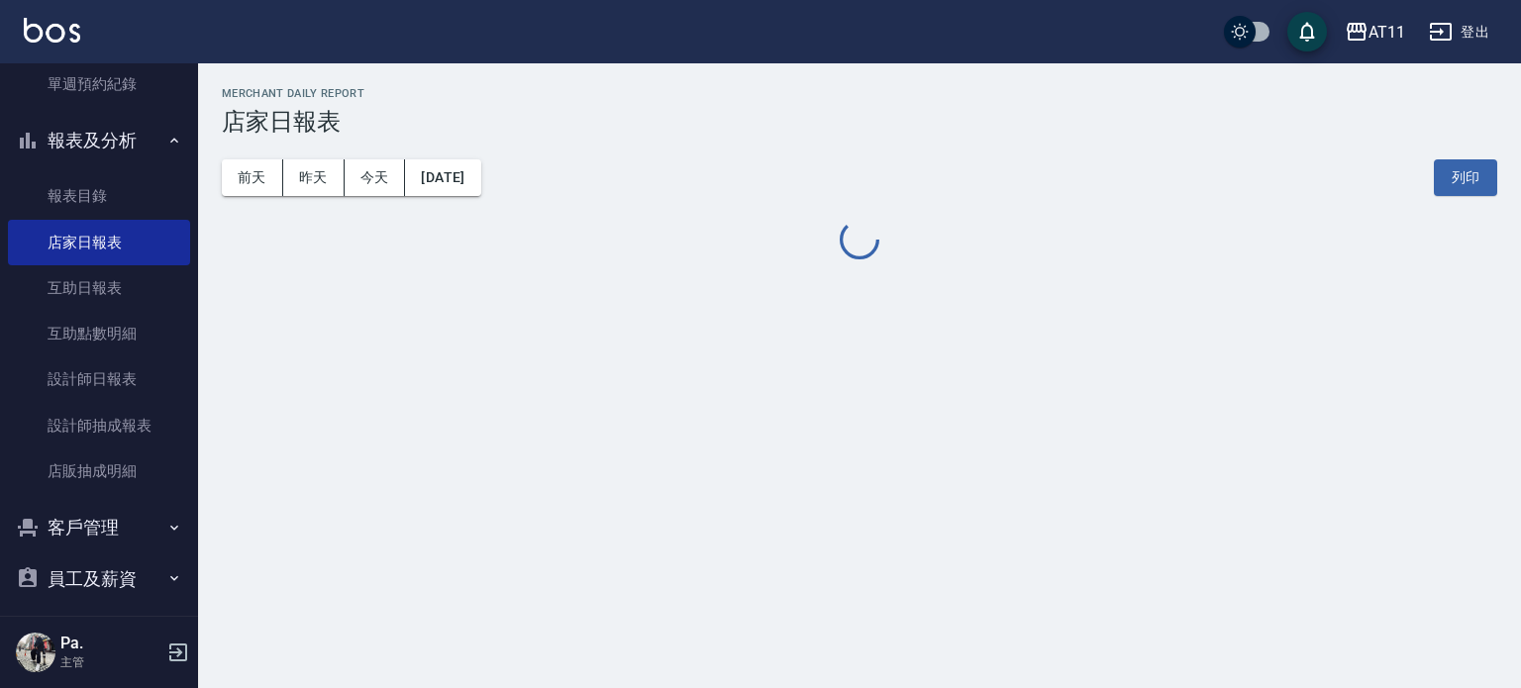
click at [525, 166] on div "前天 昨天 今天 2025/08/16 列印" at bounding box center [860, 178] width 1276 height 84
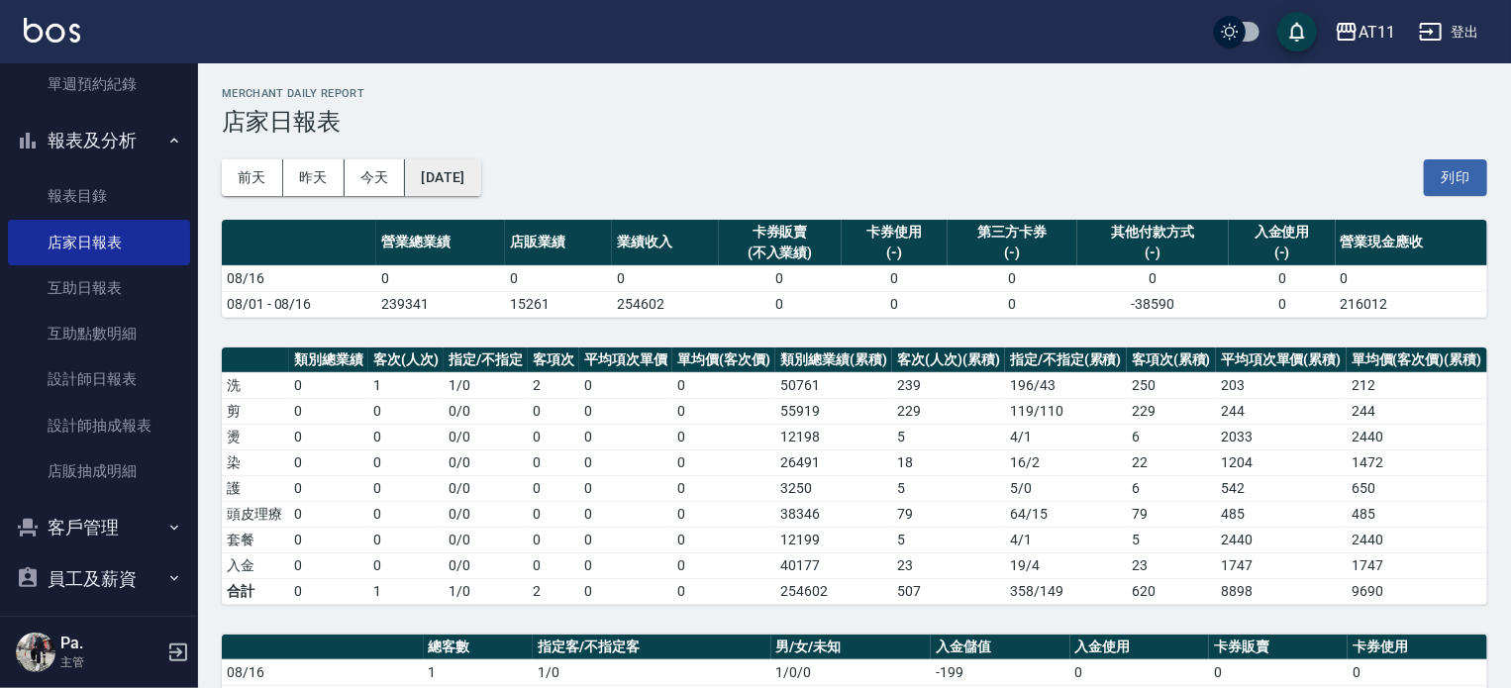
click at [480, 163] on button "[DATE]" at bounding box center [442, 177] width 75 height 37
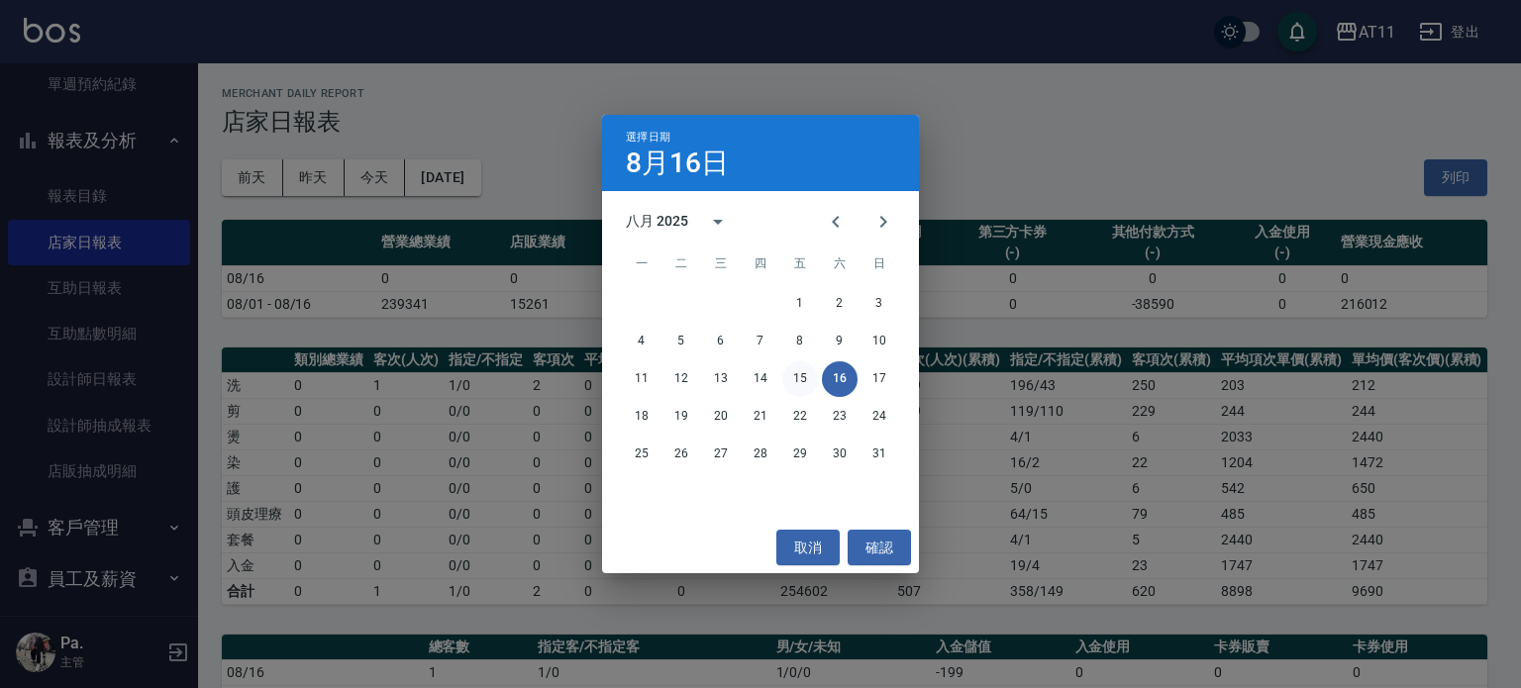
click at [803, 385] on button "15" at bounding box center [800, 380] width 36 height 36
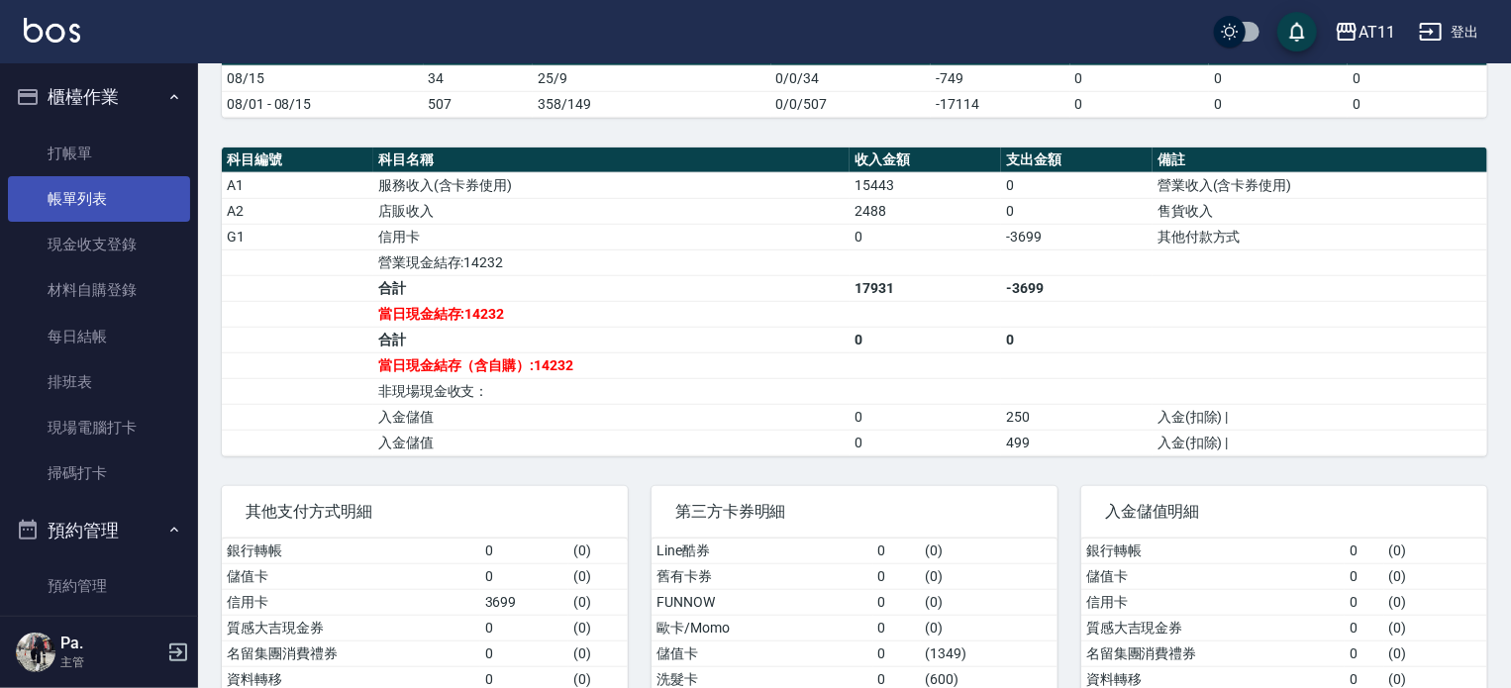
click at [108, 203] on link "帳單列表" at bounding box center [99, 199] width 182 height 46
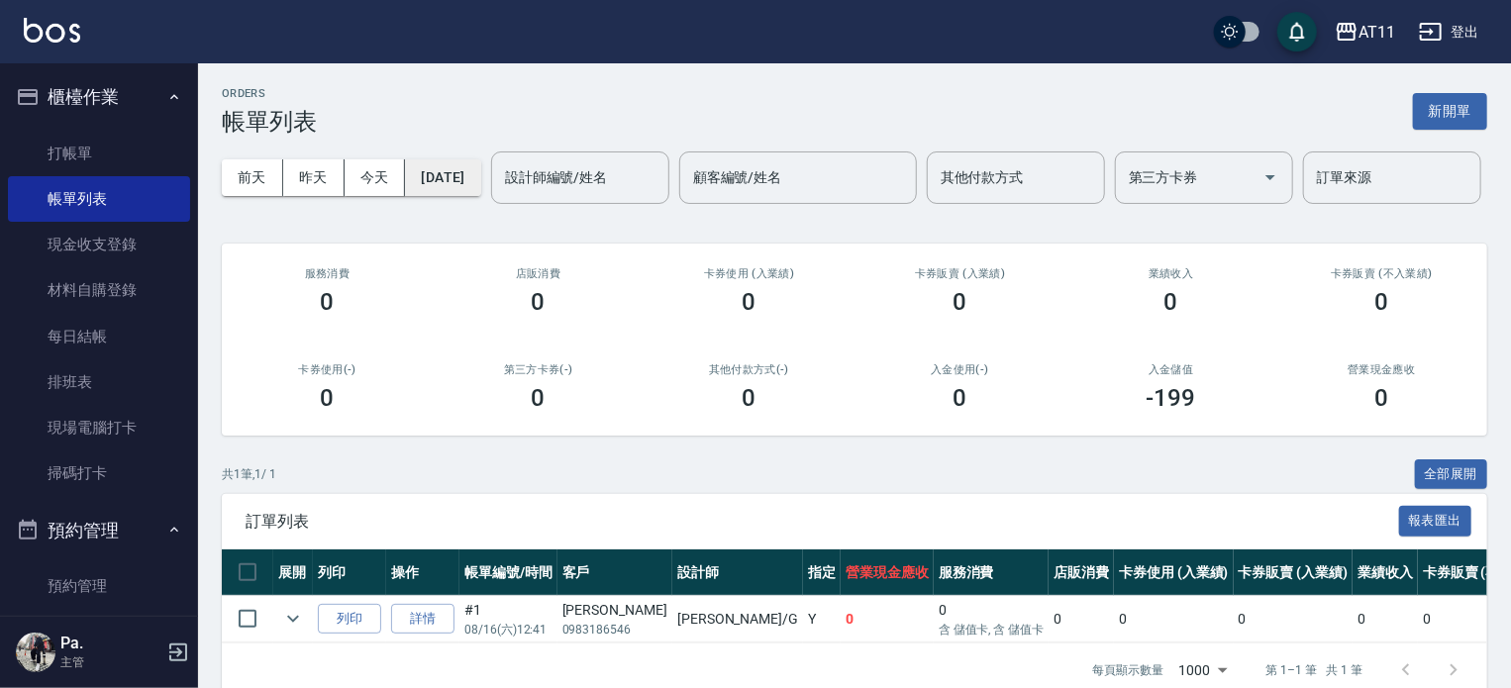
click at [428, 175] on button "[DATE]" at bounding box center [442, 177] width 75 height 37
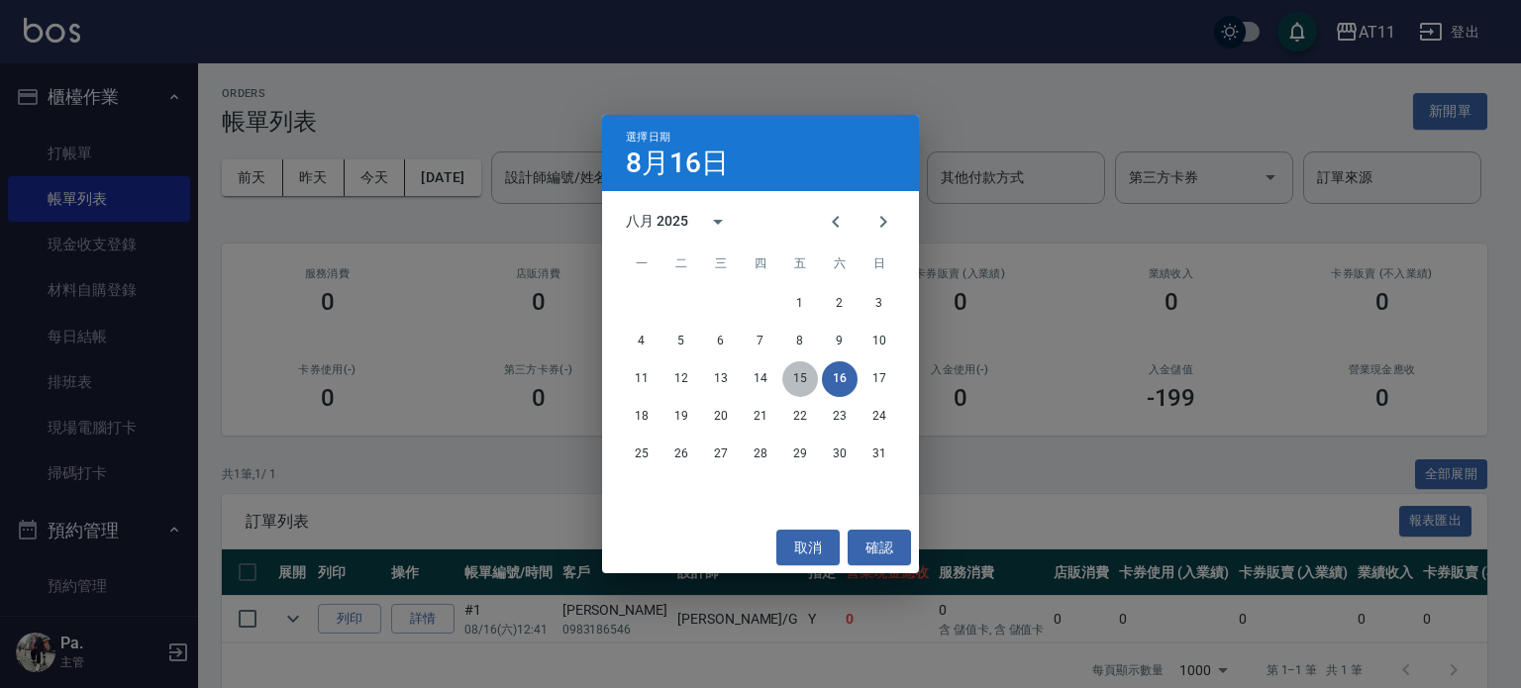
click at [814, 380] on button "15" at bounding box center [800, 380] width 36 height 36
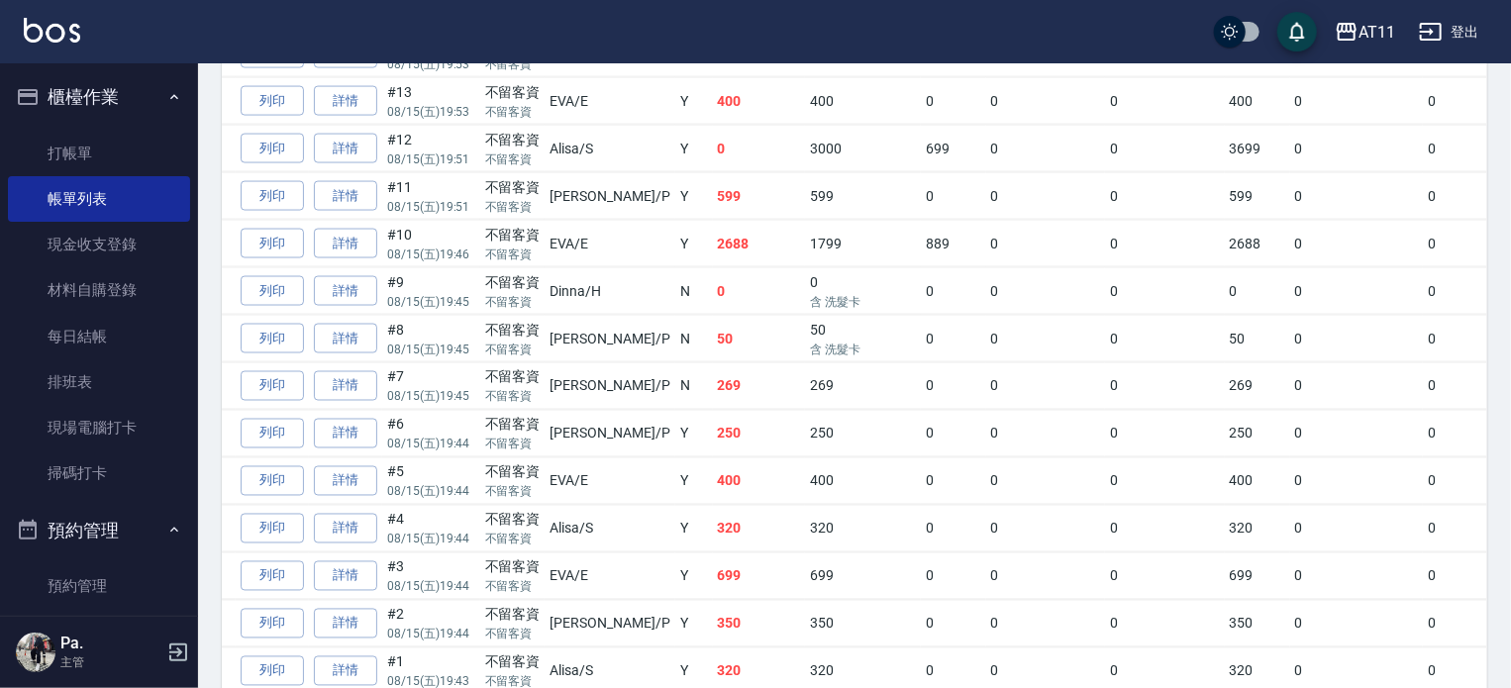
scroll to position [1368, 0]
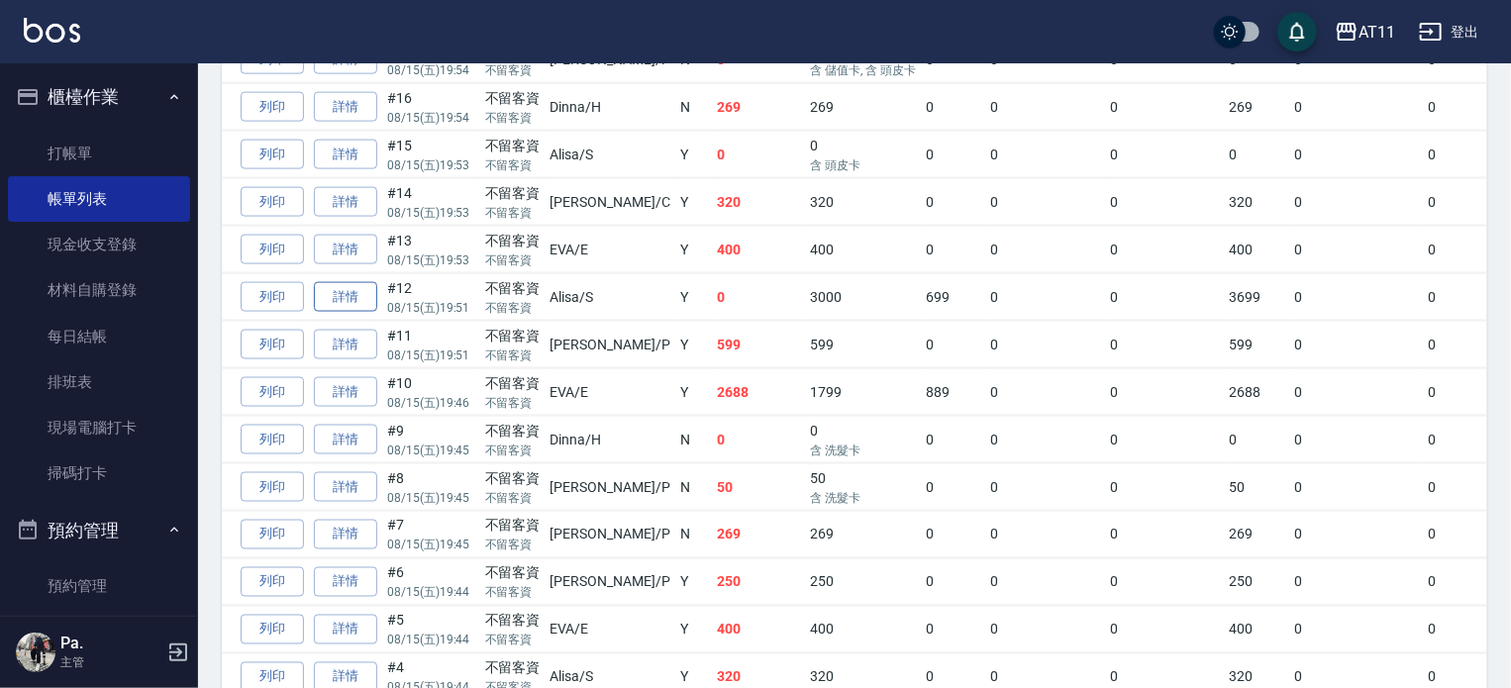
click at [345, 313] on link "詳情" at bounding box center [345, 297] width 63 height 31
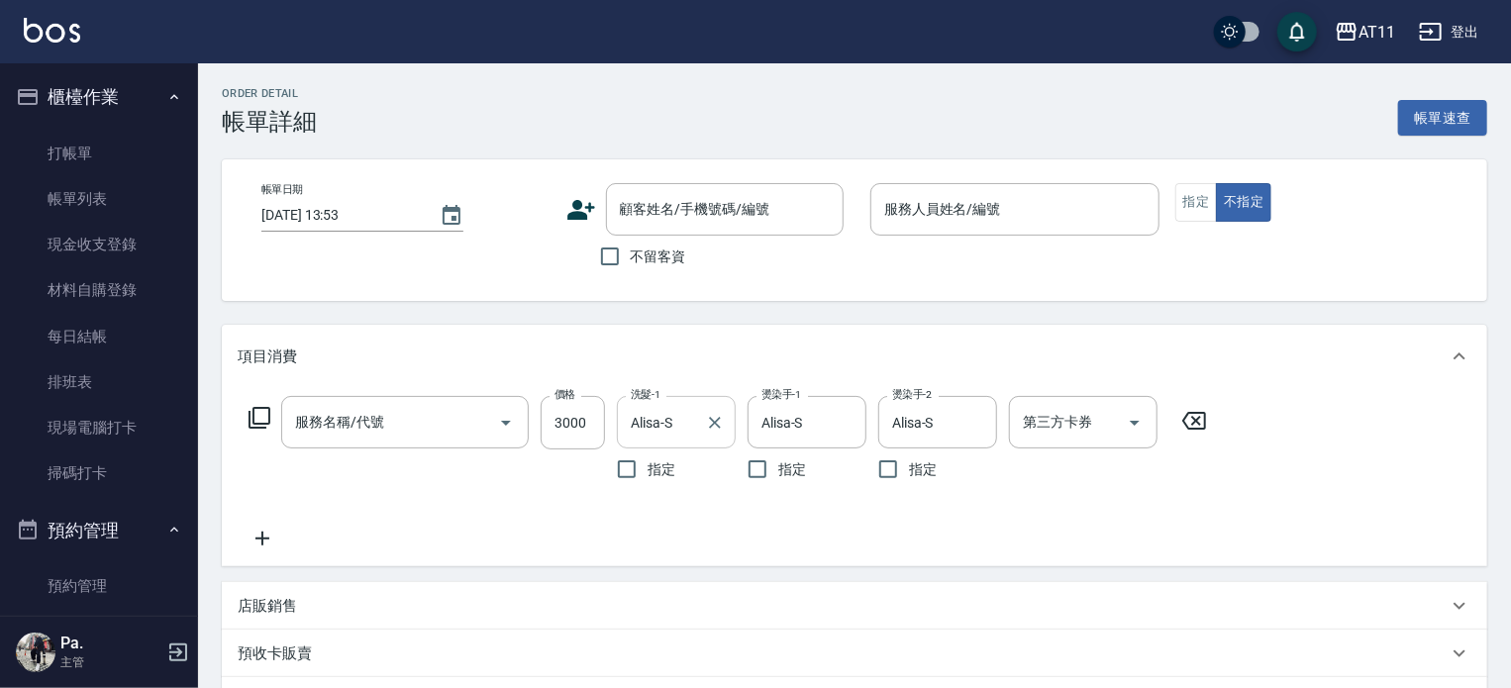
type input "2025/08/15 19:51"
checkbox input "true"
type input "Alisa-S"
type input "過年燙染套餐B餐(816)"
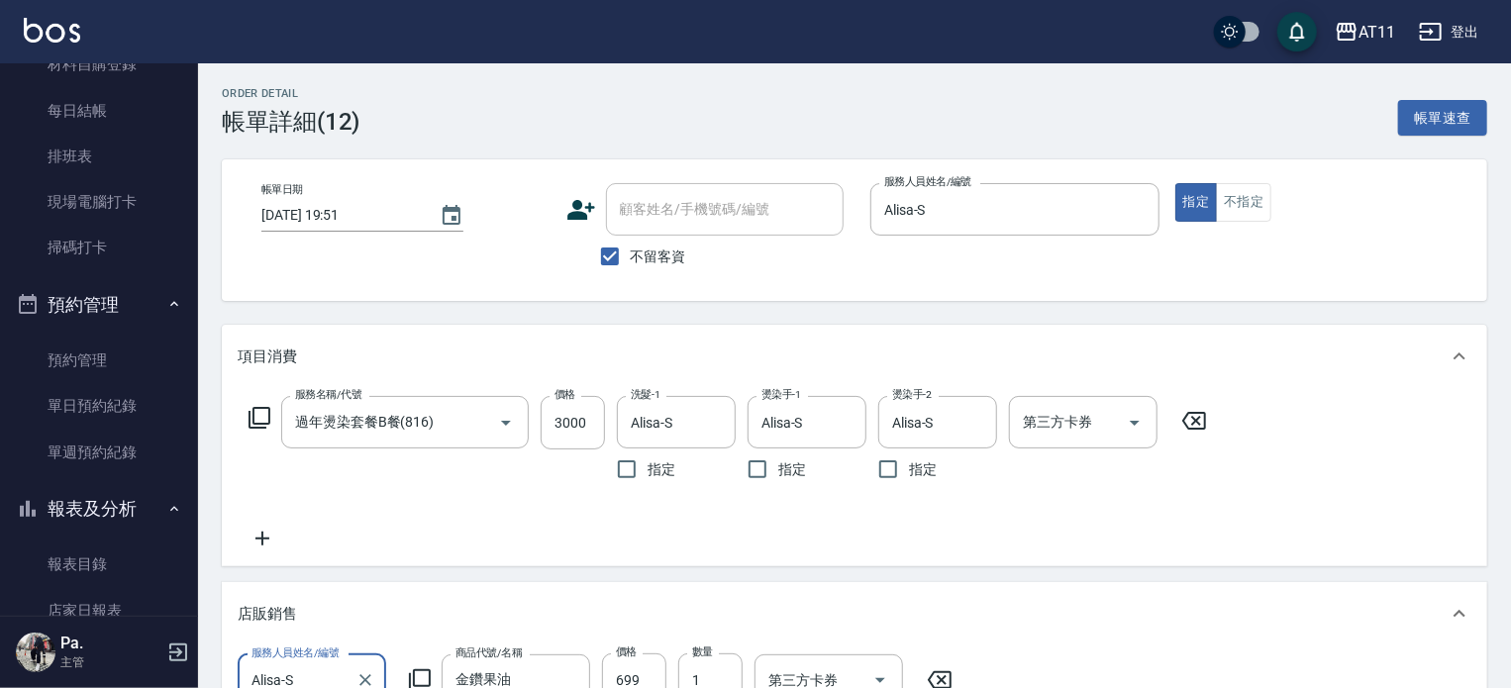
scroll to position [495, 0]
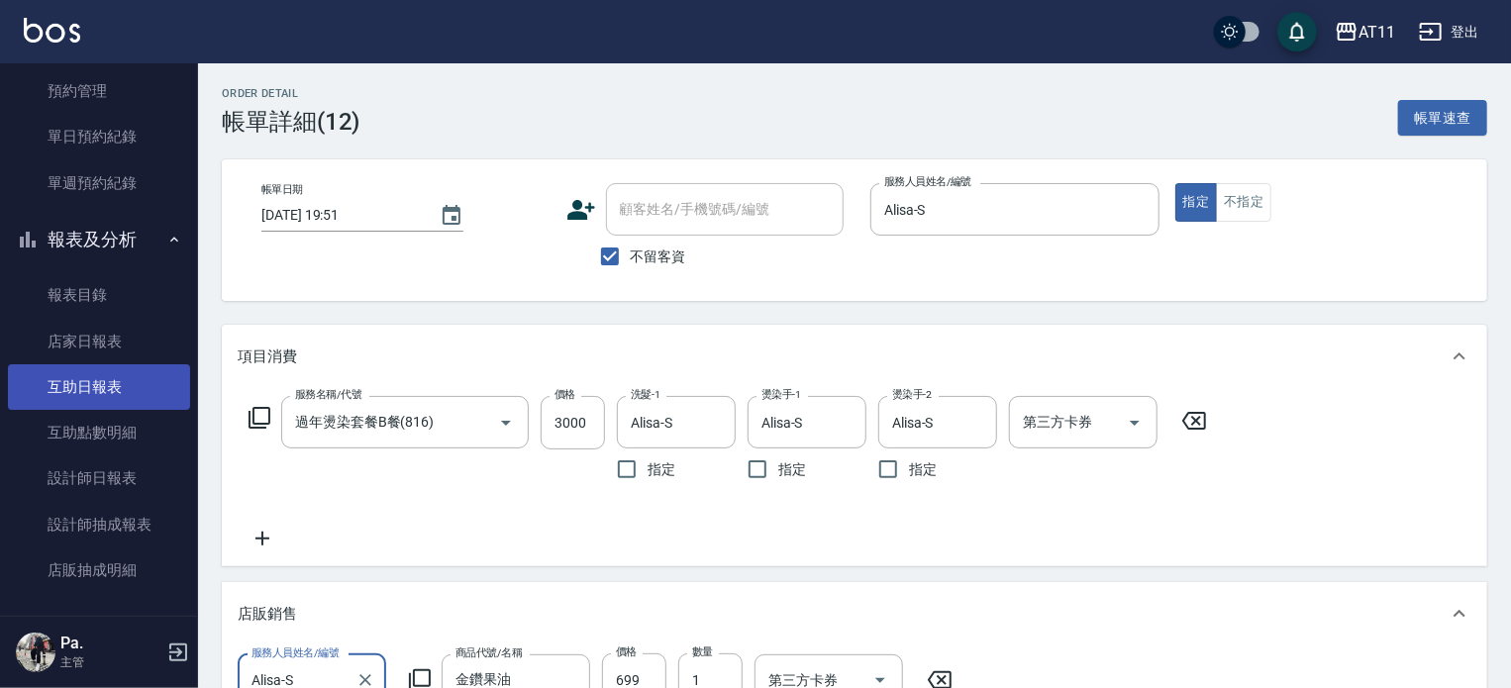
click at [95, 391] on link "互助日報表" at bounding box center [99, 387] width 182 height 46
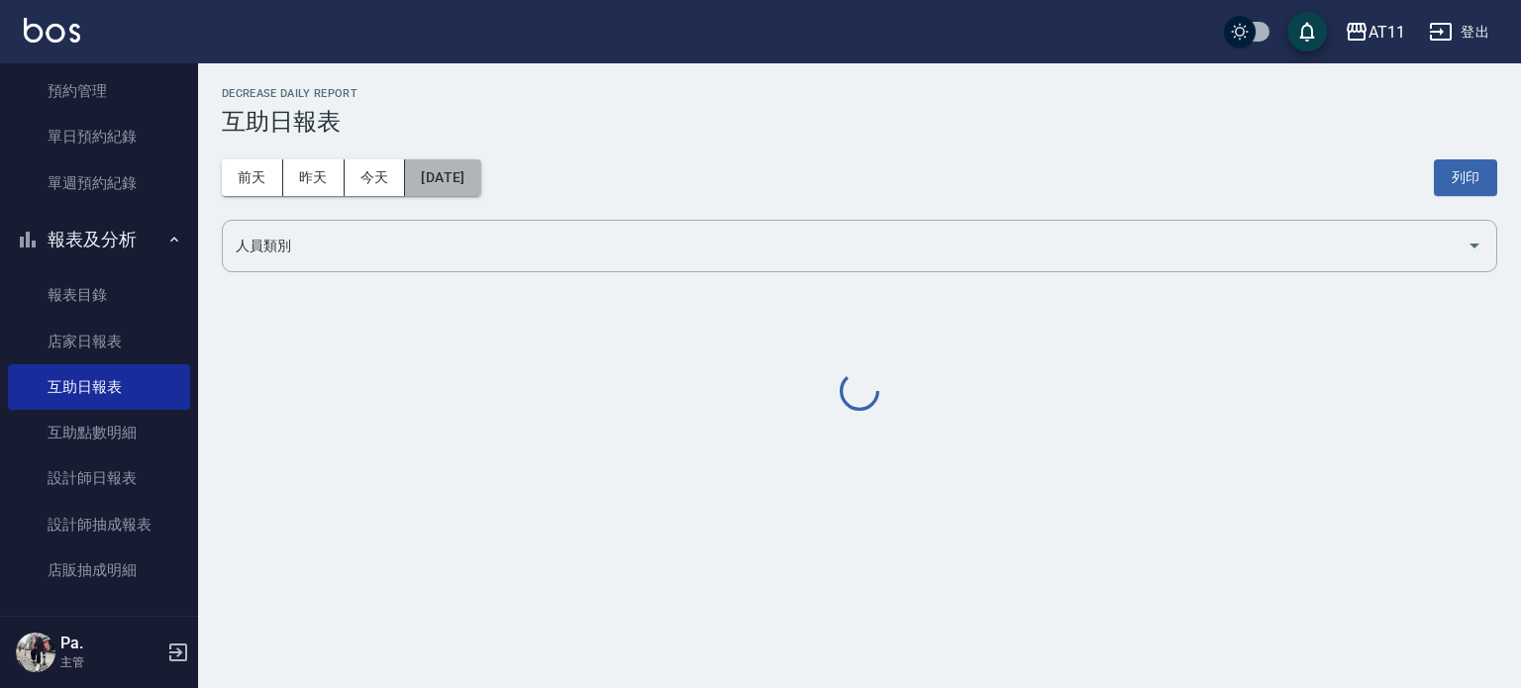
click at [472, 179] on button "[DATE]" at bounding box center [442, 177] width 75 height 37
click at [511, 183] on div "前天 昨天 今天 2025/08/16 列印" at bounding box center [860, 178] width 1276 height 84
click at [480, 181] on button "[DATE]" at bounding box center [442, 177] width 75 height 37
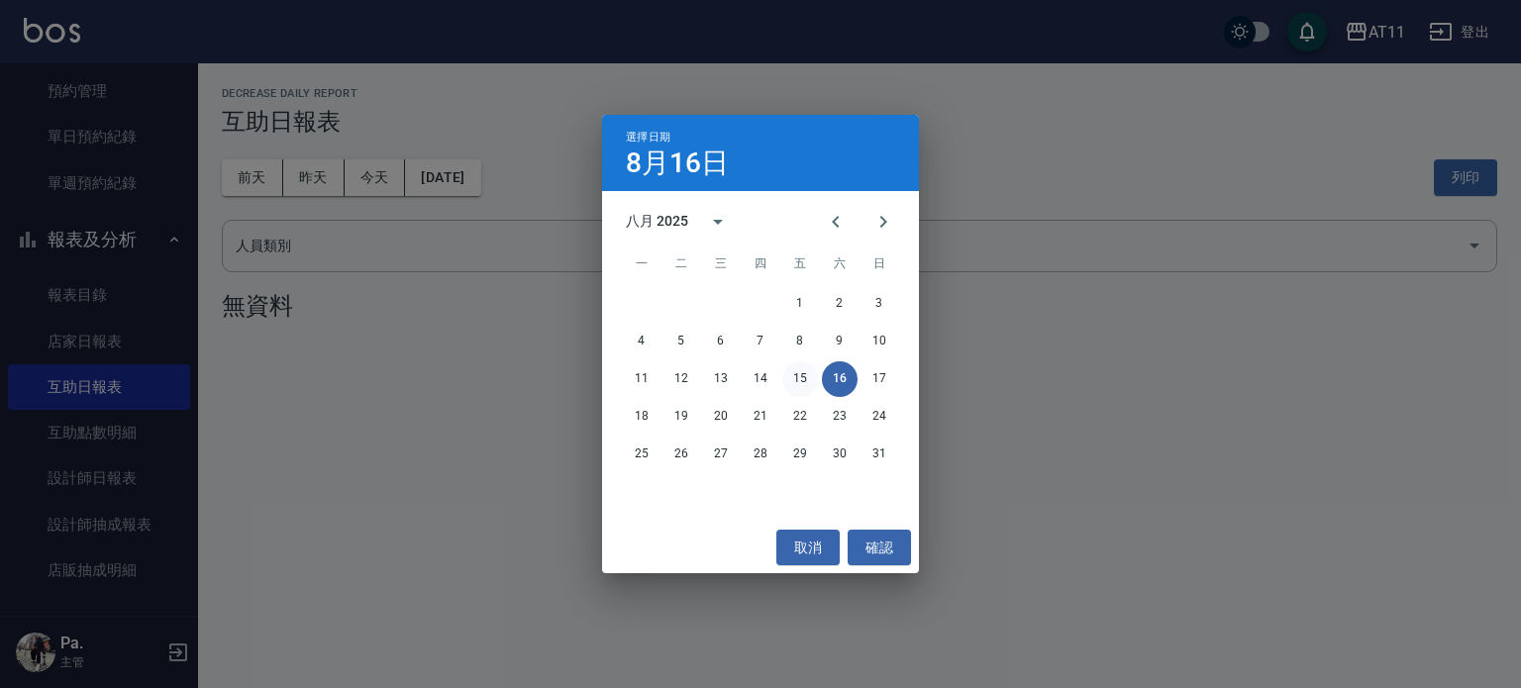
click at [799, 378] on button "15" at bounding box center [800, 380] width 36 height 36
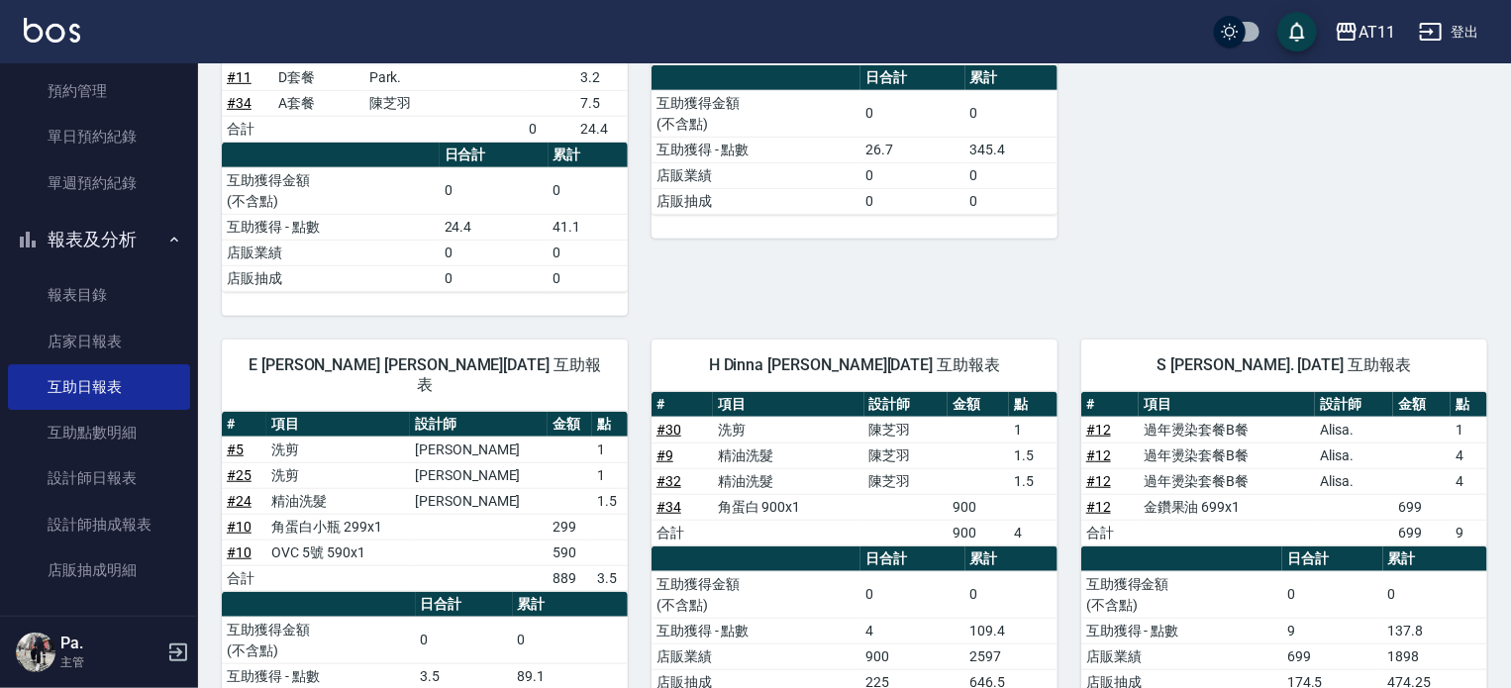
scroll to position [662, 0]
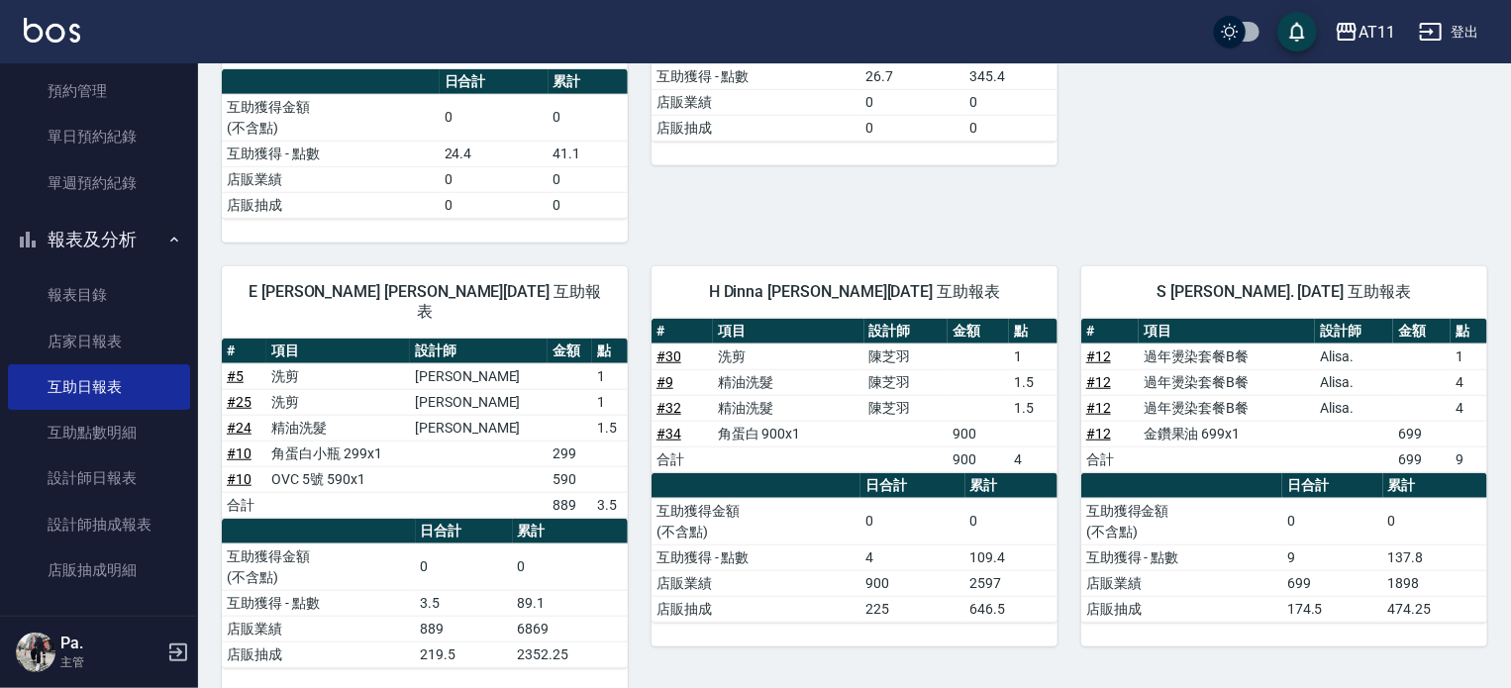
click at [1464, 434] on td "a dense table" at bounding box center [1469, 434] width 37 height 26
drag, startPoint x: 1443, startPoint y: 438, endPoint x: 1391, endPoint y: 436, distance: 52.5
click at [1391, 436] on tr "# 12 金鑽果油 699x1 699" at bounding box center [1285, 434] width 406 height 26
click at [1390, 435] on td "a dense table" at bounding box center [1354, 434] width 78 height 26
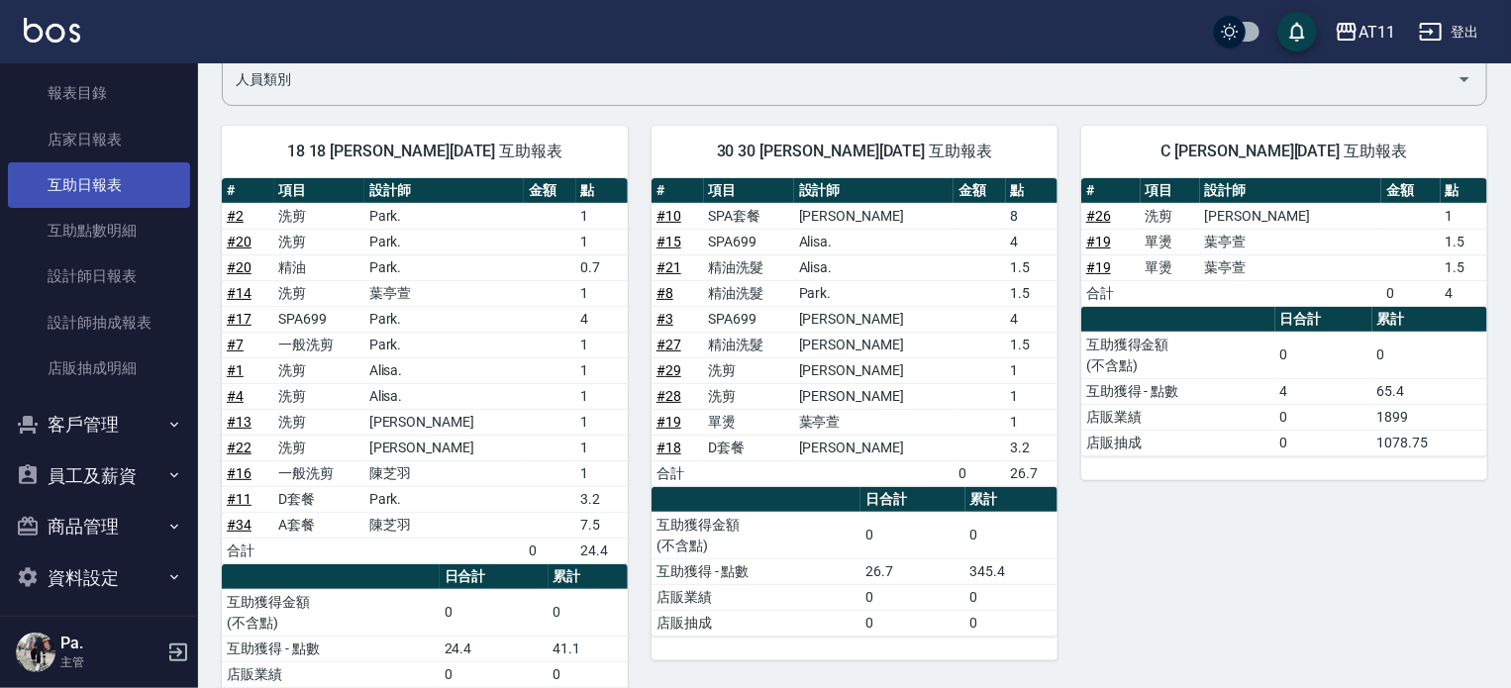
scroll to position [707, 0]
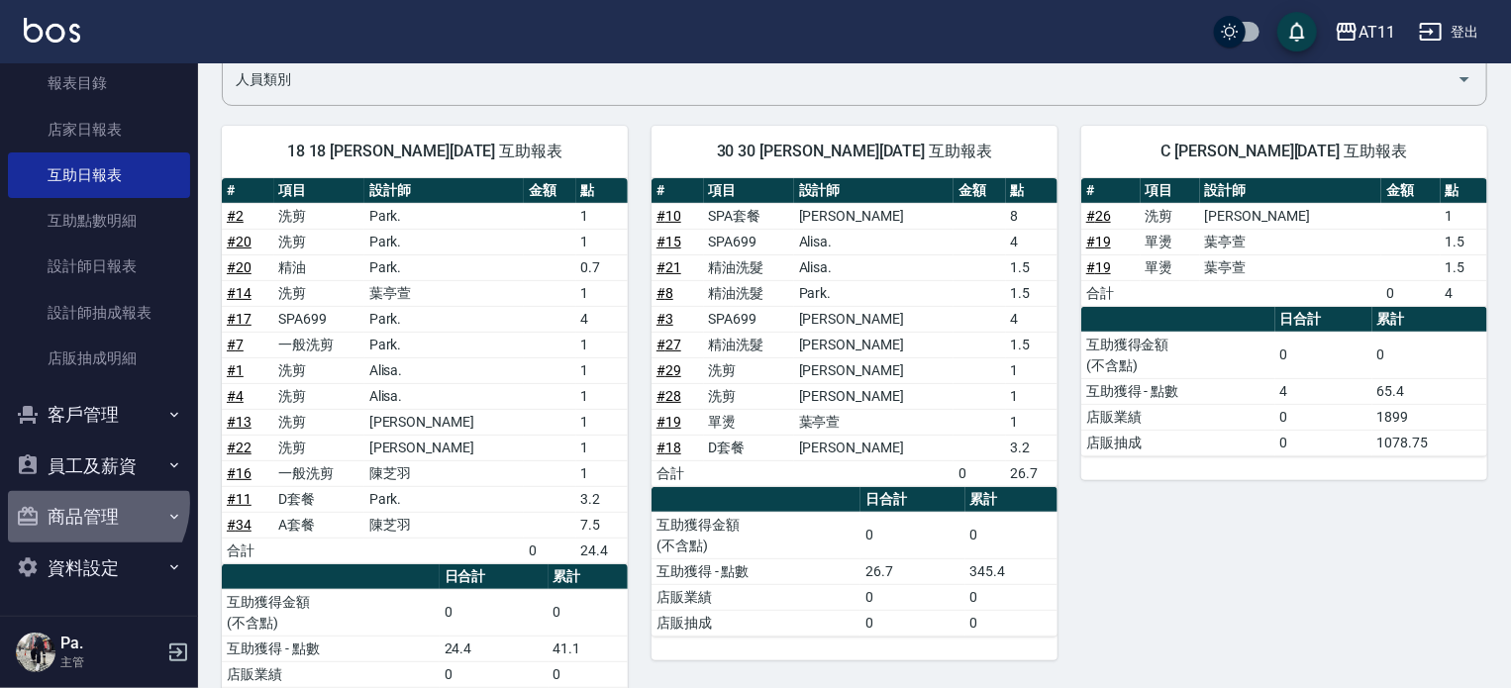
click at [90, 503] on button "商品管理" at bounding box center [99, 517] width 182 height 52
click at [100, 466] on button "員工及薪資" at bounding box center [99, 467] width 182 height 52
click at [104, 540] on link "員工列表" at bounding box center [99, 522] width 182 height 46
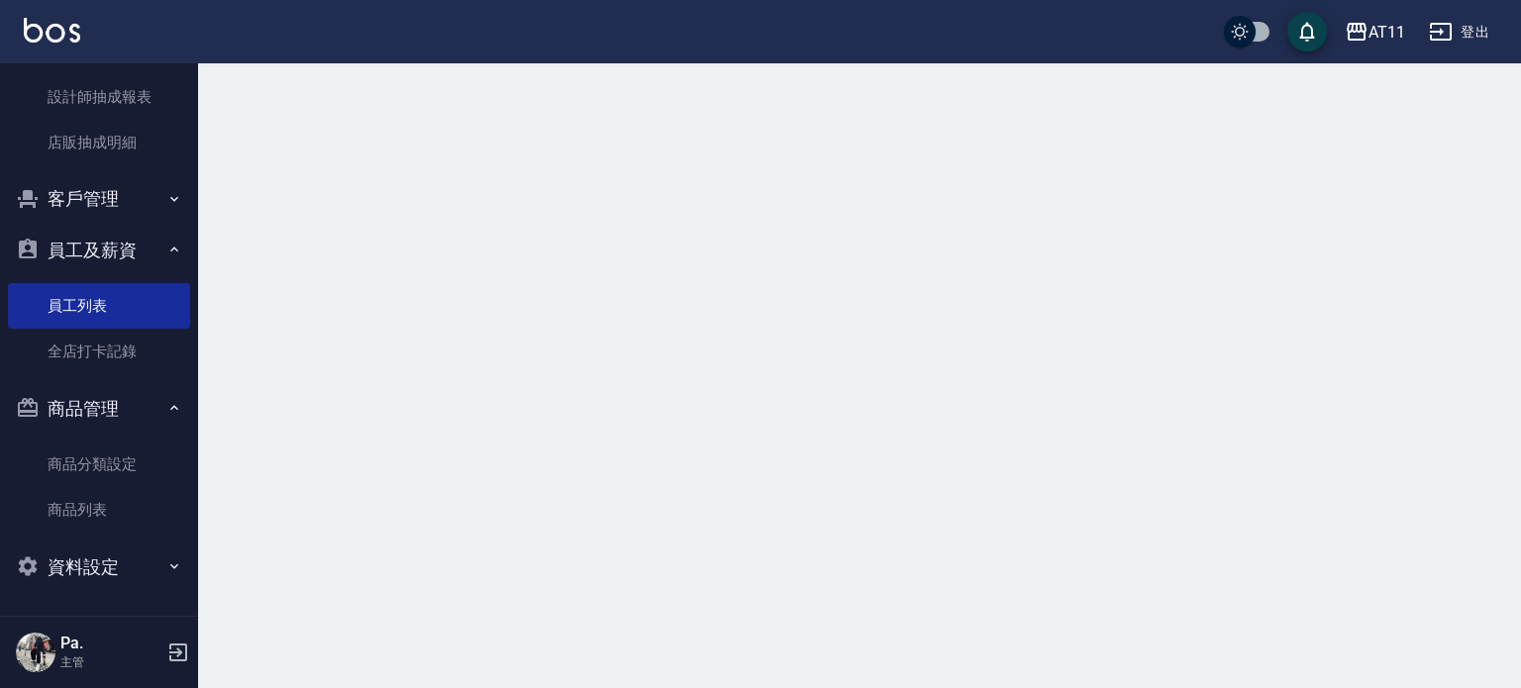
click at [115, 423] on button "商品管理" at bounding box center [99, 409] width 182 height 52
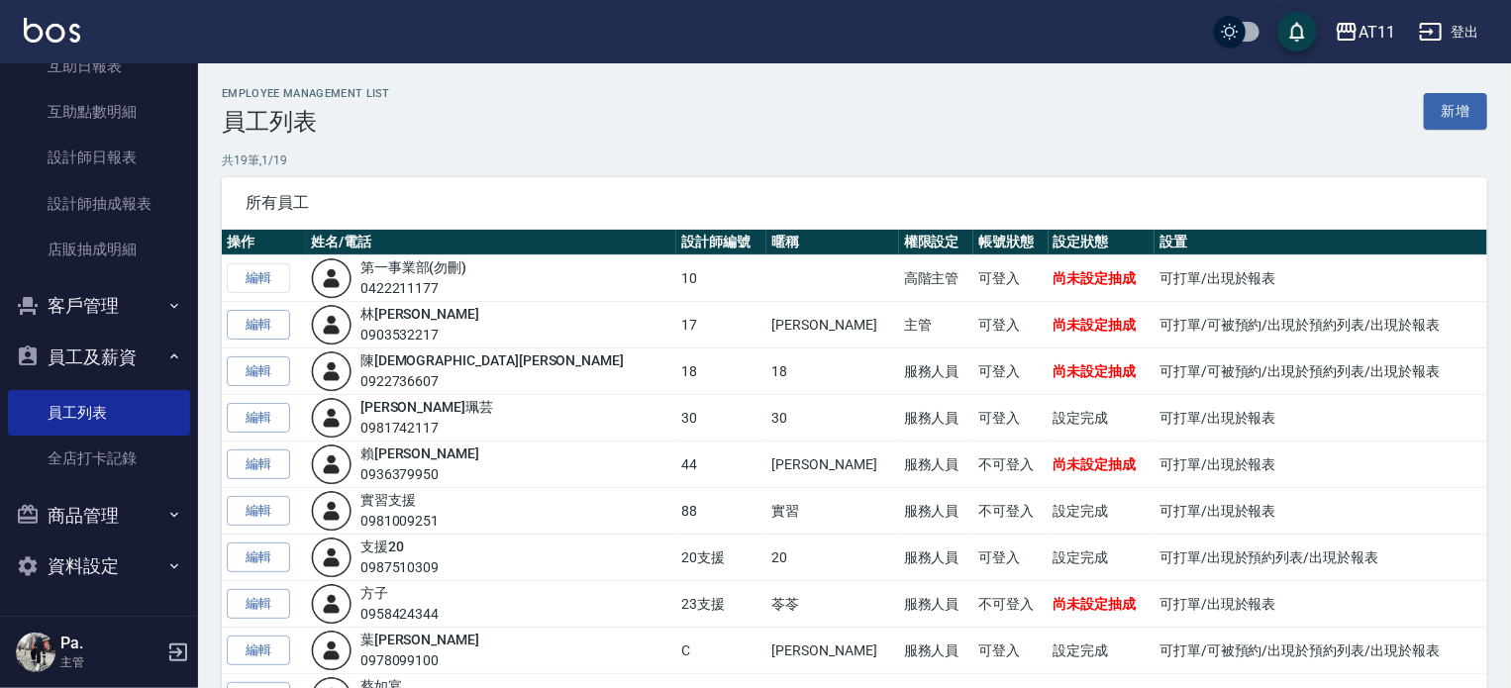
scroll to position [815, 0]
click at [124, 302] on button "客戶管理" at bounding box center [99, 307] width 182 height 52
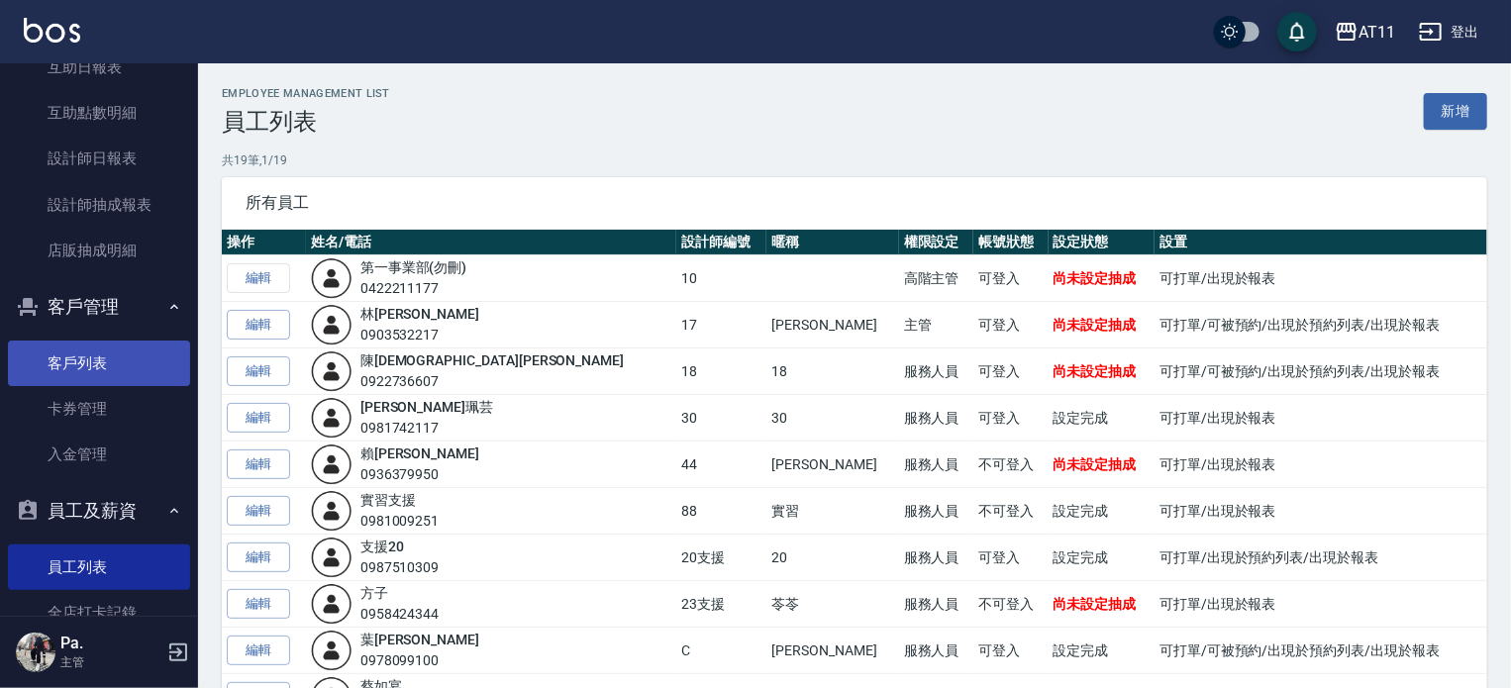
click at [127, 347] on link "客戶列表" at bounding box center [99, 364] width 182 height 46
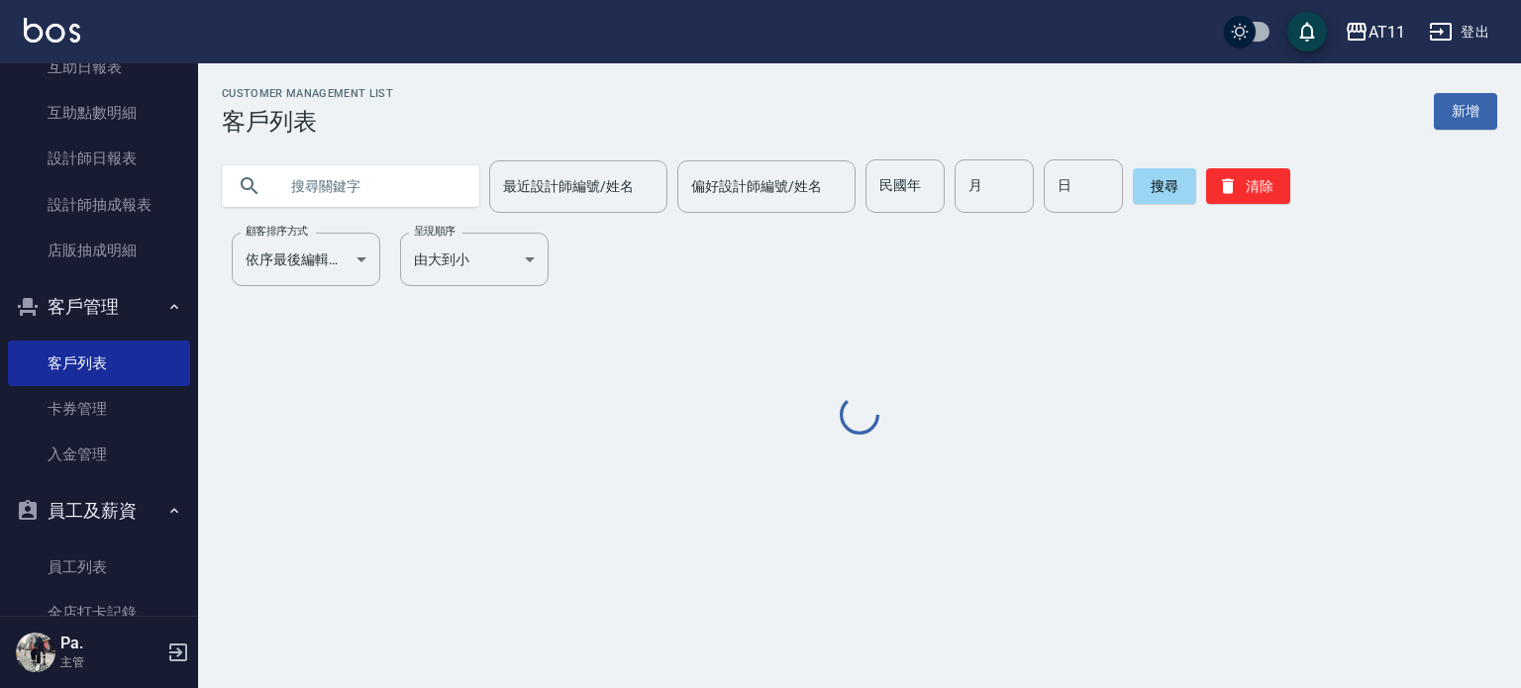
click at [377, 185] on input "text" at bounding box center [370, 185] width 186 height 53
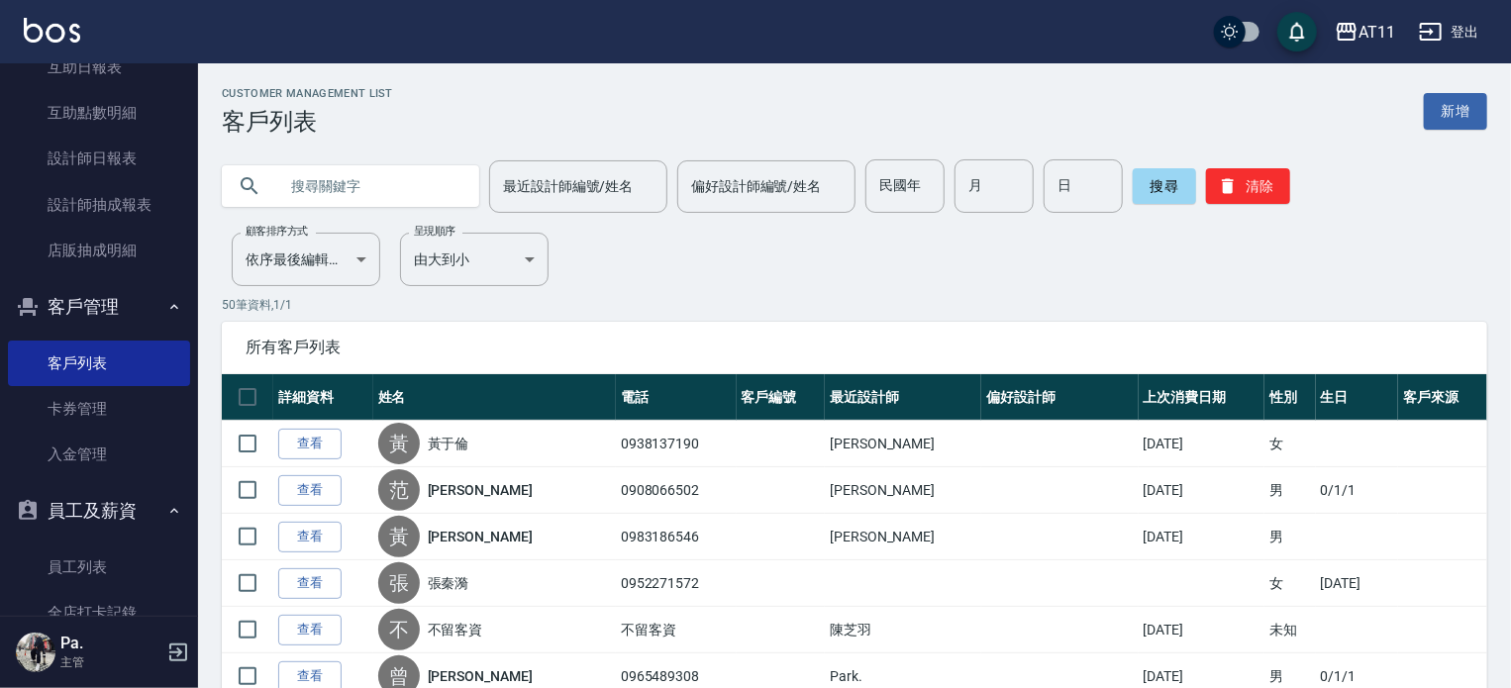
type input "x"
type input "藍"
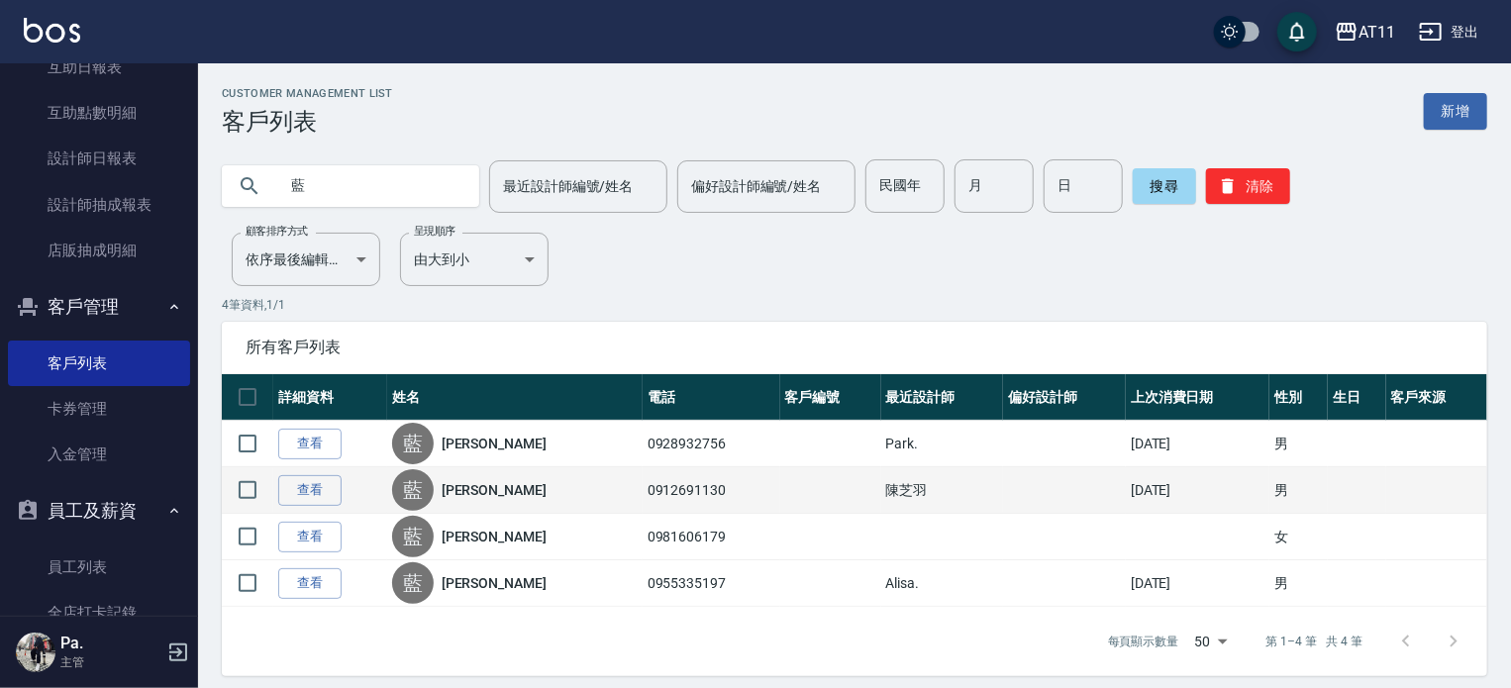
click at [432, 496] on div "藍" at bounding box center [413, 490] width 42 height 42
click at [277, 488] on td "查看" at bounding box center [330, 490] width 114 height 47
click at [317, 488] on link "查看" at bounding box center [309, 490] width 63 height 31
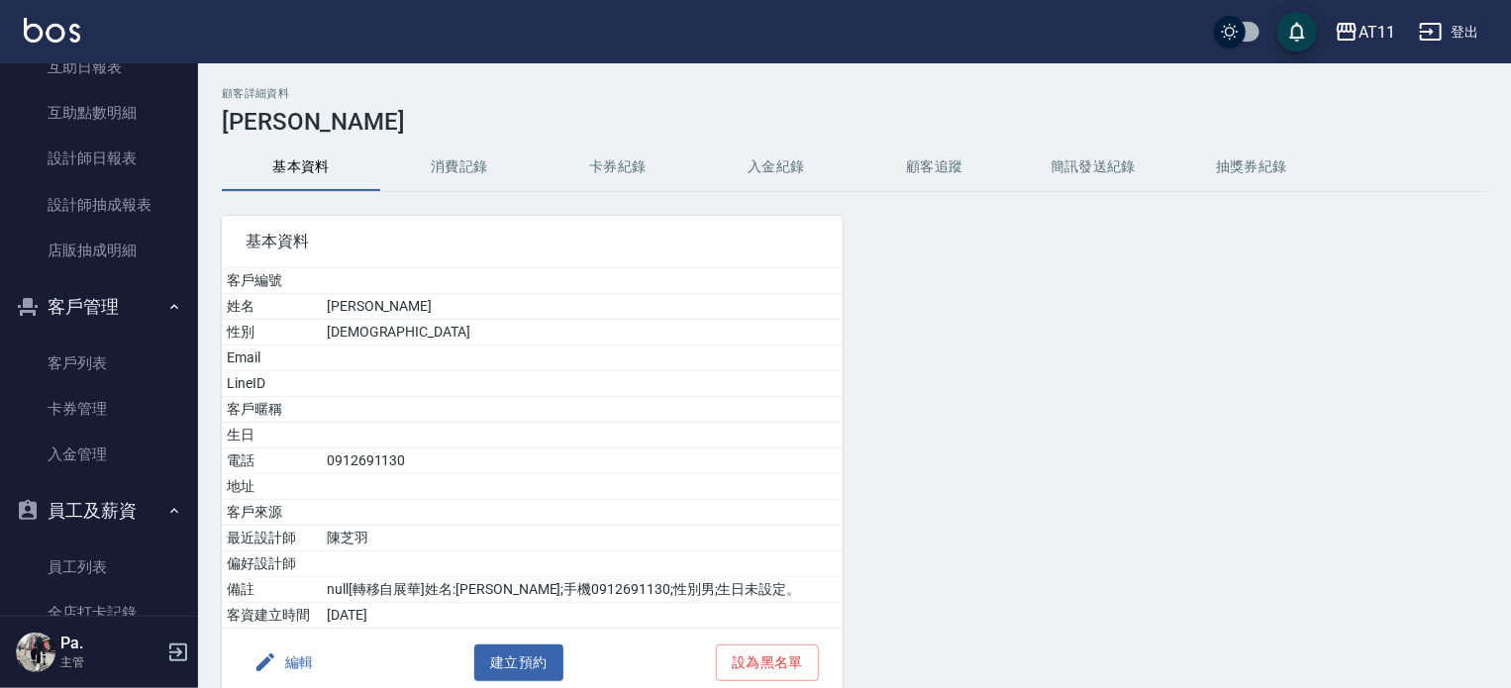
click at [778, 187] on button "入金紀錄" at bounding box center [776, 168] width 158 height 48
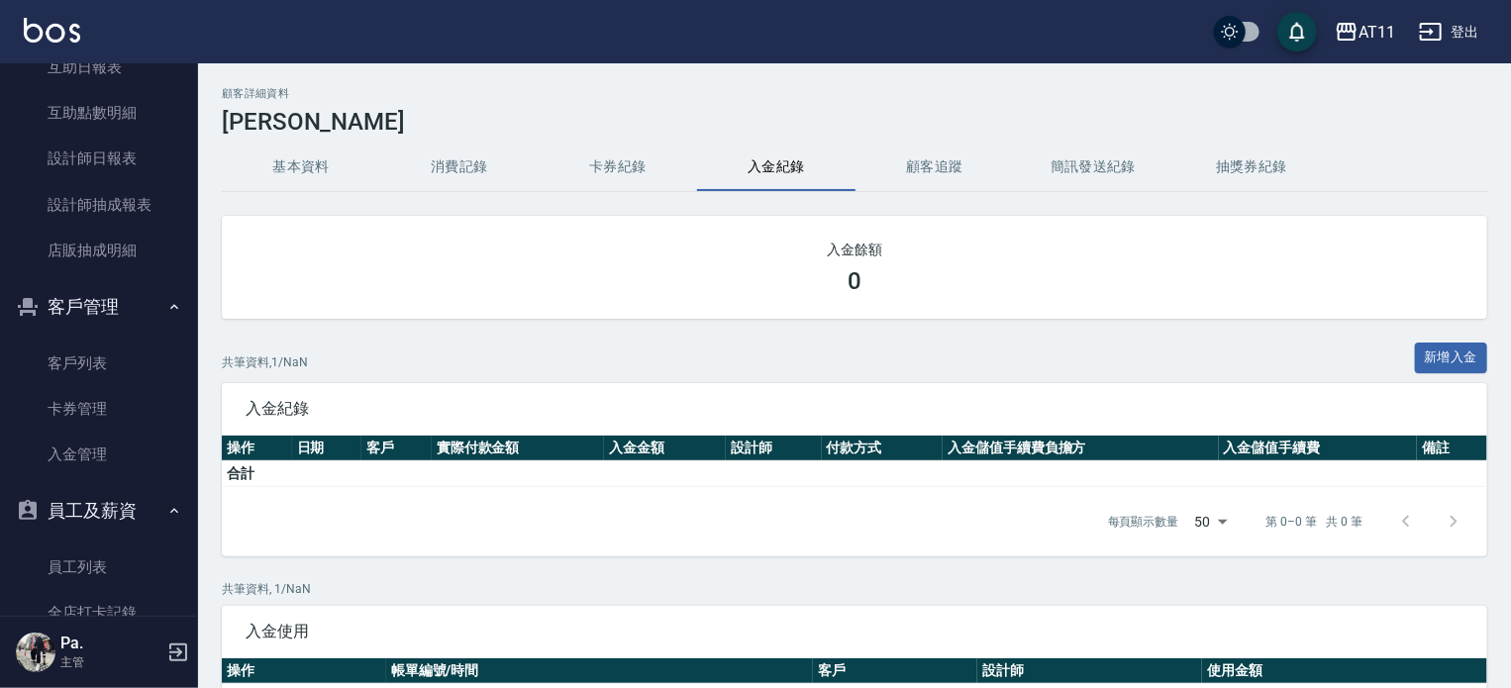
click at [769, 176] on button "入金紀錄" at bounding box center [776, 168] width 158 height 48
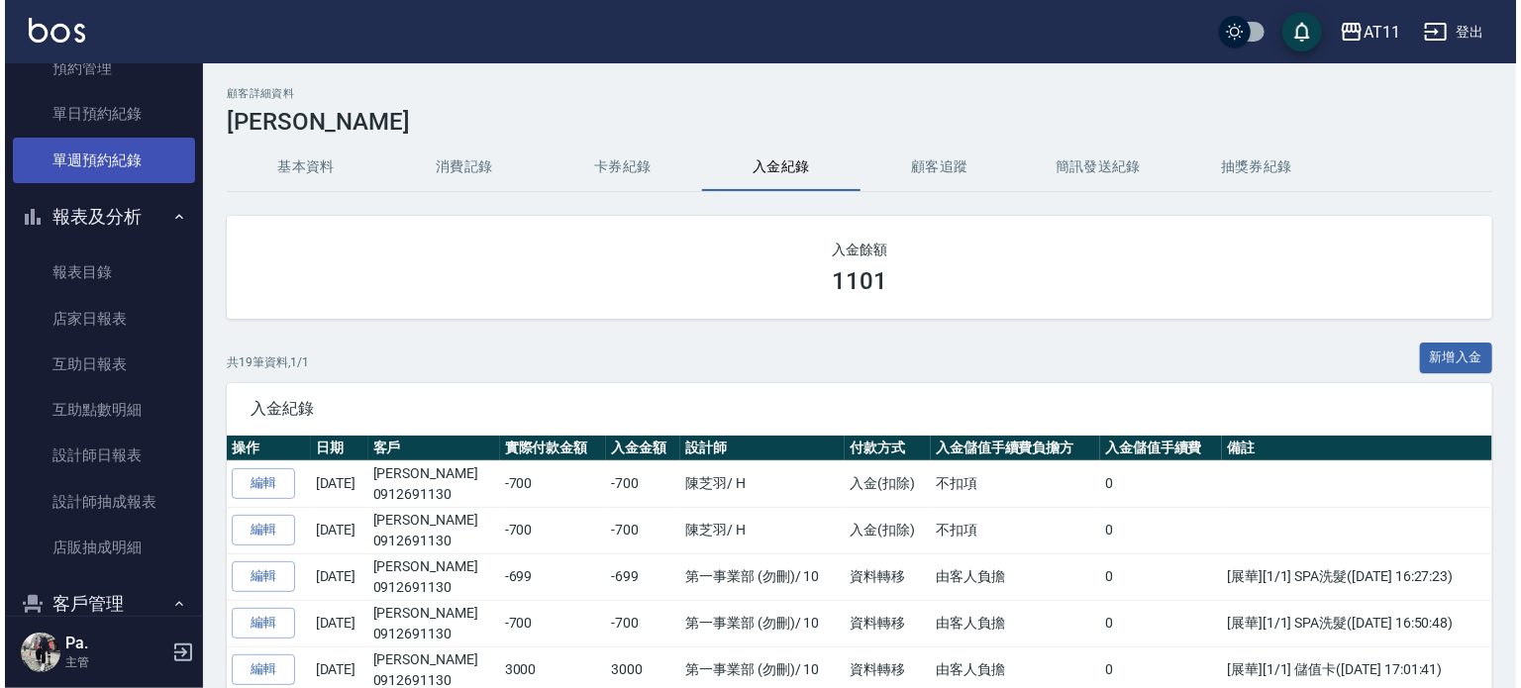
scroll to position [320, 0]
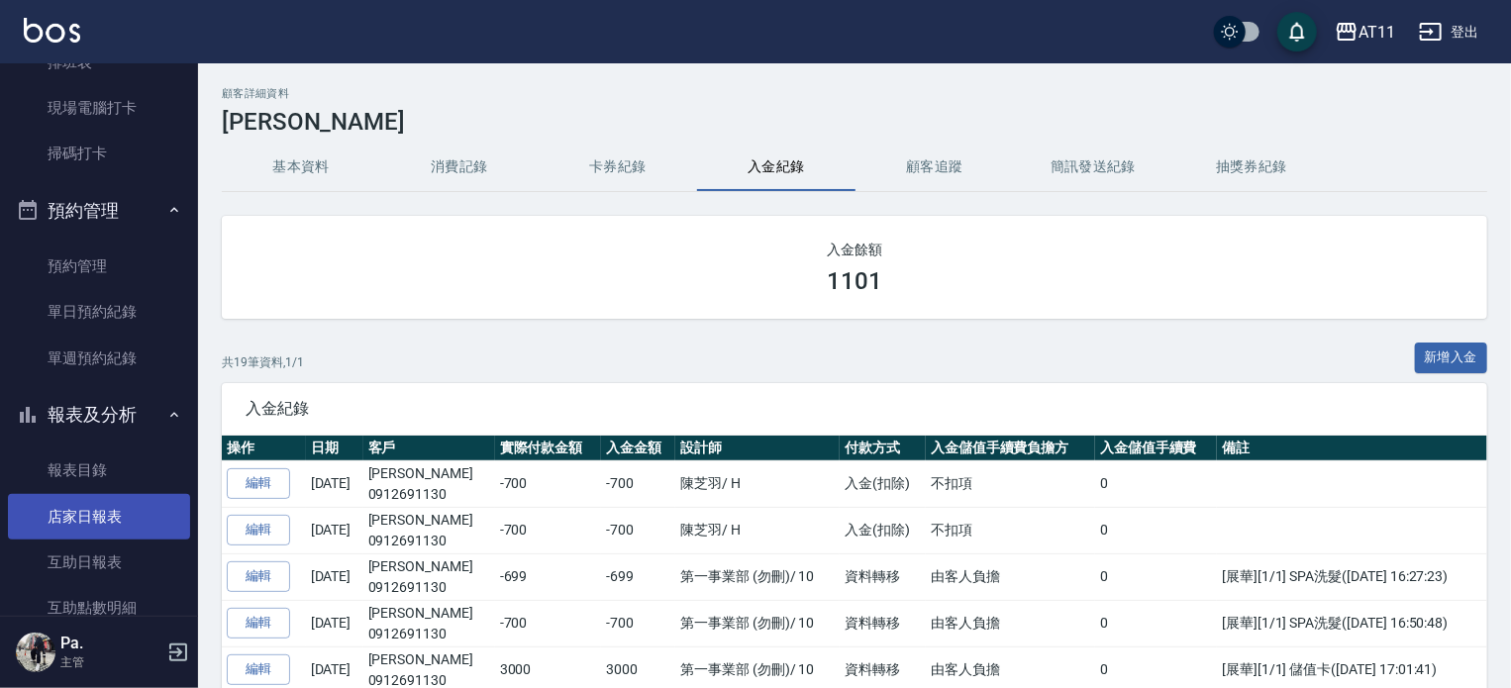
click at [111, 499] on link "店家日報表" at bounding box center [99, 517] width 182 height 46
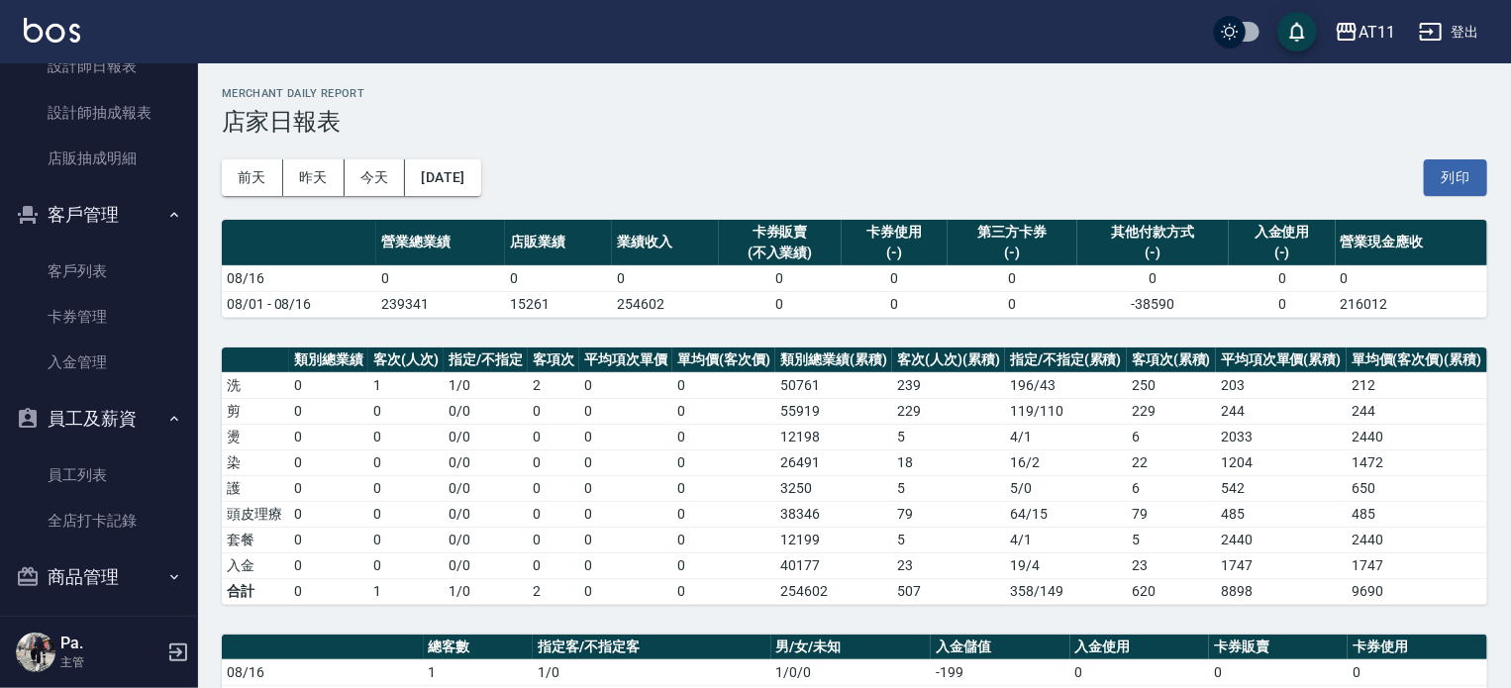
scroll to position [914, 0]
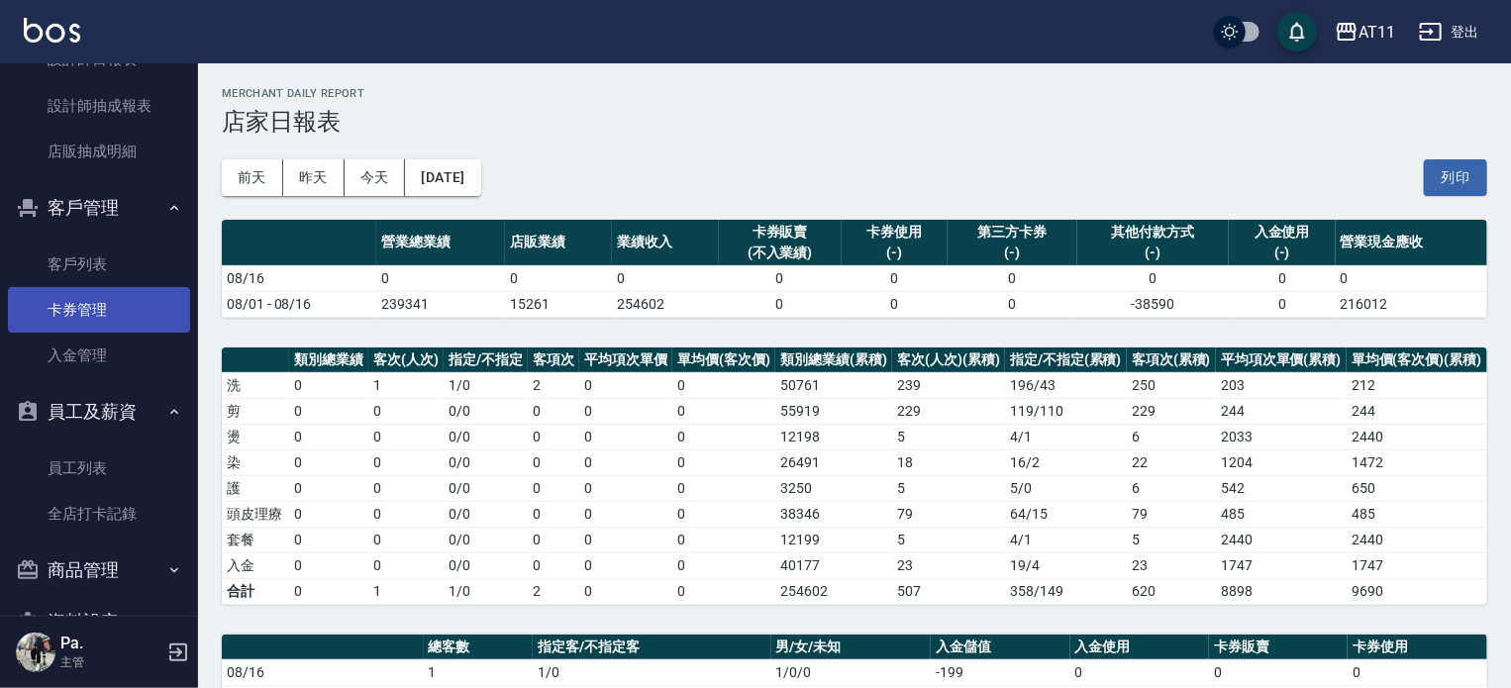
click at [123, 309] on link "卡券管理" at bounding box center [99, 310] width 182 height 46
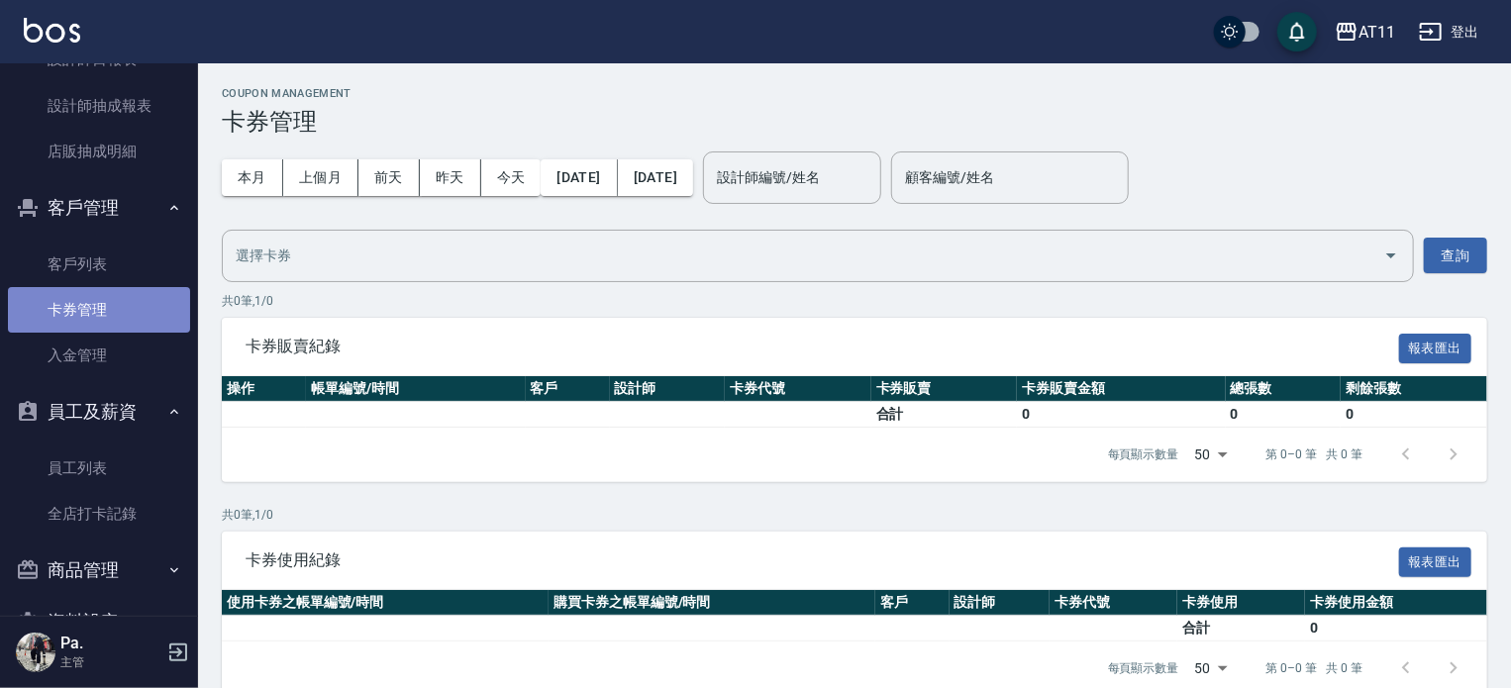
click at [157, 308] on link "卡券管理" at bounding box center [99, 310] width 182 height 46
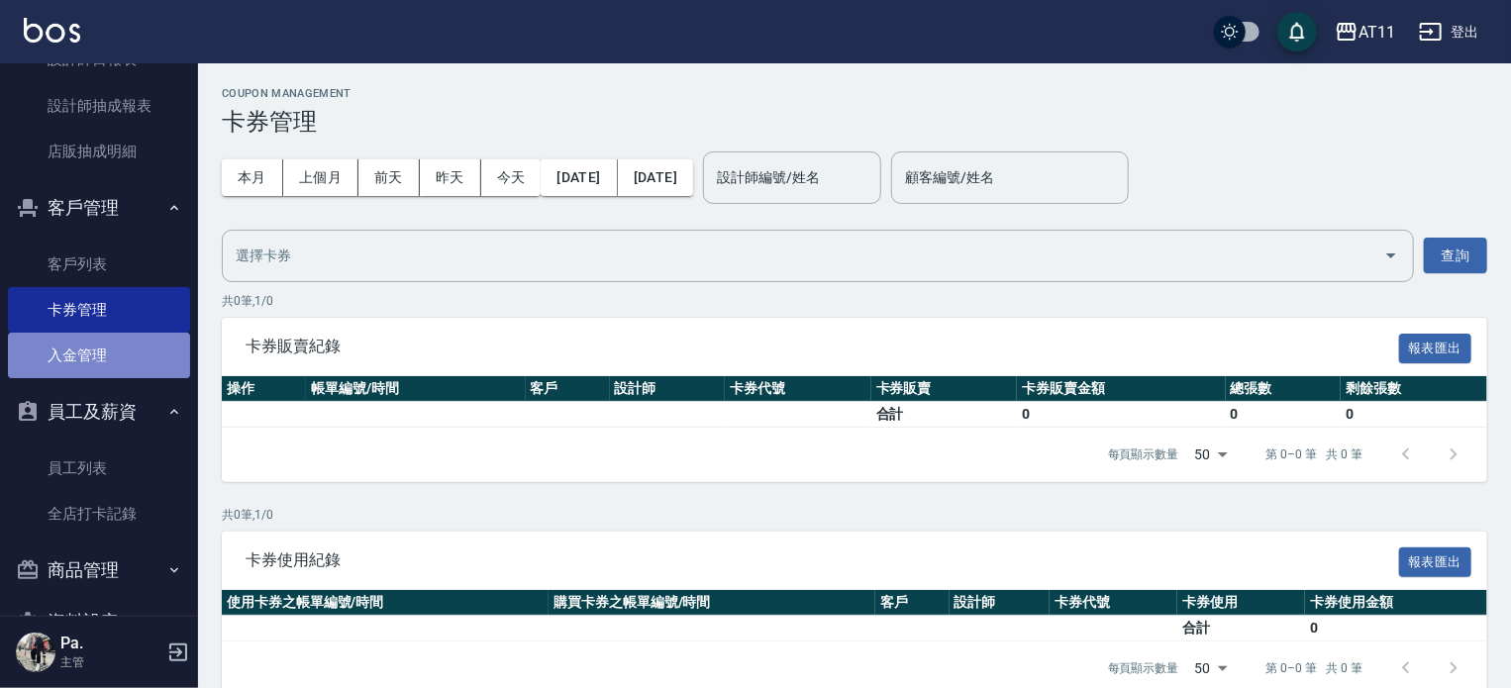
click at [136, 347] on link "入金管理" at bounding box center [99, 356] width 182 height 46
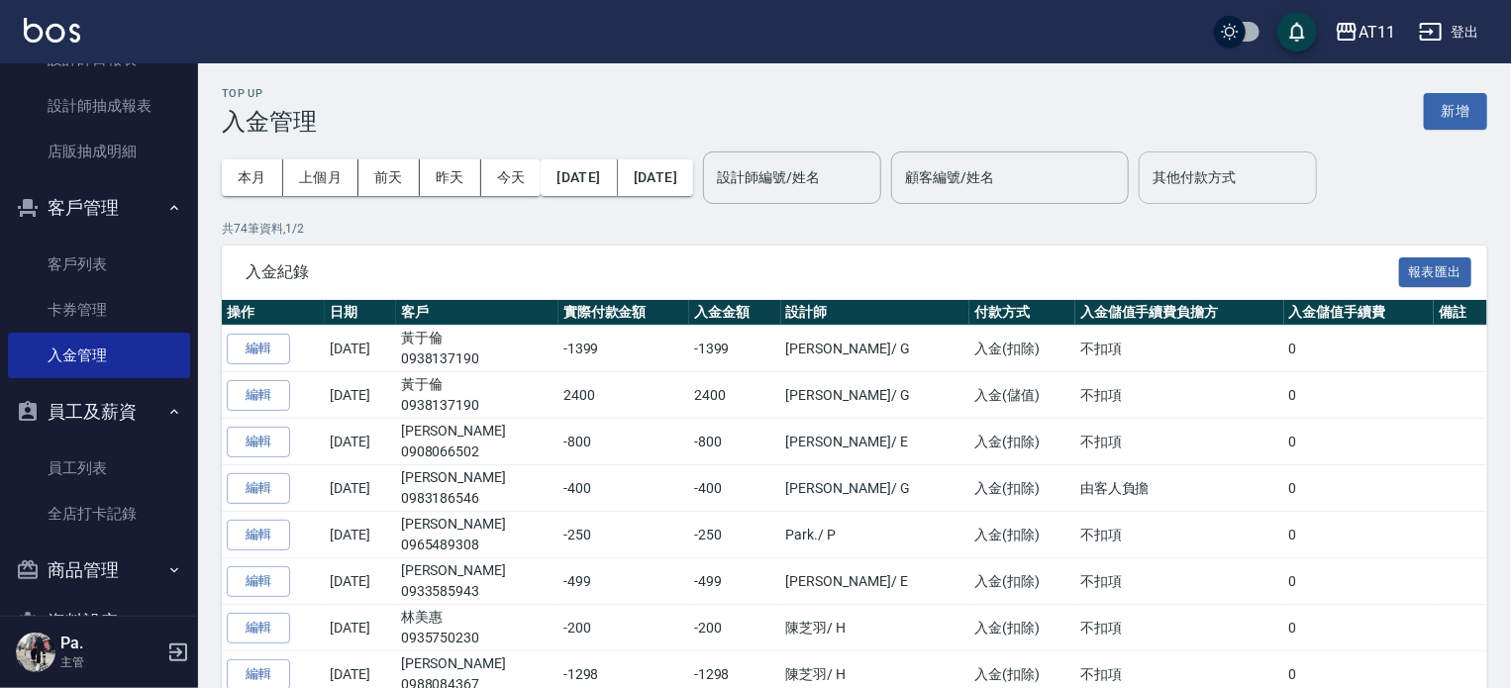
click at [1271, 163] on div "其他付款方式 其他付款方式" at bounding box center [1228, 178] width 178 height 52
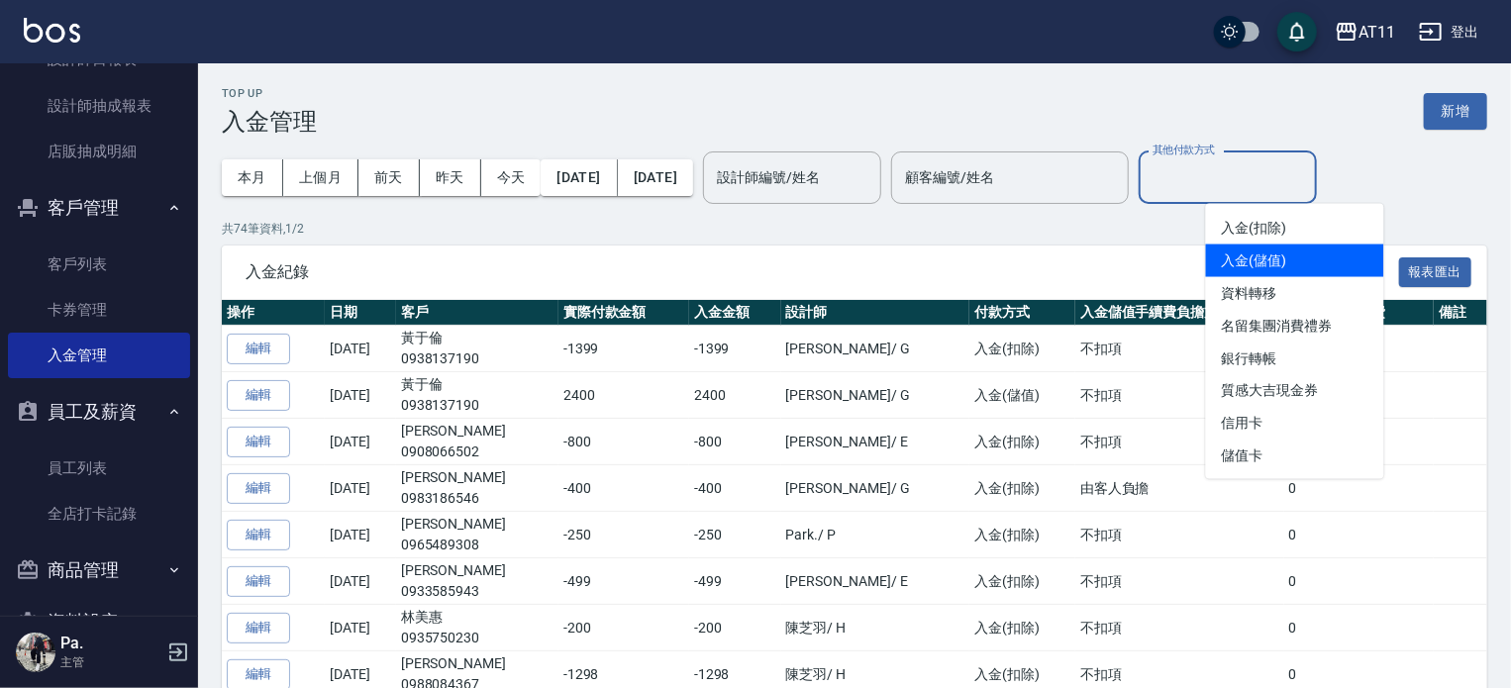
click at [1258, 256] on span "入金(儲值)" at bounding box center [1295, 261] width 178 height 33
type input "入金(儲值)"
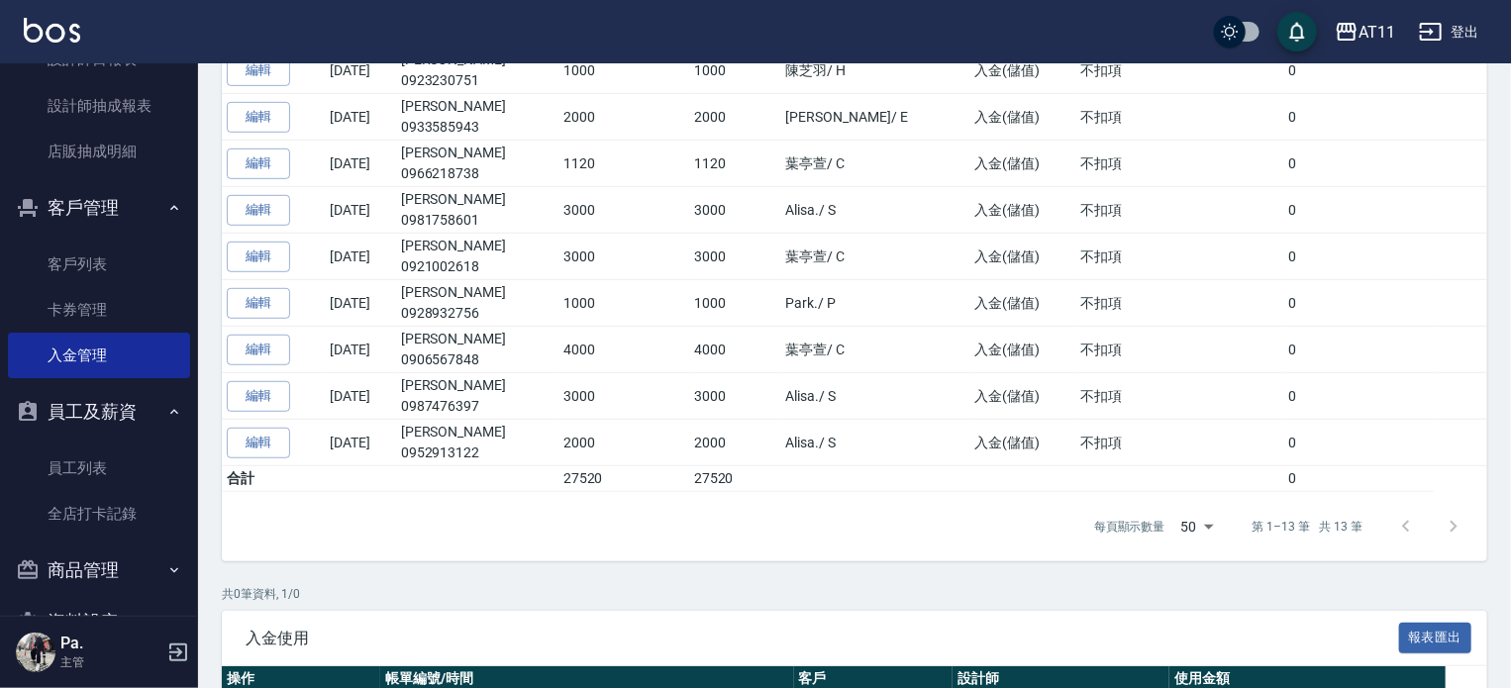
scroll to position [495, 0]
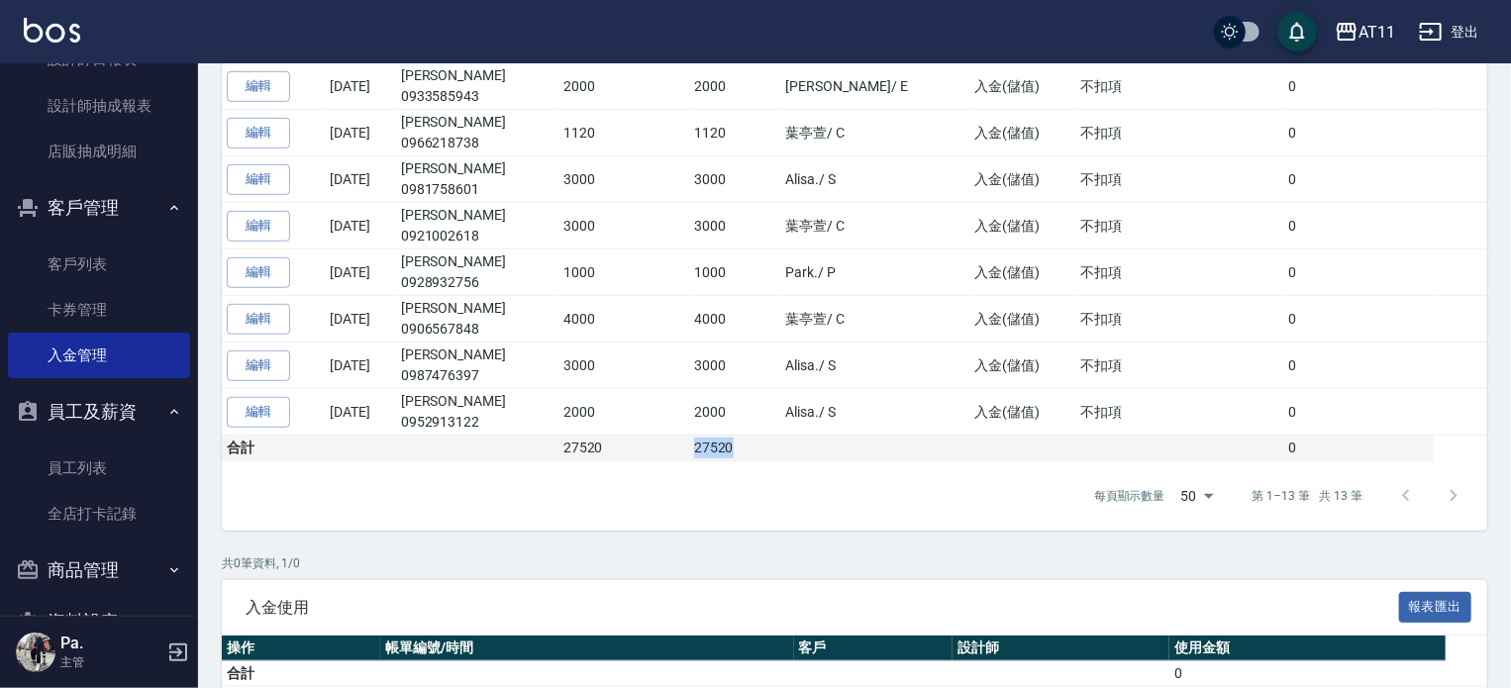
drag, startPoint x: 721, startPoint y: 452, endPoint x: 810, endPoint y: 454, distance: 89.2
click at [810, 454] on tr "合計 27520 27520 0" at bounding box center [855, 449] width 1266 height 26
click at [781, 454] on td "27520" at bounding box center [735, 449] width 92 height 26
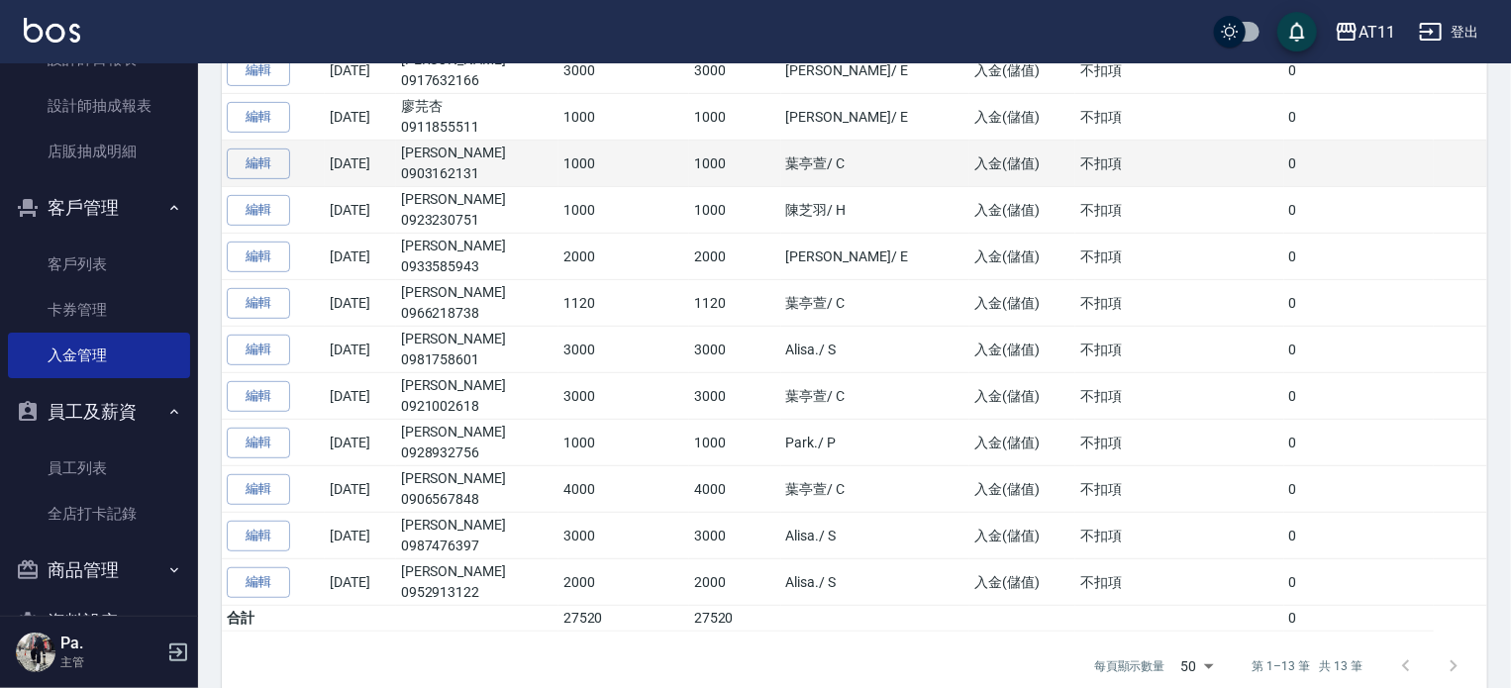
scroll to position [583, 0]
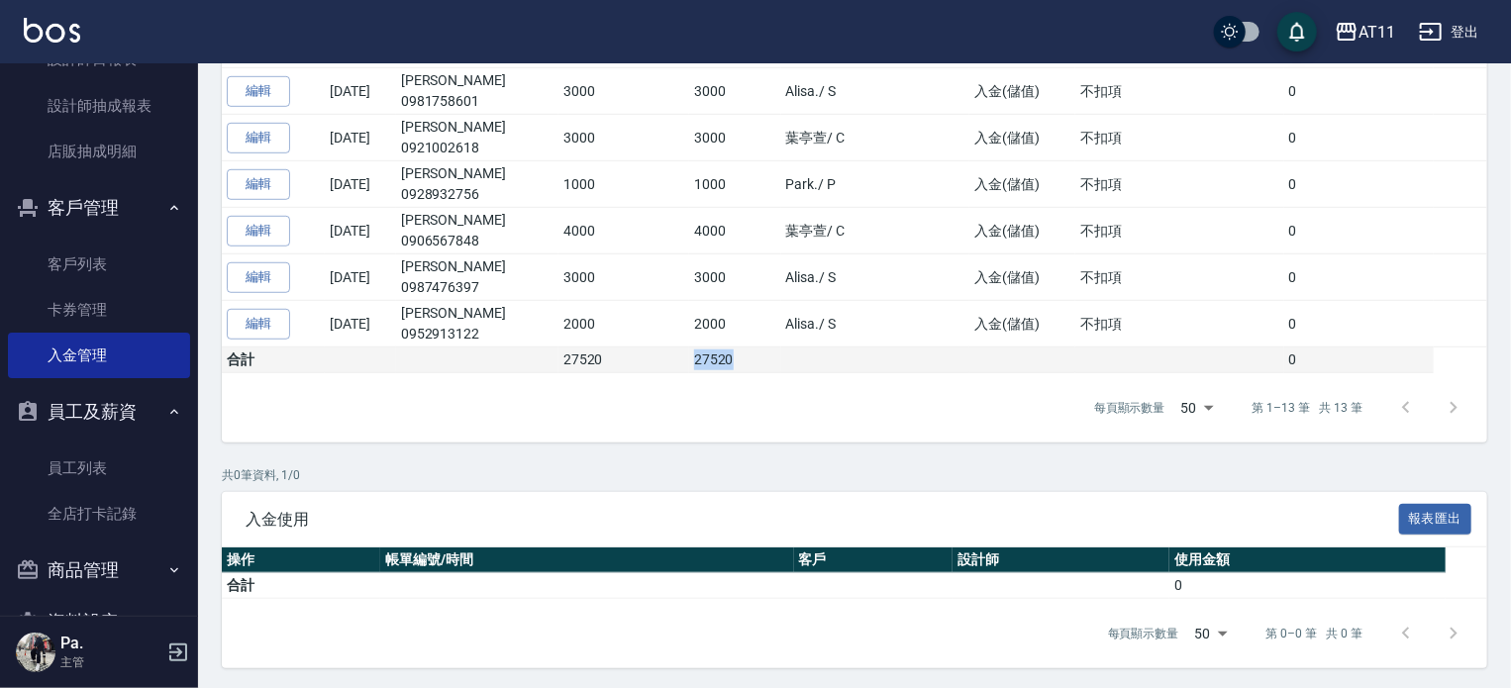
drag, startPoint x: 730, startPoint y: 357, endPoint x: 855, endPoint y: 357, distance: 124.8
click at [855, 357] on tr "合計 27520 27520 0" at bounding box center [855, 361] width 1266 height 26
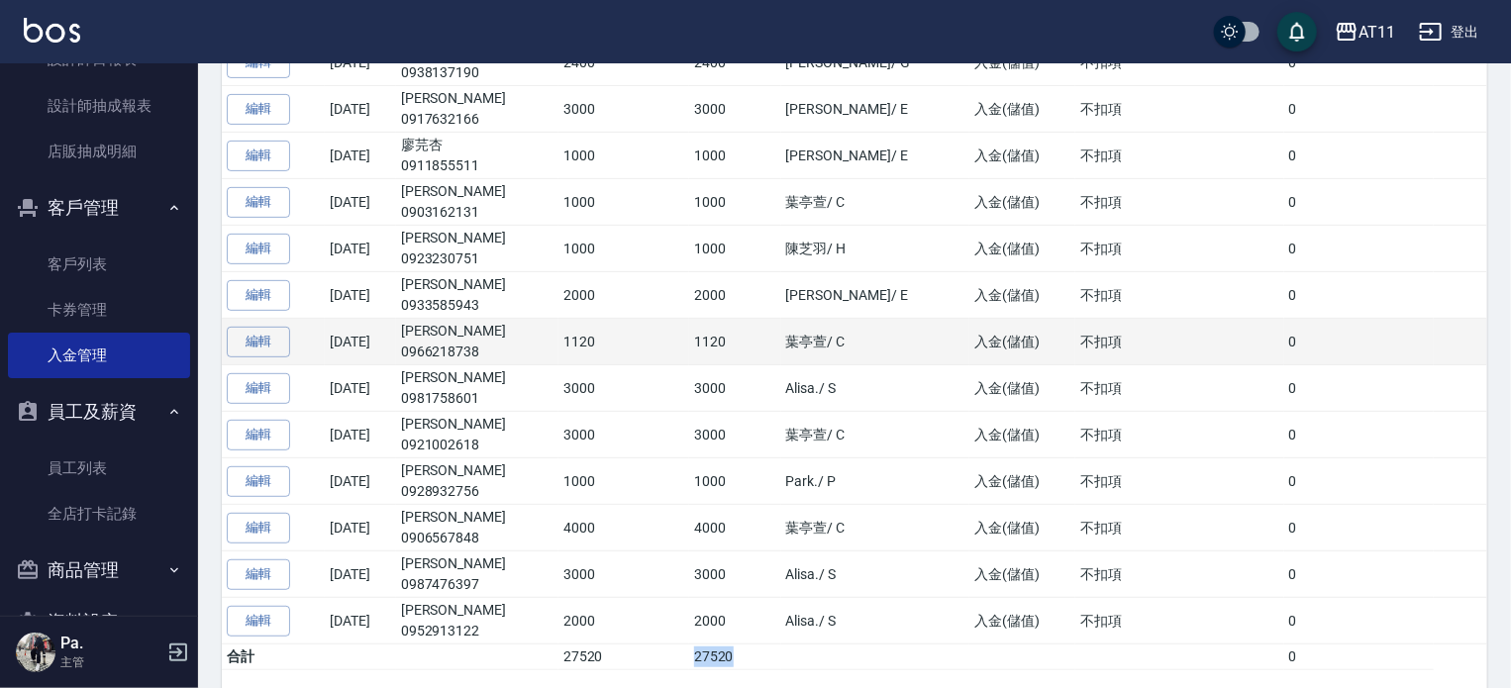
scroll to position [0, 0]
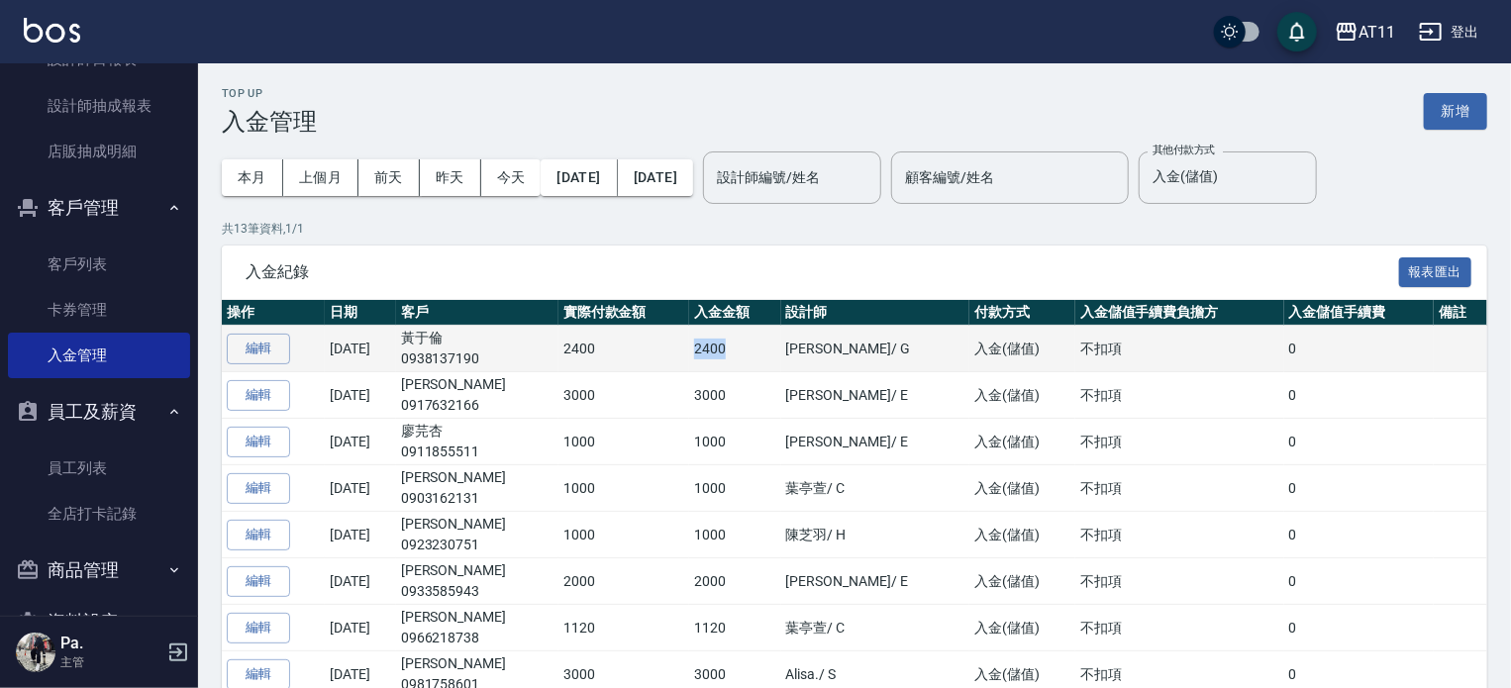
drag, startPoint x: 795, startPoint y: 336, endPoint x: 709, endPoint y: 345, distance: 86.6
click at [709, 345] on tr "編輯 2025/08/16 黃于倫 0938137190 2400 2400 張AI / G 入金(儲值) 不扣項 0" at bounding box center [855, 349] width 1266 height 47
click at [689, 345] on td "2400" at bounding box center [624, 349] width 131 height 47
drag, startPoint x: 709, startPoint y: 345, endPoint x: 832, endPoint y: 363, distance: 124.2
click at [832, 363] on tr "編輯 2025/08/16 黃于倫 0938137190 2400 2400 張AI / G 入金(儲值) 不扣項 0" at bounding box center [855, 349] width 1266 height 47
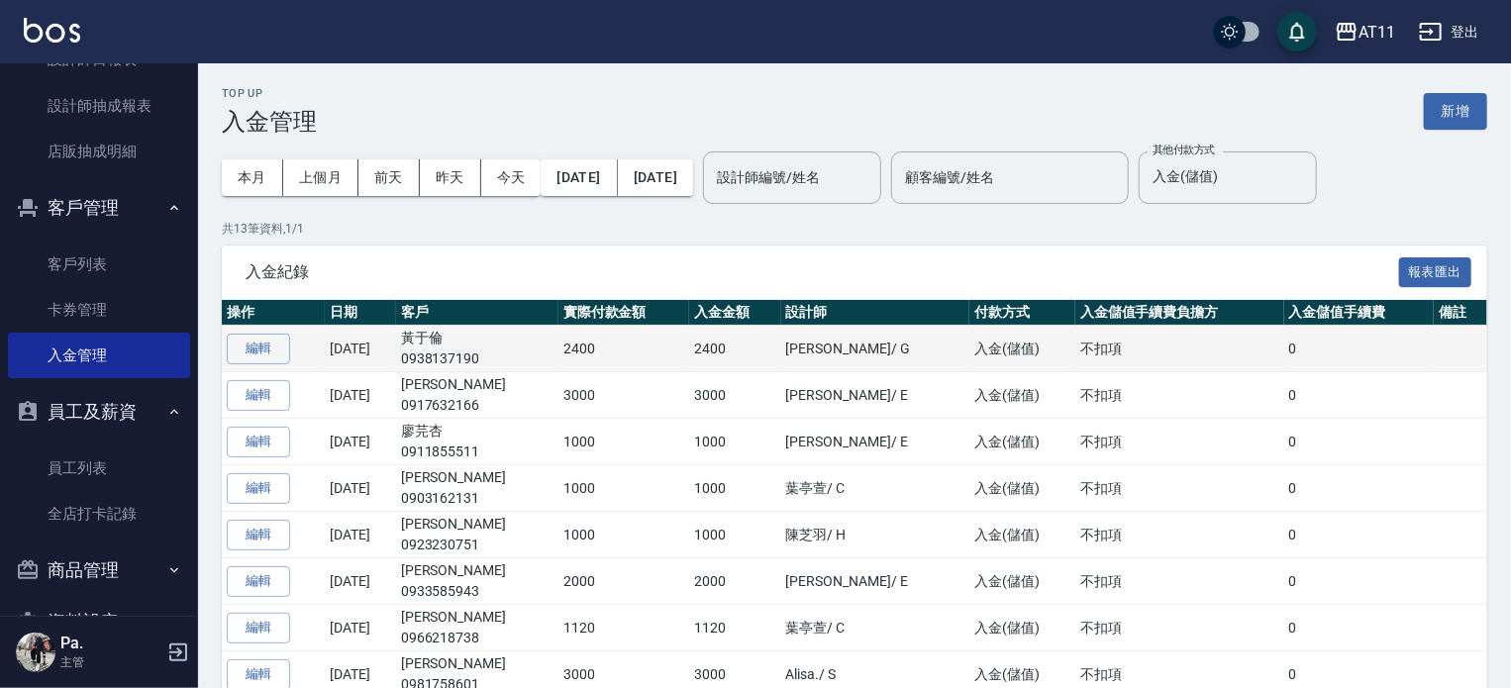
click at [850, 358] on td "張AI / G" at bounding box center [875, 349] width 189 height 47
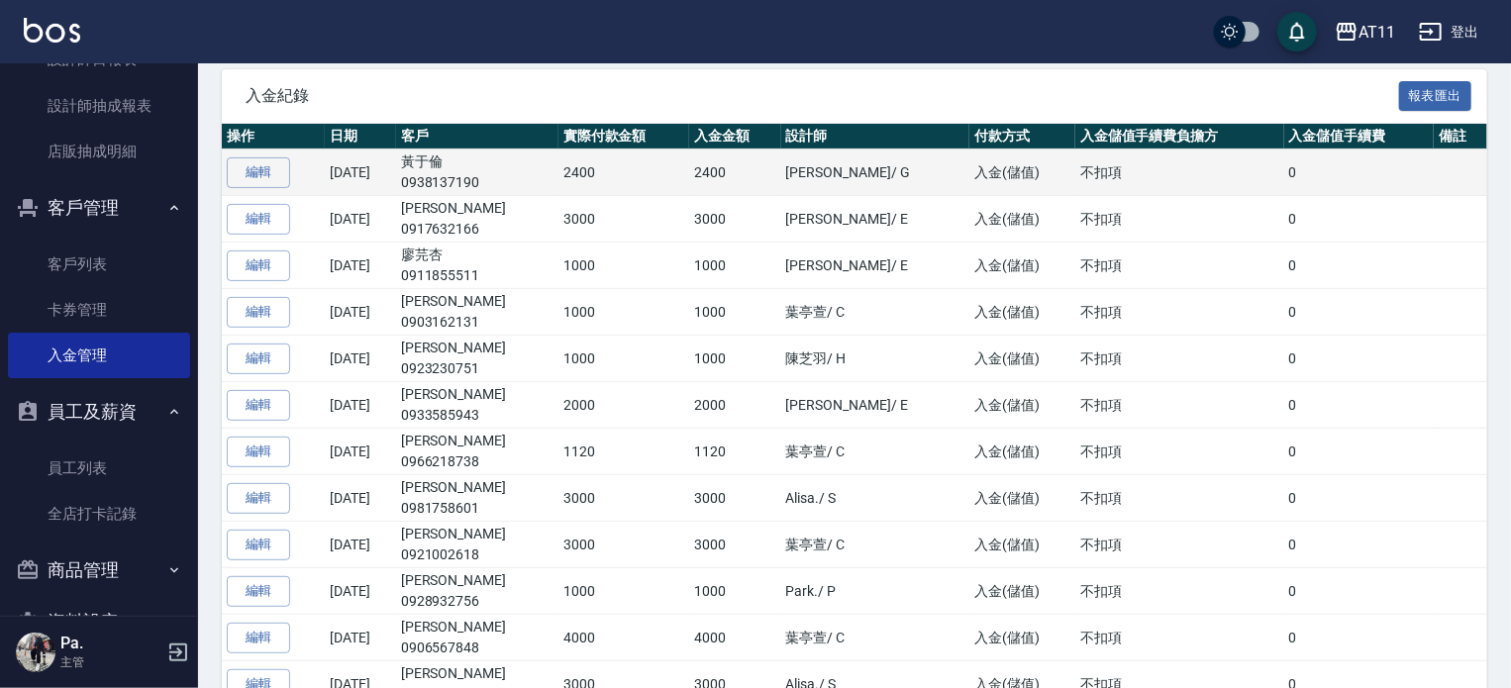
scroll to position [198, 0]
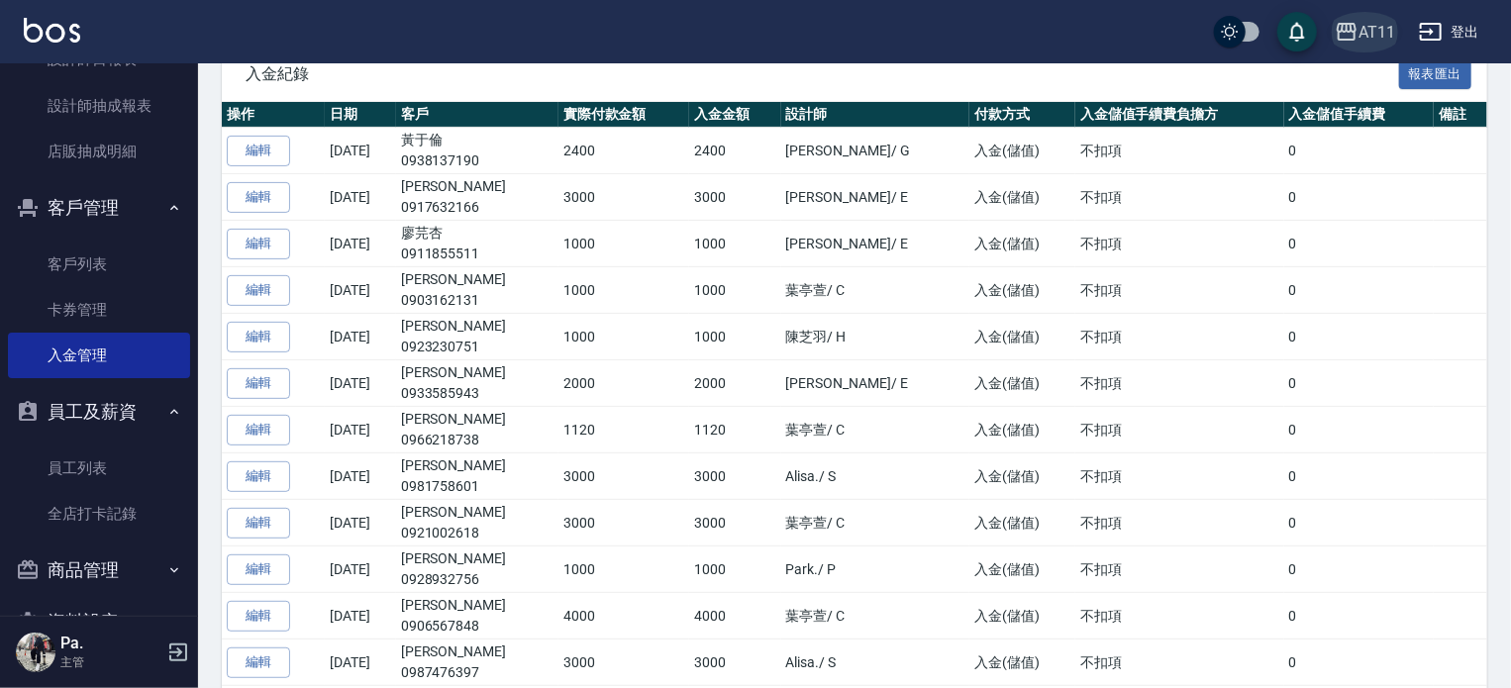
click at [1376, 31] on div "AT11" at bounding box center [1377, 32] width 37 height 25
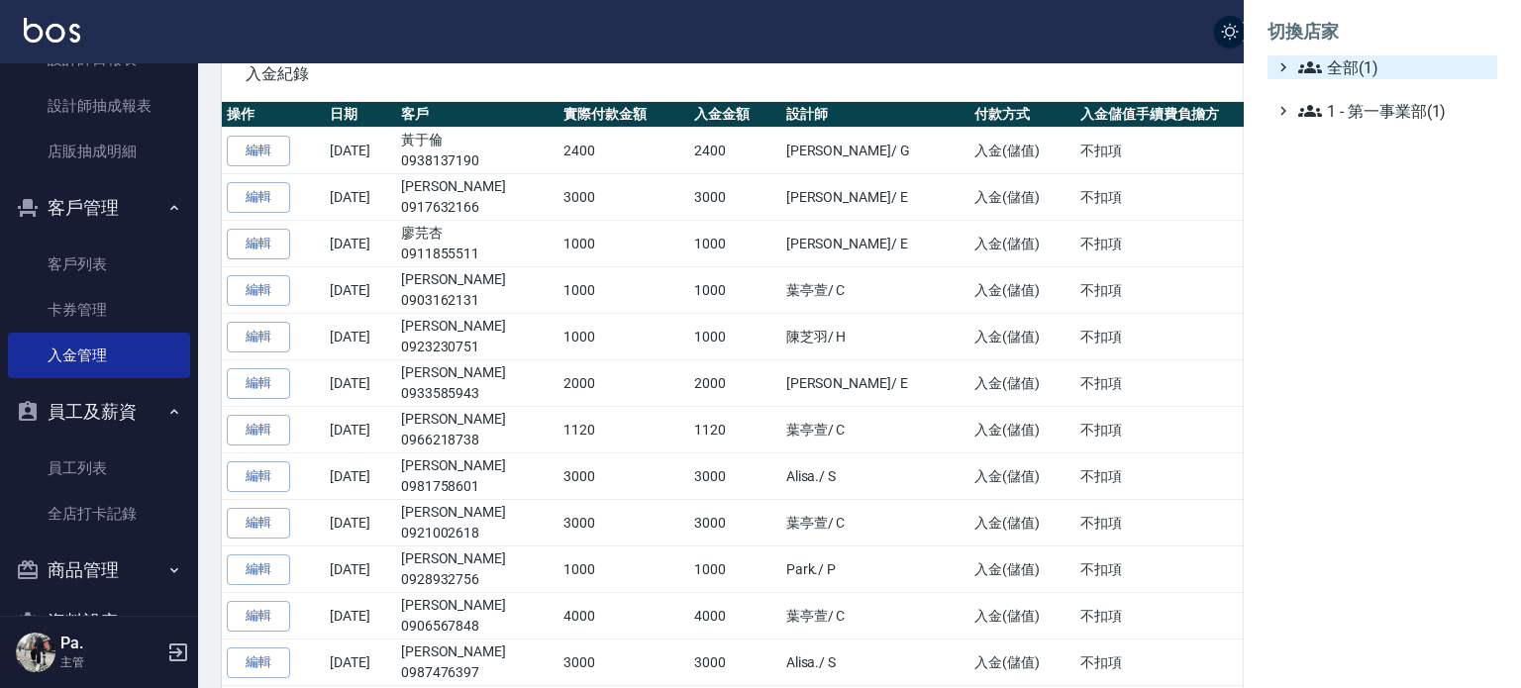
click at [1362, 60] on span "全部(1)" at bounding box center [1393, 67] width 191 height 24
click at [91, 268] on div at bounding box center [760, 344] width 1521 height 688
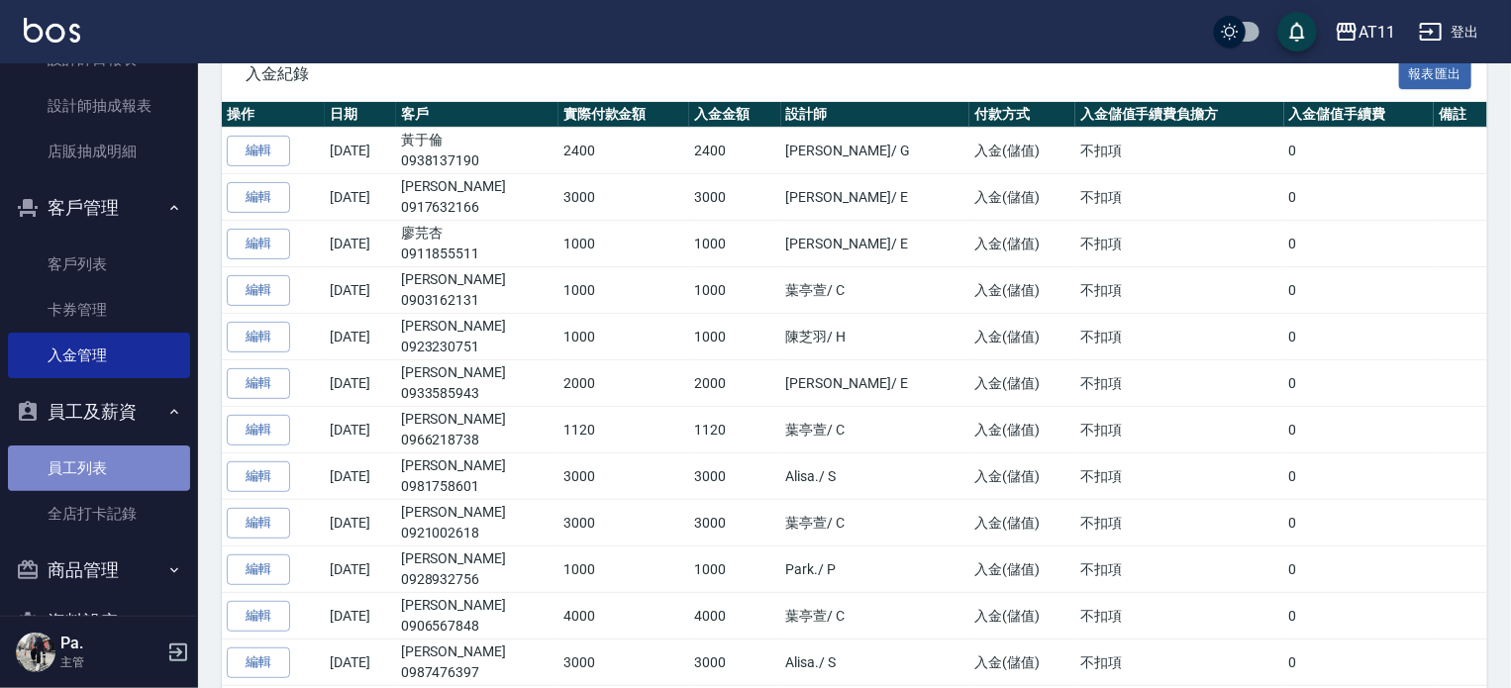
click at [106, 465] on link "員工列表" at bounding box center [99, 469] width 182 height 46
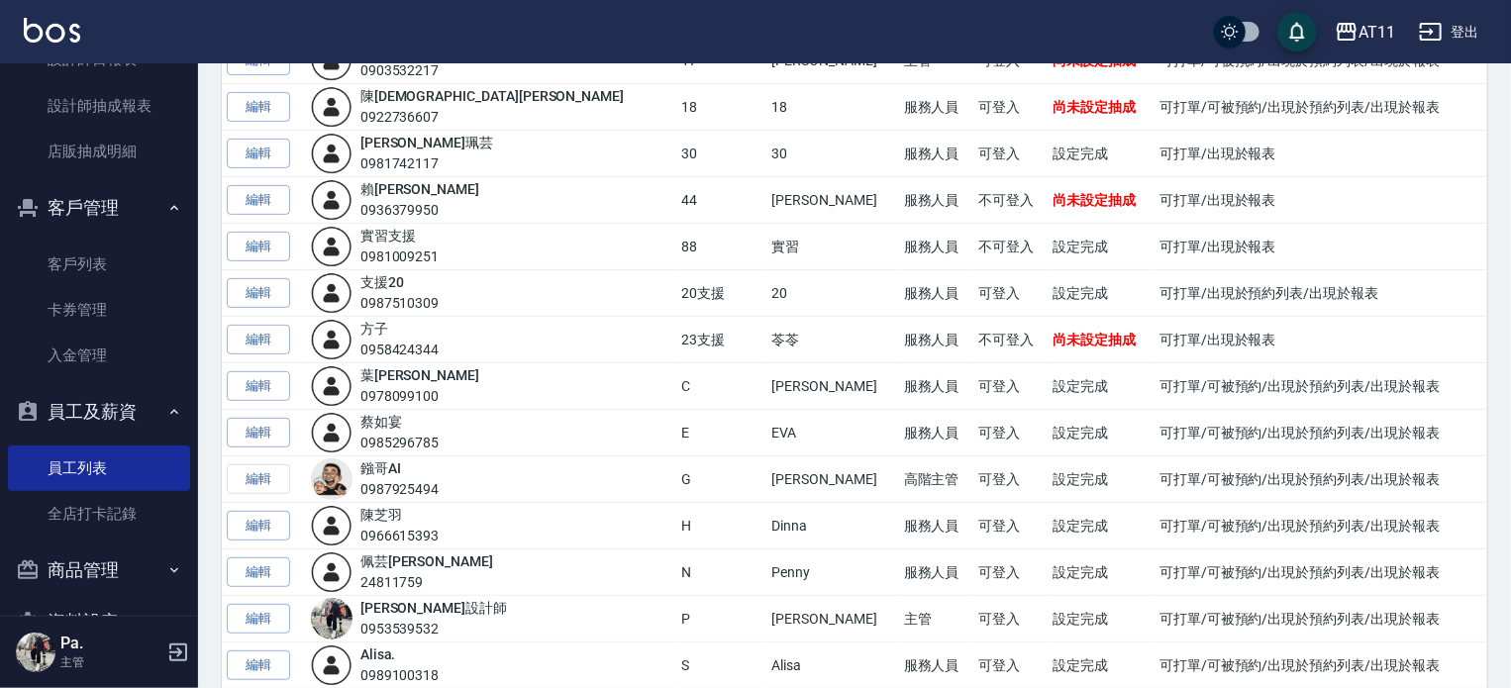
scroll to position [297, 0]
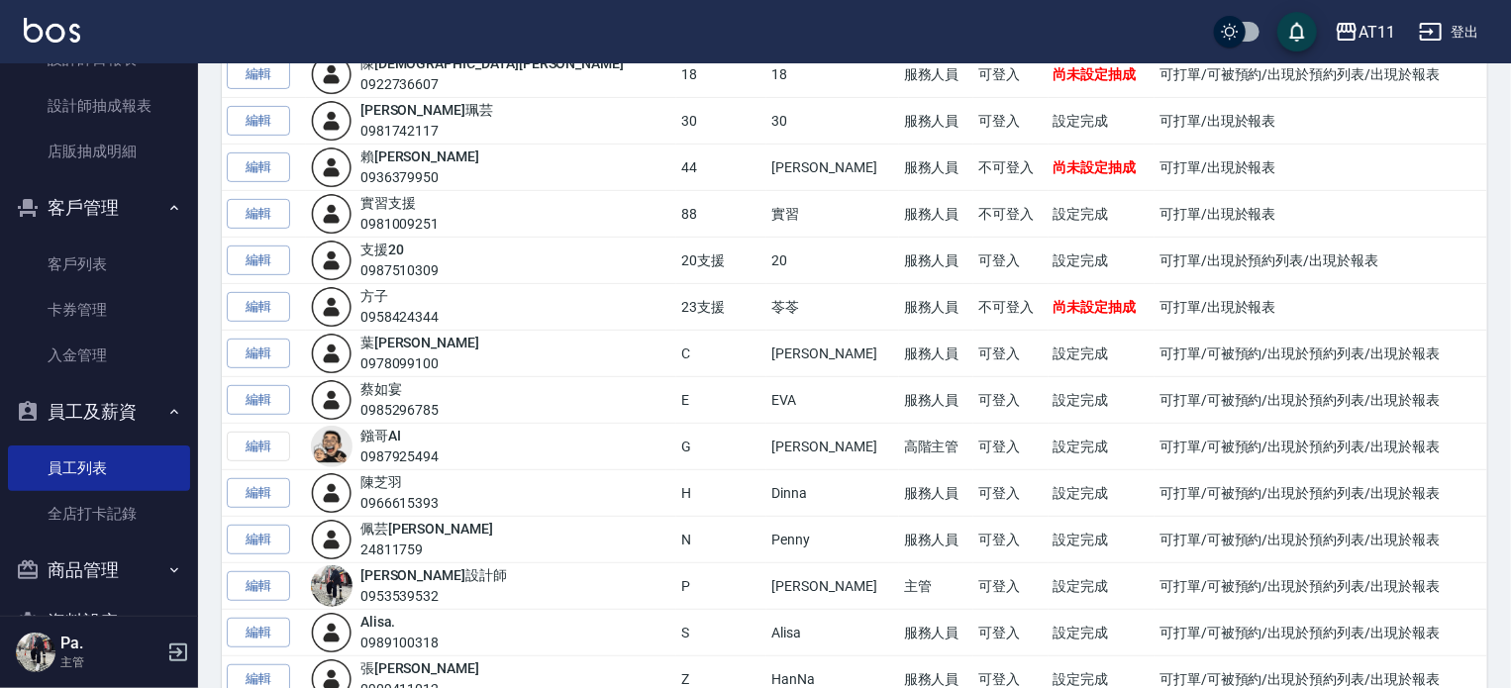
click at [259, 451] on td "編輯" at bounding box center [264, 447] width 84 height 47
click at [263, 441] on td "編輯" at bounding box center [264, 447] width 84 height 47
click at [264, 453] on td "編輯" at bounding box center [264, 447] width 84 height 47
click at [273, 443] on td "編輯" at bounding box center [264, 447] width 84 height 47
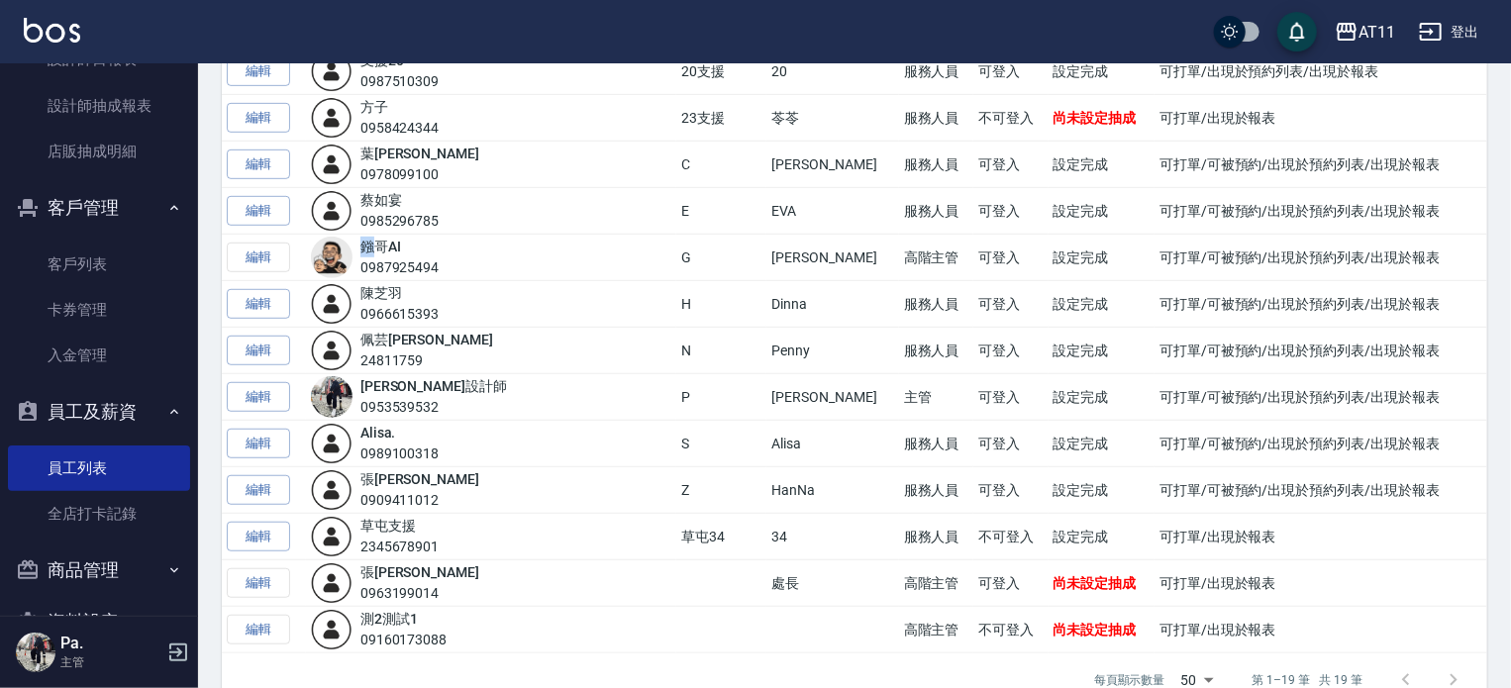
scroll to position [495, 0]
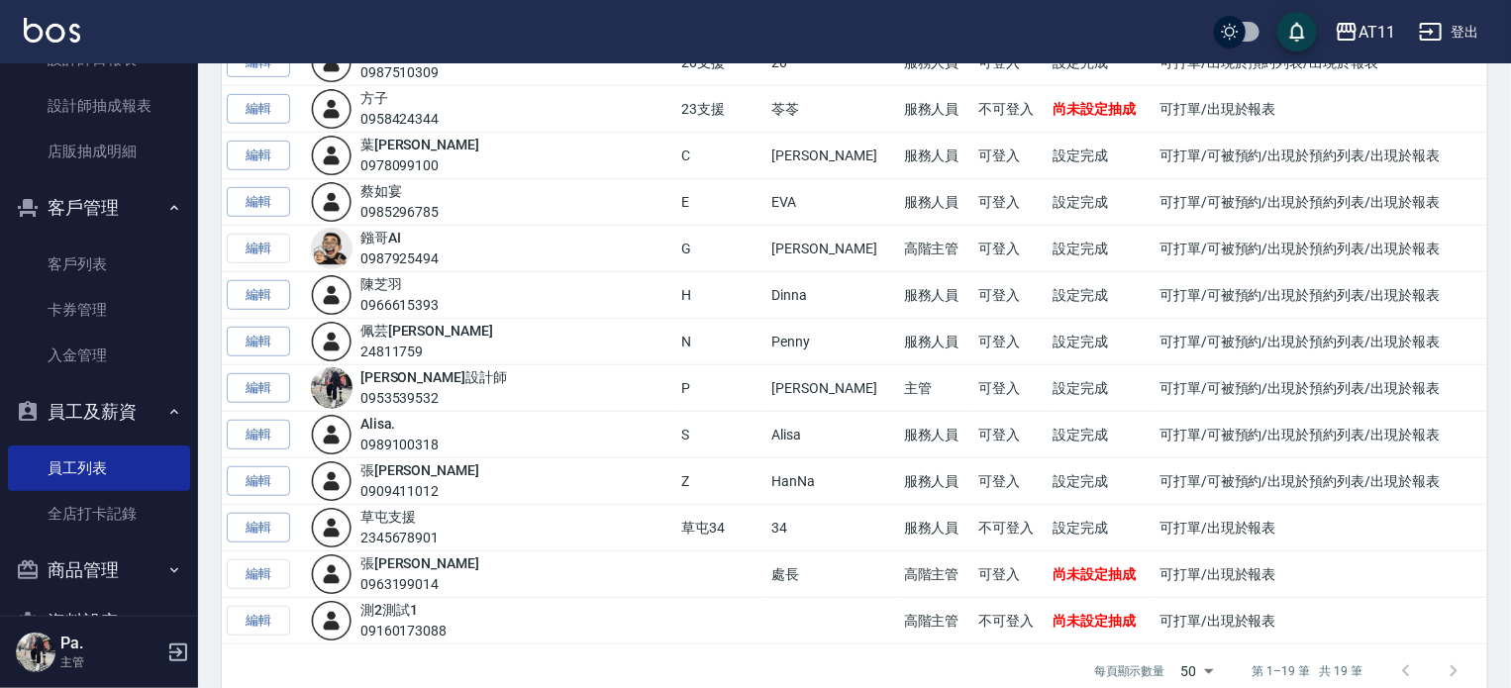
click at [267, 234] on td "編輯" at bounding box center [264, 249] width 84 height 47
click at [269, 238] on td "編輯" at bounding box center [264, 249] width 84 height 47
click at [387, 234] on link "鏹哥 AI" at bounding box center [381, 238] width 41 height 16
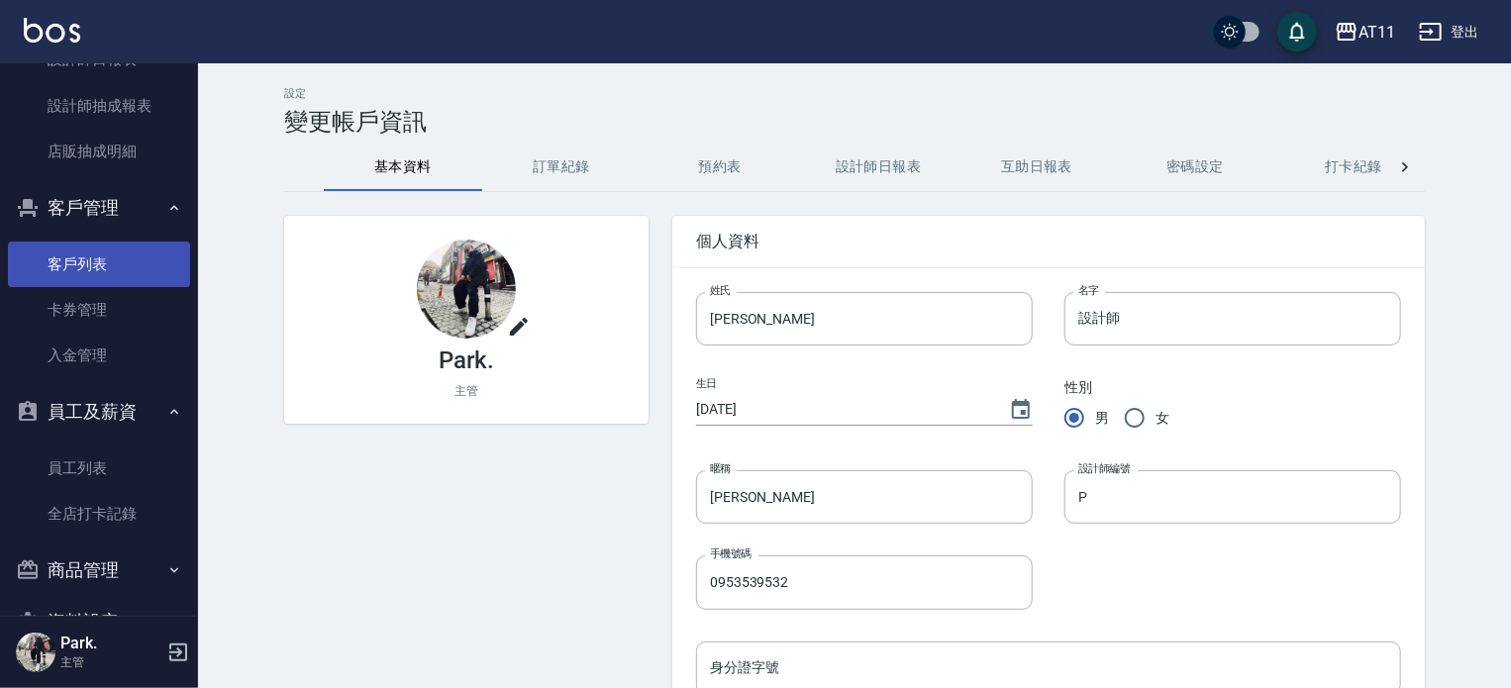
click at [89, 255] on link "客戶列表" at bounding box center [99, 265] width 182 height 46
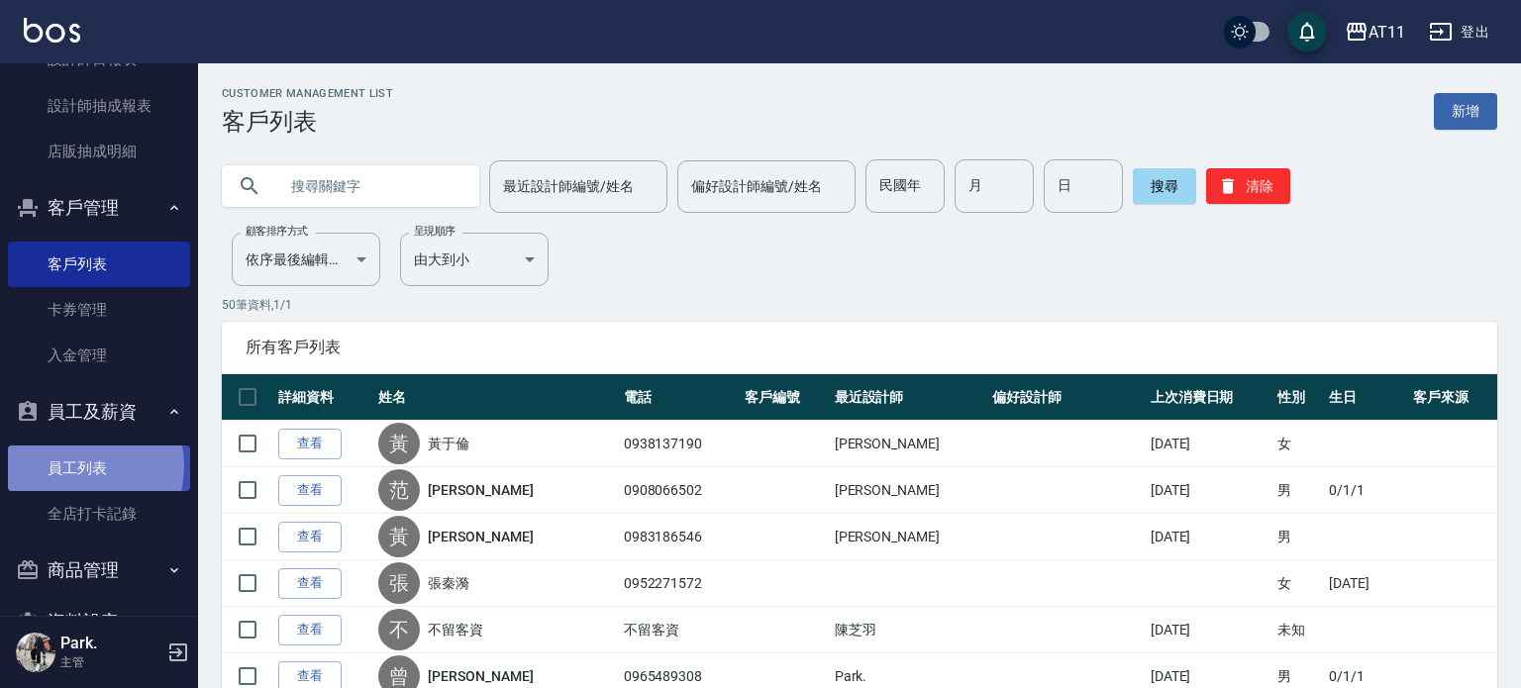
click at [74, 467] on link "員工列表" at bounding box center [99, 469] width 182 height 46
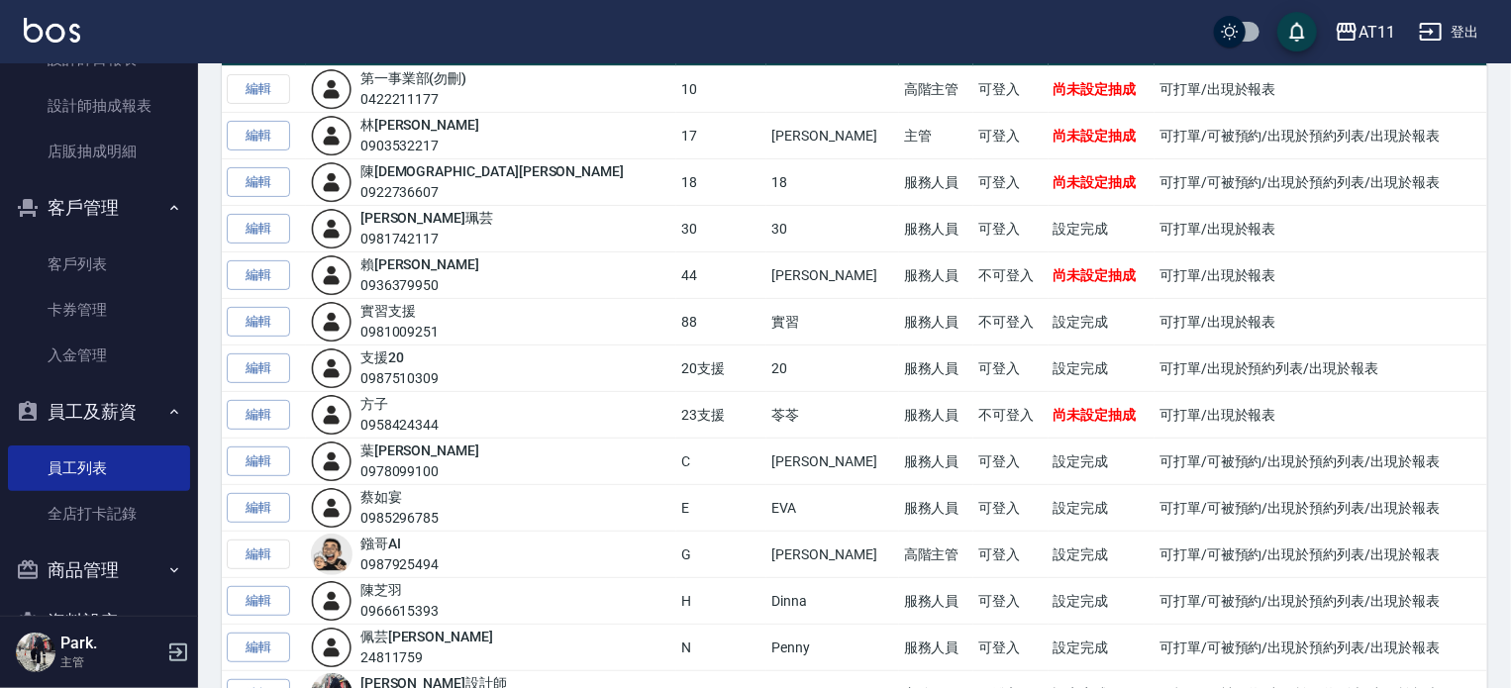
scroll to position [297, 0]
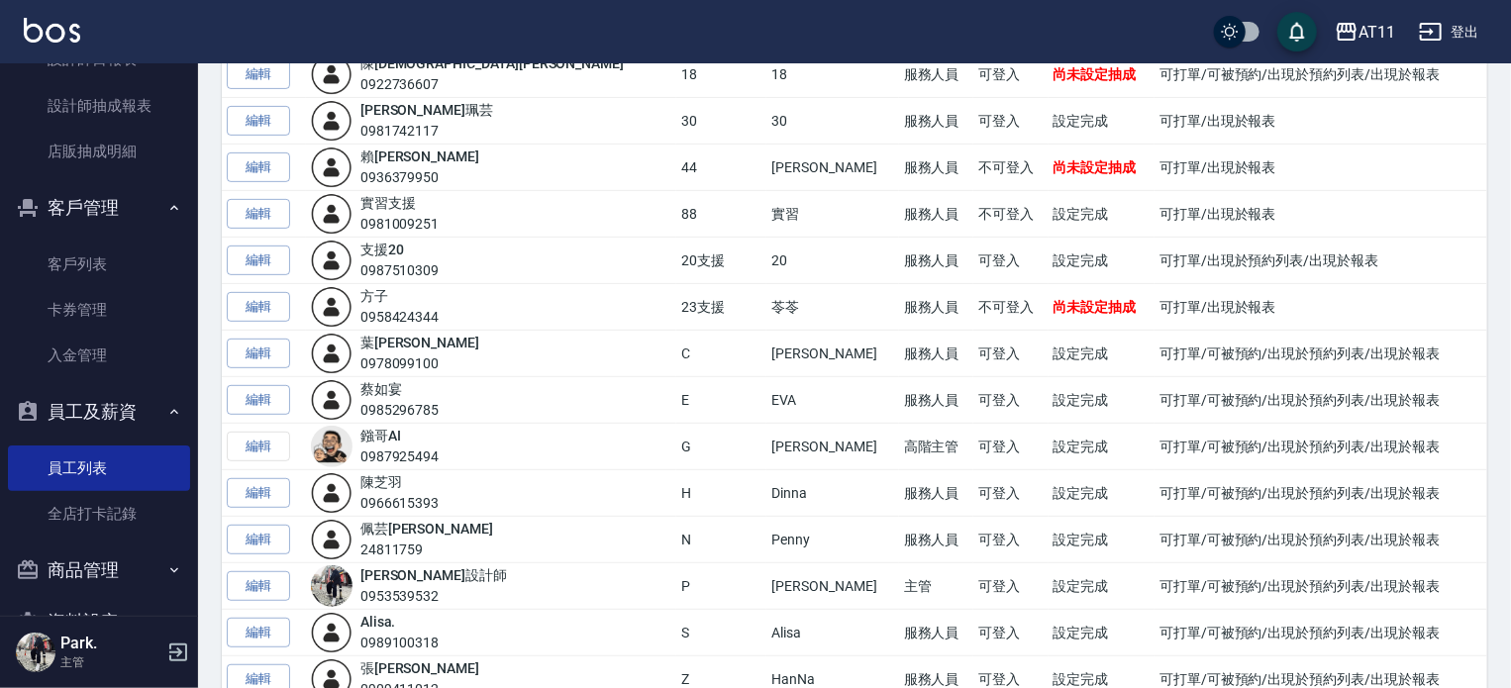
click at [260, 438] on td "編輯" at bounding box center [264, 447] width 84 height 47
click at [434, 439] on div "鏹哥 AI 0987925494" at bounding box center [400, 447] width 79 height 42
click at [401, 436] on link "鏹哥 AI" at bounding box center [381, 436] width 41 height 16
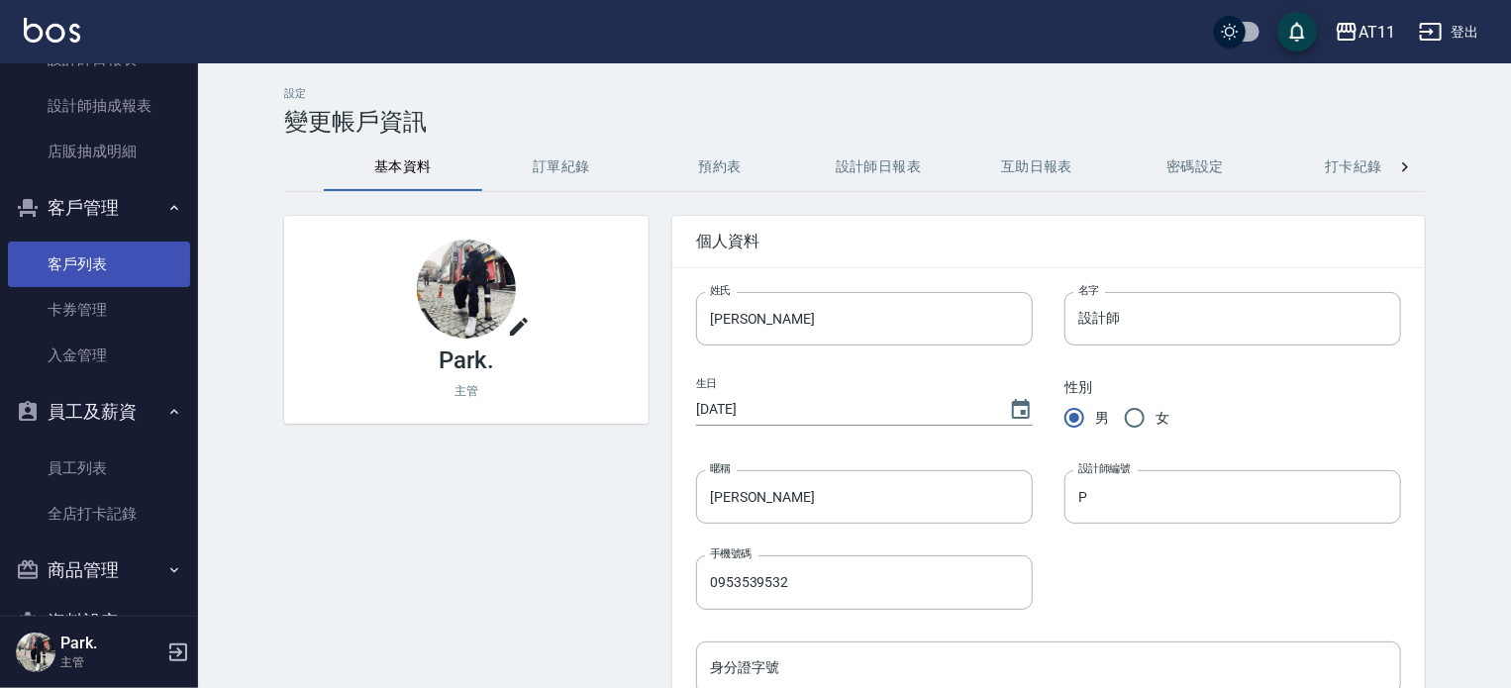
click at [101, 293] on link "卡券管理" at bounding box center [99, 310] width 182 height 46
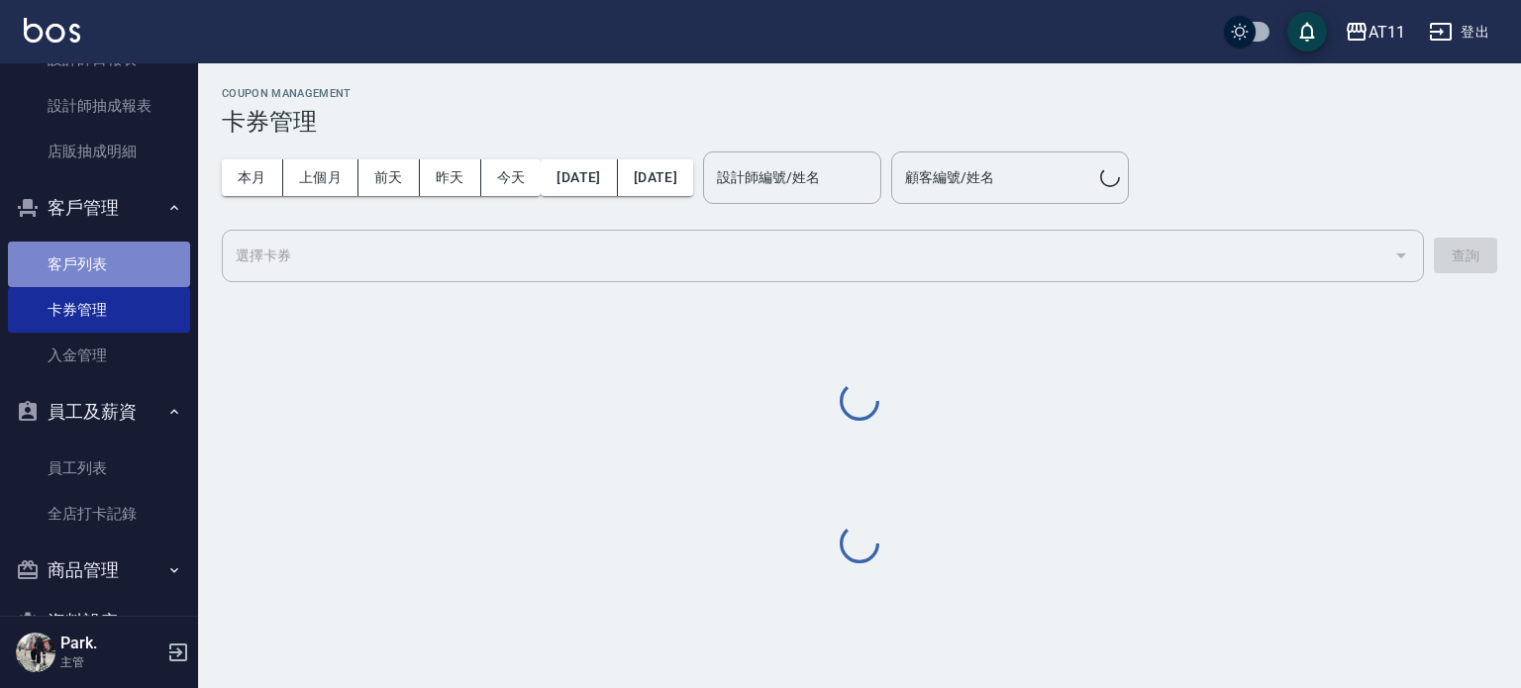
click at [102, 259] on link "客戶列表" at bounding box center [99, 265] width 182 height 46
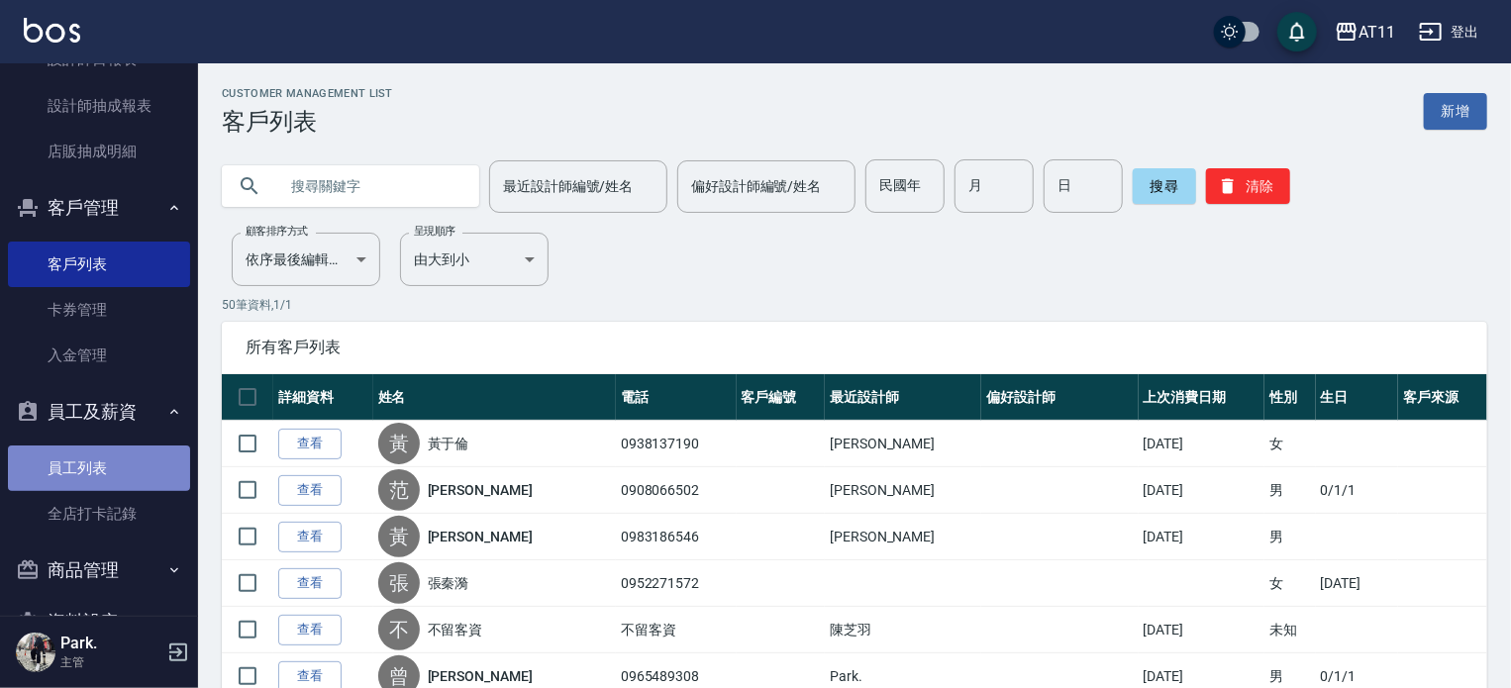
click at [110, 460] on link "員工列表" at bounding box center [99, 469] width 182 height 46
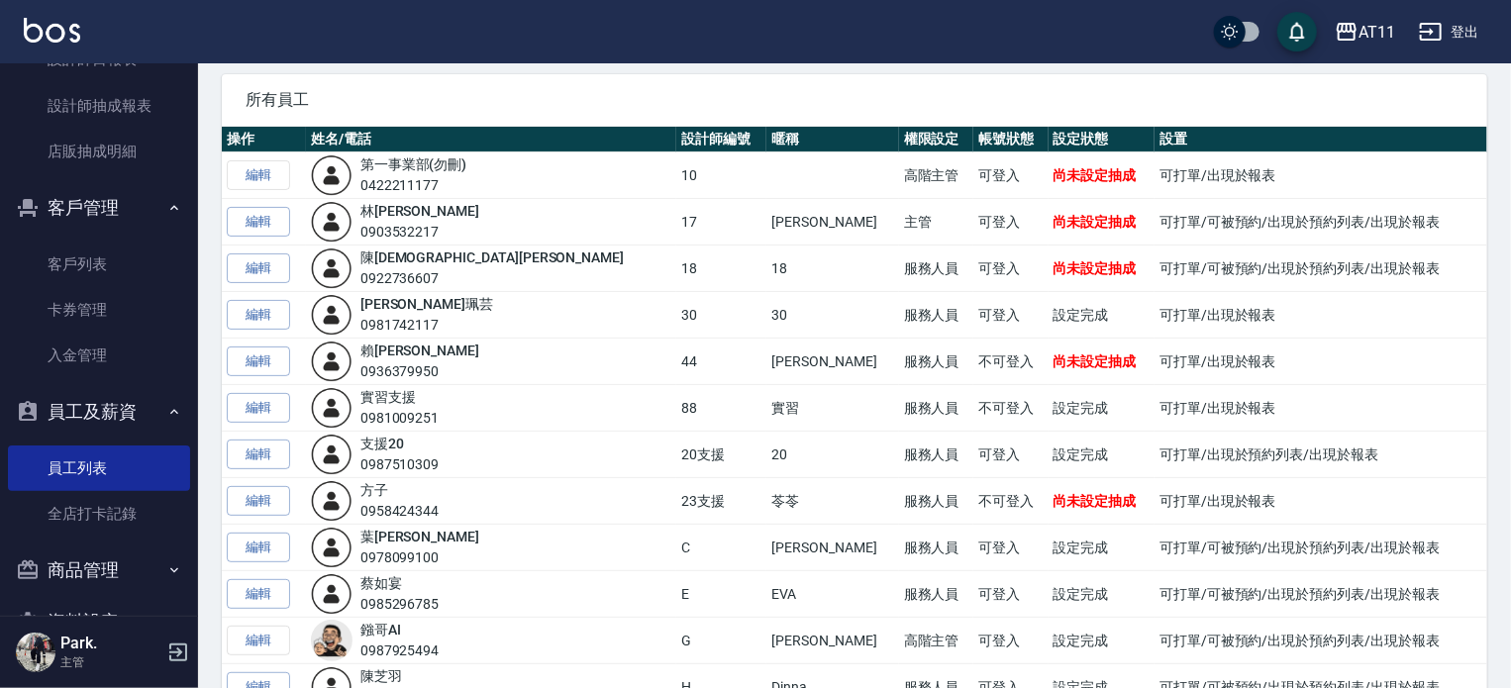
scroll to position [198, 0]
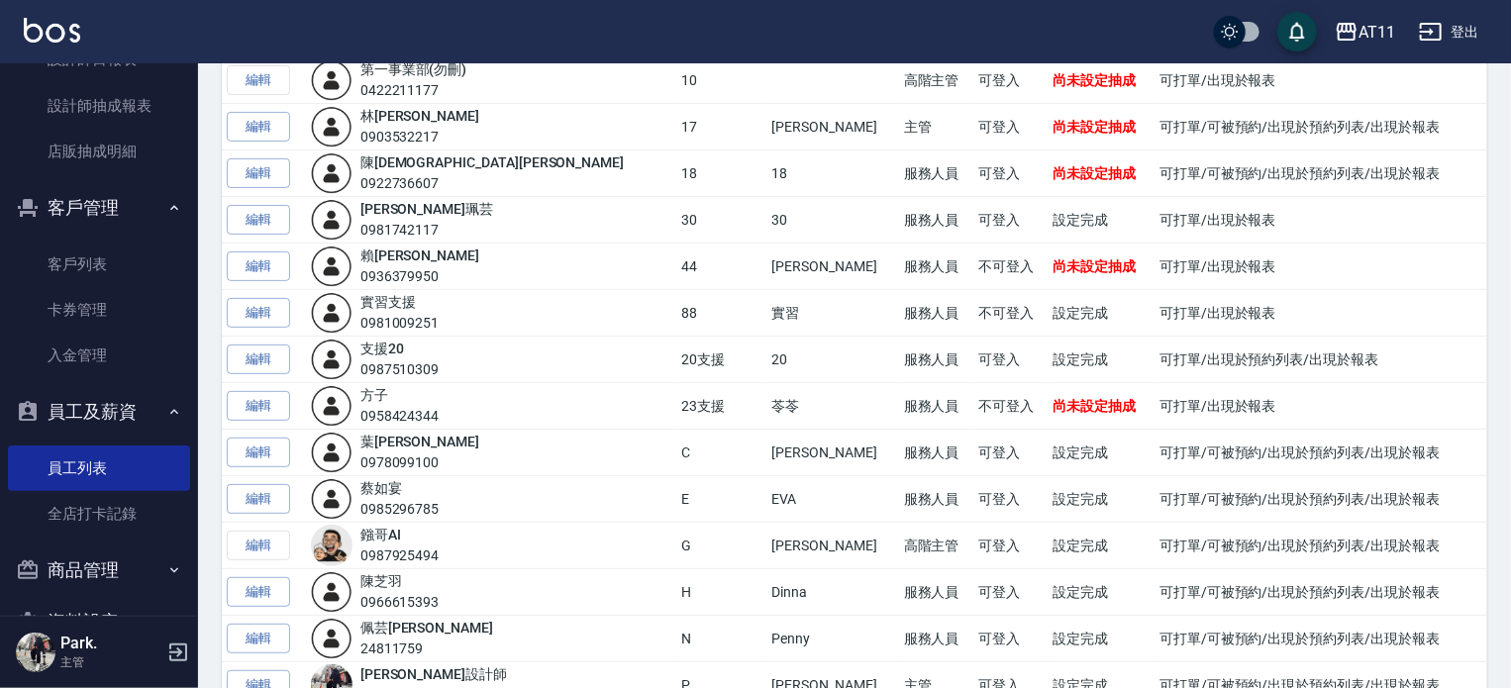
click at [263, 538] on td "編輯" at bounding box center [264, 546] width 84 height 47
click at [1444, 28] on button "登出" at bounding box center [1449, 32] width 76 height 37
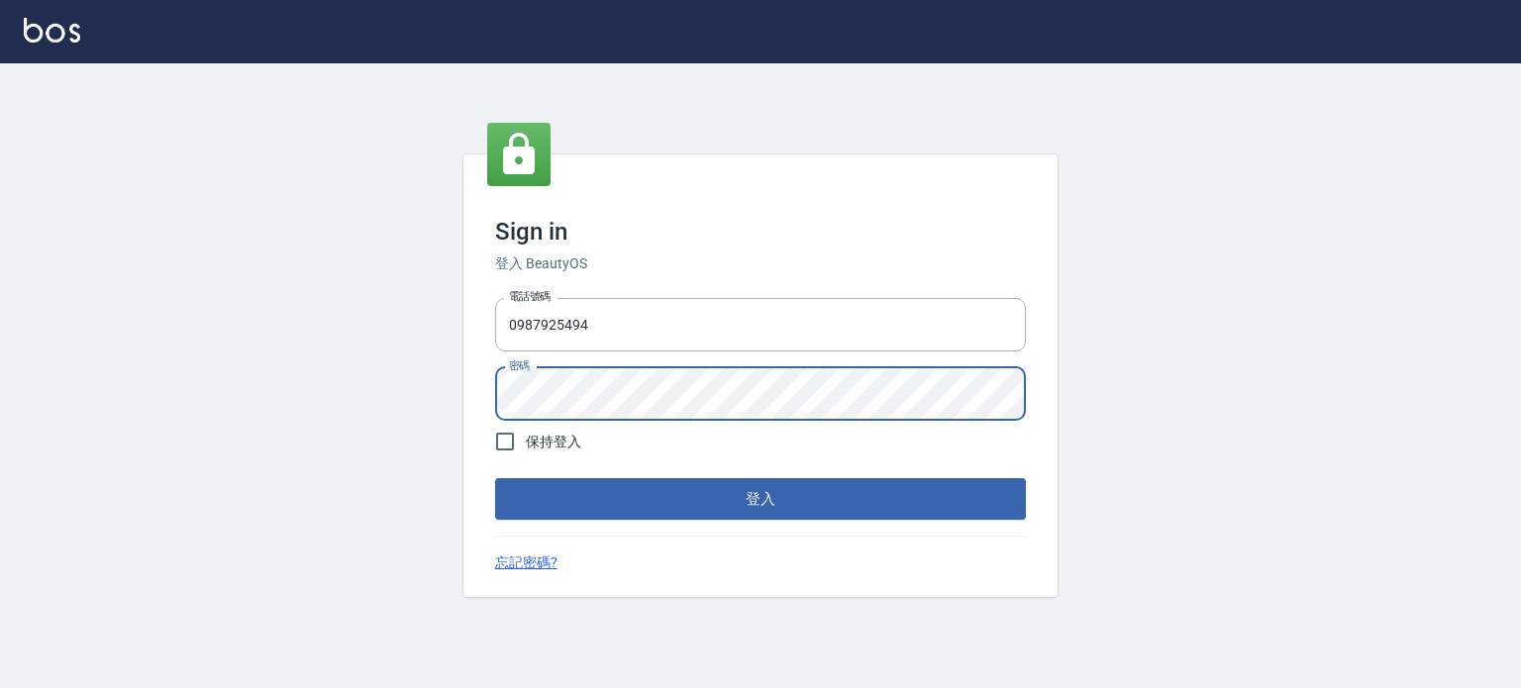
click at [495, 478] on button "登入" at bounding box center [760, 499] width 531 height 42
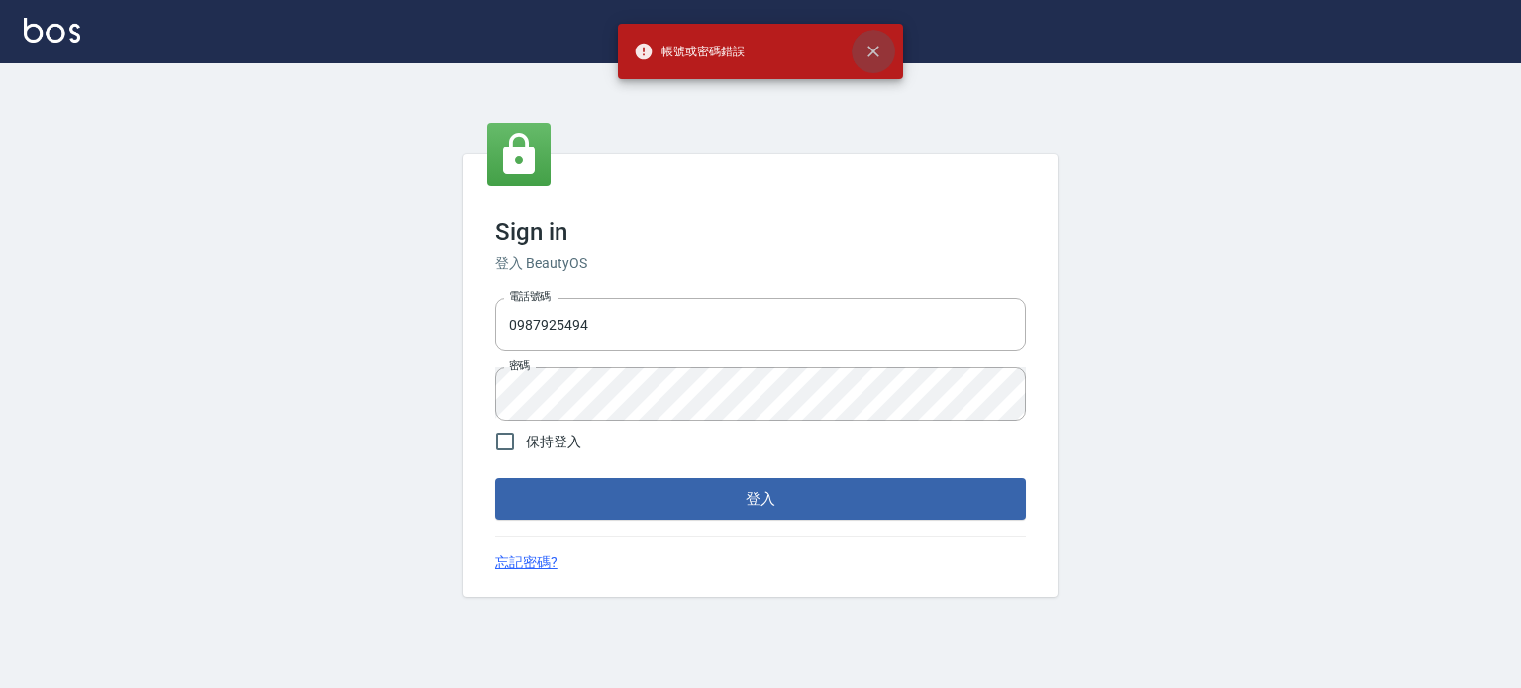
click at [864, 43] on icon "close" at bounding box center [874, 52] width 20 height 20
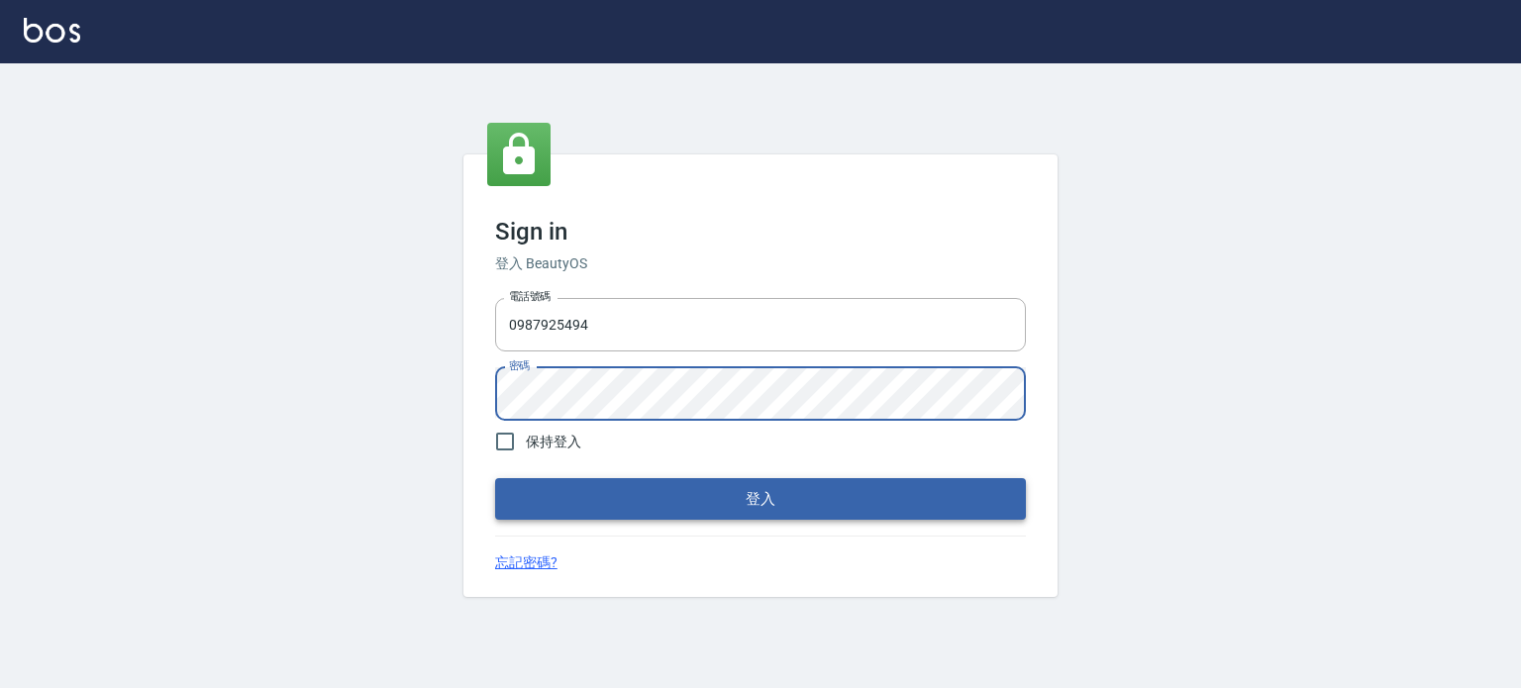
click at [846, 494] on button "登入" at bounding box center [760, 499] width 531 height 42
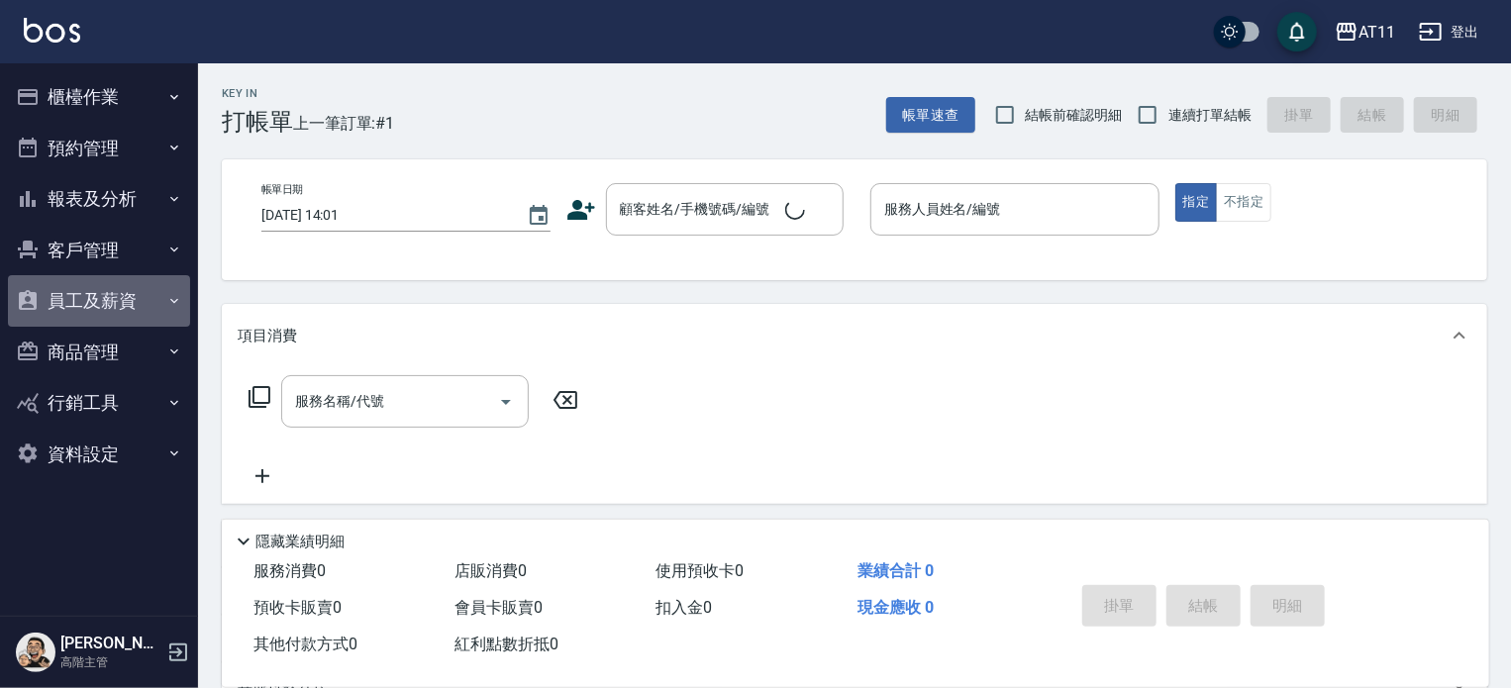
click at [170, 295] on icon "button" at bounding box center [174, 301] width 16 height 16
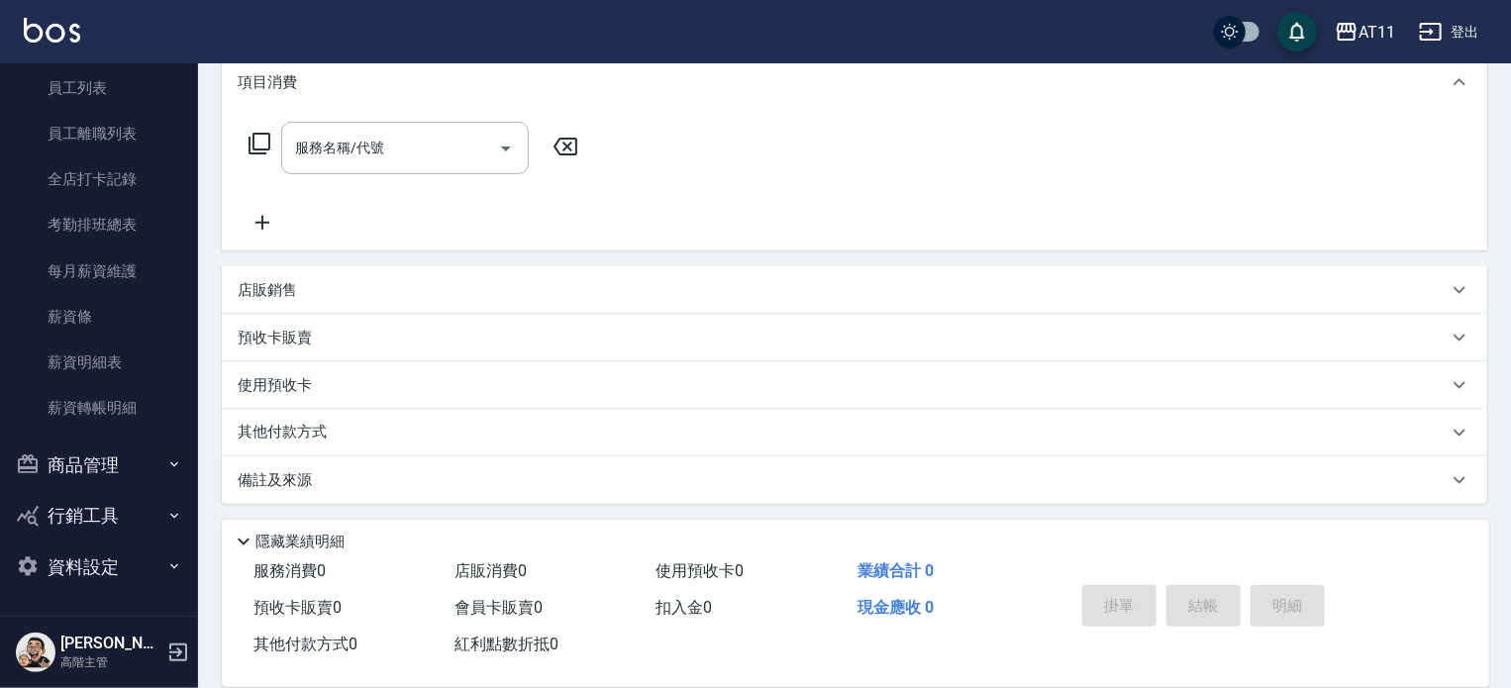
scroll to position [277, 0]
click at [117, 461] on button "商品管理" at bounding box center [99, 466] width 182 height 52
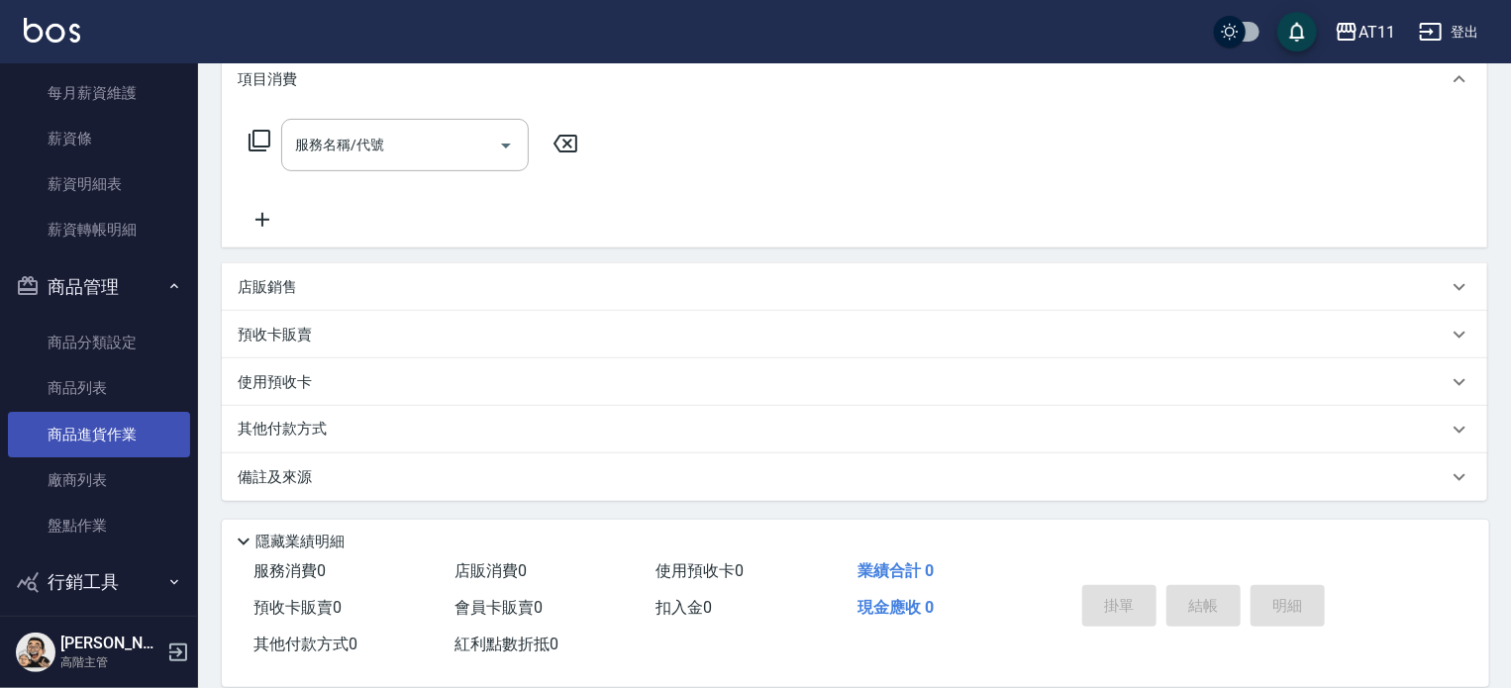
scroll to position [514, 0]
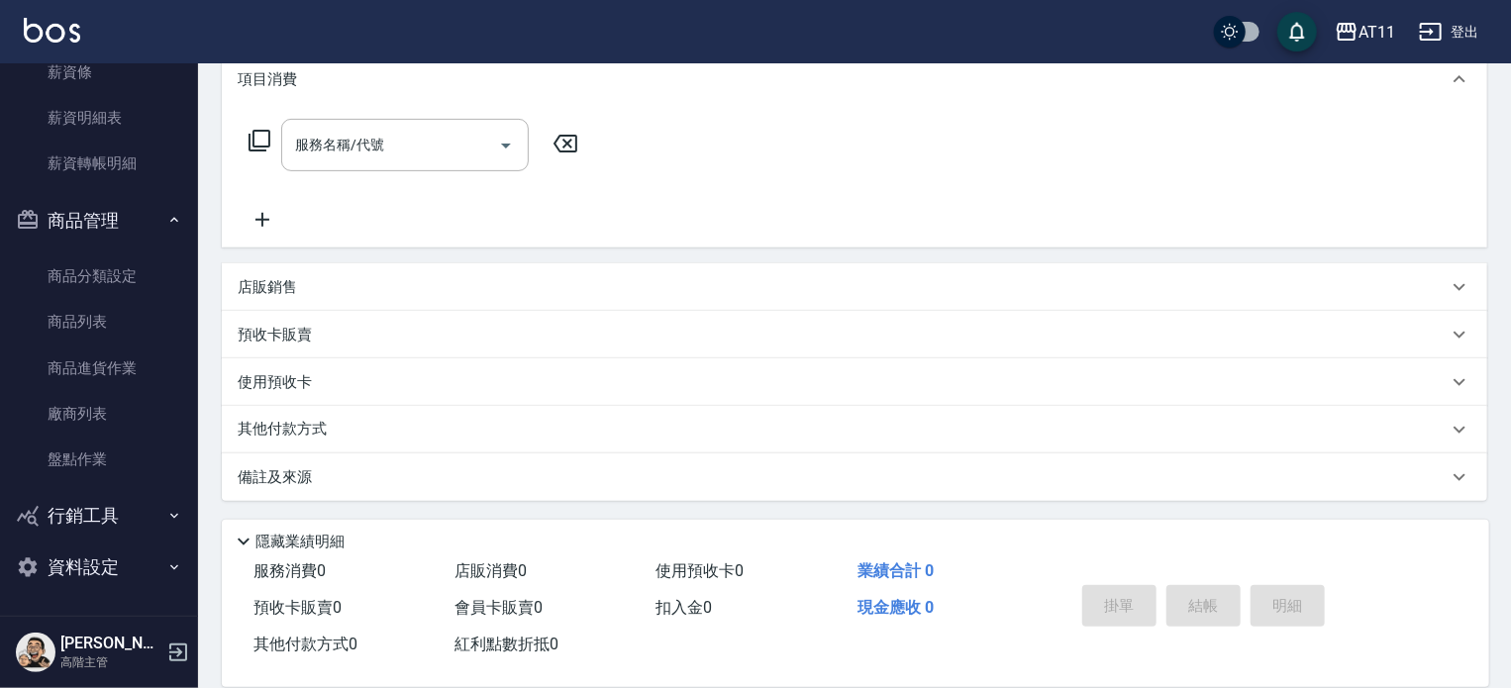
click at [76, 641] on h5 "張AI" at bounding box center [110, 644] width 101 height 20
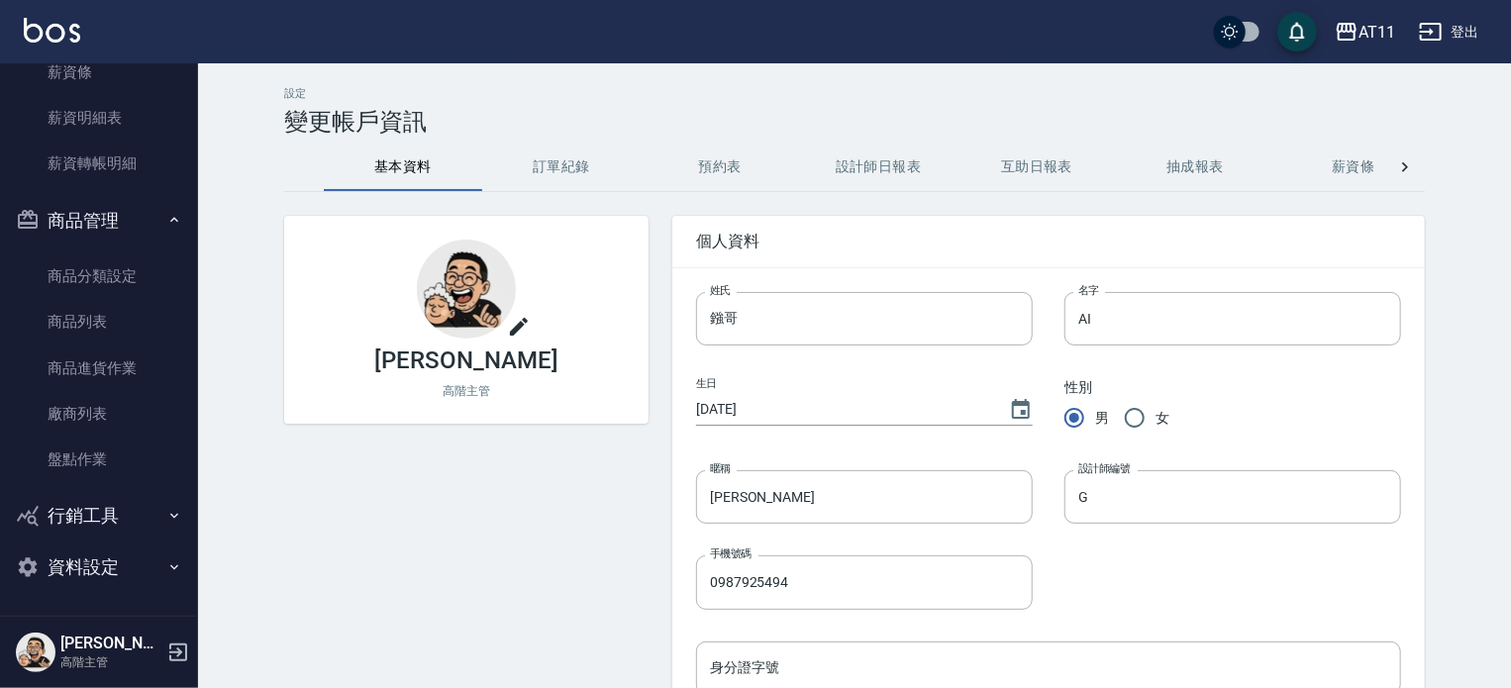
click at [510, 325] on icon at bounding box center [519, 327] width 18 height 18
click at [0, 0] on input "file" at bounding box center [0, 0] width 0 height 0
click at [443, 386] on p "高階主管" at bounding box center [467, 391] width 48 height 18
click at [507, 324] on icon at bounding box center [519, 327] width 24 height 24
click at [0, 0] on input "file" at bounding box center [0, 0] width 0 height 0
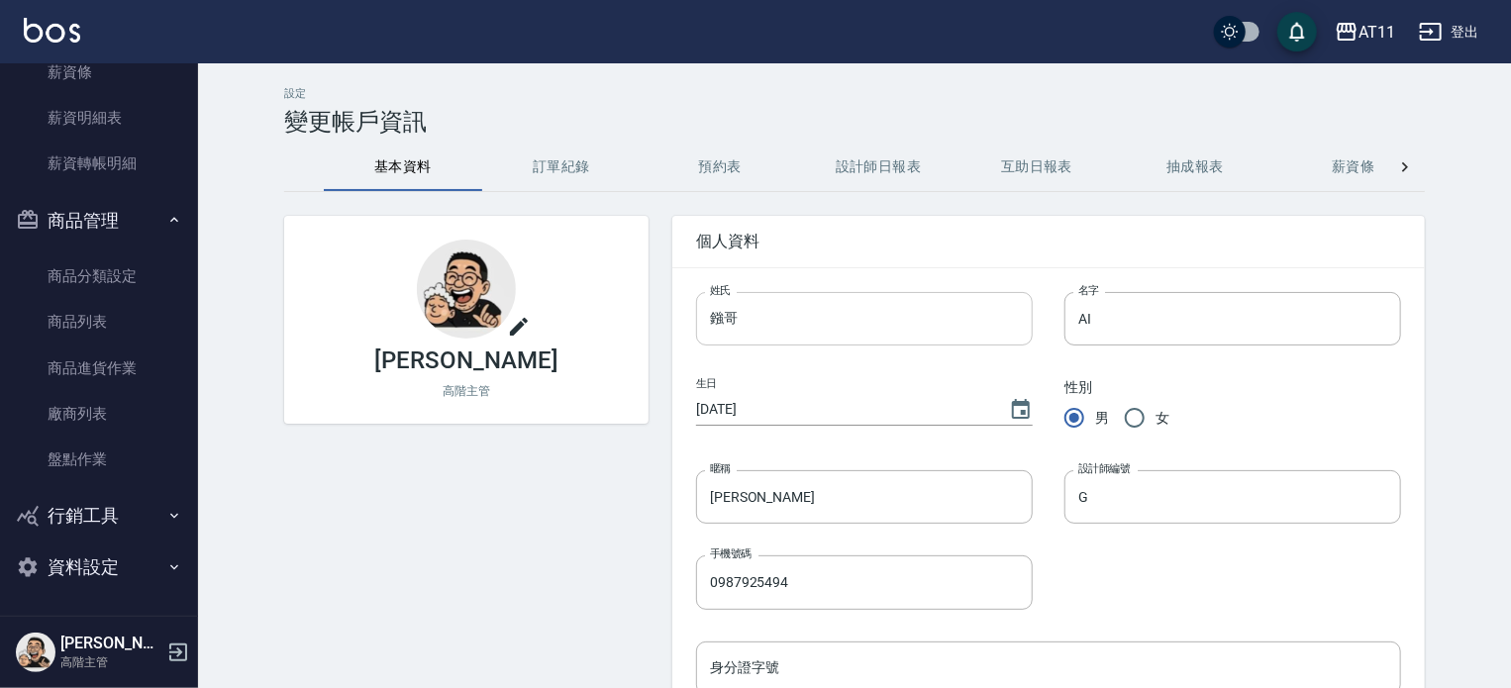
click at [696, 314] on input "鏹哥" at bounding box center [864, 318] width 337 height 53
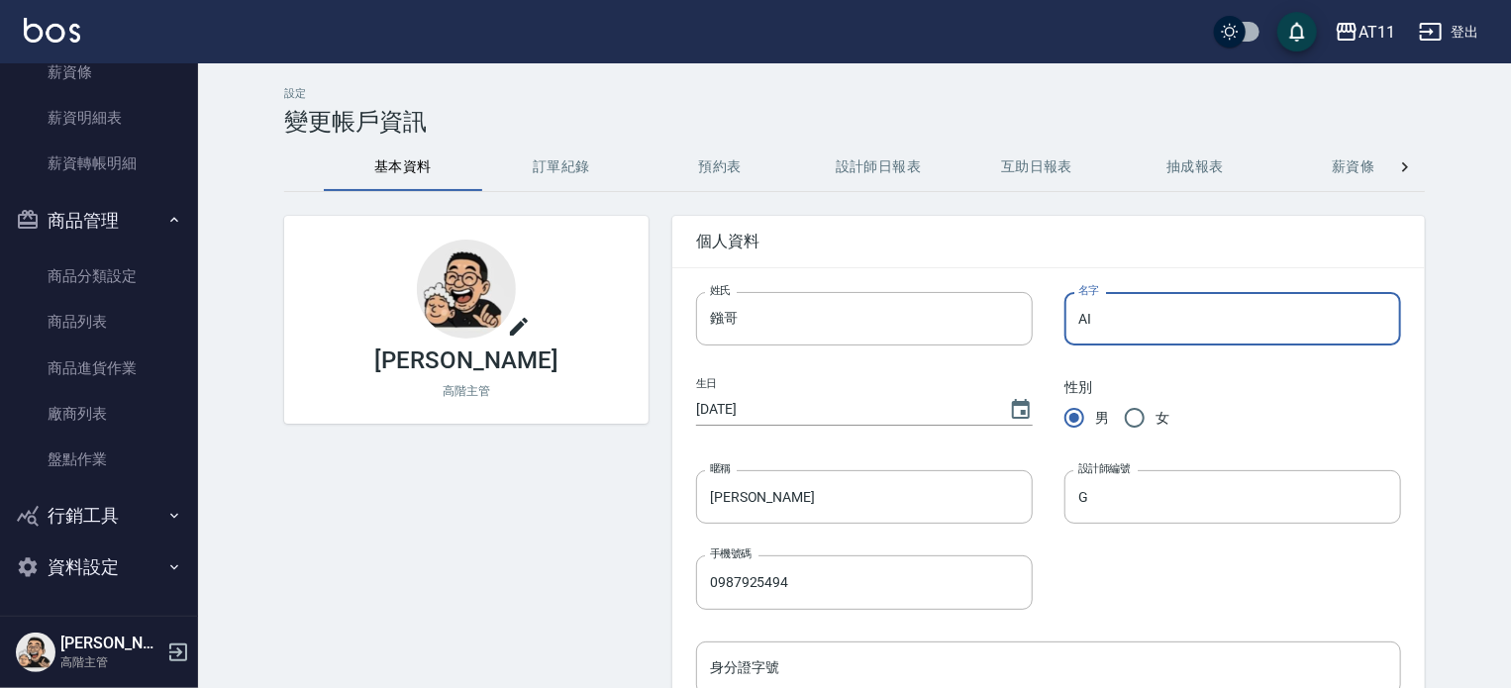
click at [1090, 338] on input "AI" at bounding box center [1233, 318] width 337 height 53
type input "A"
click at [819, 327] on input "鏹哥" at bounding box center [864, 318] width 337 height 53
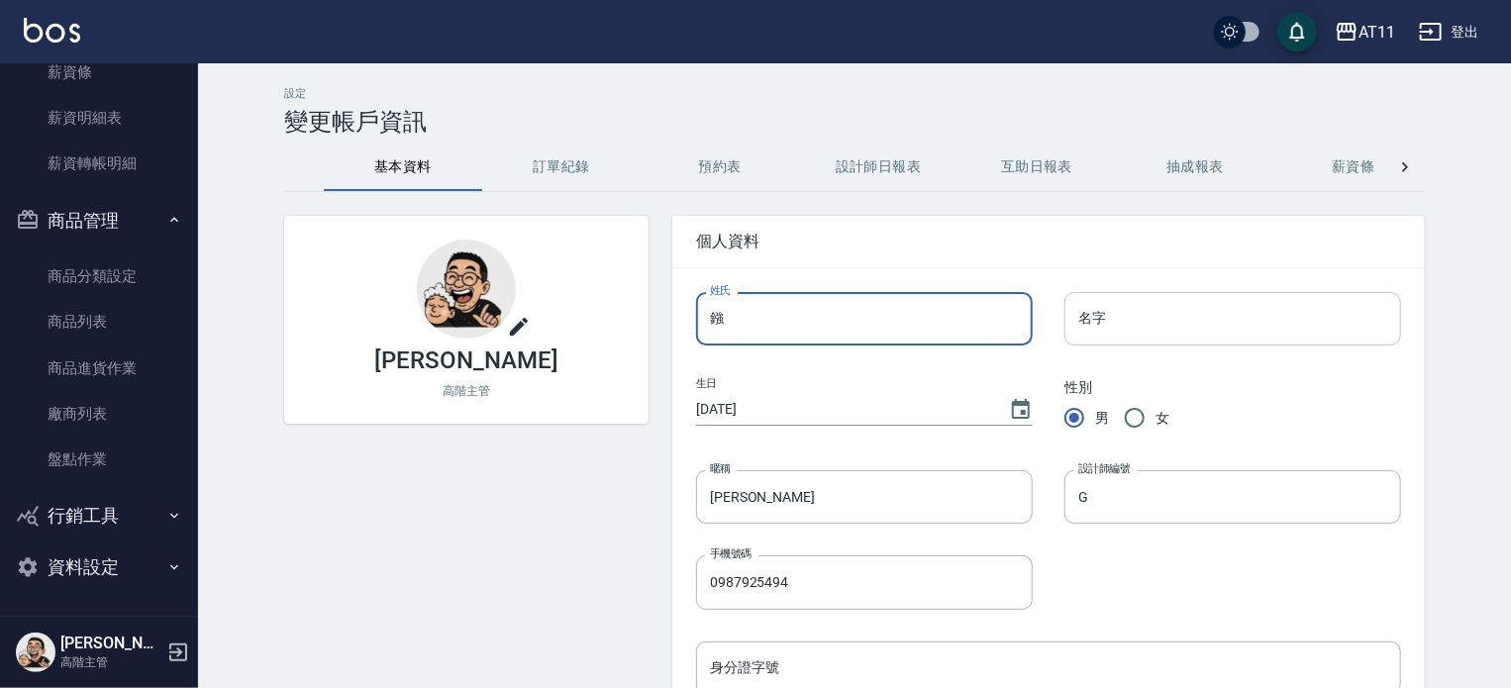
type input "鏹"
click at [1065, 314] on input "名字" at bounding box center [1233, 318] width 337 height 53
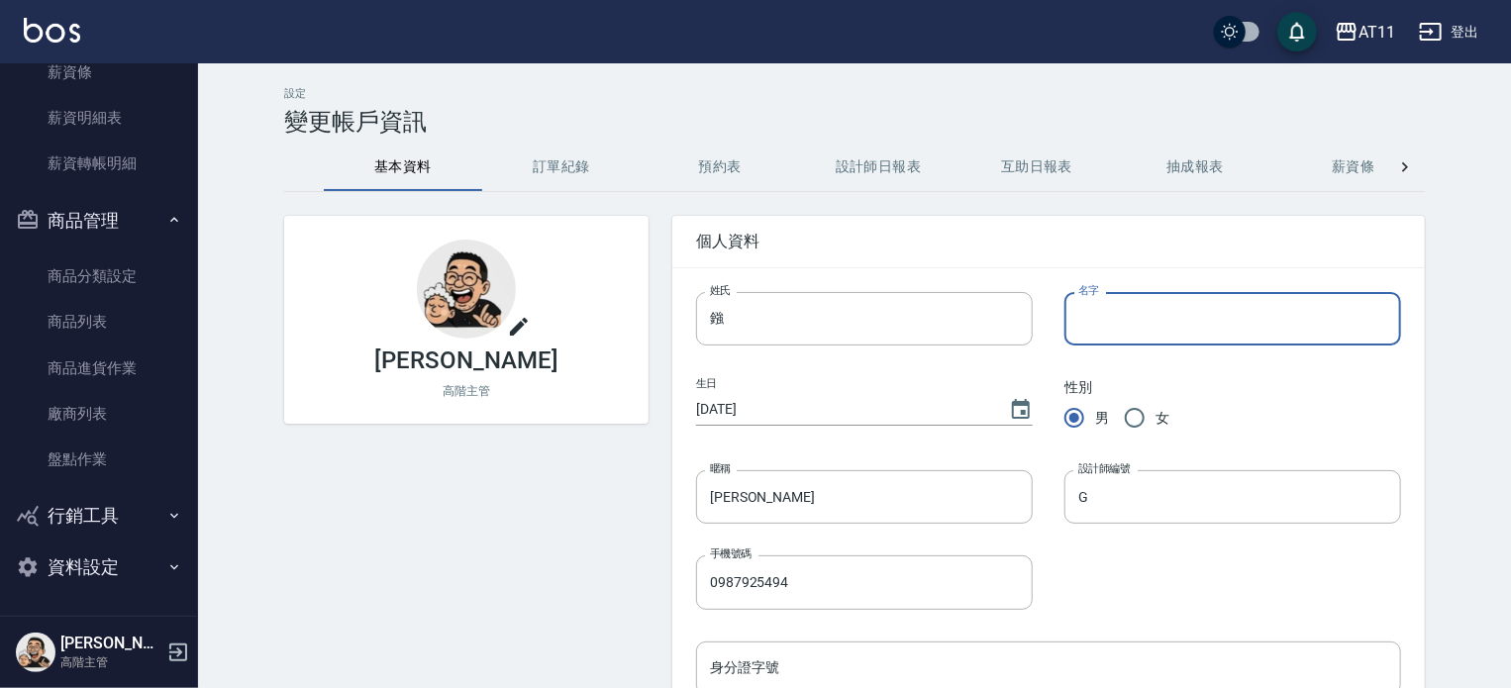
click at [1069, 312] on input "名字" at bounding box center [1233, 318] width 337 height 53
type input "哥"
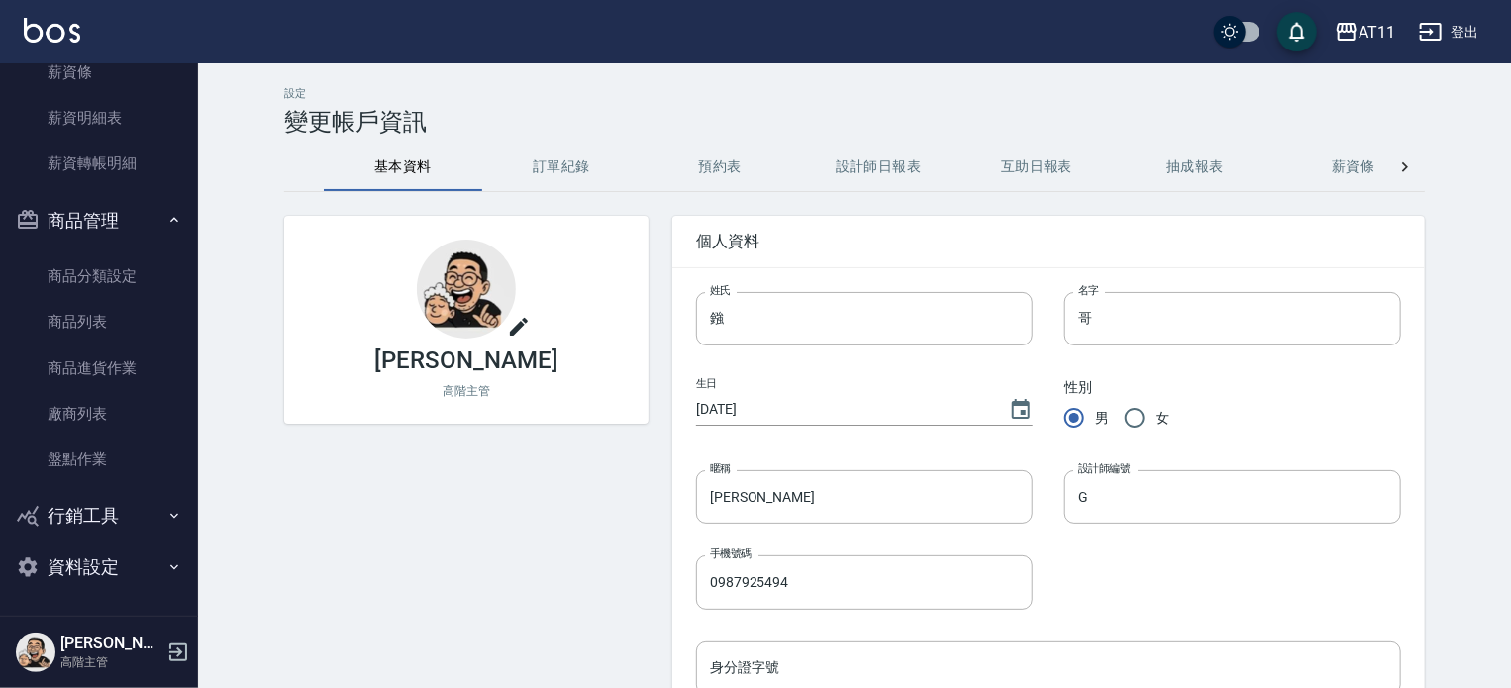
click at [1157, 380] on div "性別 男 女" at bounding box center [1217, 392] width 368 height 93
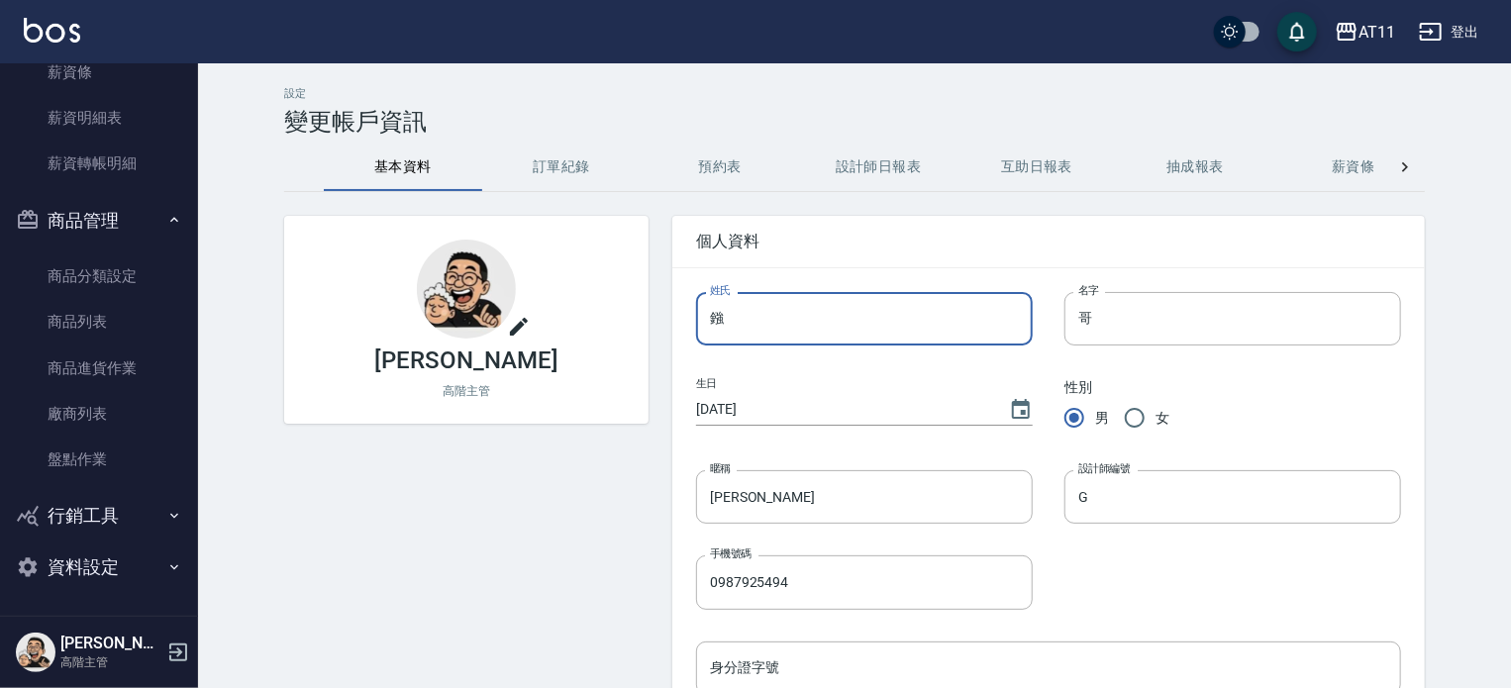
click at [718, 315] on input "鏹" at bounding box center [864, 318] width 337 height 53
click at [1141, 314] on input "哥" at bounding box center [1233, 318] width 337 height 53
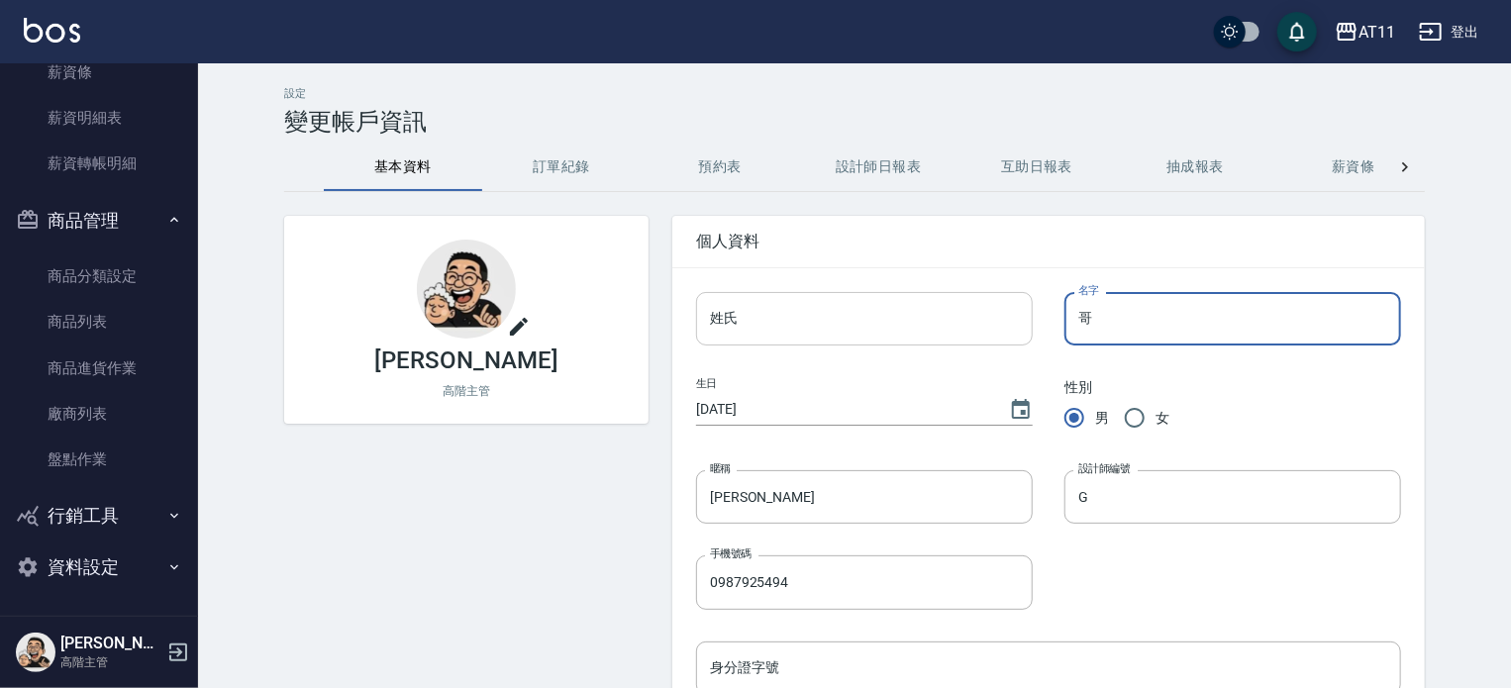
click at [768, 313] on input "姓氏" at bounding box center [864, 318] width 337 height 53
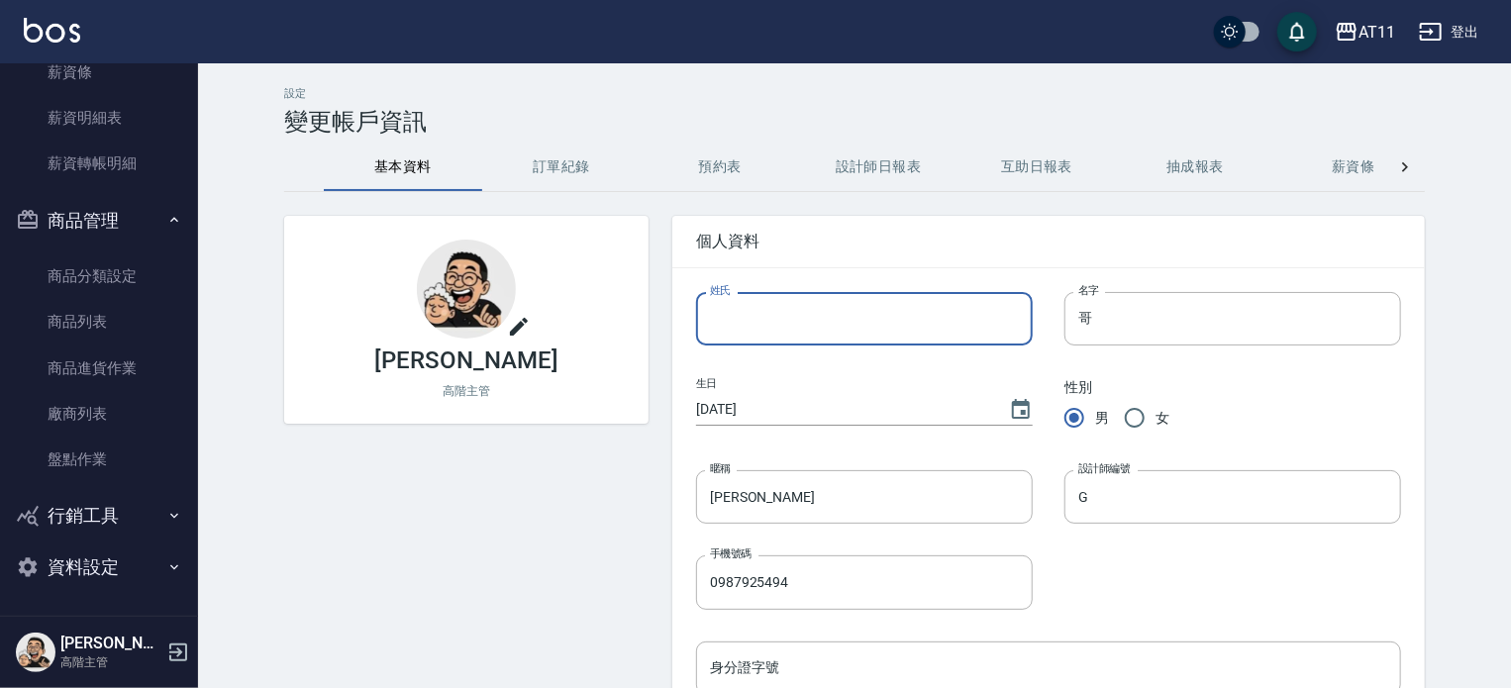
click at [768, 313] on input "姓氏" at bounding box center [864, 318] width 337 height 53
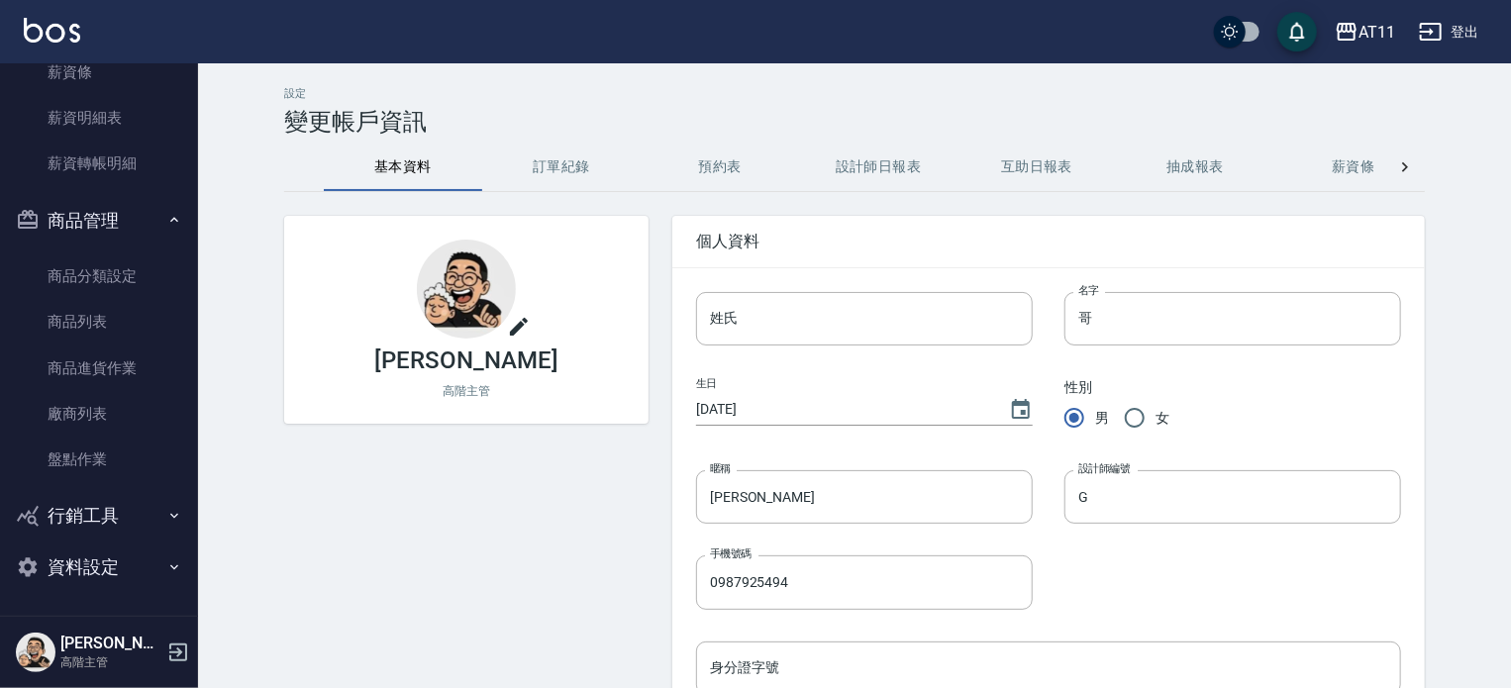
click at [502, 367] on div "張AI 高階主管" at bounding box center [466, 320] width 364 height 208
click at [483, 344] on div "張AI 高階主管" at bounding box center [466, 320] width 364 height 208
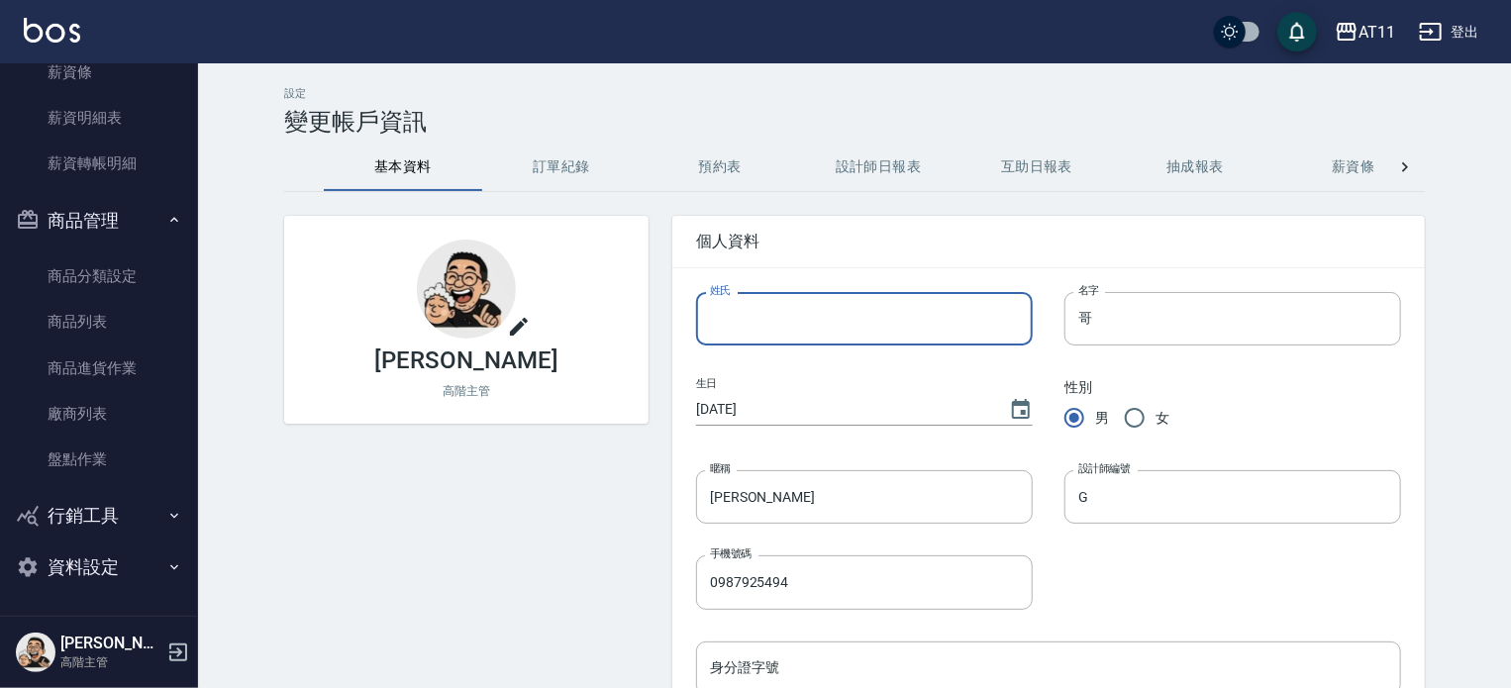
click at [795, 308] on input "姓氏" at bounding box center [864, 318] width 337 height 53
drag, startPoint x: 795, startPoint y: 308, endPoint x: 968, endPoint y: 315, distance: 172.5
click at [855, 313] on input "姓氏" at bounding box center [864, 318] width 337 height 53
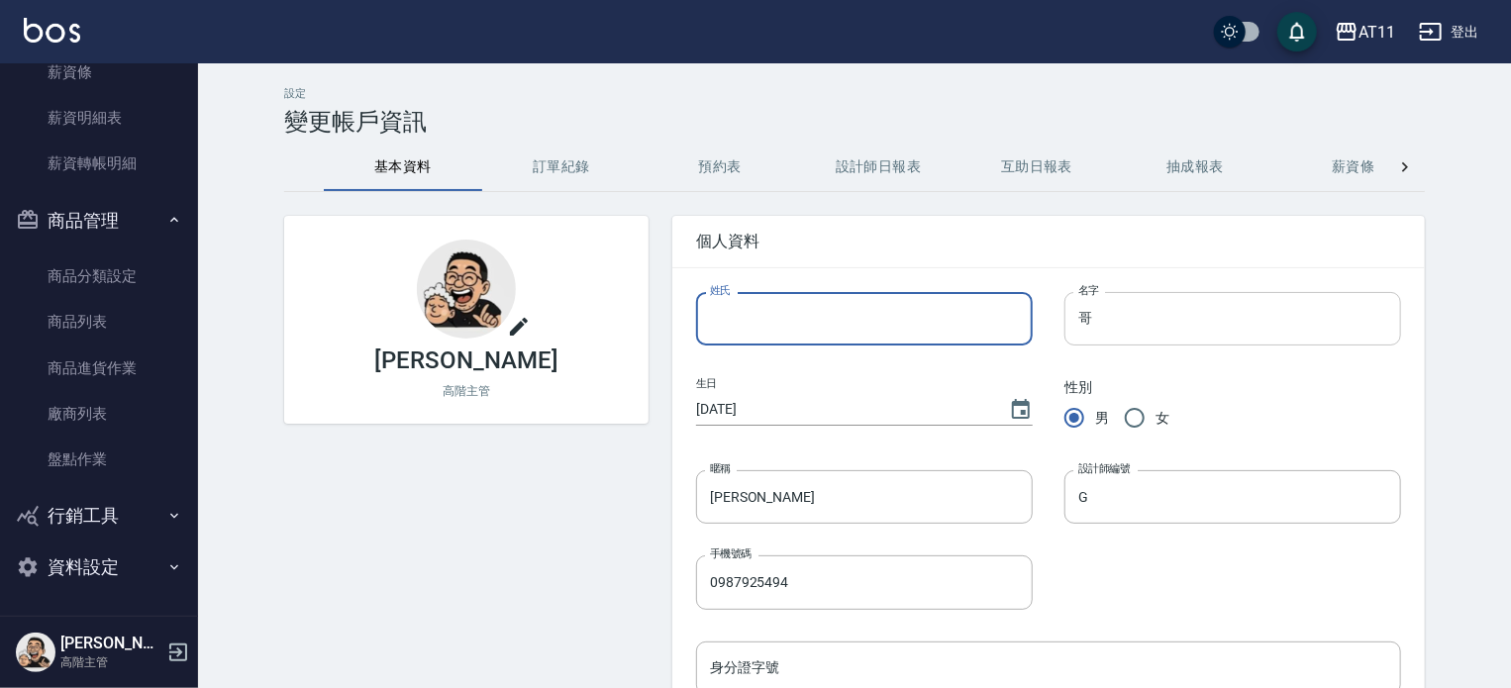
click at [1066, 315] on input "哥" at bounding box center [1233, 318] width 337 height 53
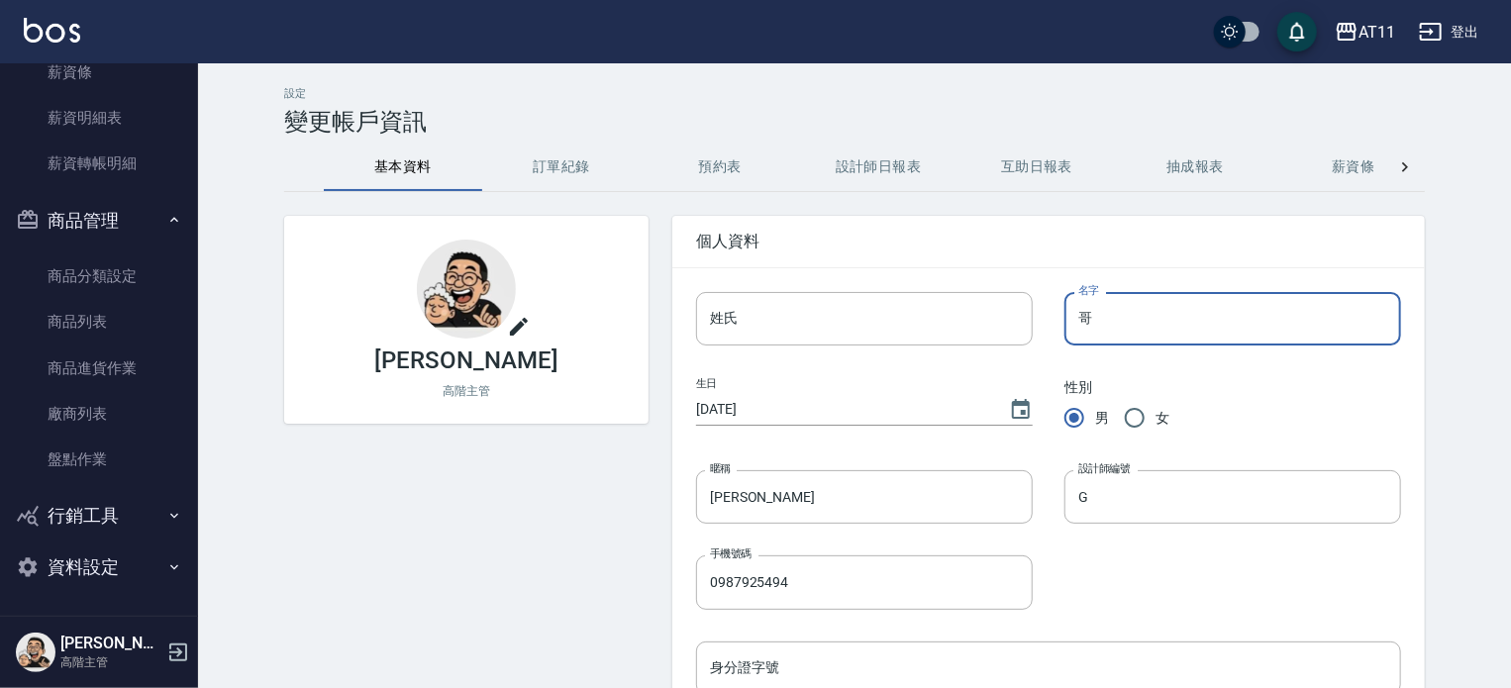
click at [1066, 315] on input "哥" at bounding box center [1233, 318] width 337 height 53
click at [836, 329] on input "姓氏" at bounding box center [864, 318] width 337 height 53
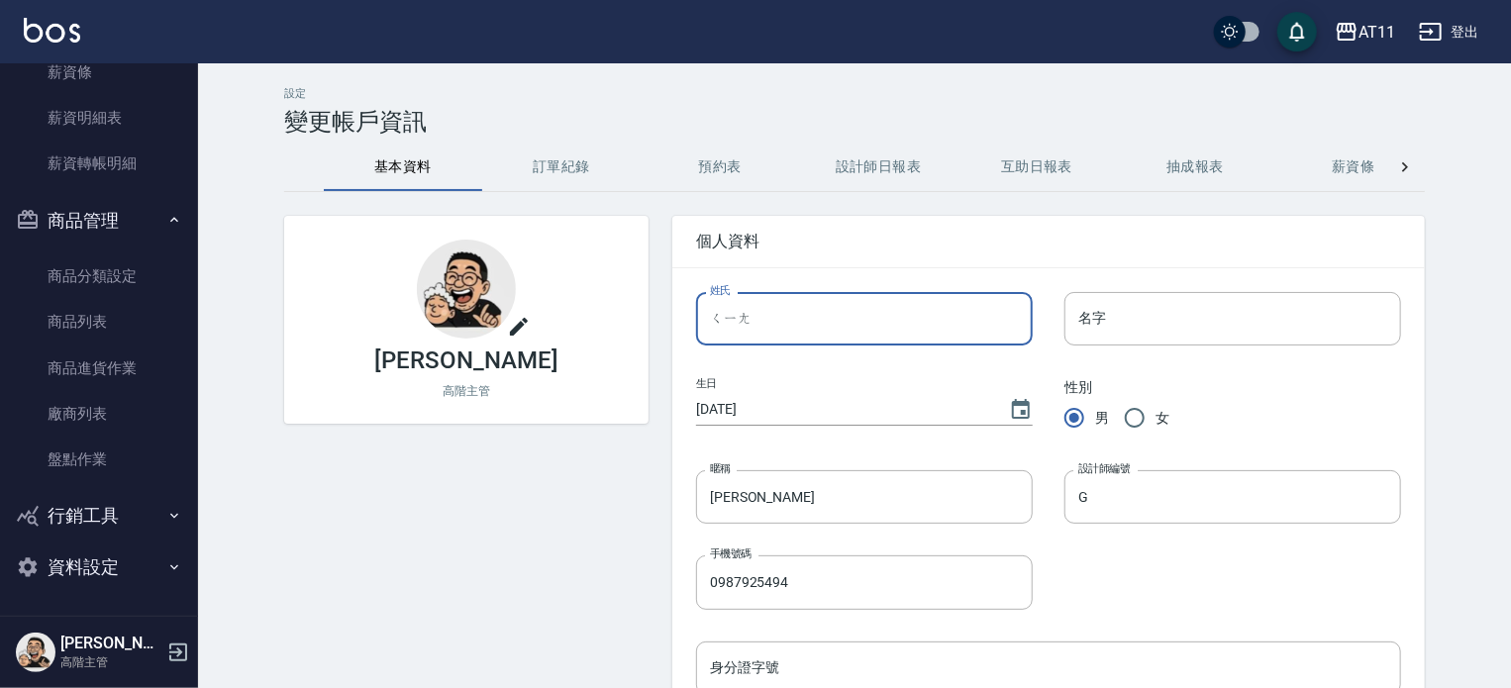
type input "槍"
type input "敲"
type input "鏹"
click at [1143, 324] on input "名字" at bounding box center [1233, 318] width 337 height 53
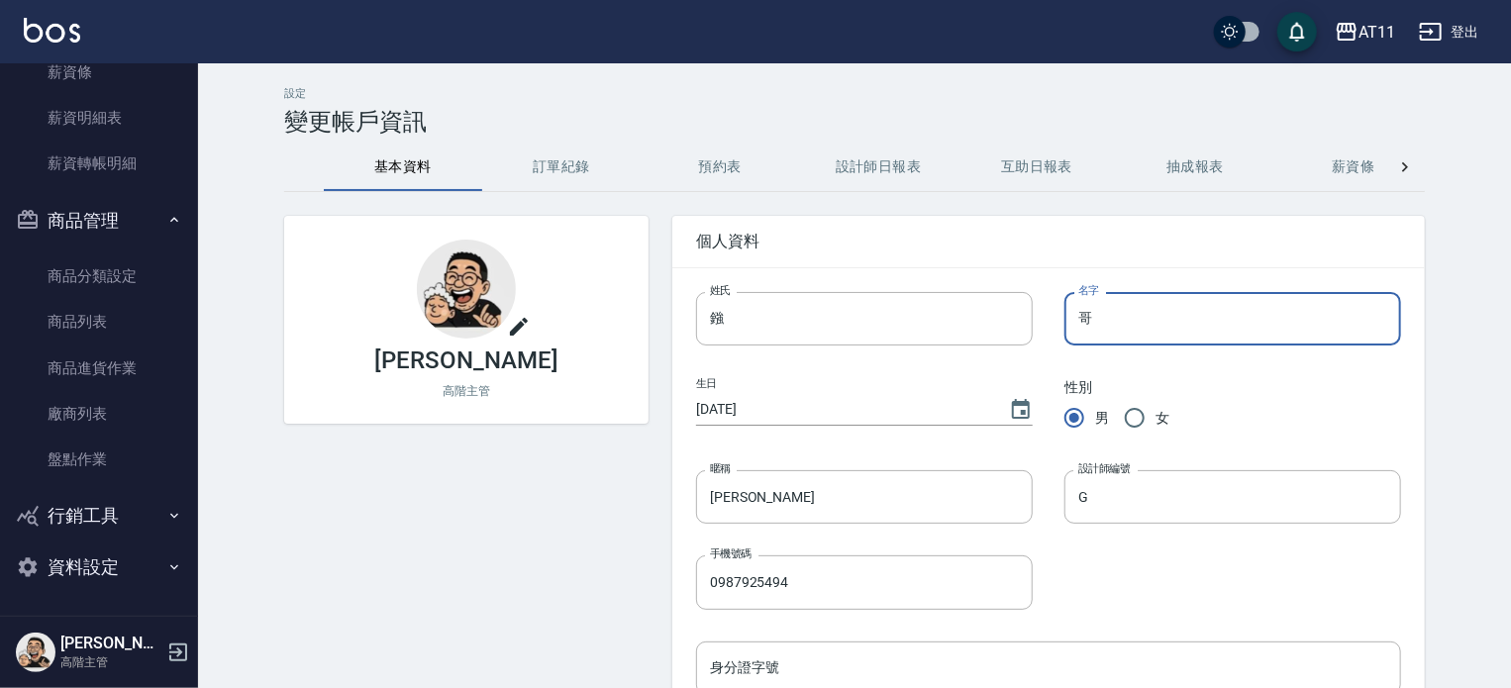
click at [1033, 357] on div "性別 男 女" at bounding box center [1217, 392] width 368 height 93
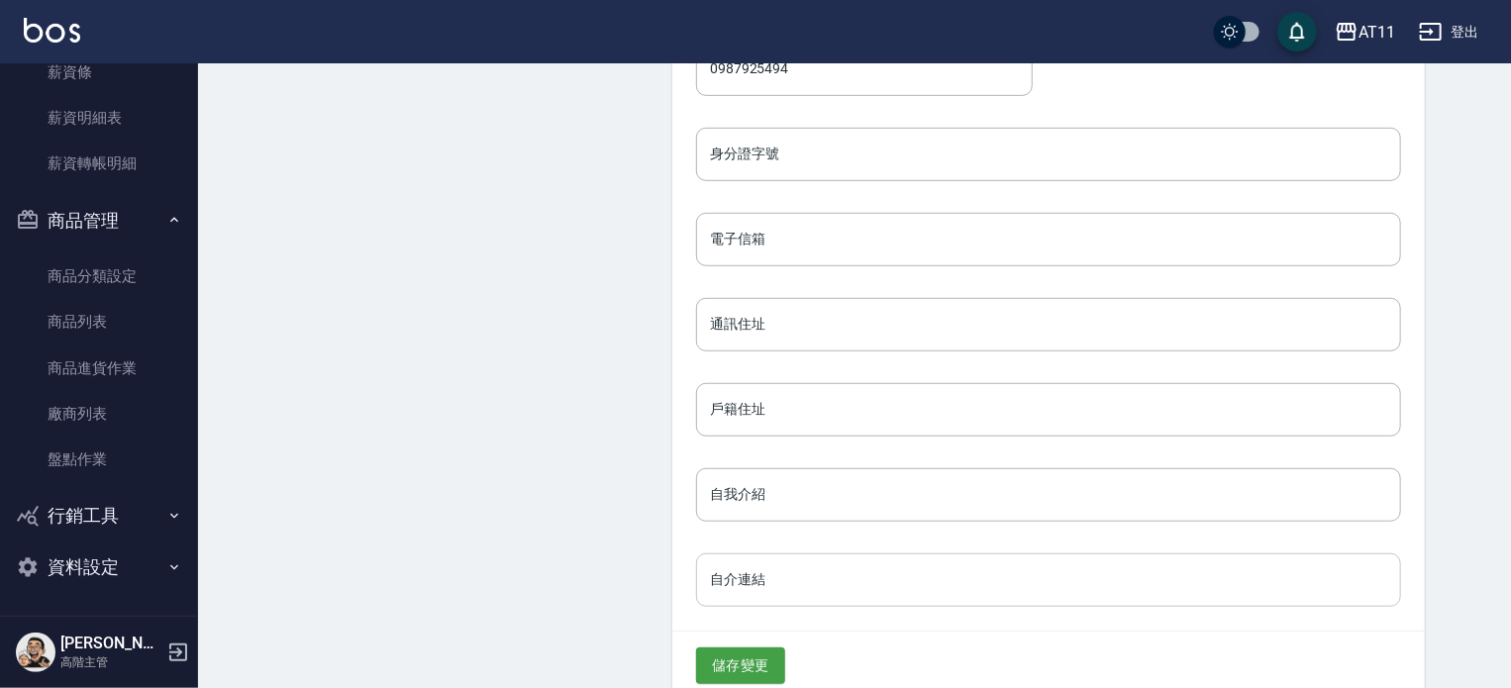
scroll to position [548, 0]
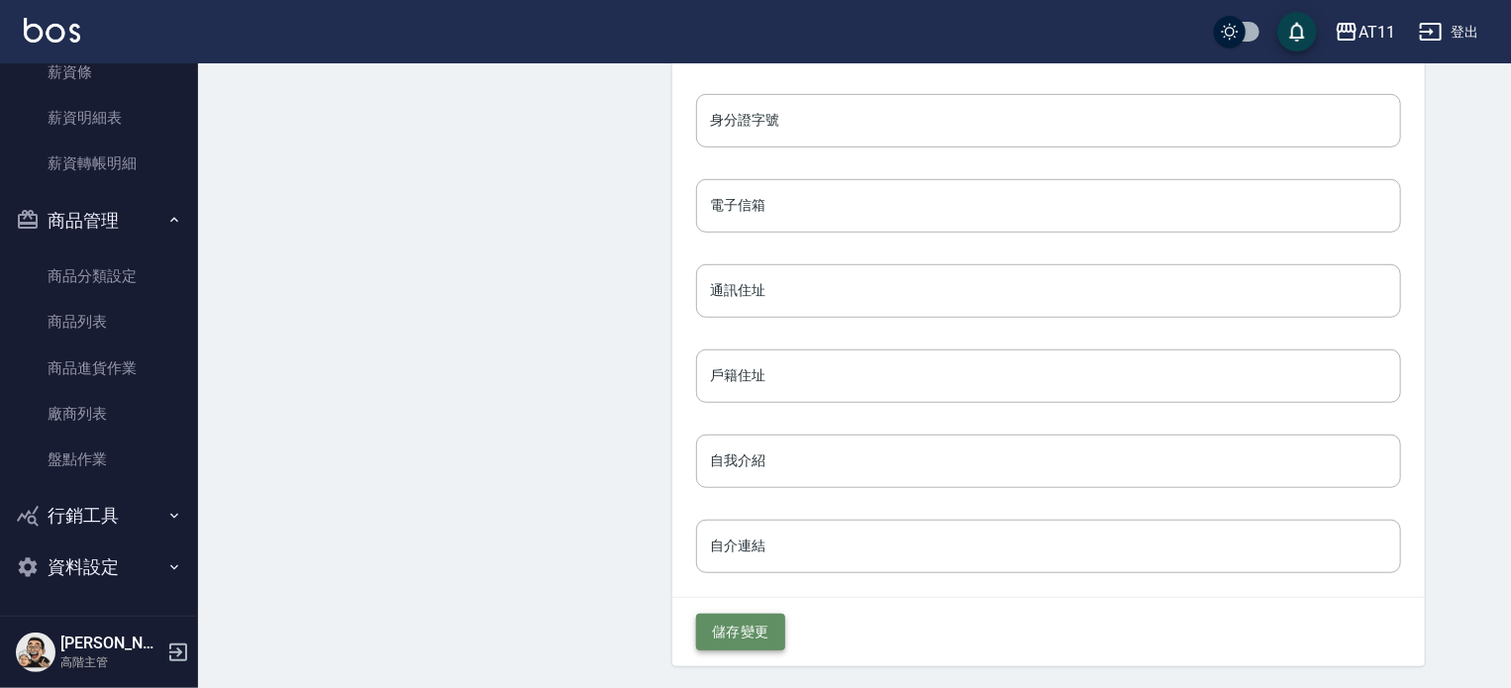
click at [696, 629] on button "儲存變更" at bounding box center [740, 632] width 89 height 37
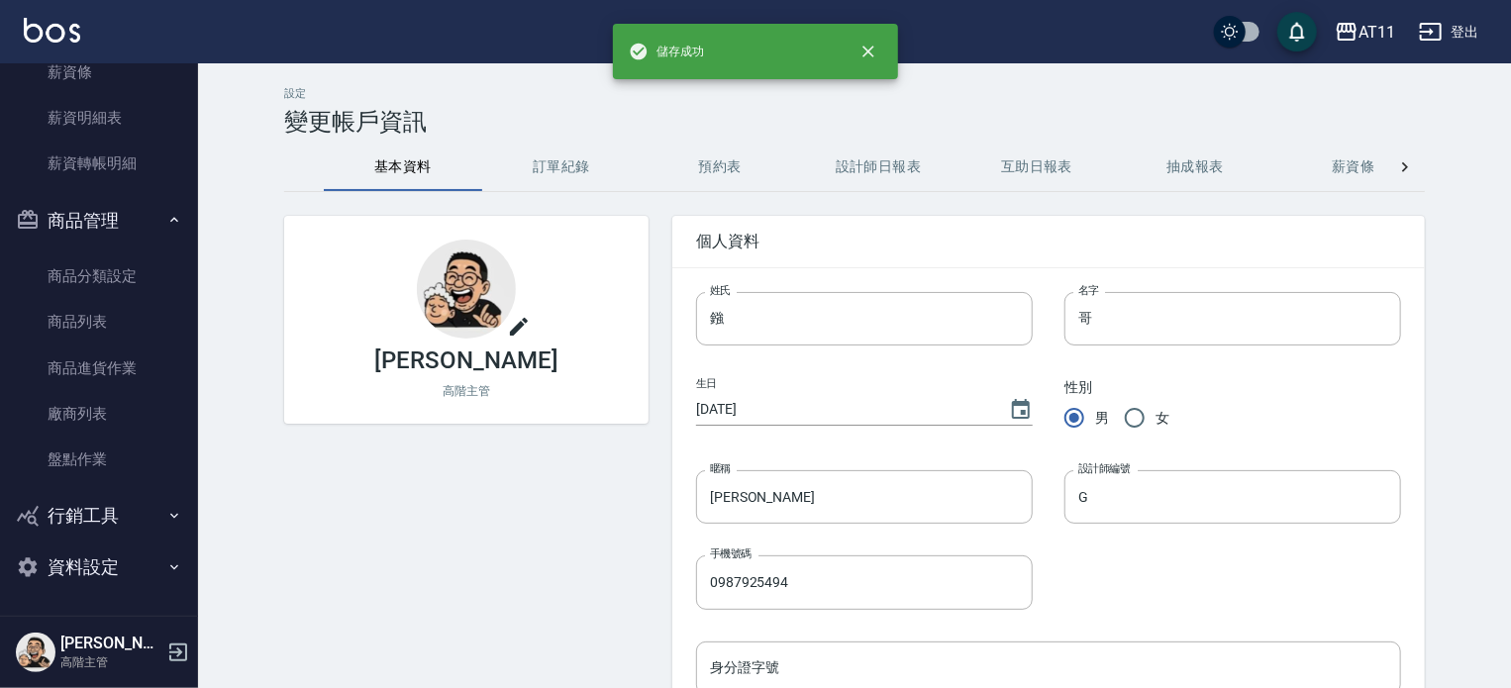
scroll to position [0, 0]
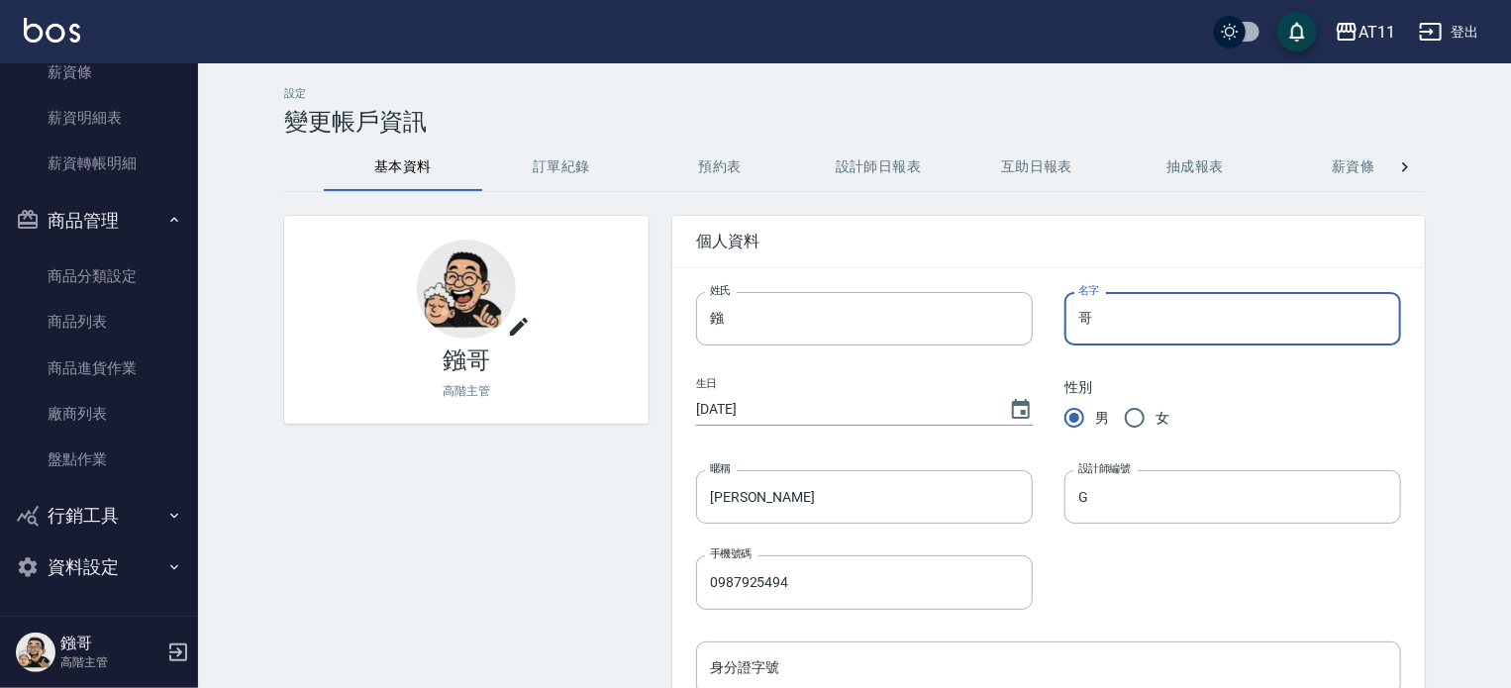
click at [1110, 324] on input "哥" at bounding box center [1233, 318] width 337 height 53
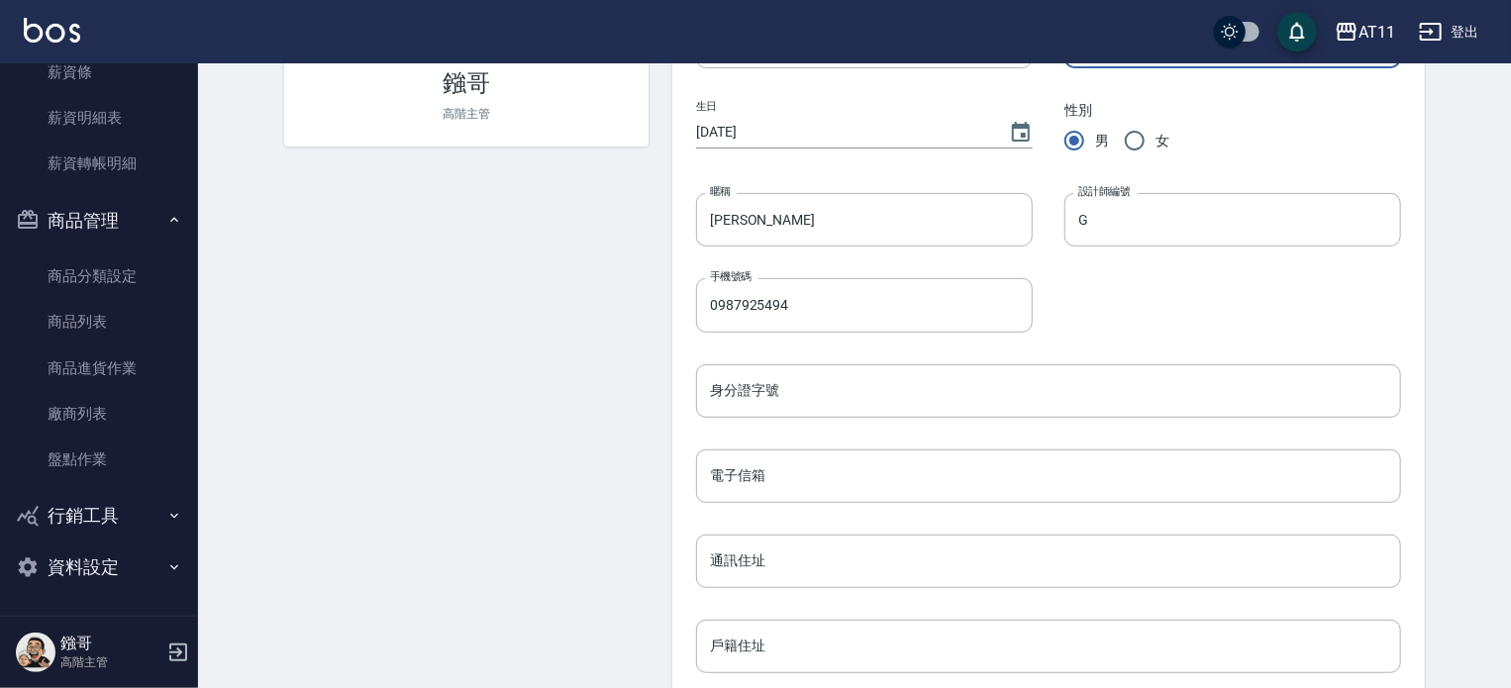
scroll to position [548, 0]
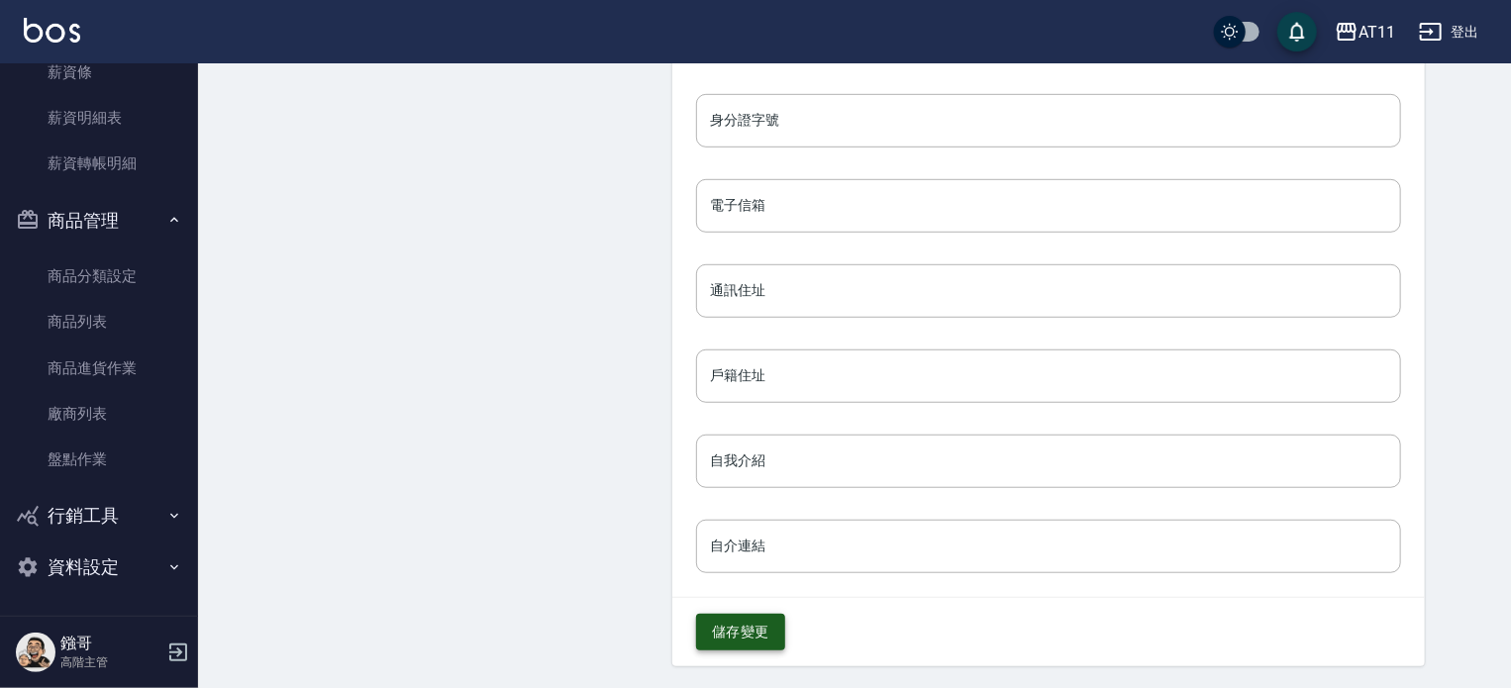
type input "哥AI"
click at [696, 642] on button "儲存變更" at bounding box center [740, 632] width 89 height 37
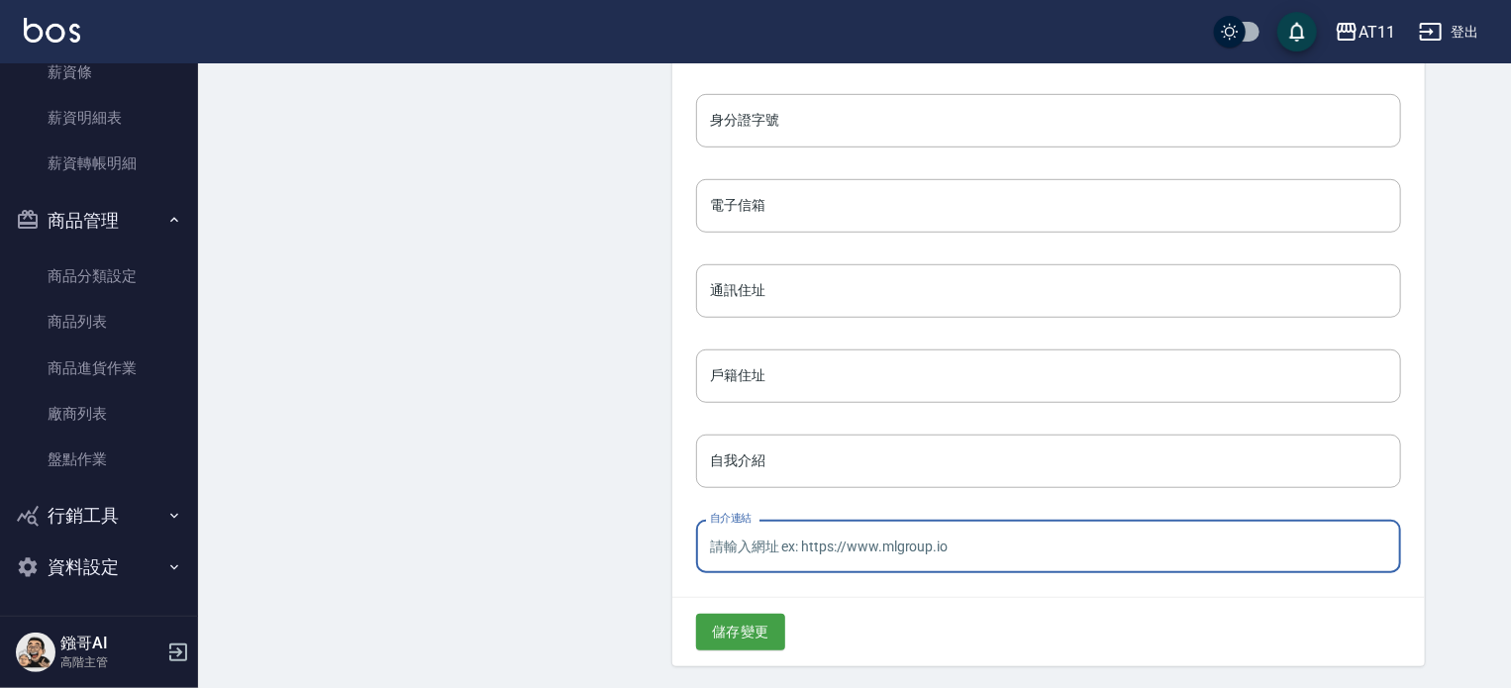
click at [696, 548] on input "自介連結" at bounding box center [1048, 546] width 705 height 53
click at [1375, 35] on div "AT11" at bounding box center [1377, 32] width 37 height 25
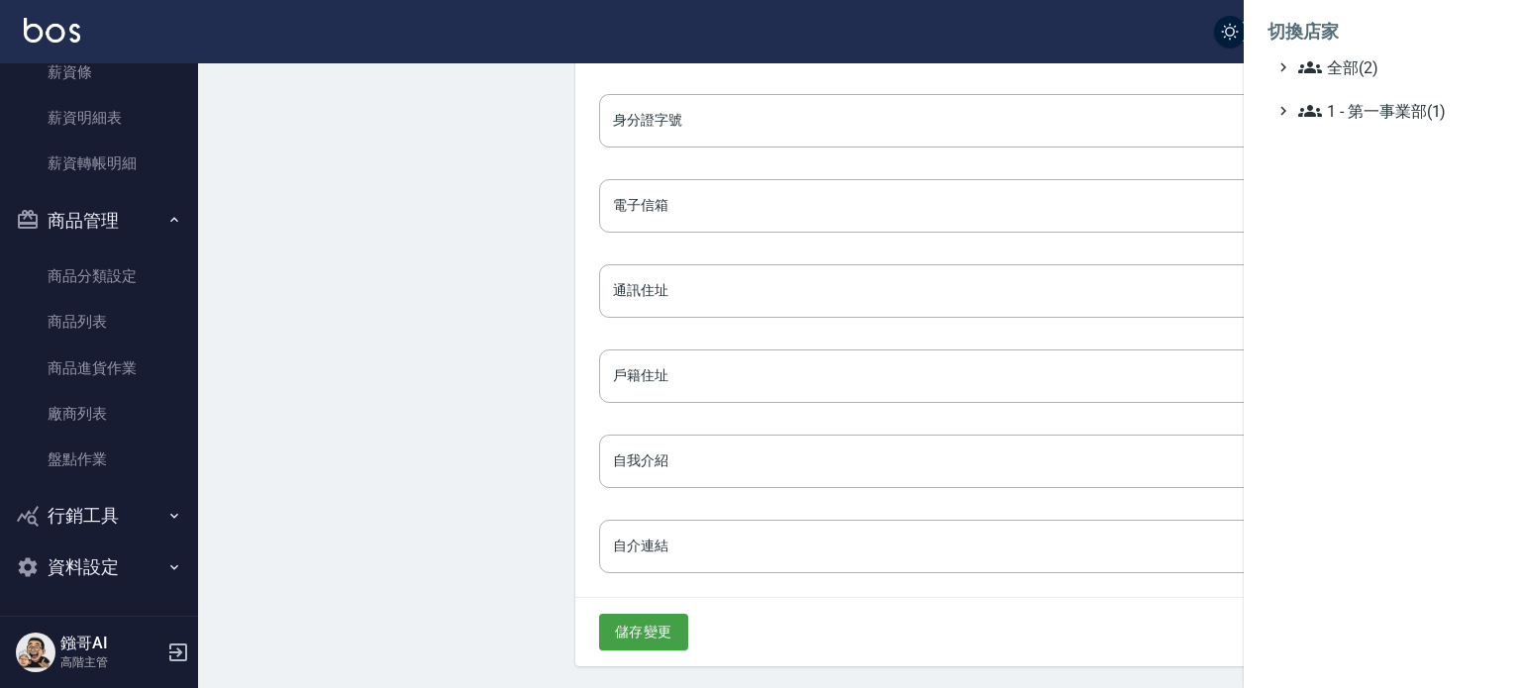
click at [1192, 39] on div at bounding box center [760, 344] width 1521 height 688
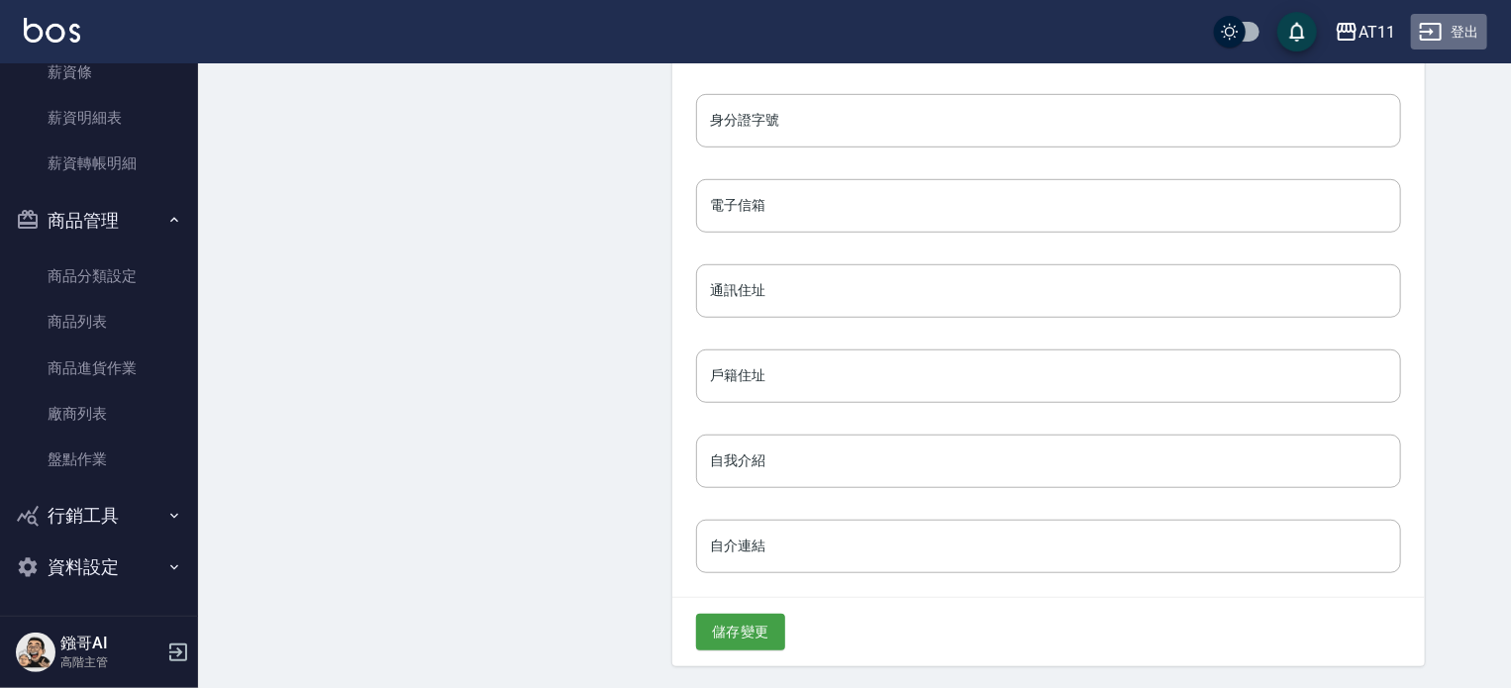
click at [1439, 34] on icon "button" at bounding box center [1431, 32] width 24 height 24
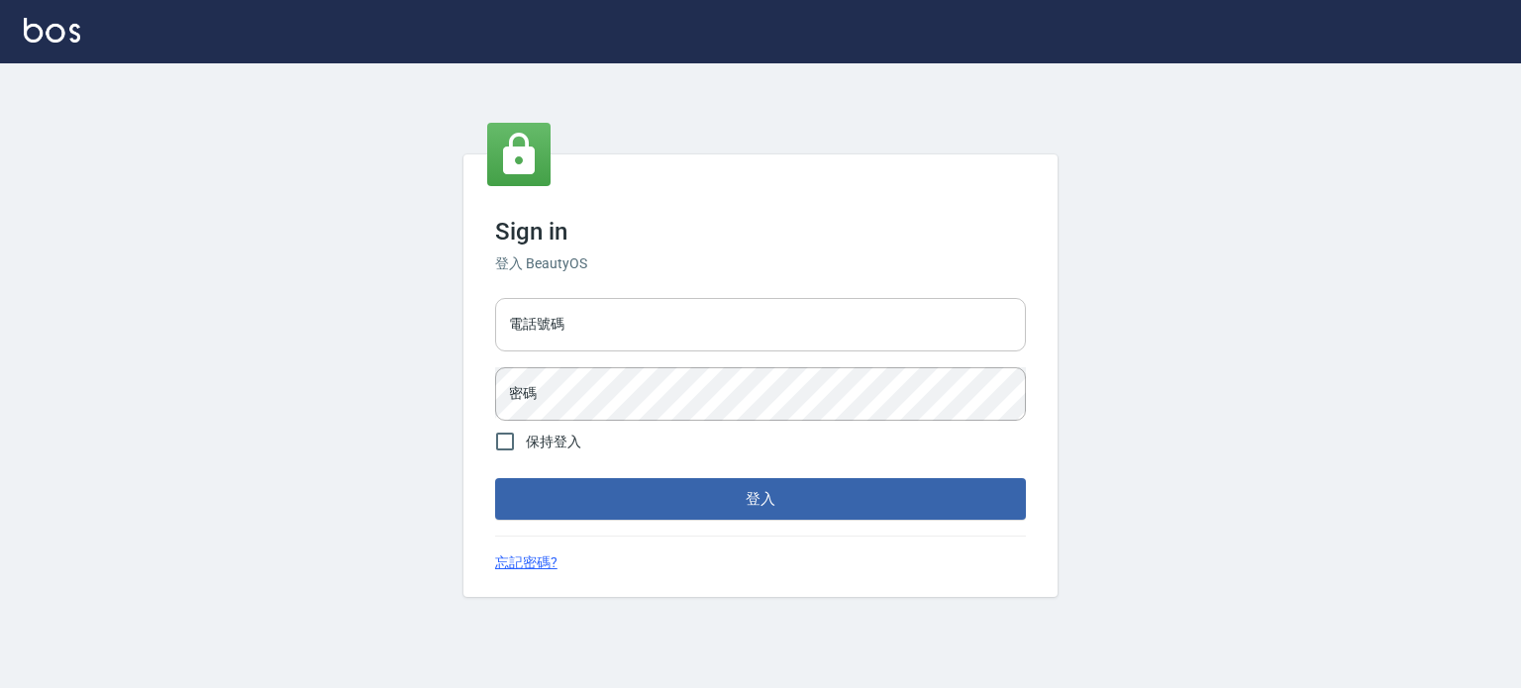
drag, startPoint x: 0, startPoint y: 0, endPoint x: 615, endPoint y: 347, distance: 706.0
click at [615, 347] on input "電話號碼" at bounding box center [760, 324] width 531 height 53
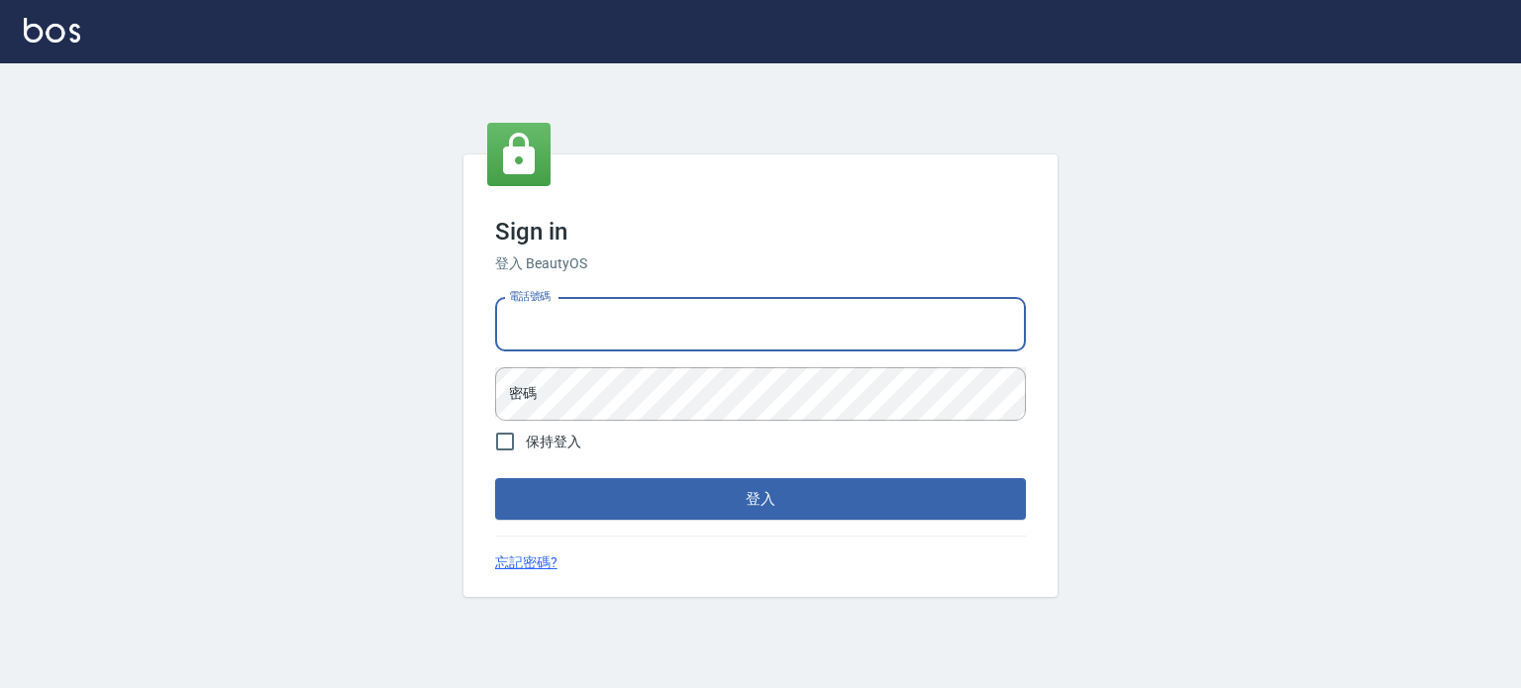
click at [615, 347] on input "電話號碼" at bounding box center [760, 324] width 531 height 53
click at [615, 346] on input "電話號碼" at bounding box center [760, 324] width 531 height 53
drag, startPoint x: 79, startPoint y: 43, endPoint x: 67, endPoint y: 32, distance: 16.1
click at [78, 42] on link at bounding box center [52, 32] width 56 height 29
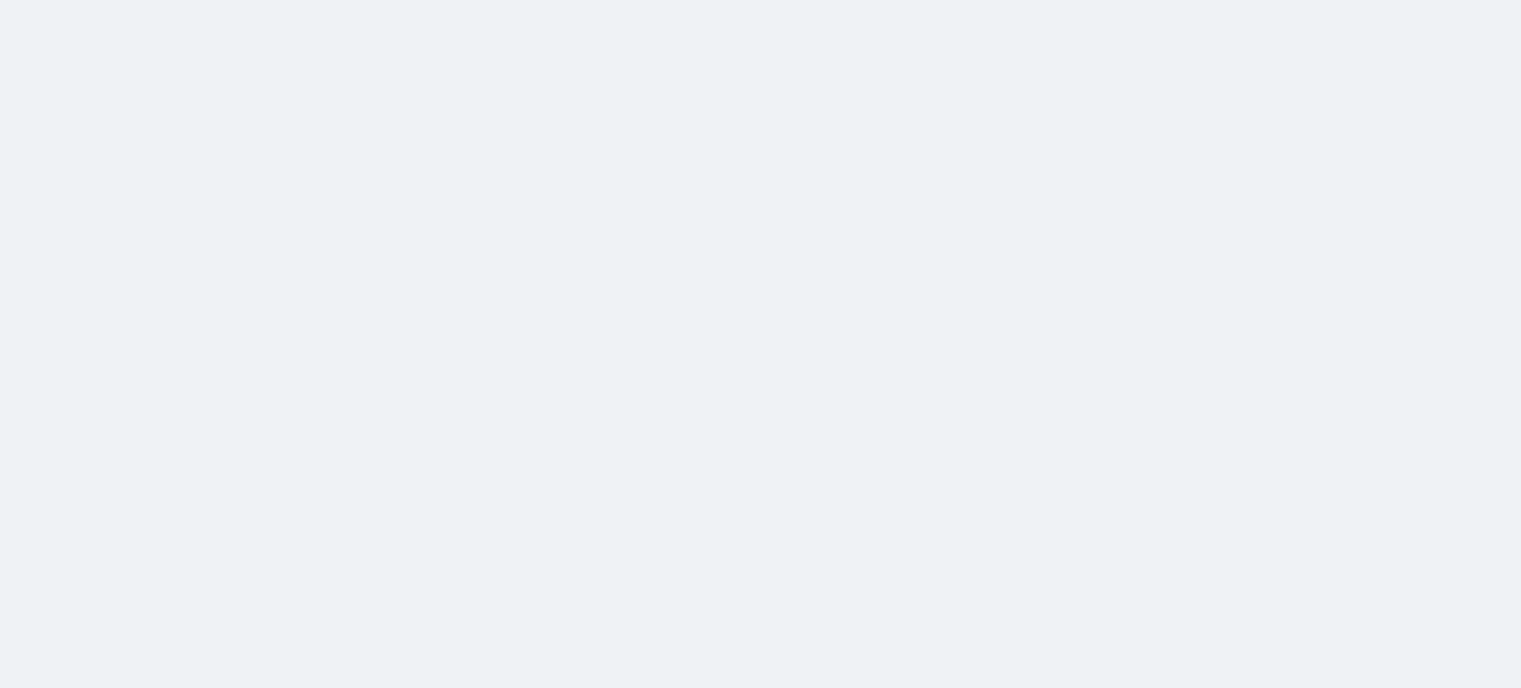
click at [67, 0] on html at bounding box center [760, 0] width 1521 height 0
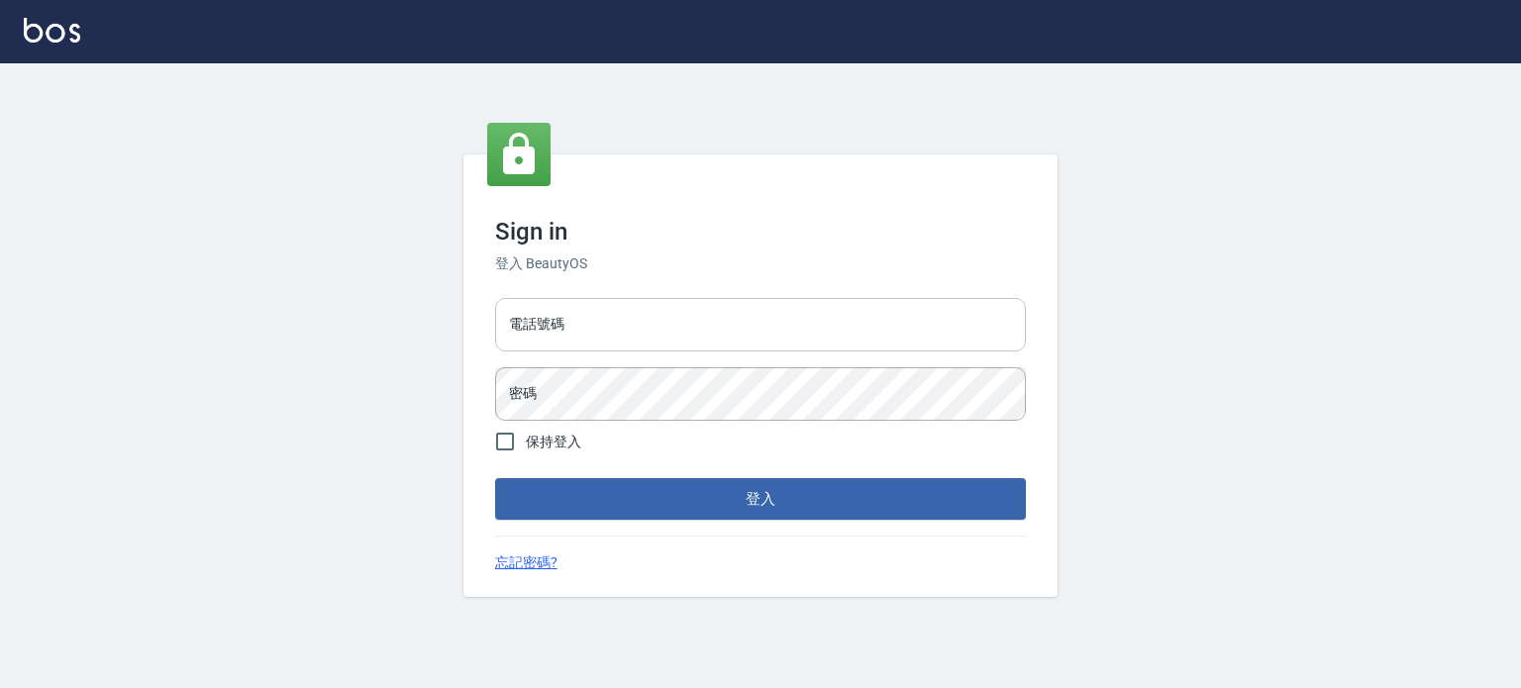
click at [622, 337] on input "電話號碼" at bounding box center [760, 324] width 531 height 53
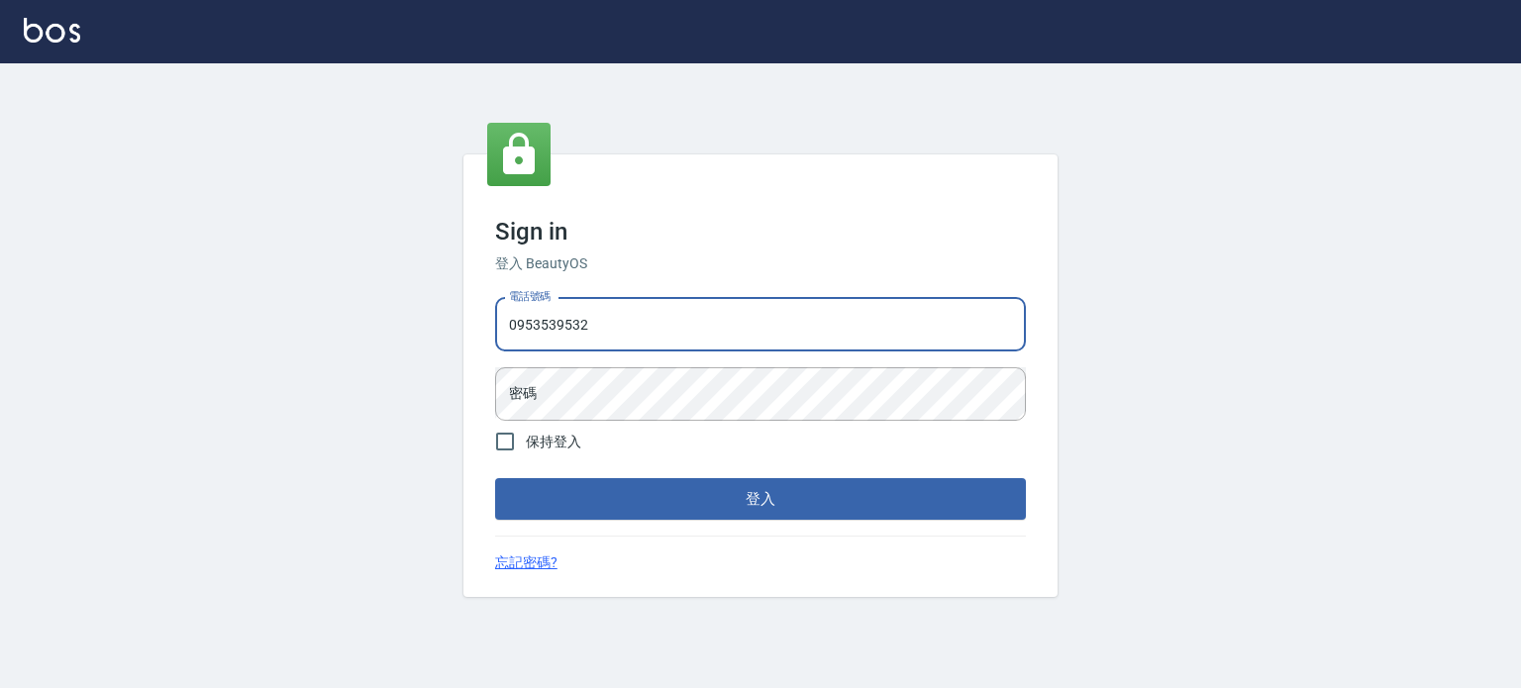
type input "0953539532"
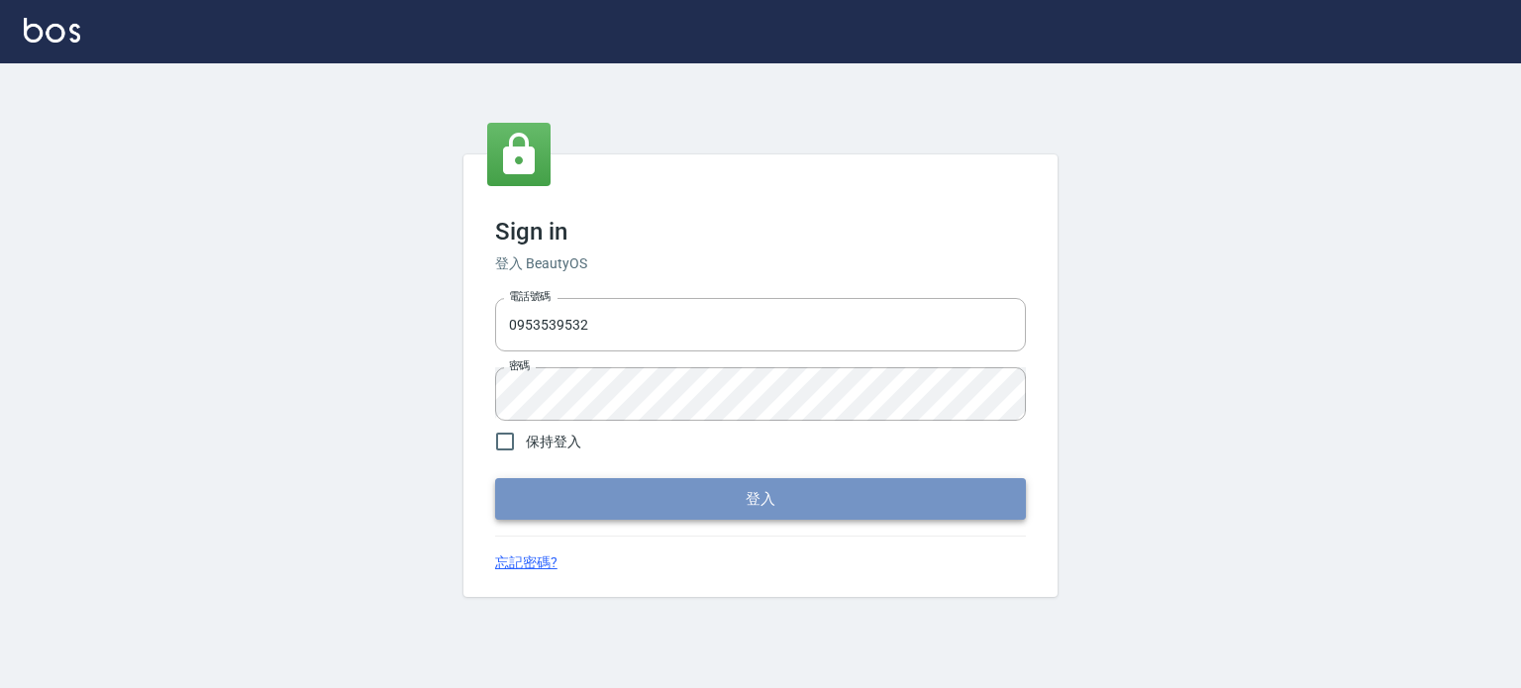
click at [722, 500] on button "登入" at bounding box center [760, 499] width 531 height 42
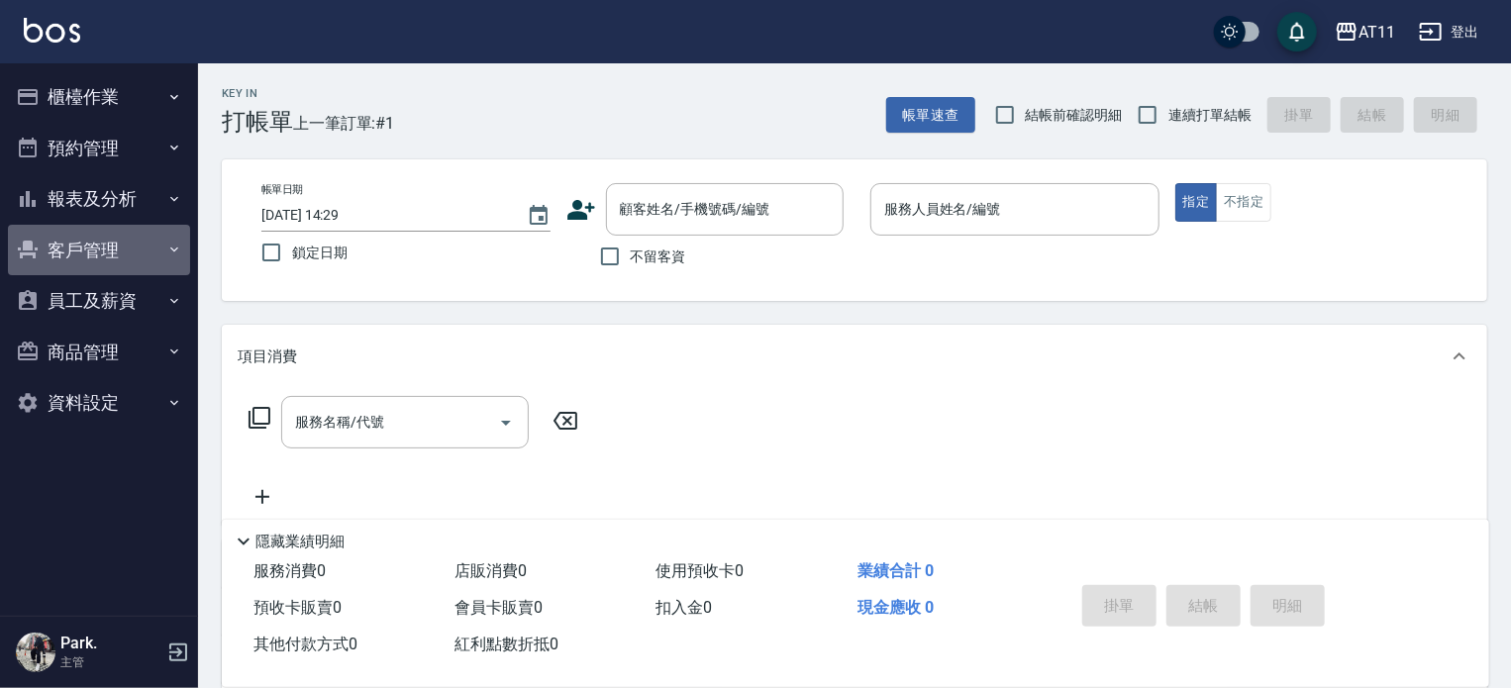
click at [91, 245] on button "客戶管理" at bounding box center [99, 251] width 182 height 52
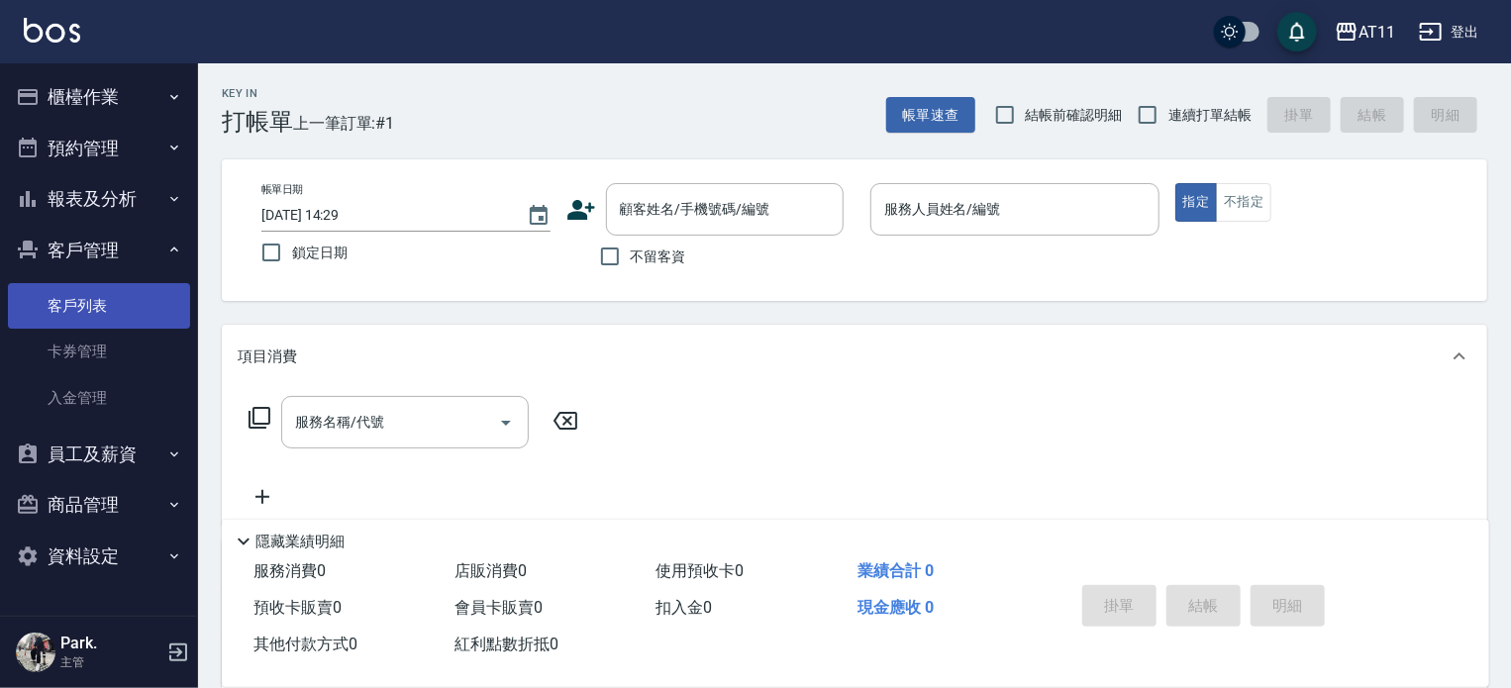
click at [74, 308] on link "客戶列表" at bounding box center [99, 306] width 182 height 46
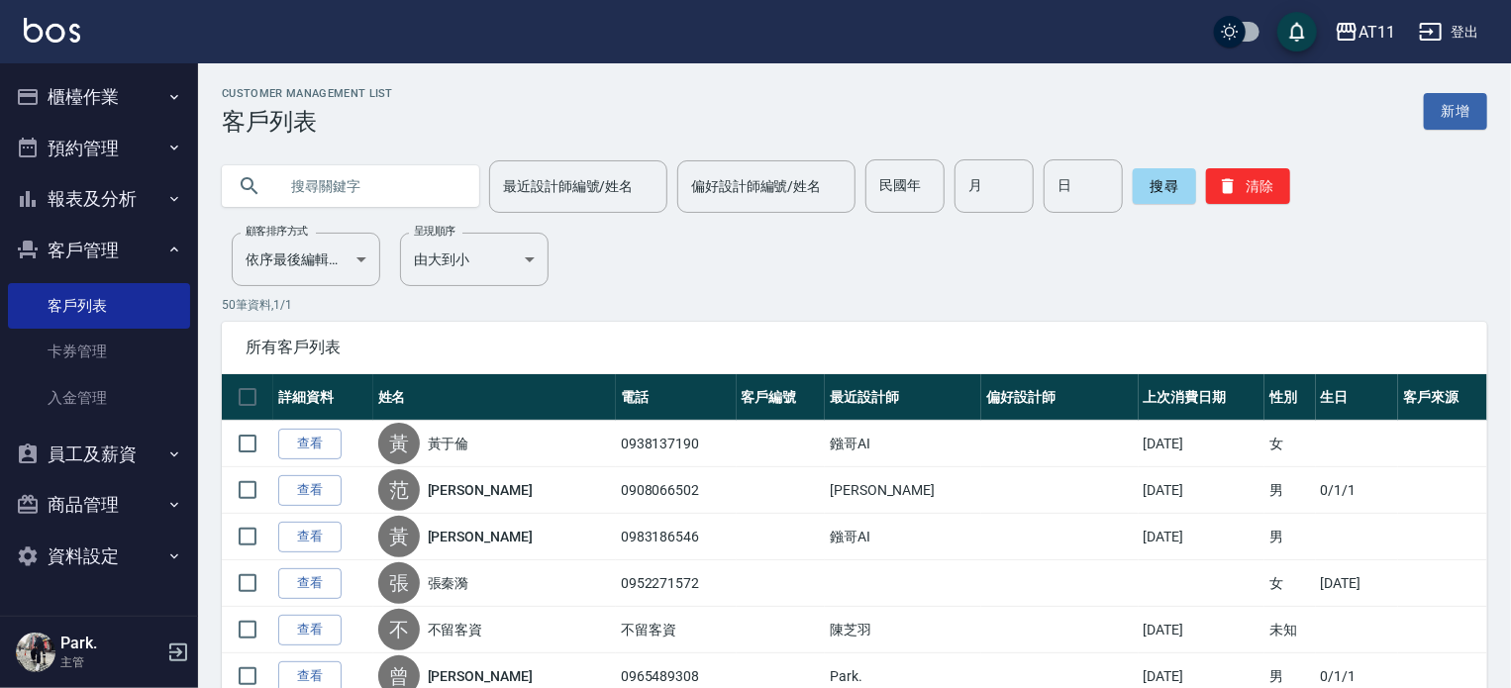
click at [380, 184] on input "text" at bounding box center [370, 185] width 186 height 53
type input "x"
type input "藍"
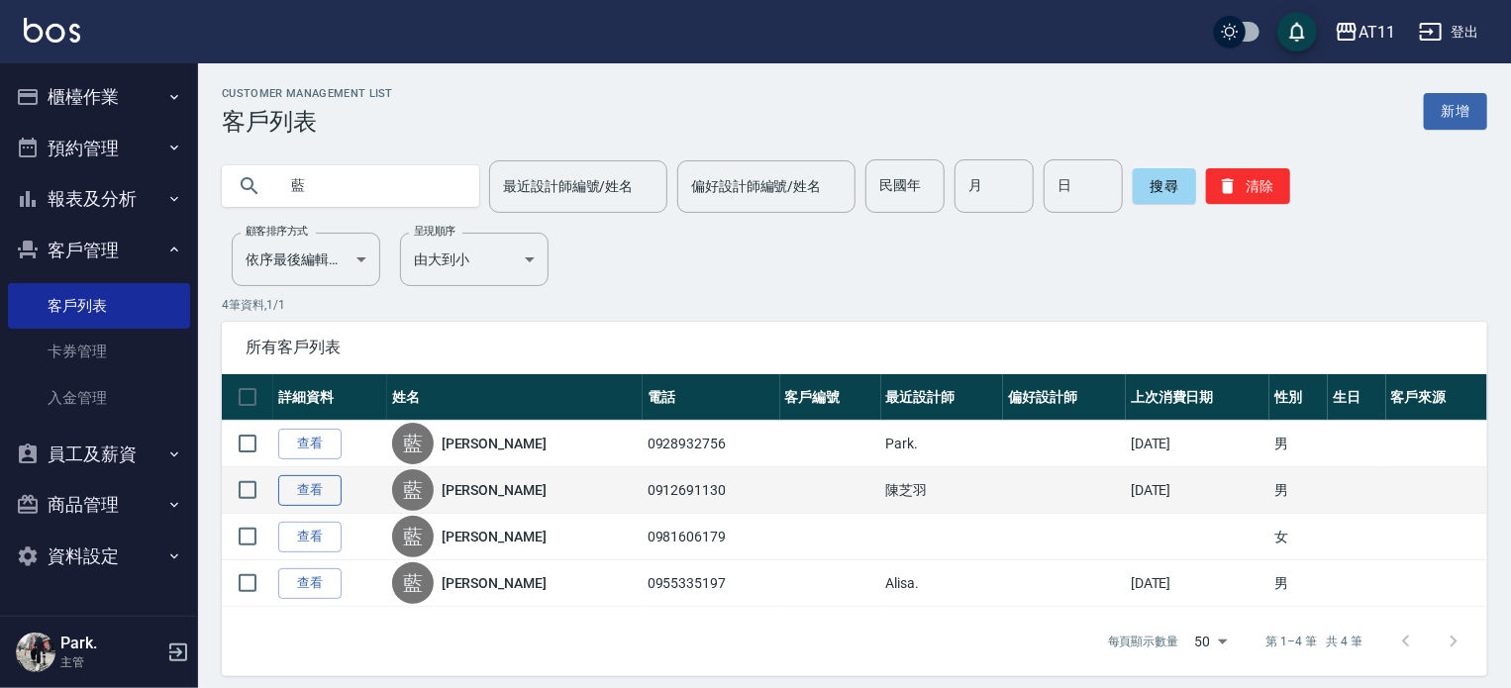
click at [286, 490] on link "查看" at bounding box center [309, 490] width 63 height 31
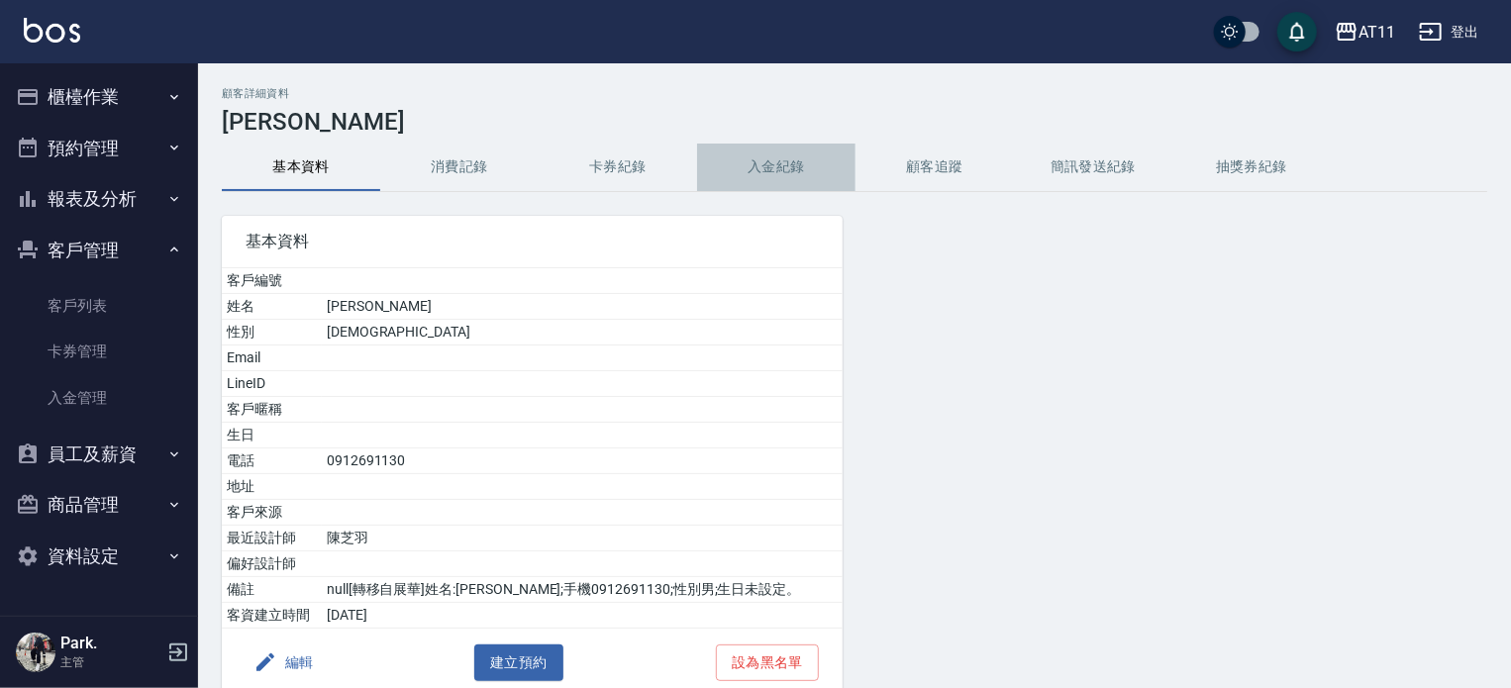
click at [783, 164] on button "入金紀錄" at bounding box center [776, 168] width 158 height 48
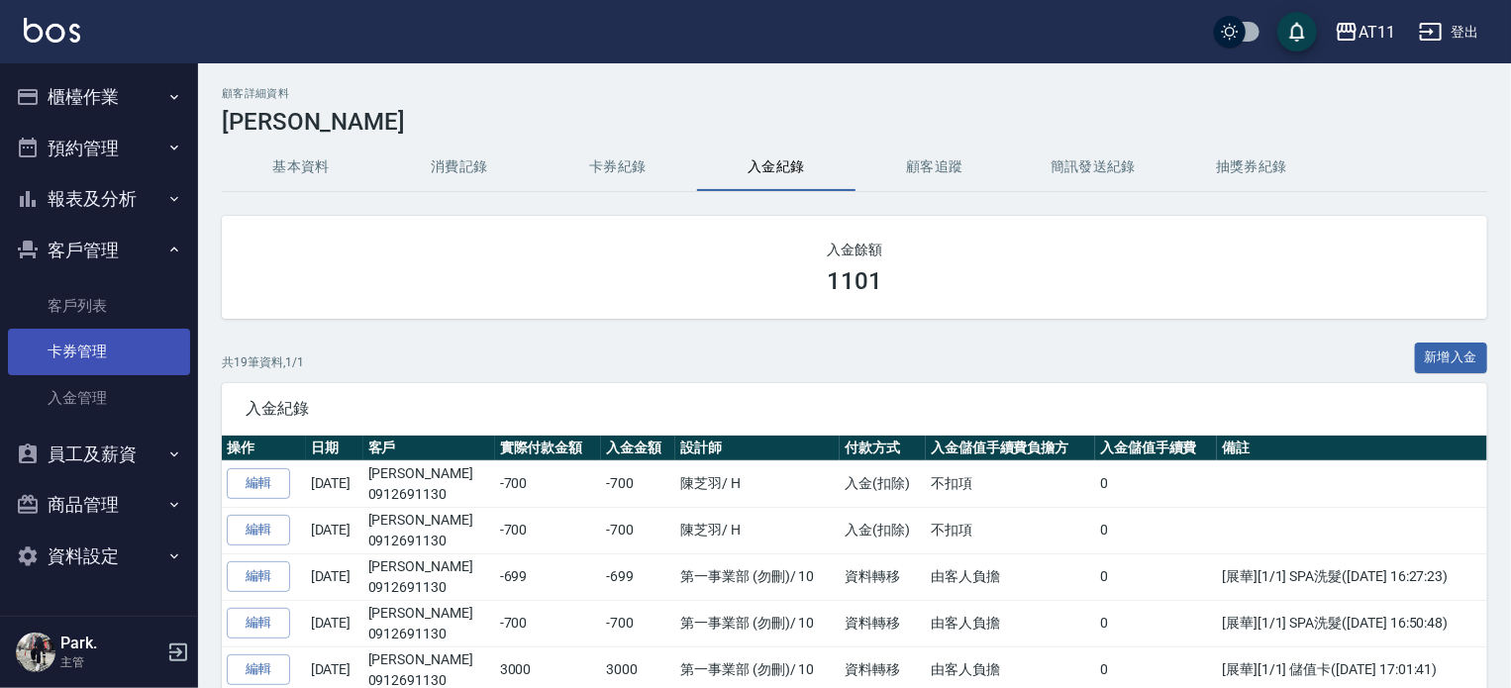
click at [150, 367] on link "卡券管理" at bounding box center [99, 352] width 182 height 46
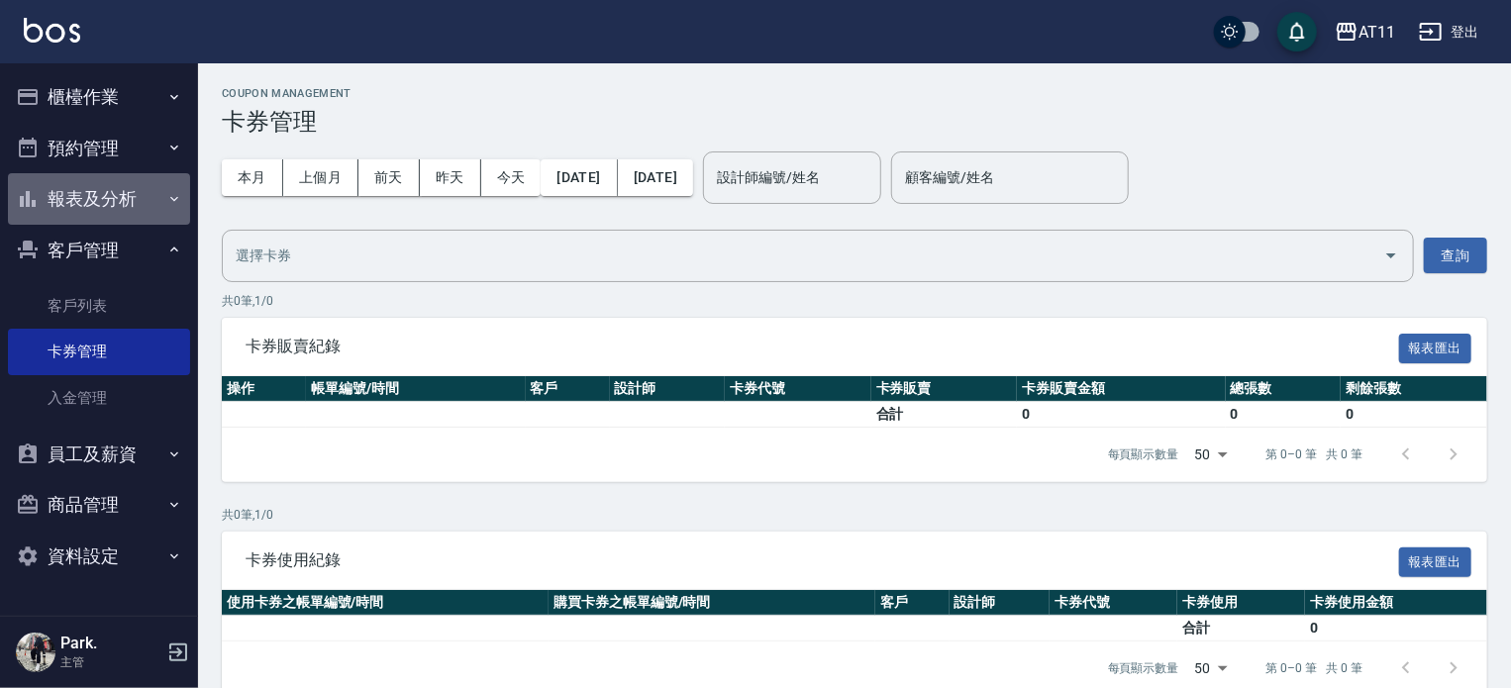
click at [139, 207] on button "報表及分析" at bounding box center [99, 199] width 182 height 52
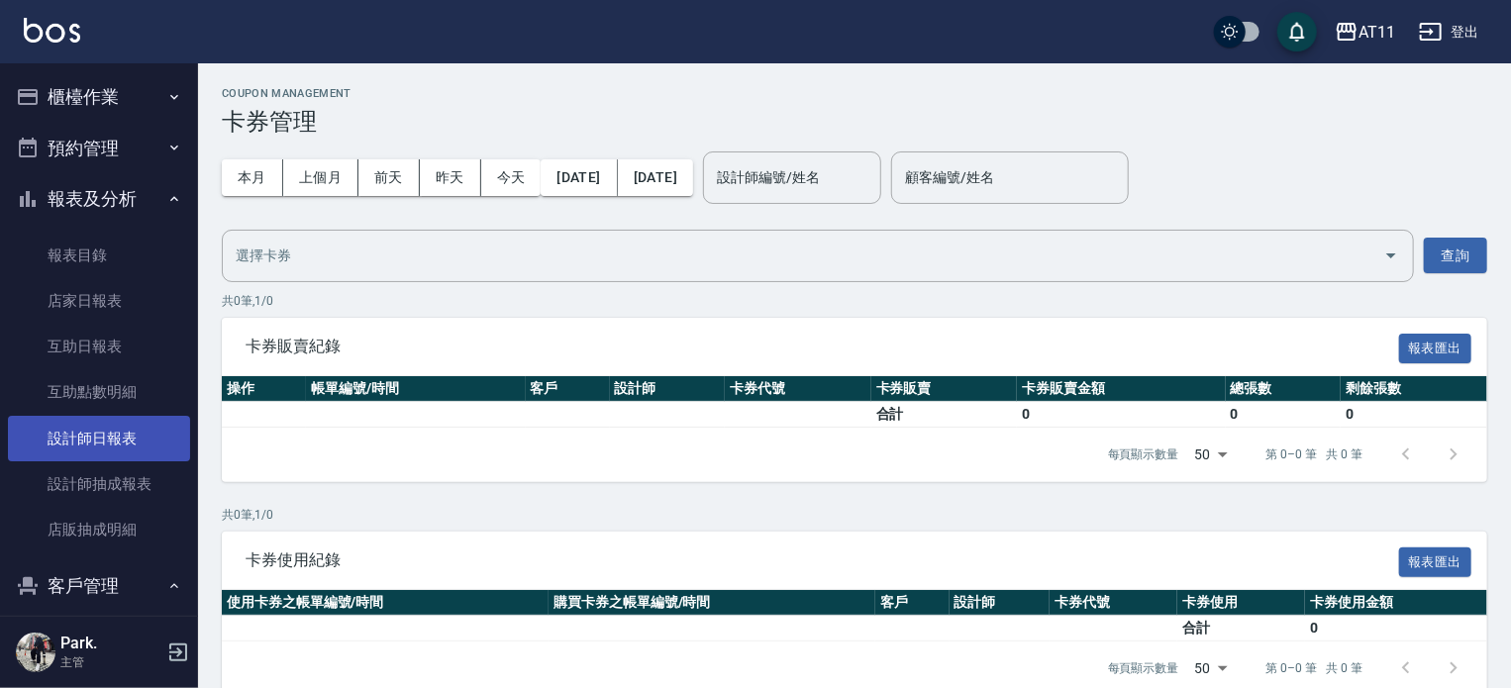
click at [133, 438] on link "設計師日報表" at bounding box center [99, 439] width 182 height 46
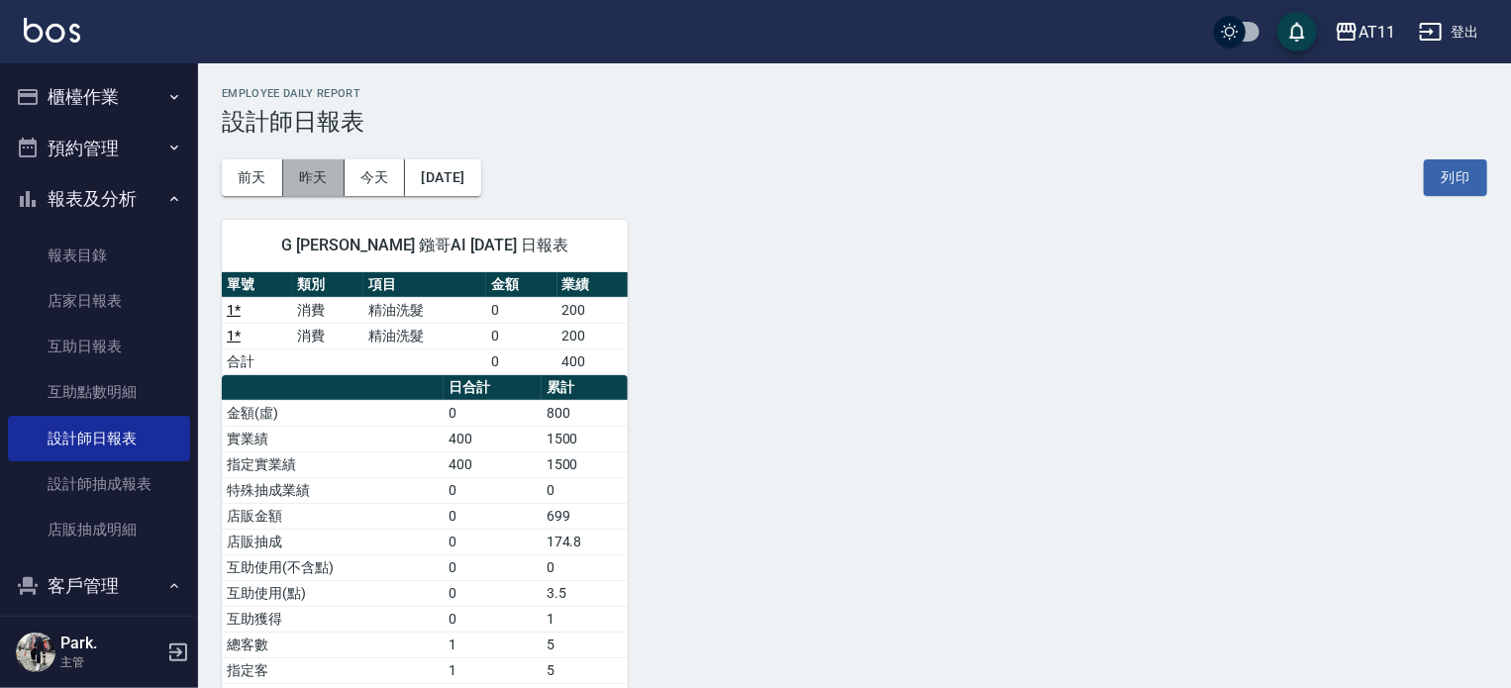
click at [332, 179] on button "昨天" at bounding box center [313, 177] width 61 height 37
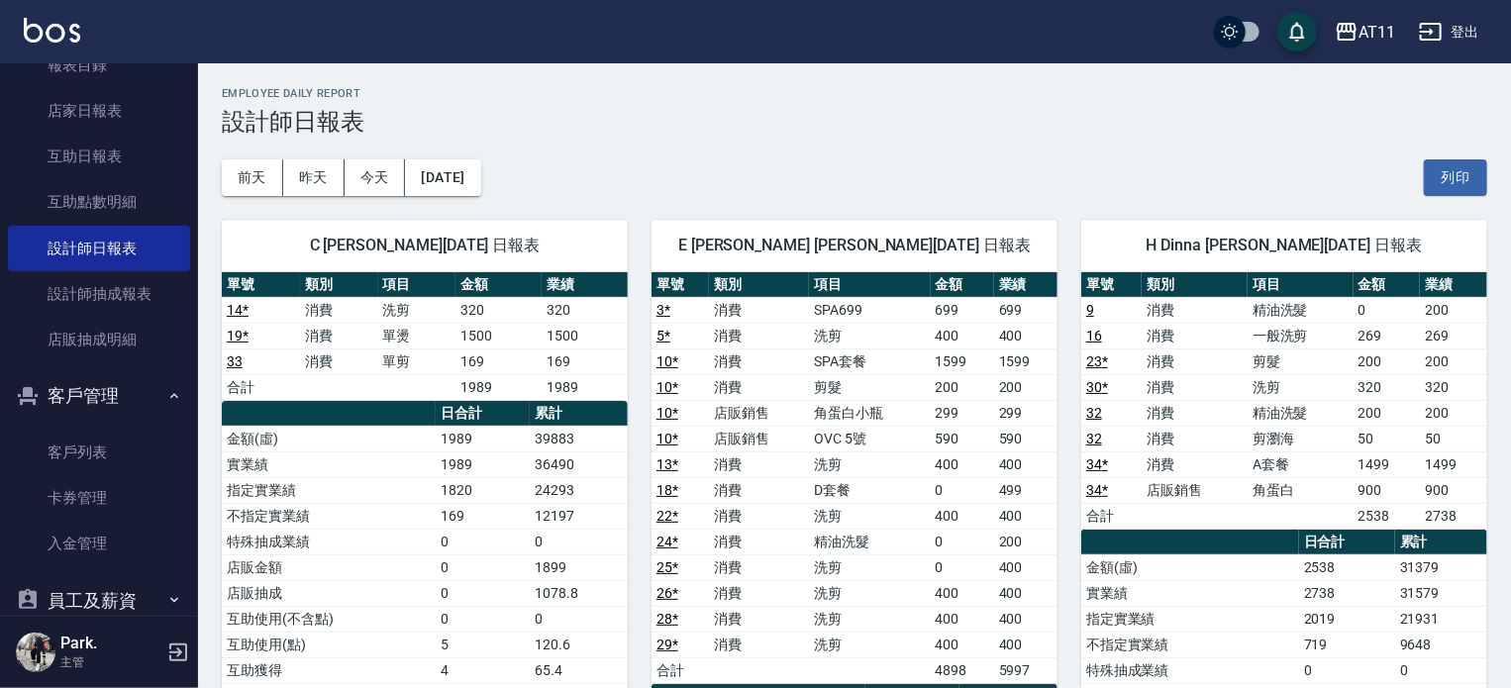
scroll to position [297, 0]
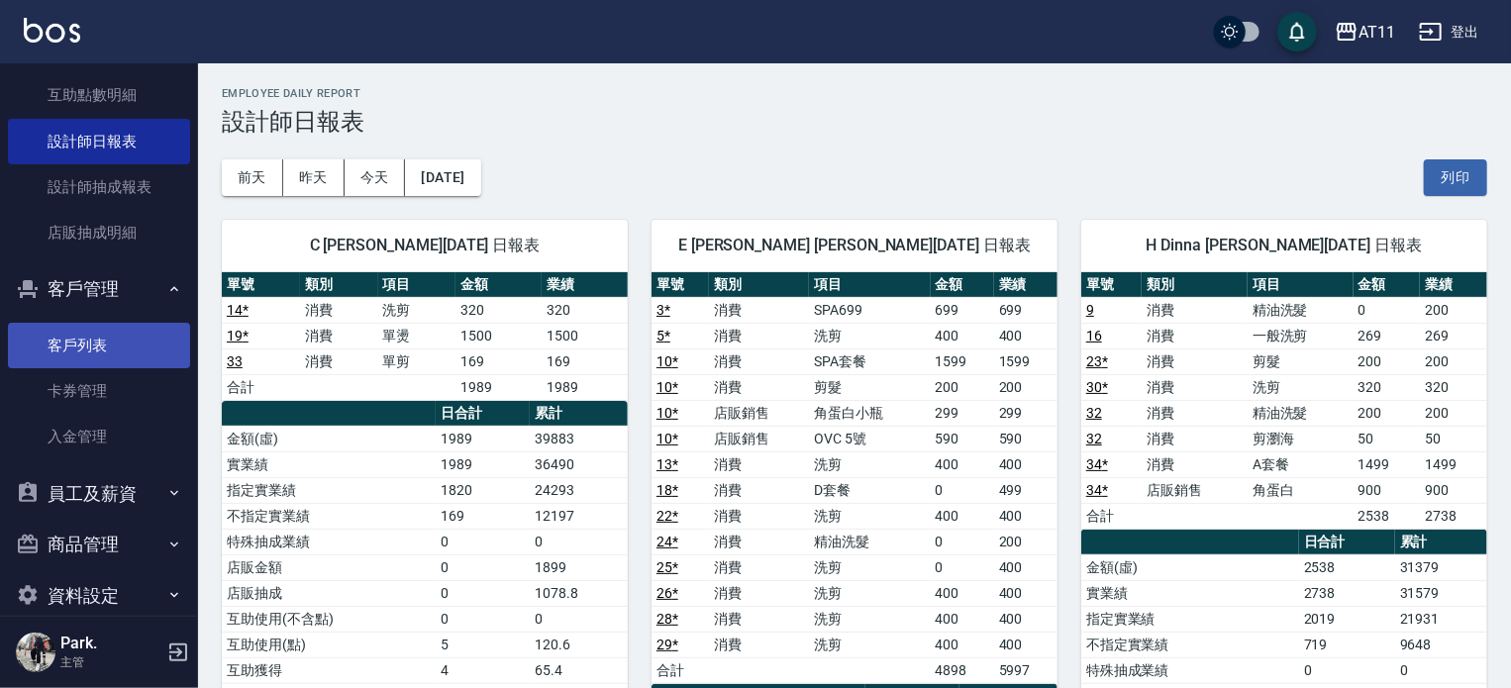
click at [82, 344] on link "客戶列表" at bounding box center [99, 346] width 182 height 46
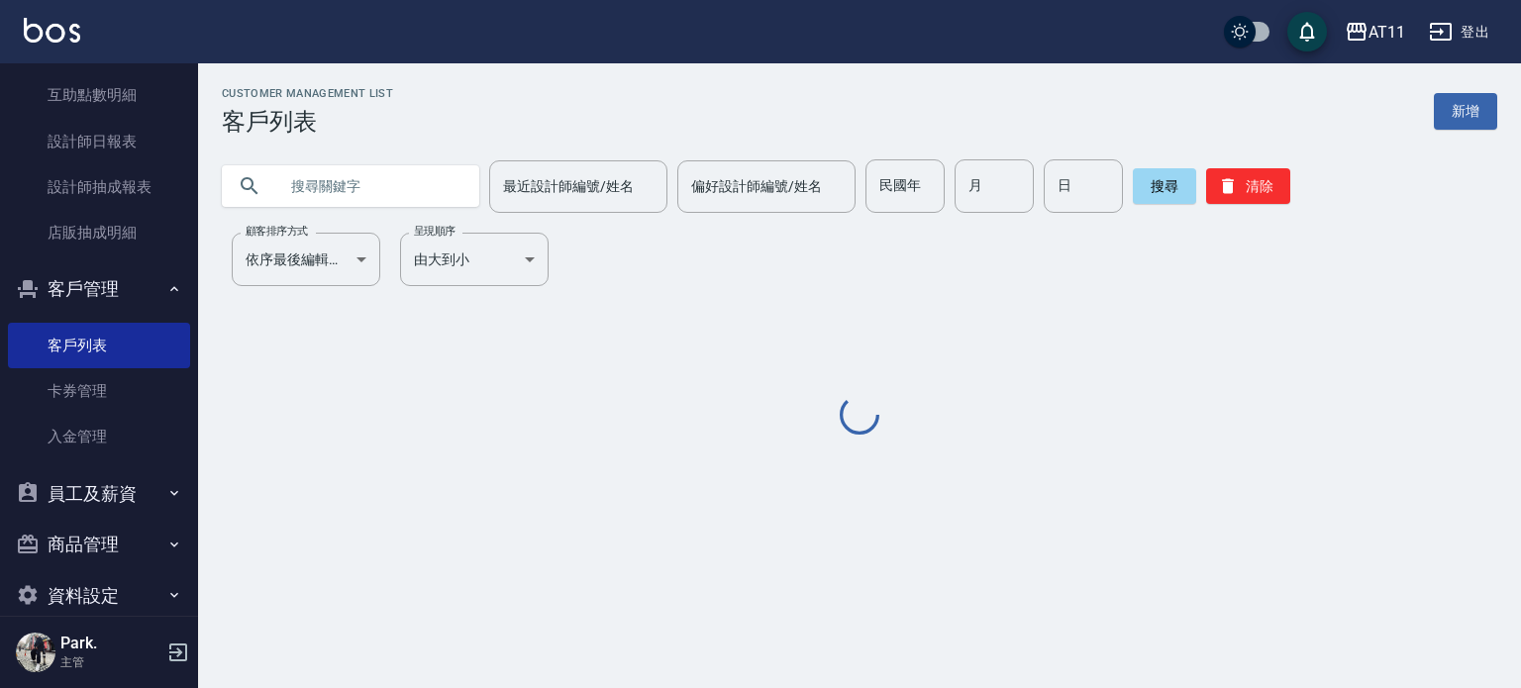
click at [383, 185] on input "text" at bounding box center [370, 185] width 186 height 53
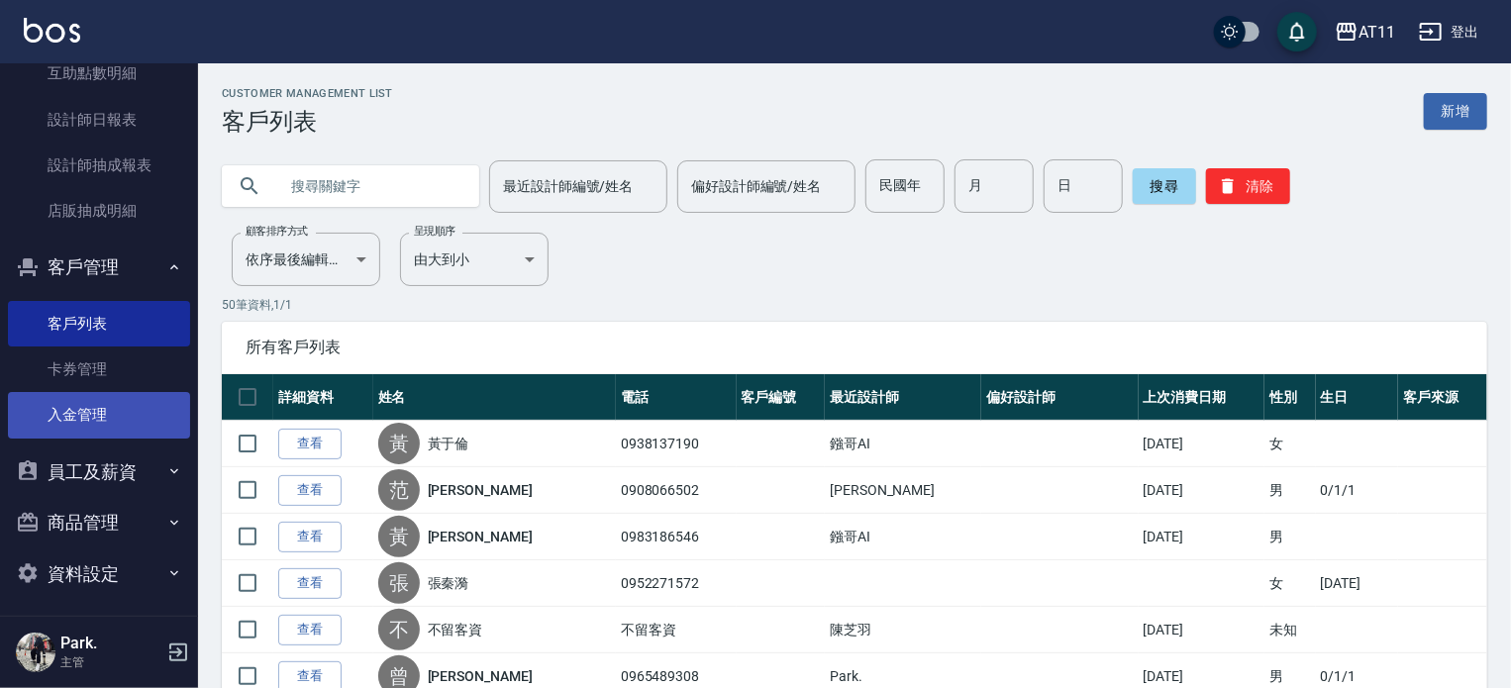
scroll to position [325, 0]
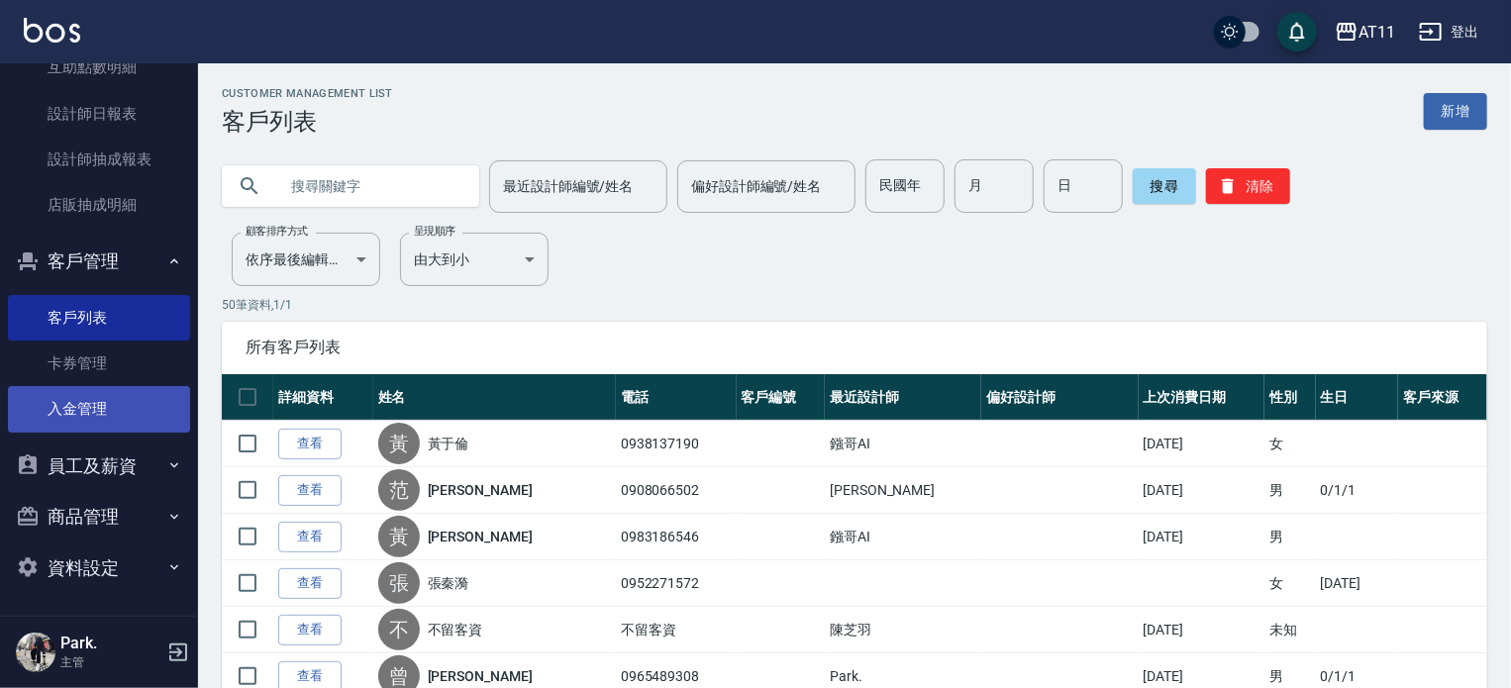
click at [71, 399] on link "入金管理" at bounding box center [99, 409] width 182 height 46
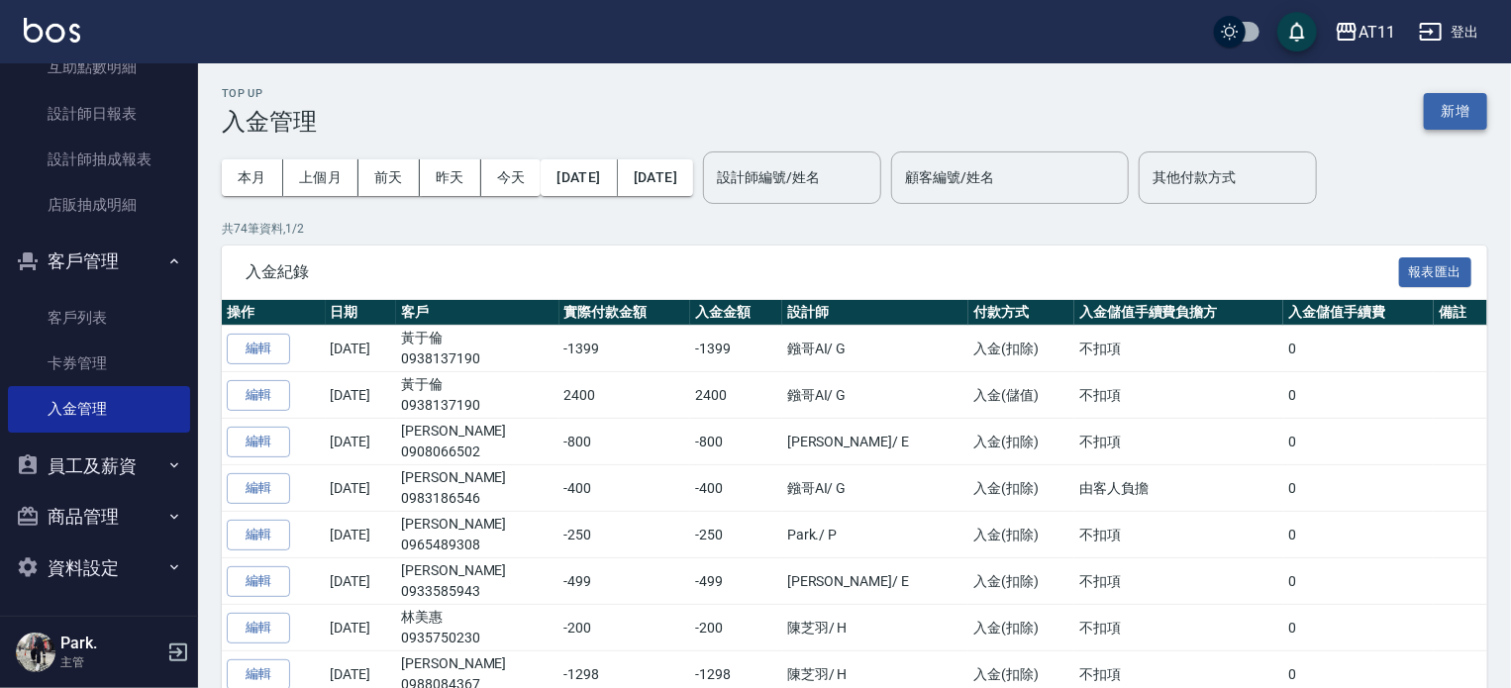
click at [1476, 102] on button "新增" at bounding box center [1455, 111] width 63 height 37
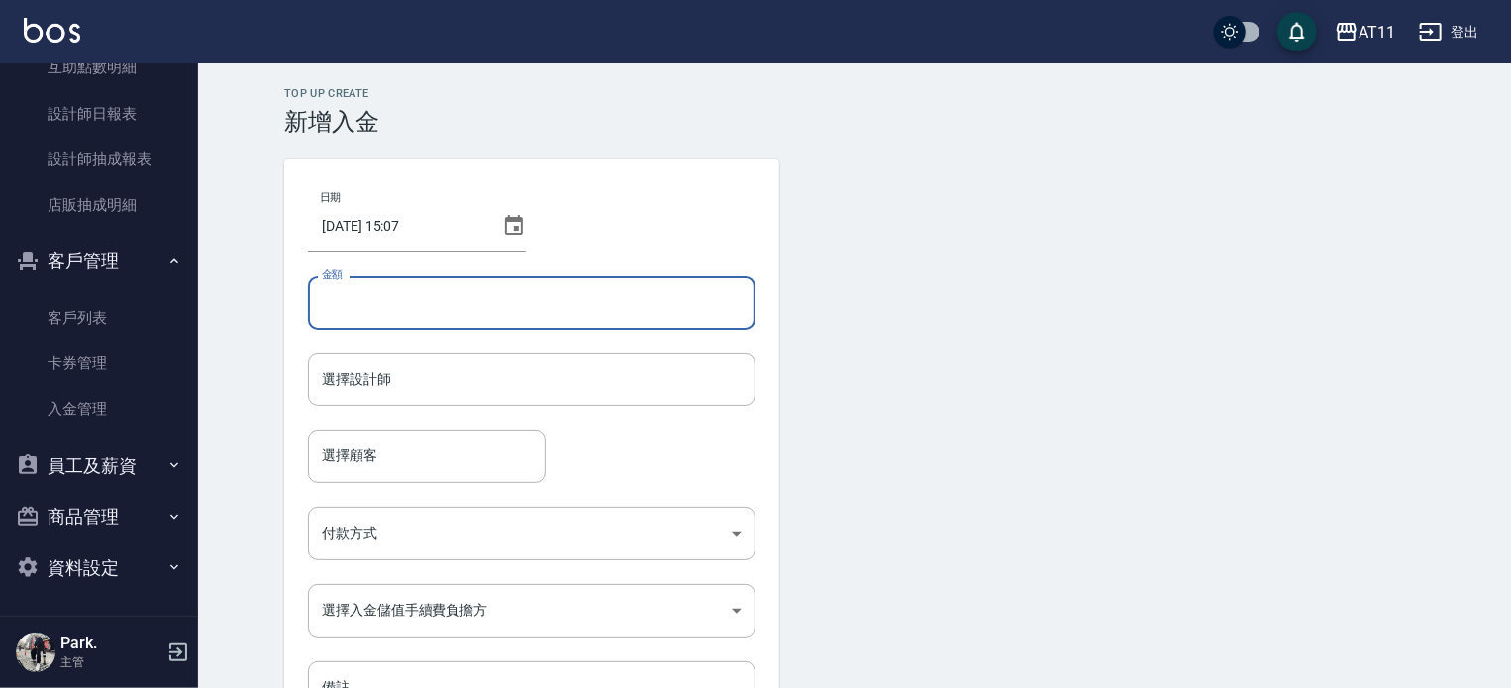
click at [456, 307] on input "金額" at bounding box center [532, 302] width 448 height 53
type input "-700"
click at [422, 381] on input "選擇設計師" at bounding box center [532, 380] width 430 height 35
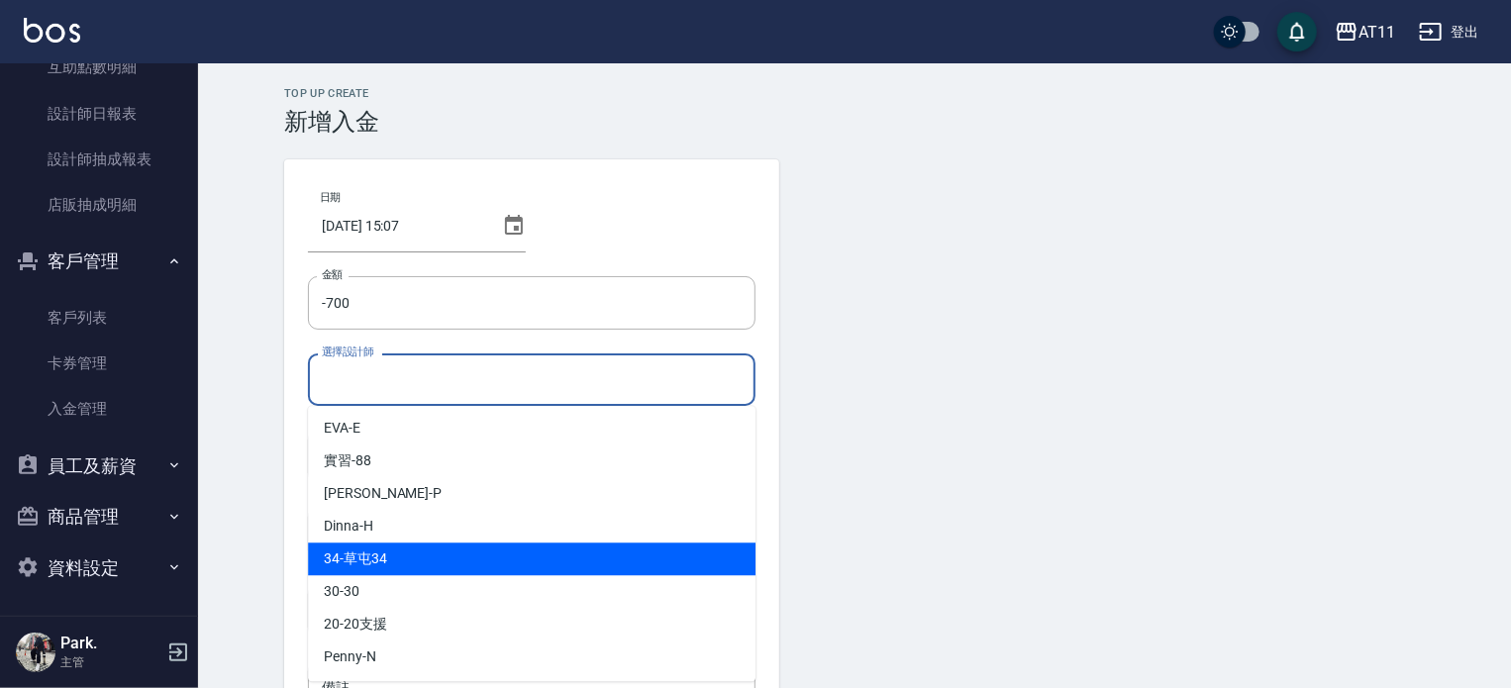
scroll to position [262, 0]
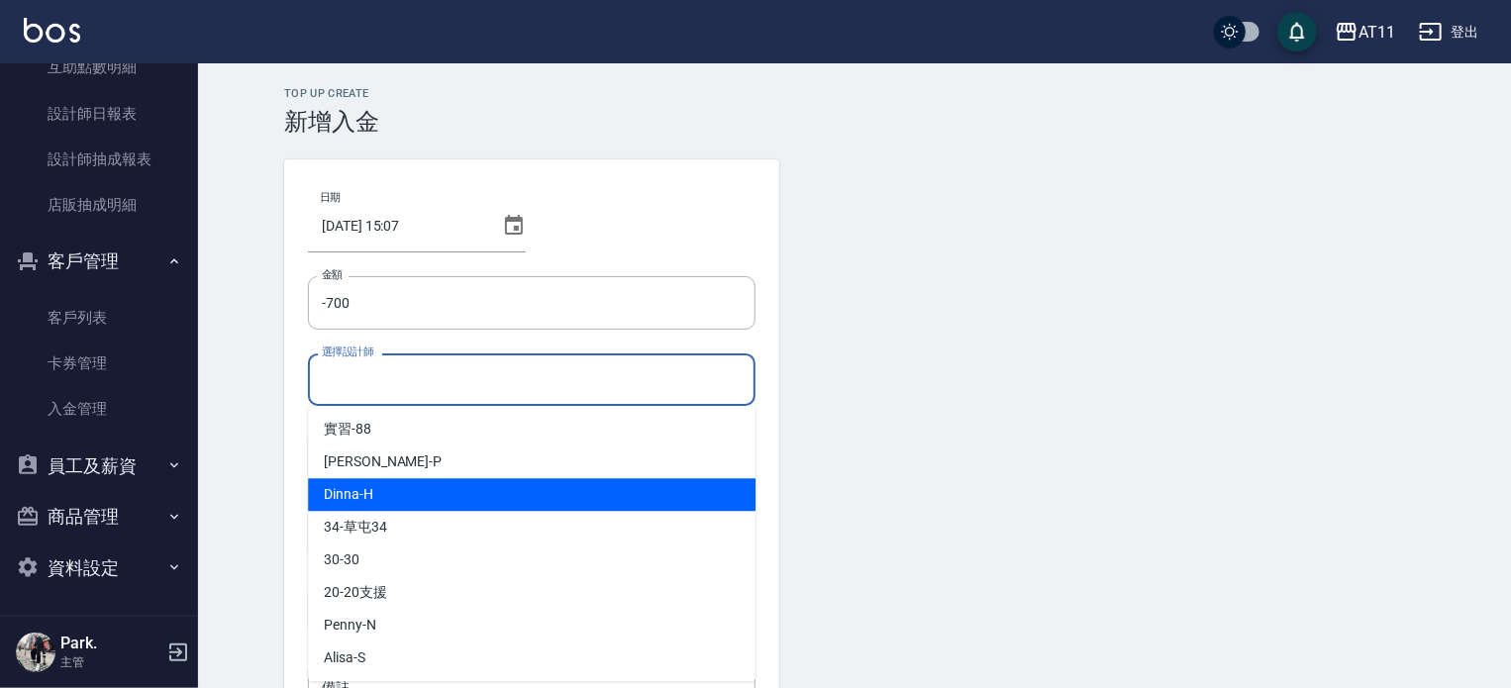
click at [337, 494] on span "Dinna -H" at bounding box center [349, 494] width 50 height 21
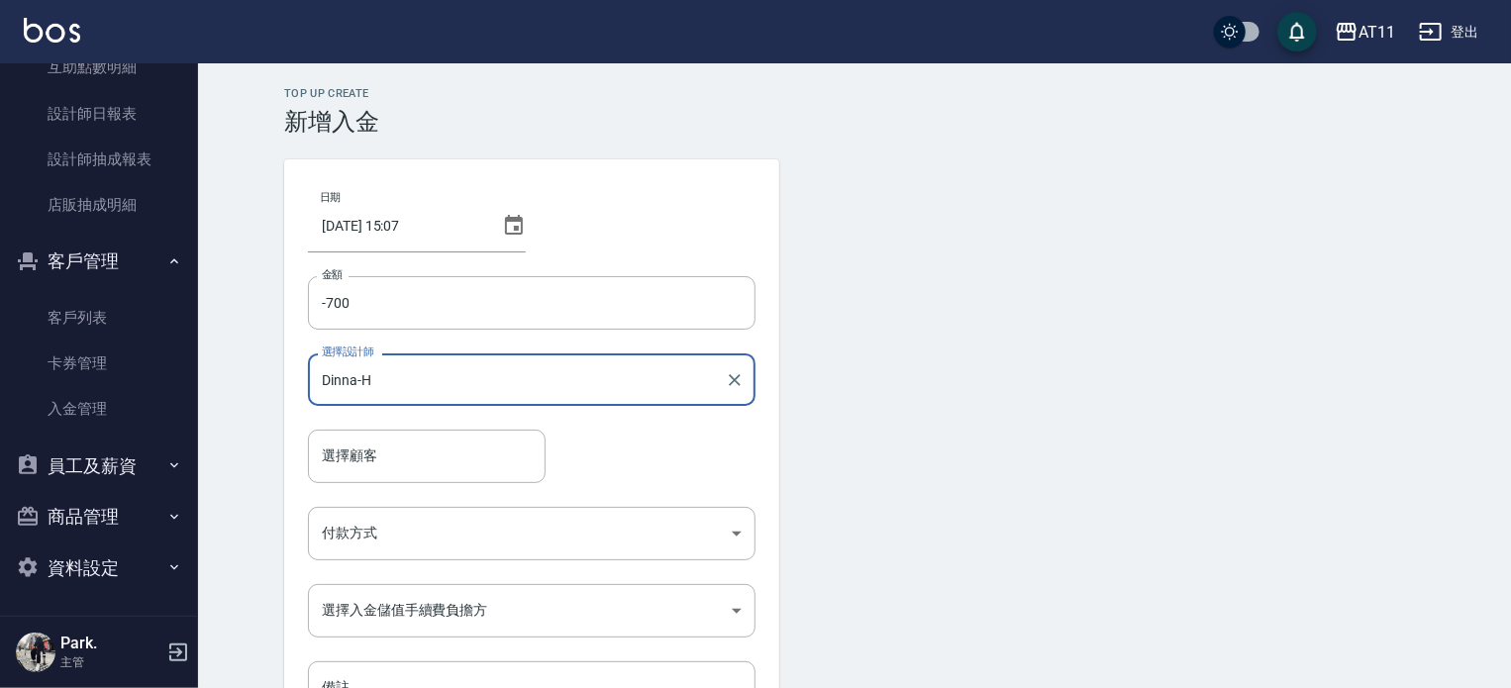
type input "Dinna-H"
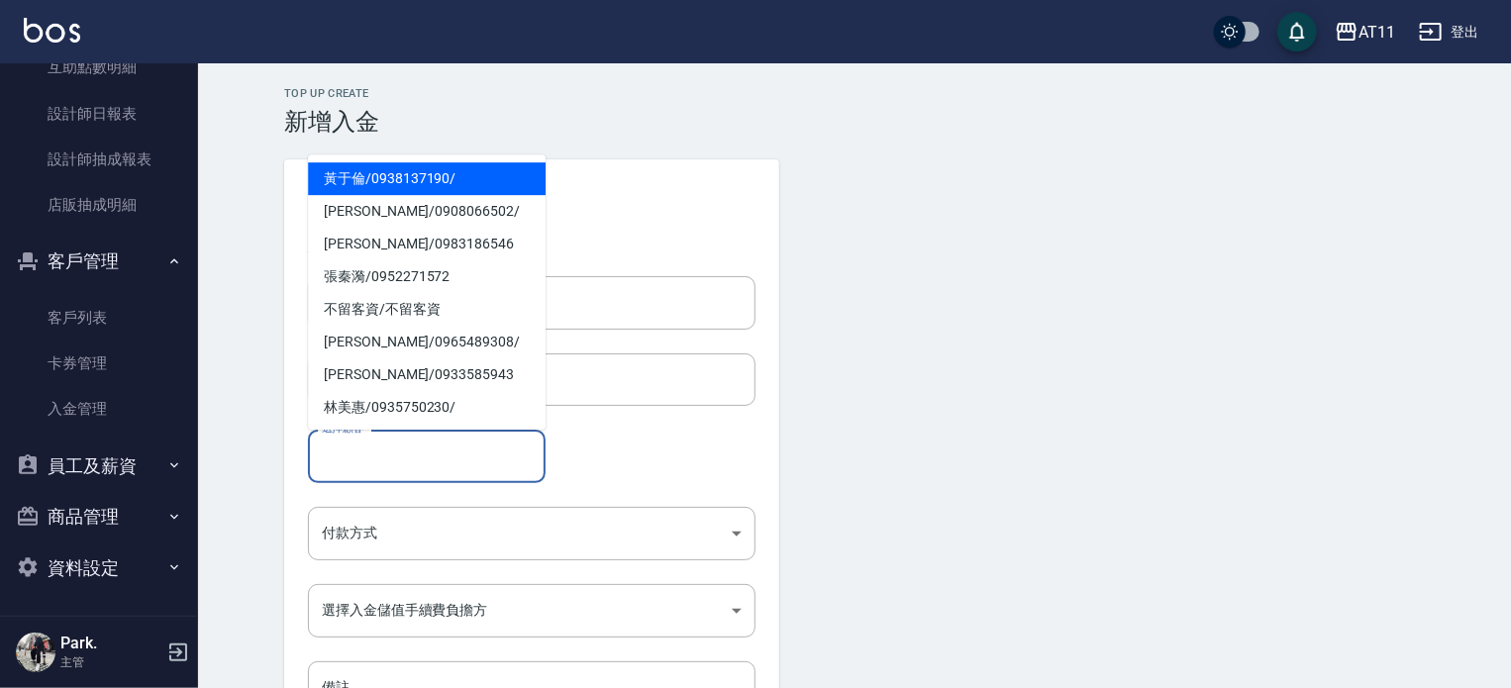
click at [374, 456] on input "選擇顧客" at bounding box center [427, 456] width 220 height 35
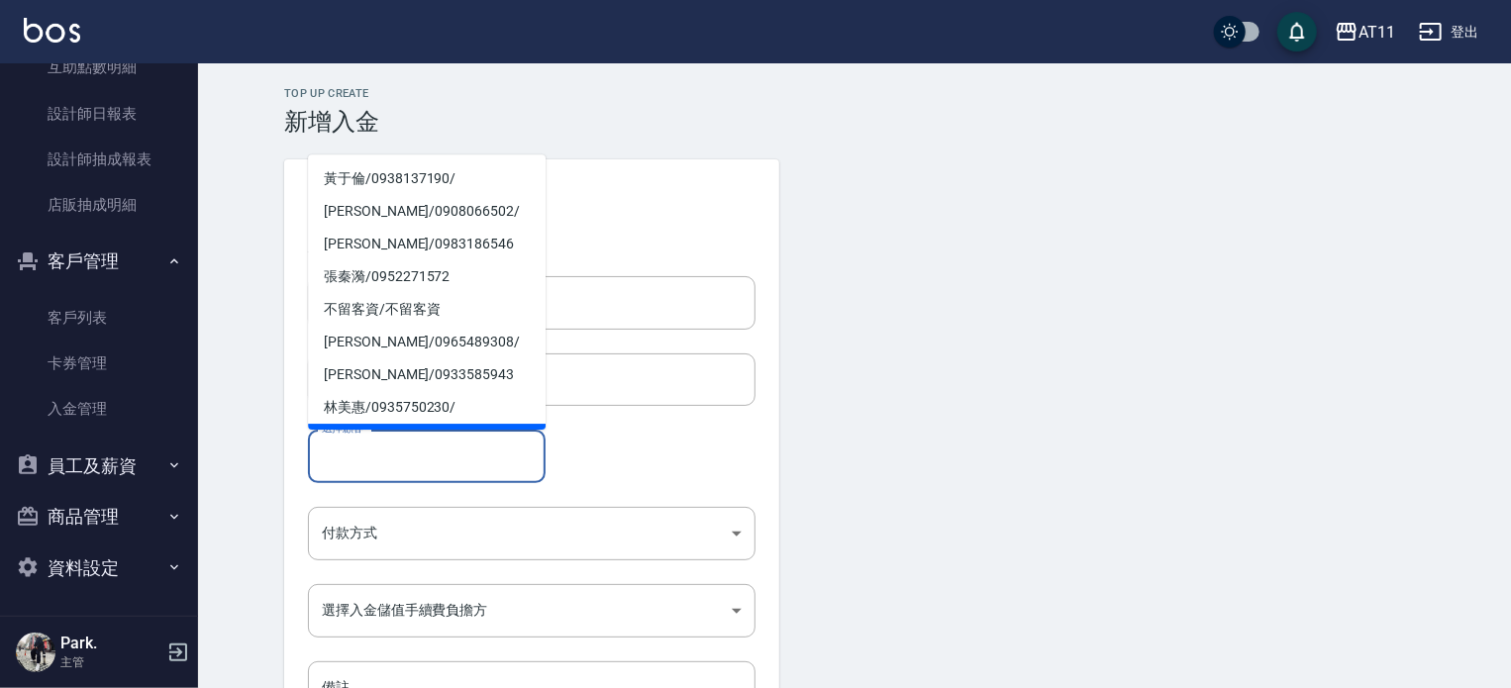
click at [388, 437] on div "選擇顧客" at bounding box center [427, 456] width 238 height 52
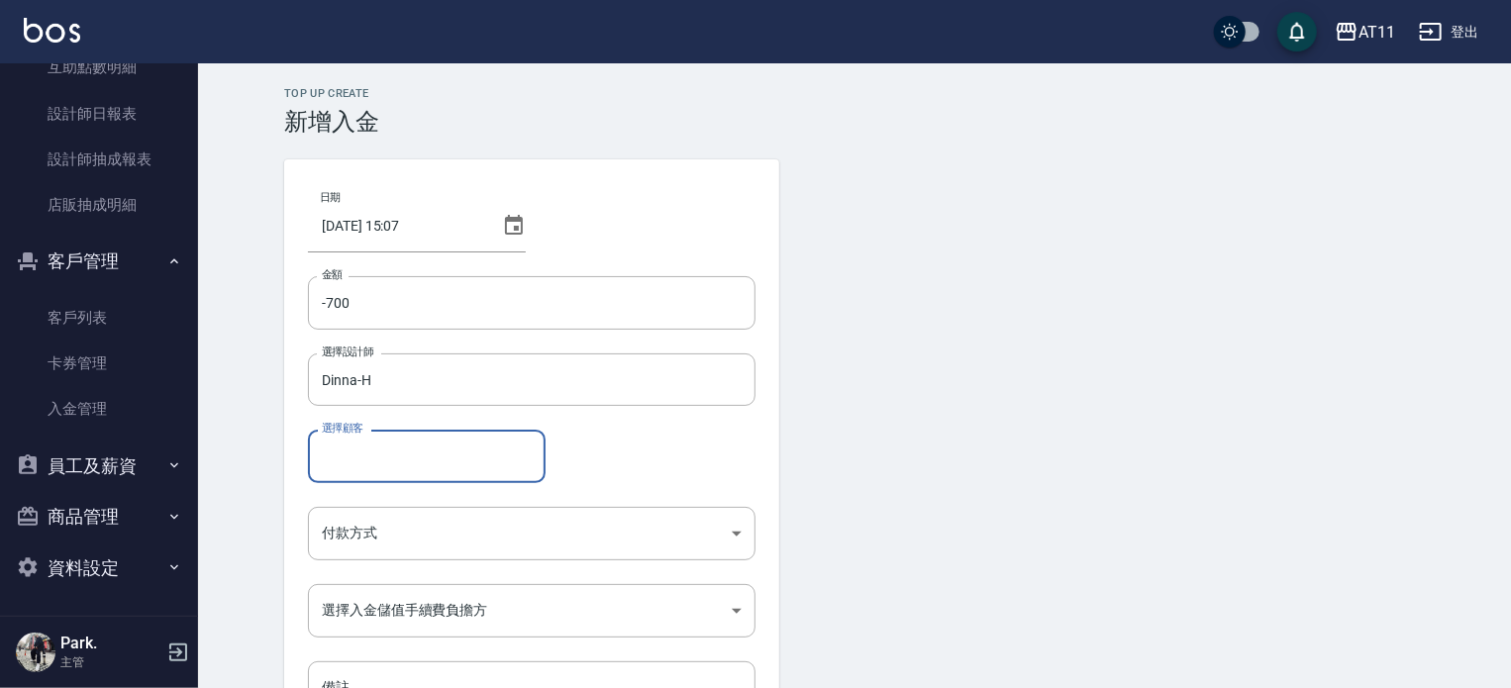
click at [385, 465] on input "選擇顧客" at bounding box center [427, 456] width 220 height 35
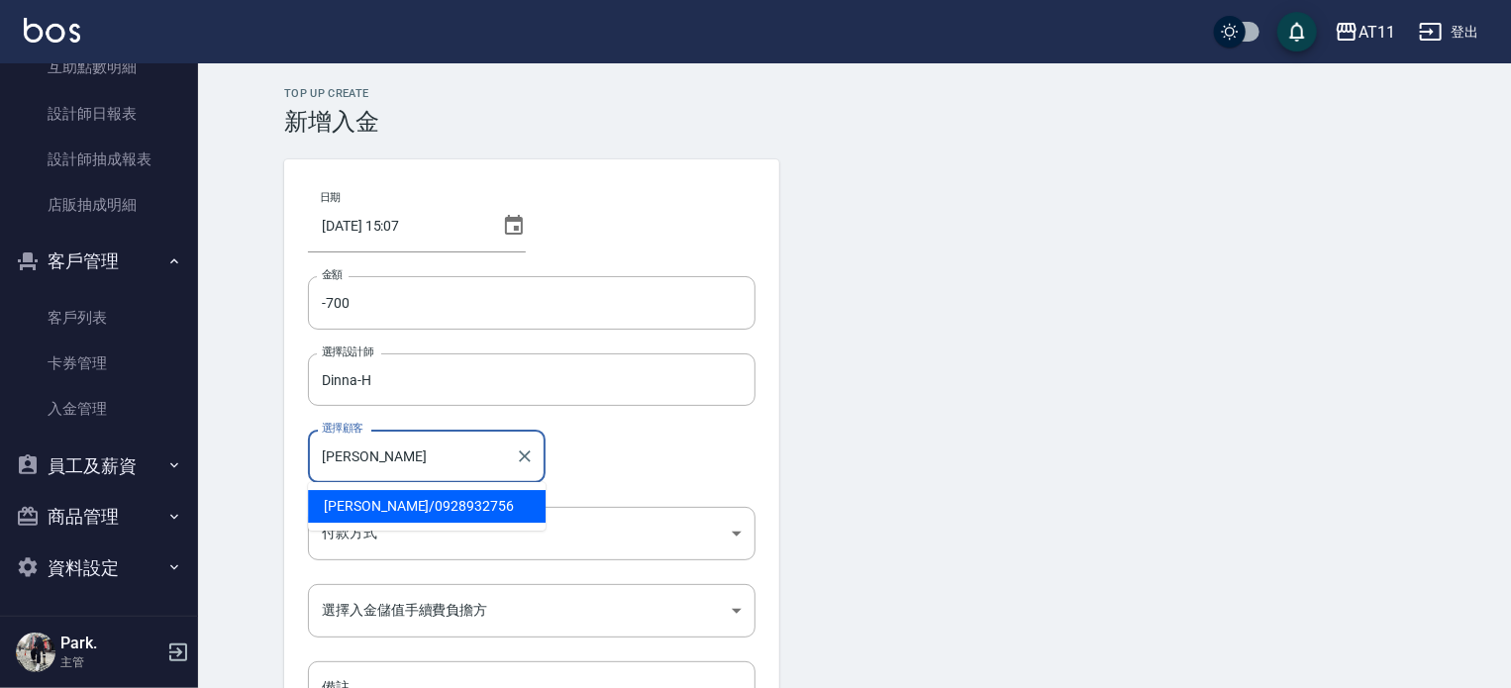
type input "藍"
click at [385, 500] on span "藍再辰 / 0912691130" at bounding box center [427, 506] width 238 height 33
type input "藍再辰/0912691130"
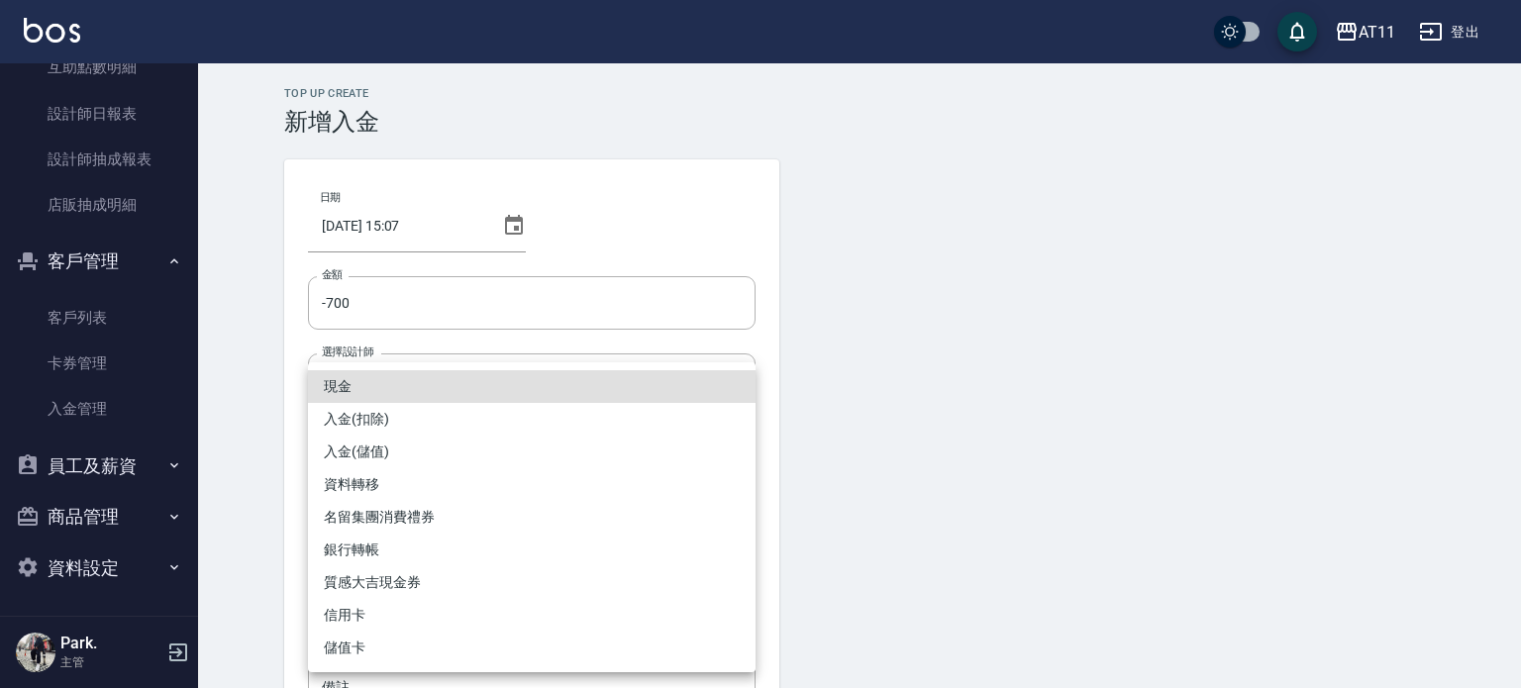
click at [376, 533] on body "AT11 登出 櫃檯作業 打帳單 帳單列表 現金收支登錄 材料自購登錄 每日結帳 排班表 現場電腦打卡 掃碼打卡 預約管理 預約管理 單日預約紀錄 單週預約紀…" at bounding box center [760, 411] width 1521 height 822
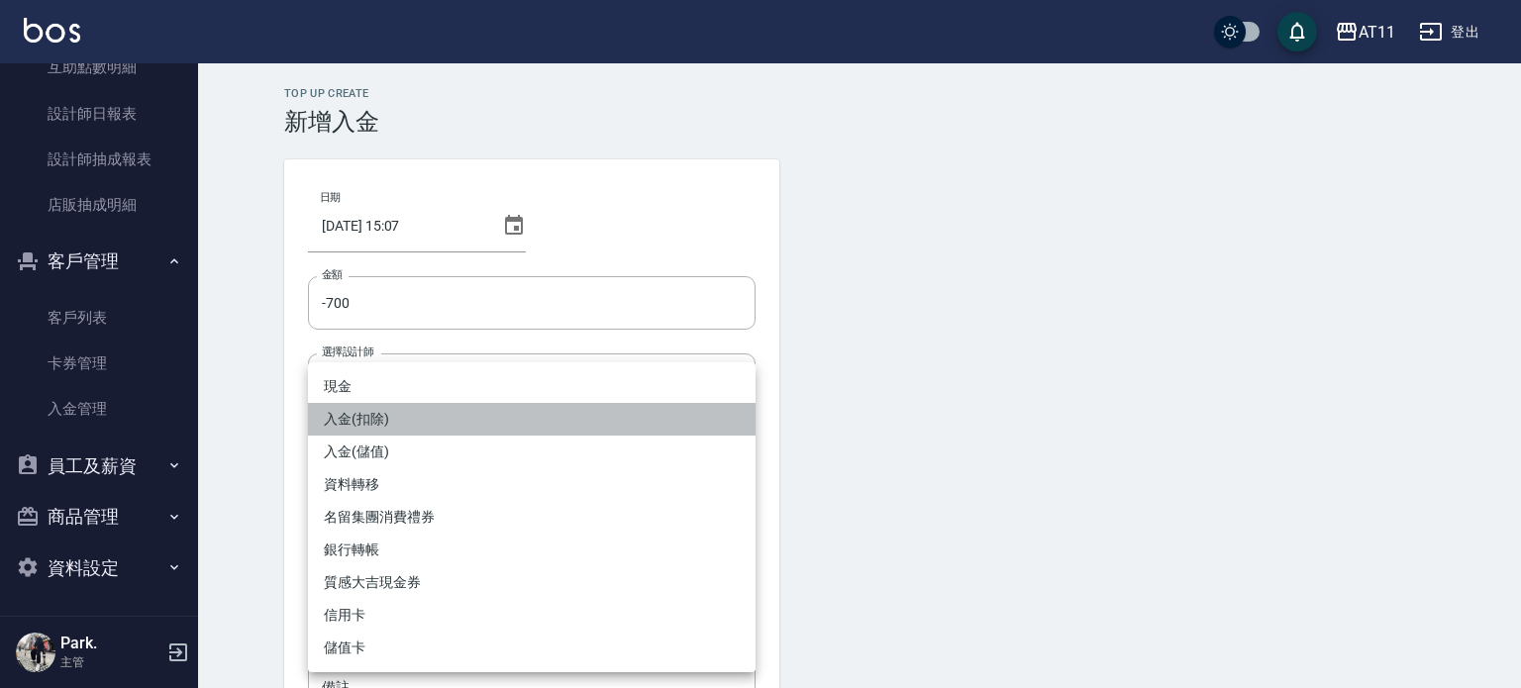
click at [357, 420] on li "入金(扣除)" at bounding box center [532, 419] width 448 height 33
type input "入金(扣除)"
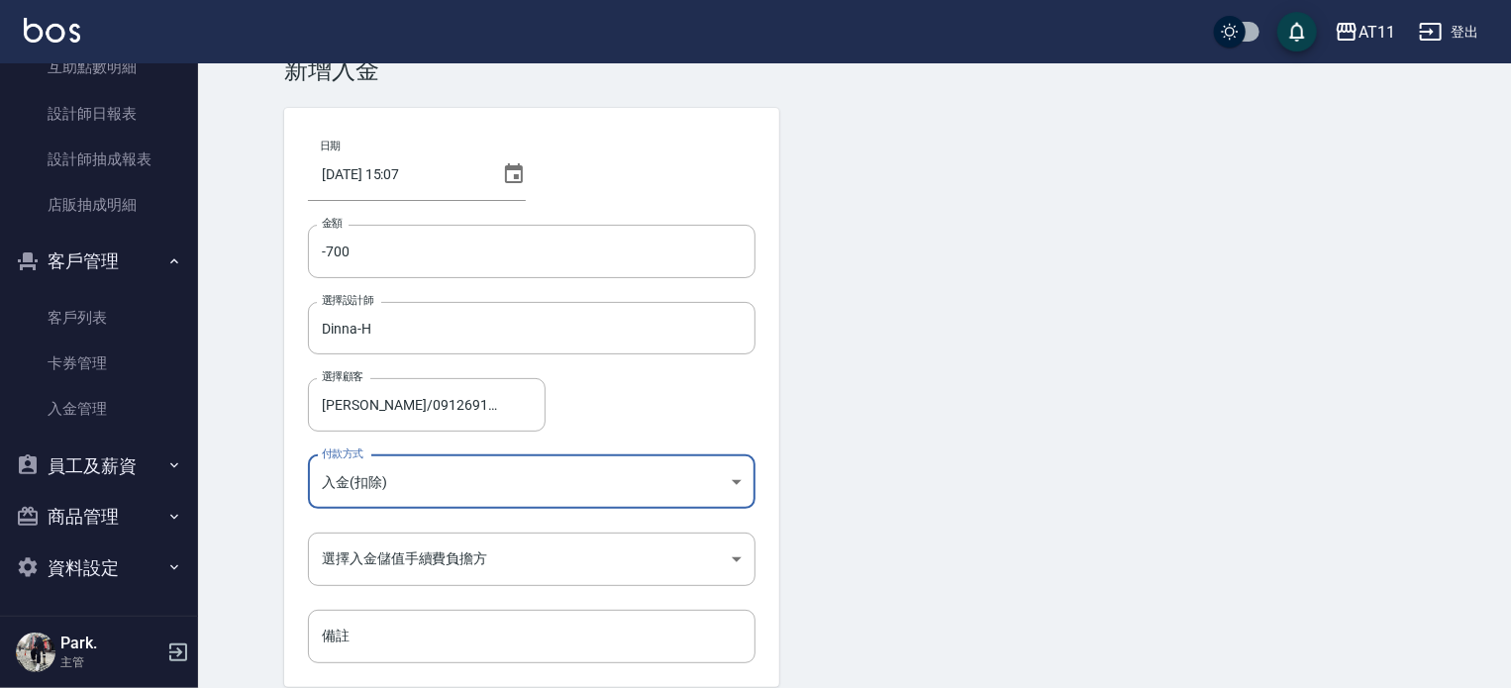
scroll to position [99, 0]
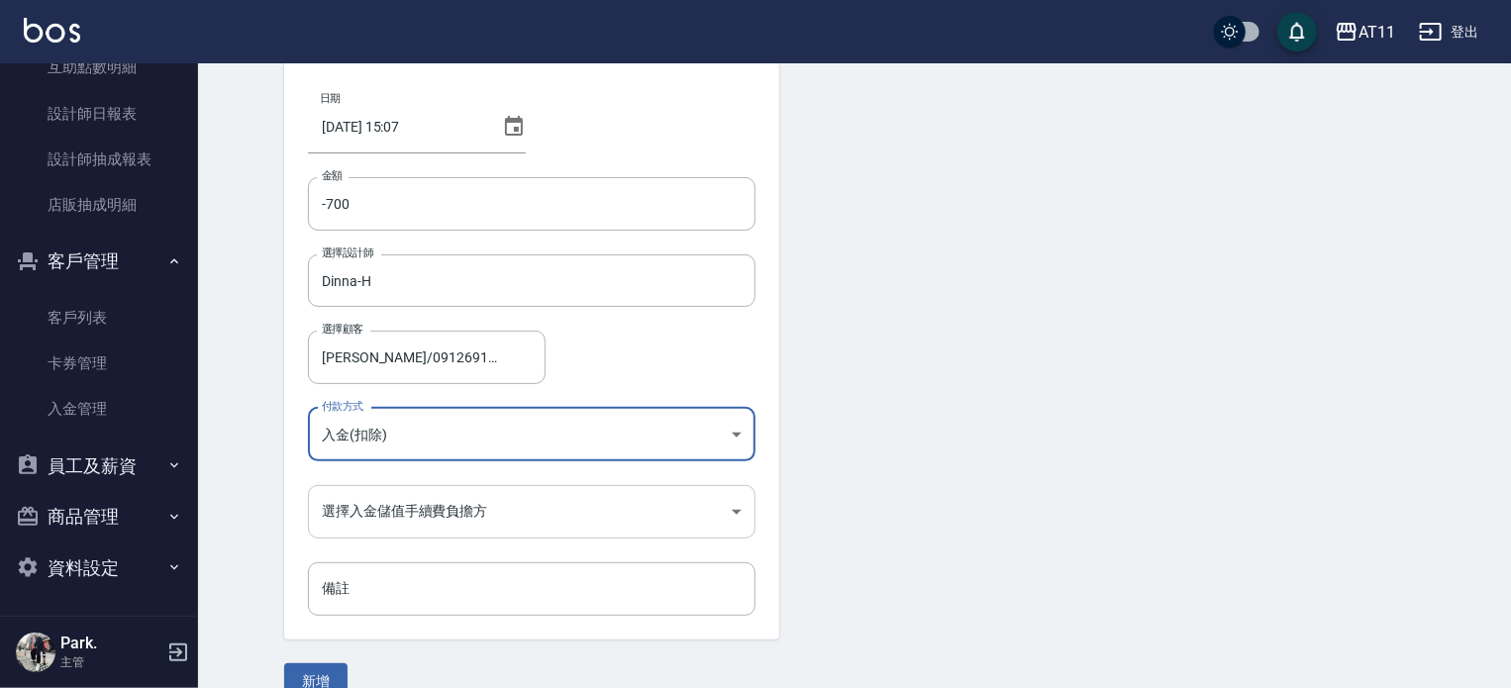
click at [582, 510] on body "AT11 登出 櫃檯作業 打帳單 帳單列表 現金收支登錄 材料自購登錄 每日結帳 排班表 現場電腦打卡 掃碼打卡 預約管理 預約管理 單日預約紀錄 單週預約紀…" at bounding box center [755, 312] width 1511 height 822
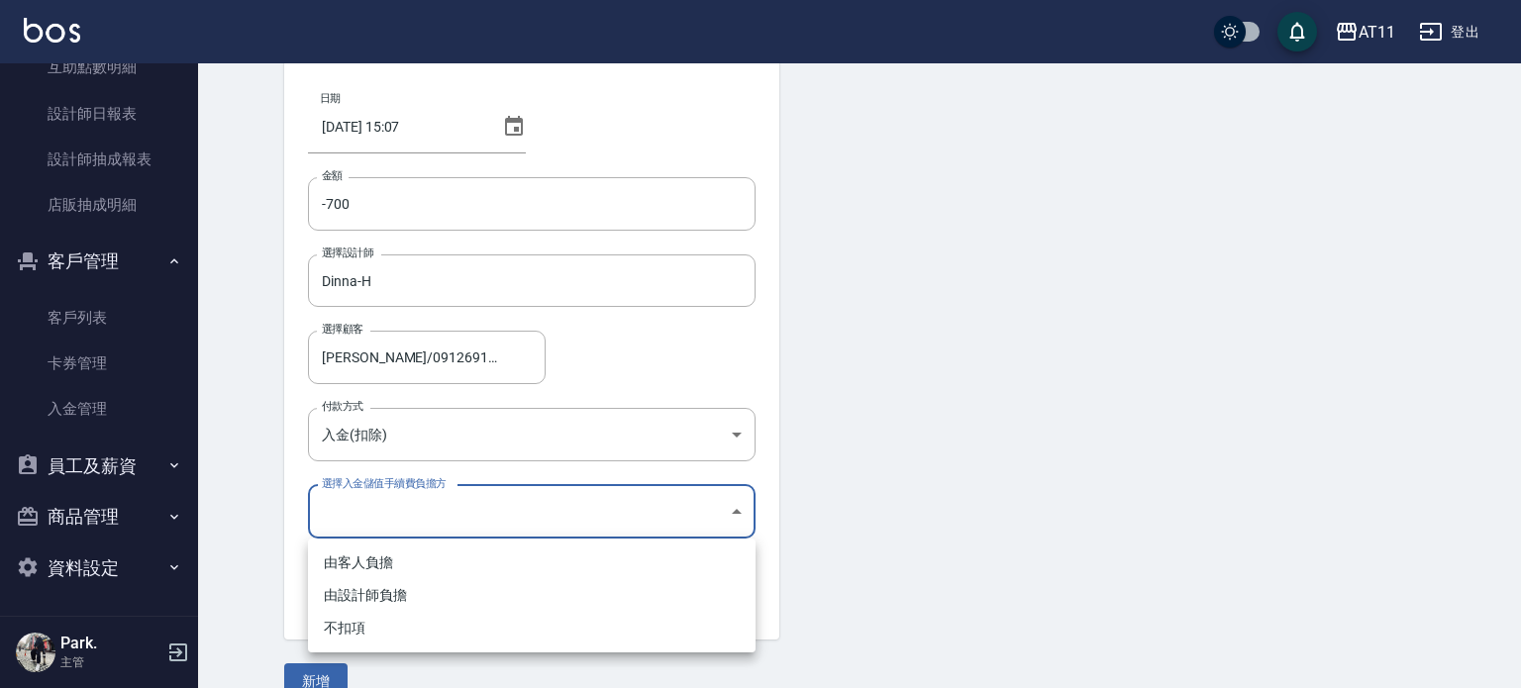
click at [345, 627] on li "不扣項" at bounding box center [532, 628] width 448 height 33
type input "WITHOUTHANDLINGFEE"
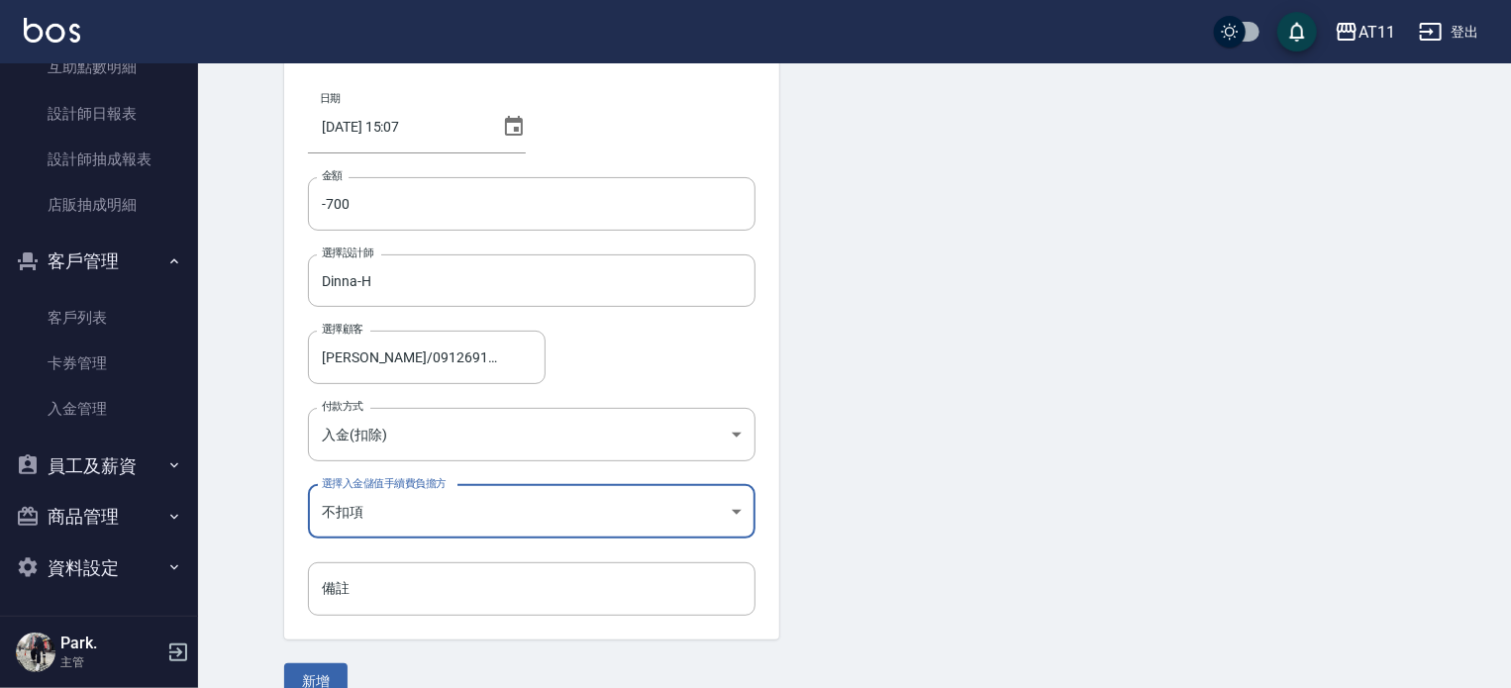
scroll to position [134, 0]
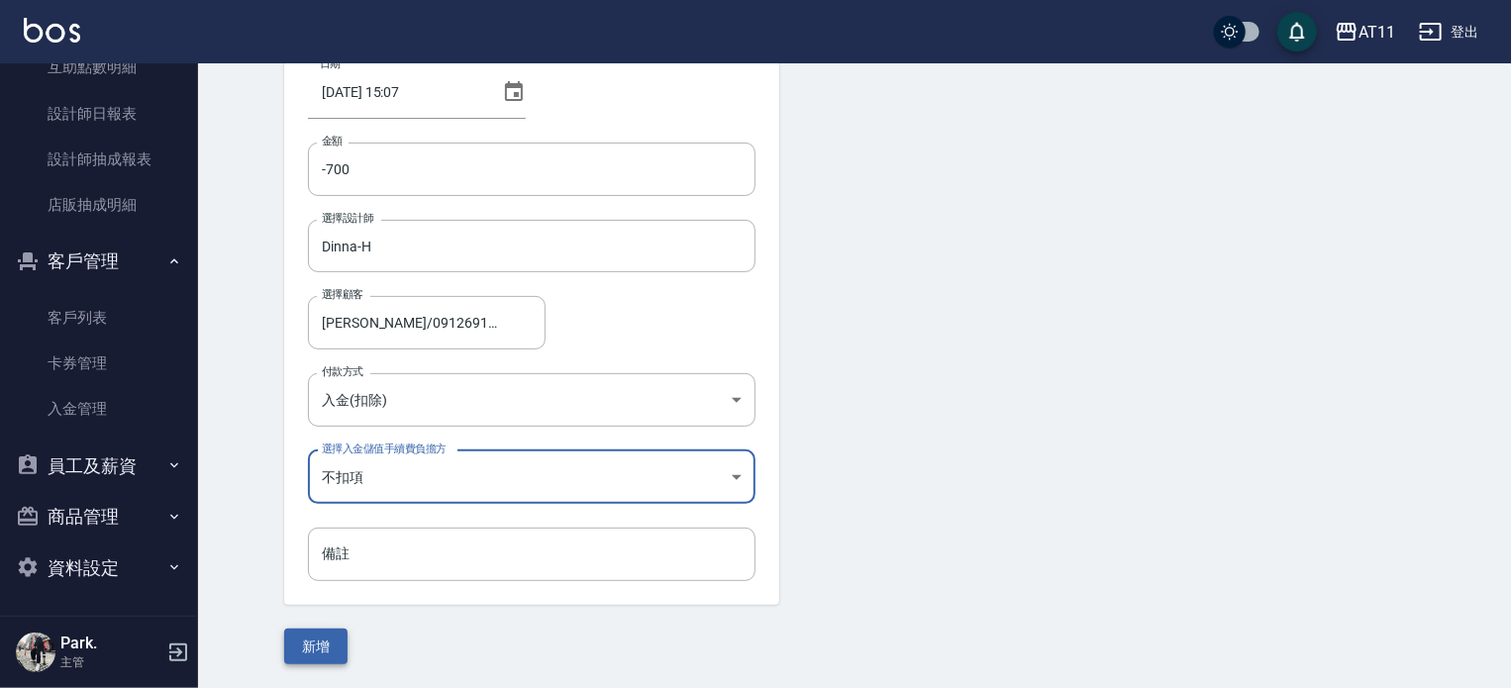
click at [319, 649] on button "新增" at bounding box center [315, 647] width 63 height 37
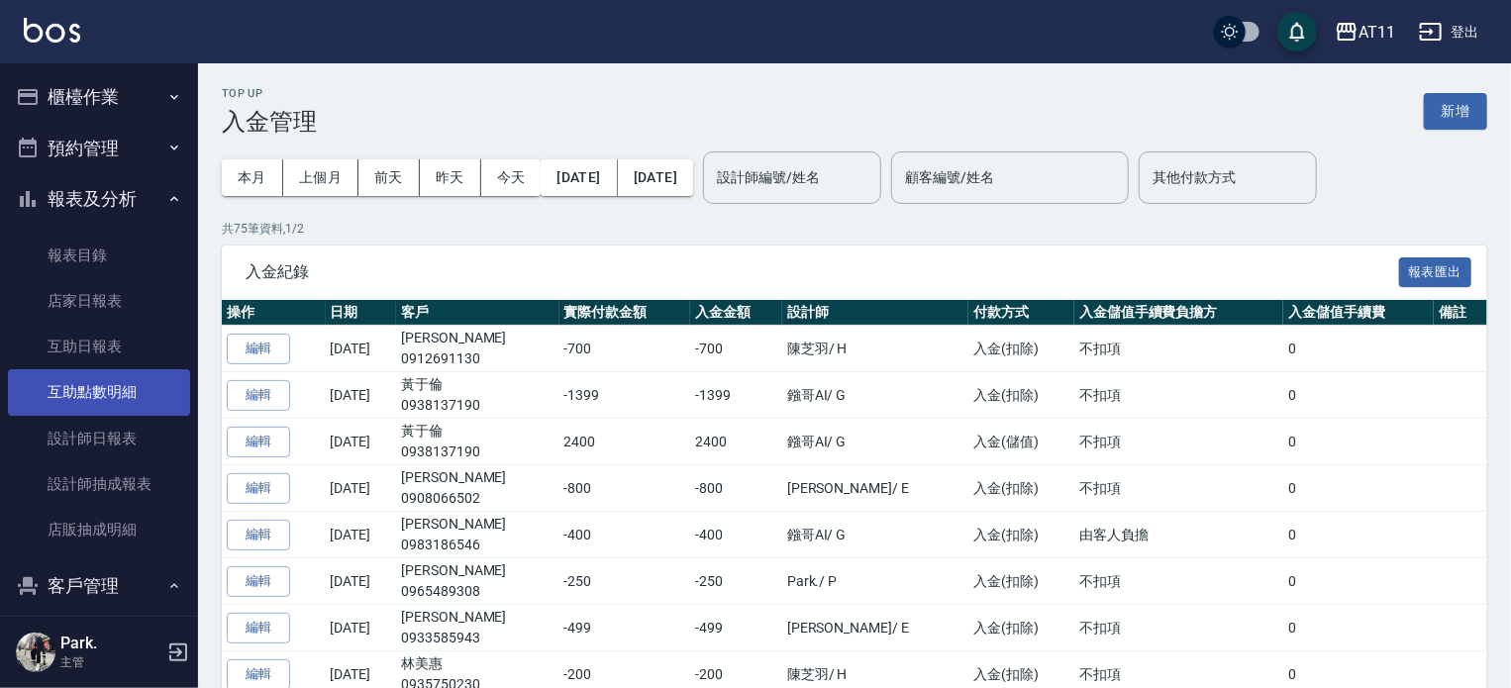
scroll to position [198, 0]
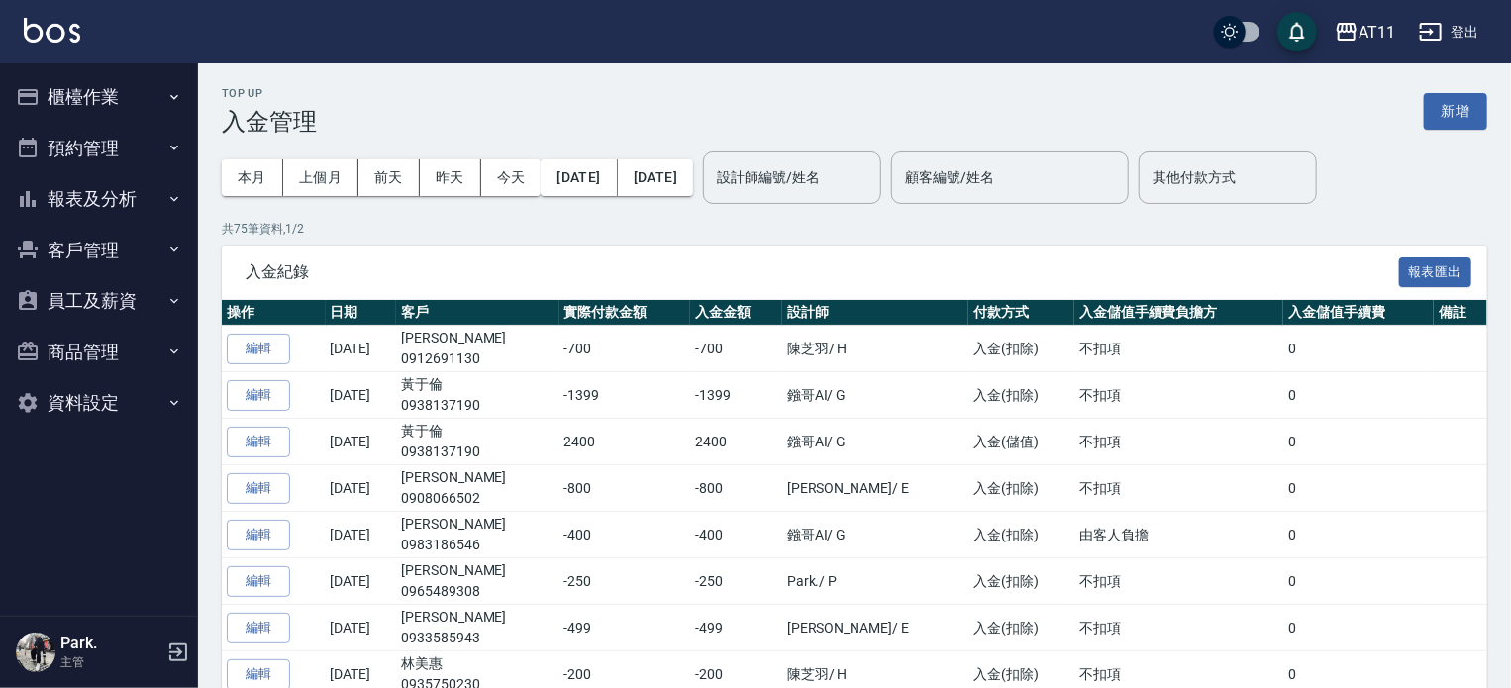
click at [83, 241] on button "客戶管理" at bounding box center [99, 251] width 182 height 52
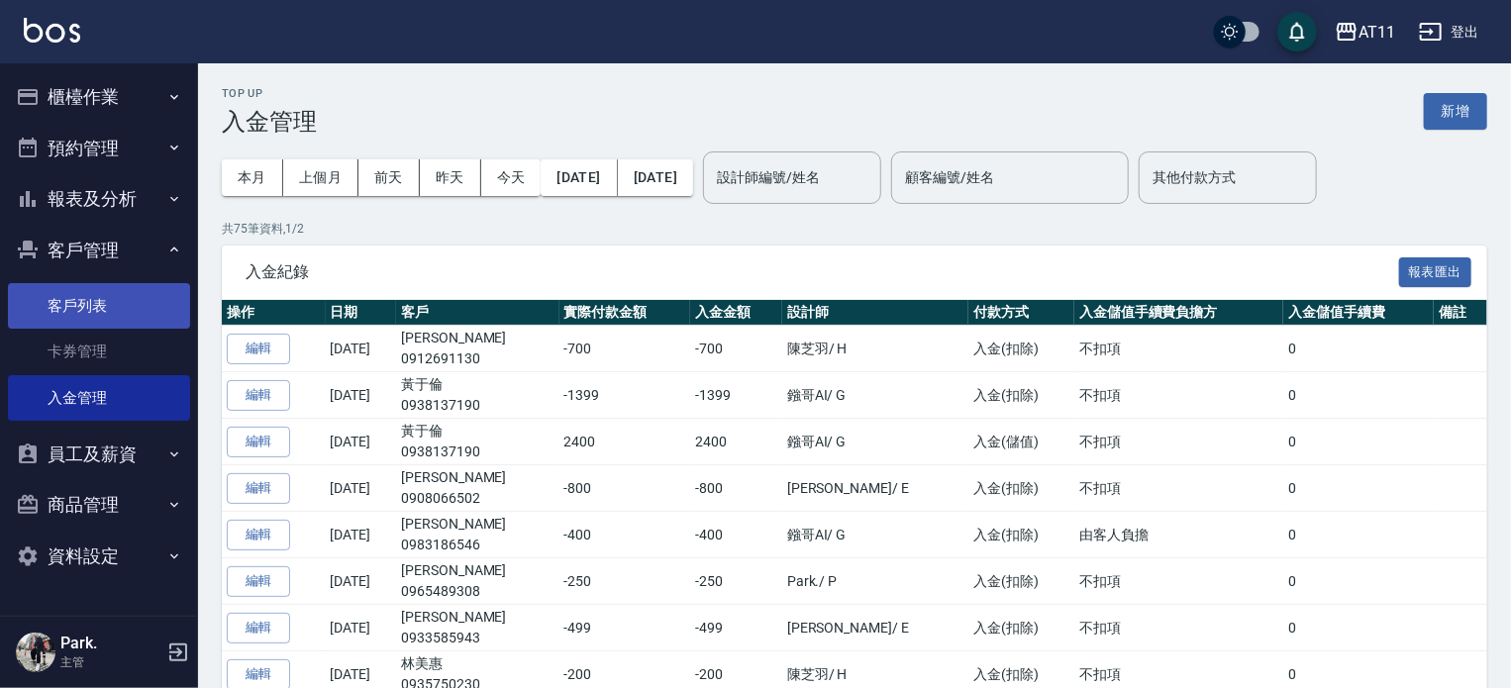
click at [81, 307] on link "客戶列表" at bounding box center [99, 306] width 182 height 46
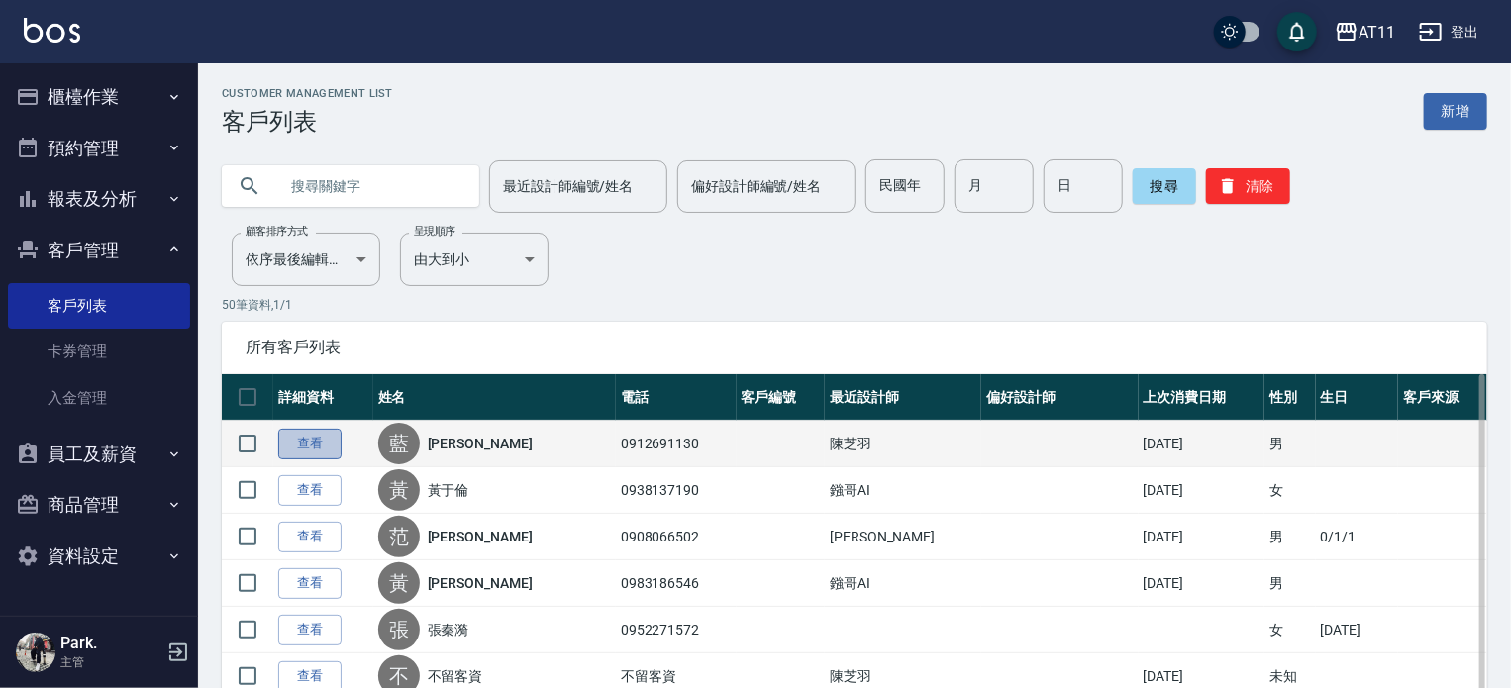
click at [307, 439] on link "查看" at bounding box center [309, 444] width 63 height 31
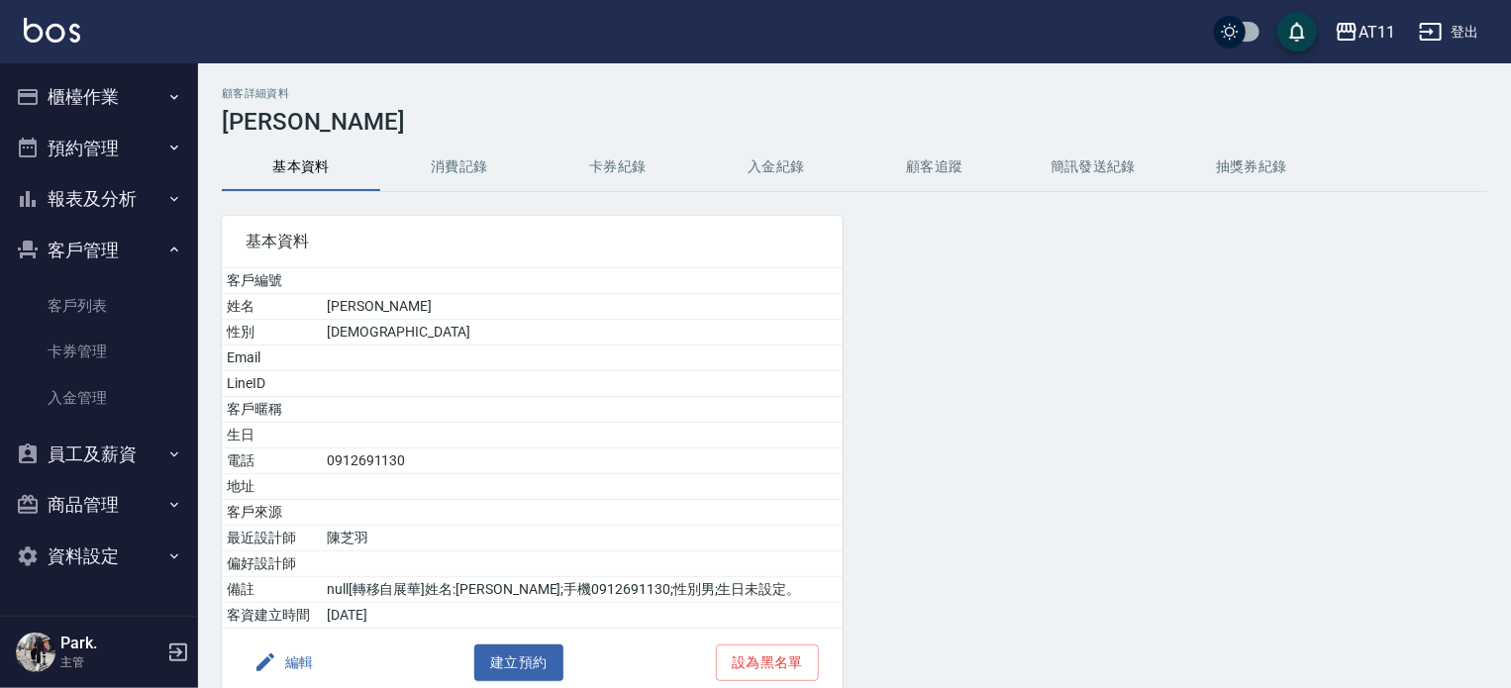
click at [763, 161] on button "入金紀錄" at bounding box center [776, 168] width 158 height 48
